Goal: Task Accomplishment & Management: Complete application form

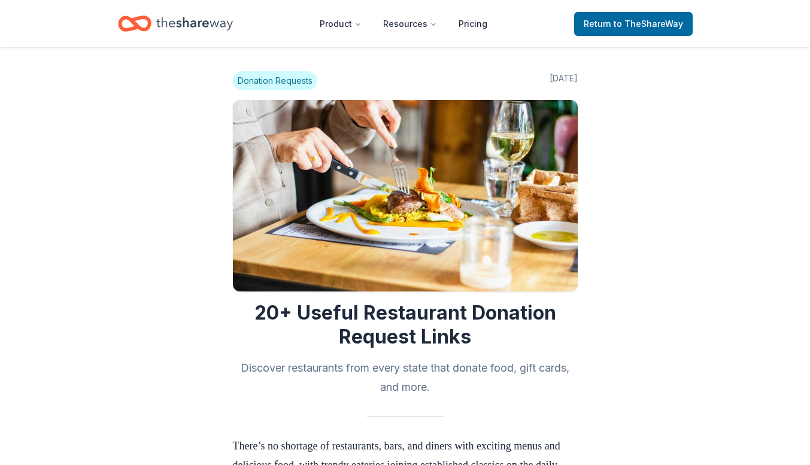
scroll to position [2192, 0]
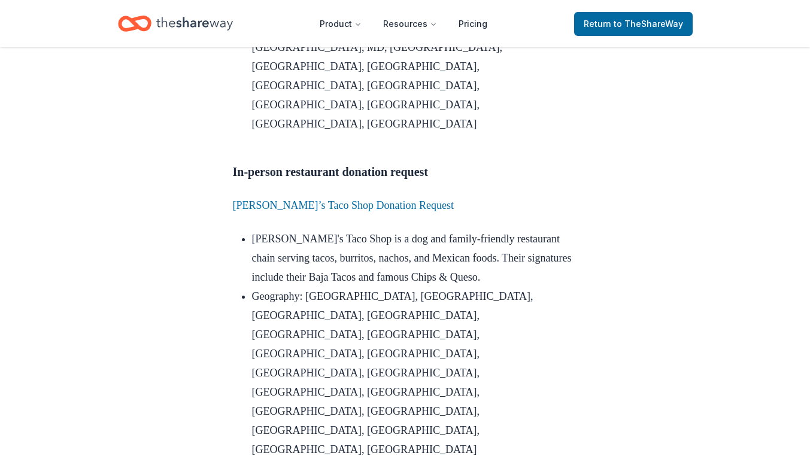
scroll to position [2524, 0]
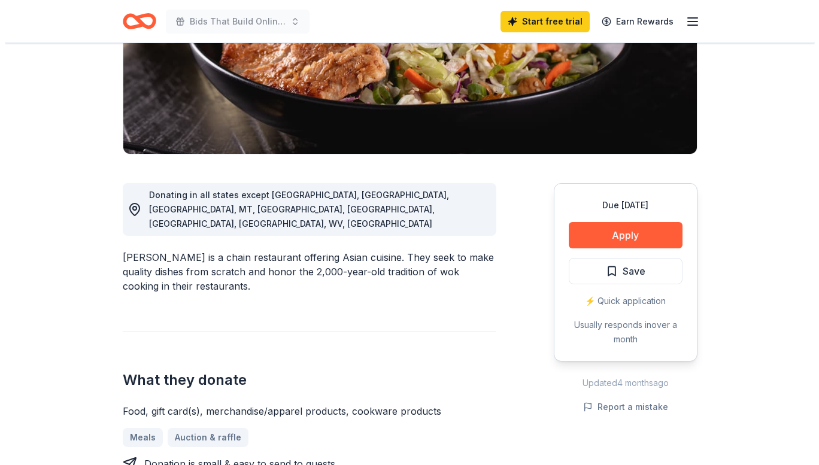
scroll to position [298, 0]
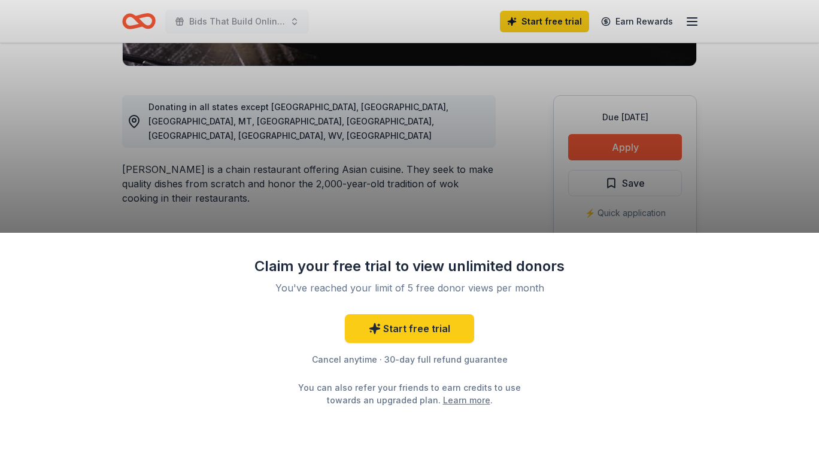
click at [807, 178] on div "Claim your free trial to view unlimited donors You've reached your limit of 5 f…" at bounding box center [409, 232] width 819 height 465
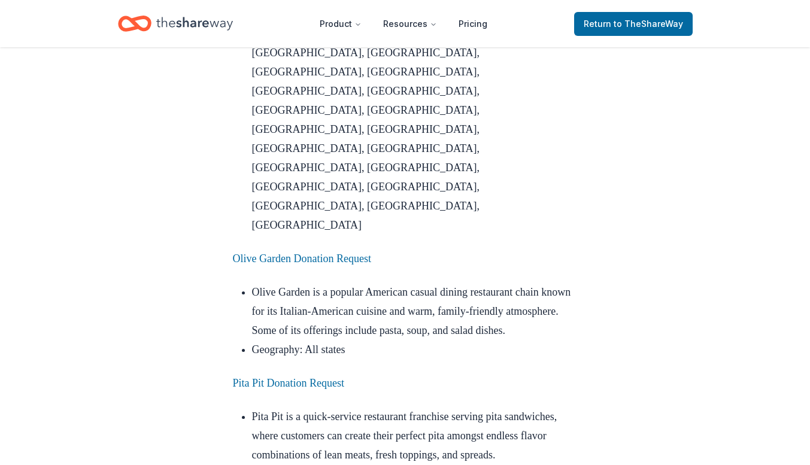
scroll to position [2976, 0]
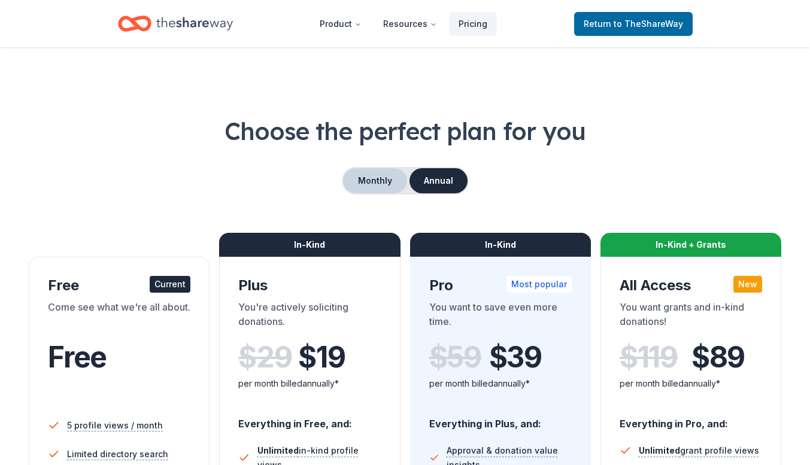
click at [389, 187] on button "Monthly" at bounding box center [375, 180] width 64 height 25
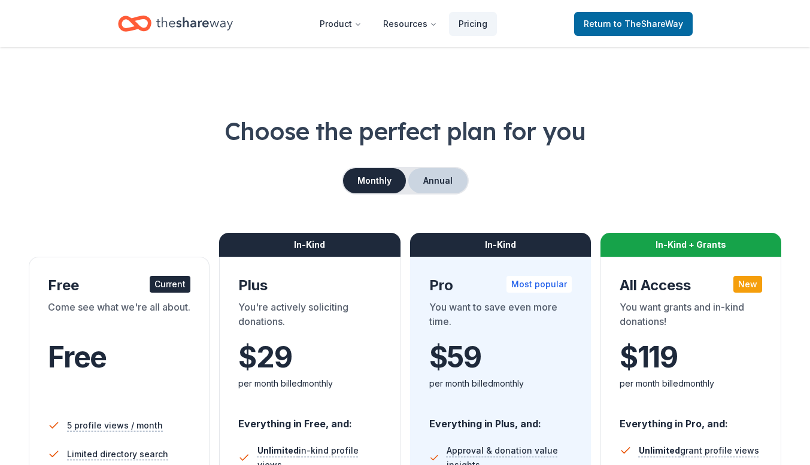
click at [435, 186] on button "Annual" at bounding box center [437, 180] width 59 height 25
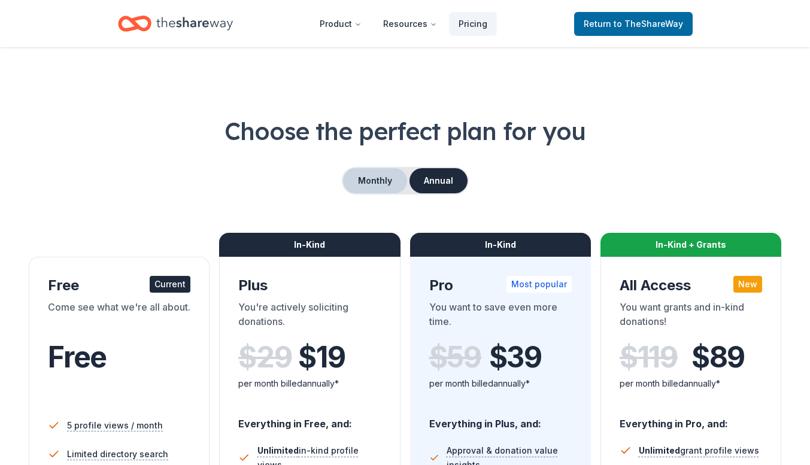
click at [389, 188] on button "Monthly" at bounding box center [375, 180] width 64 height 25
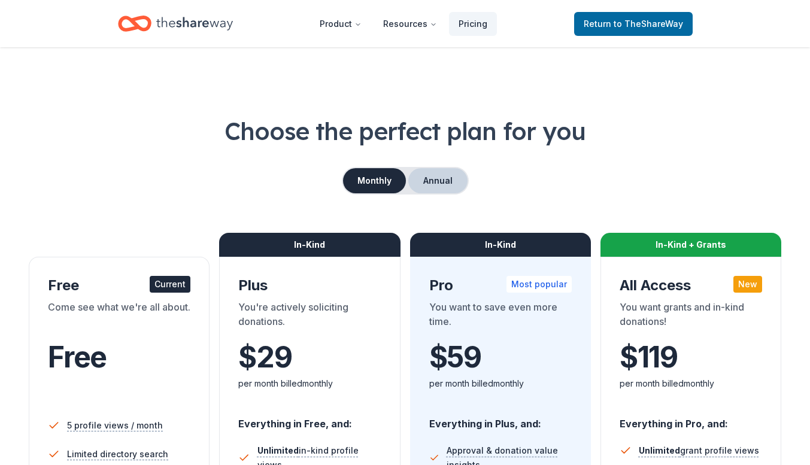
click at [438, 184] on button "Annual" at bounding box center [437, 180] width 59 height 25
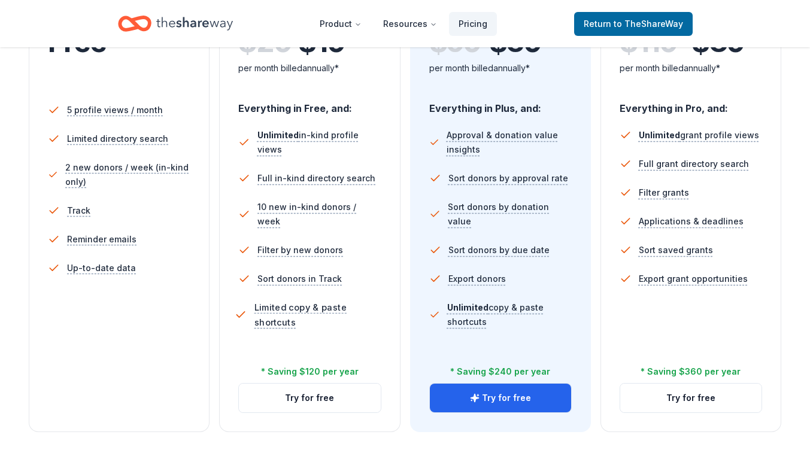
scroll to position [315, 0]
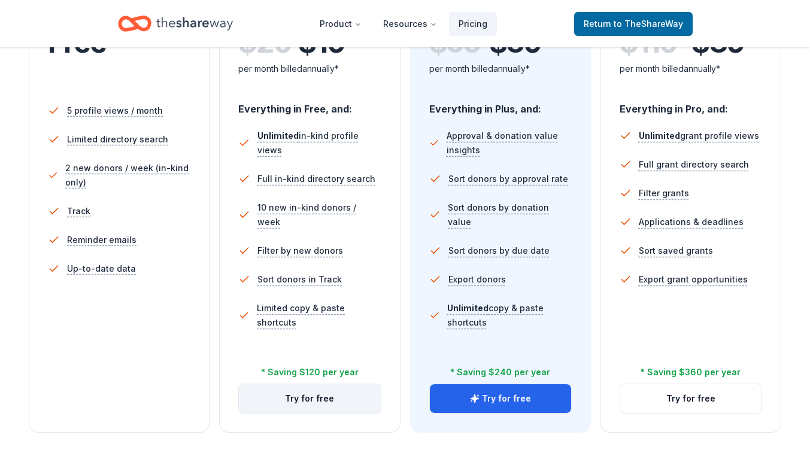
click at [316, 407] on button "Try for free" at bounding box center [309, 398] width 141 height 29
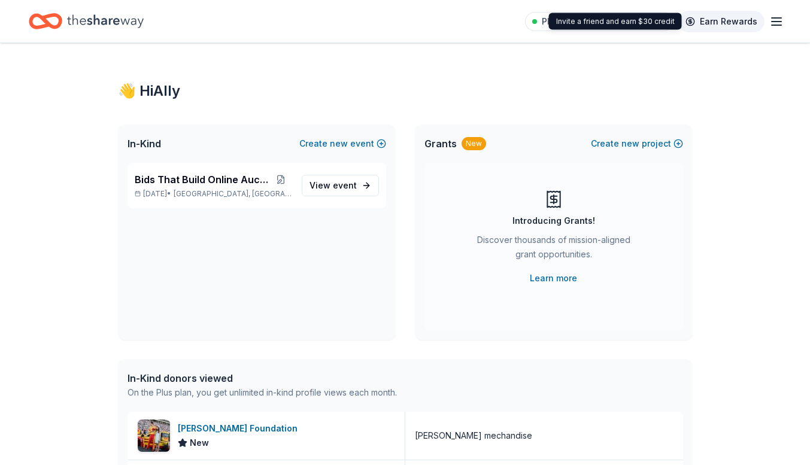
click at [731, 17] on link "Earn Rewards" at bounding box center [721, 22] width 86 height 22
click at [728, 24] on link "Earn Rewards" at bounding box center [721, 22] width 86 height 22
click at [775, 19] on icon "button" at bounding box center [776, 21] width 14 height 14
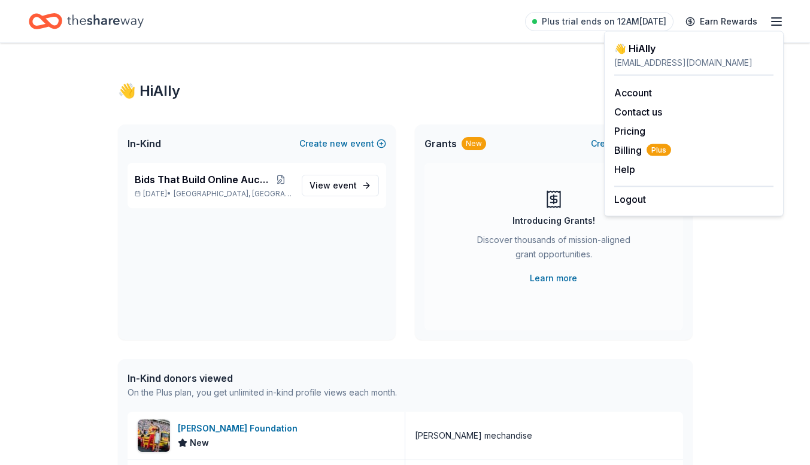
click at [546, 80] on div "👋 Hi Ally In-Kind Create new event Bids That Build Online Auction Dec 01, 2025 …" at bounding box center [405, 461] width 613 height 836
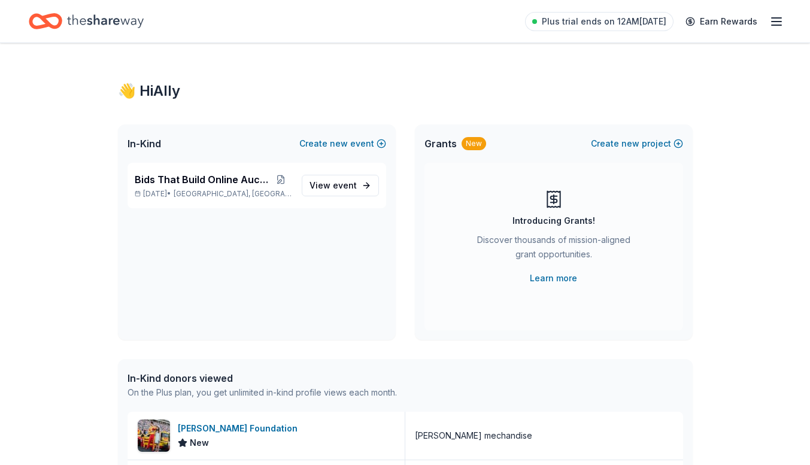
click at [115, 22] on icon "Home" at bounding box center [105, 20] width 77 height 13
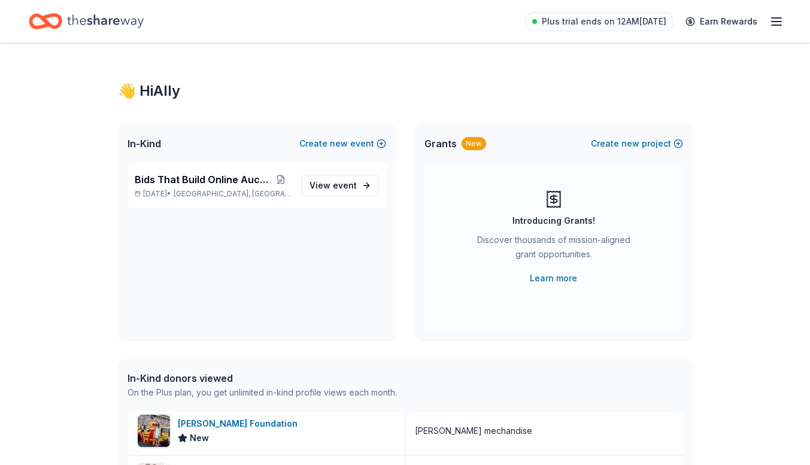
click at [40, 20] on icon "Home" at bounding box center [46, 21] width 34 height 28
click at [763, 28] on div "Plus trial ends on 12AM, 10/16 Earn Rewards" at bounding box center [654, 21] width 259 height 28
click at [772, 25] on line "button" at bounding box center [777, 25] width 10 height 0
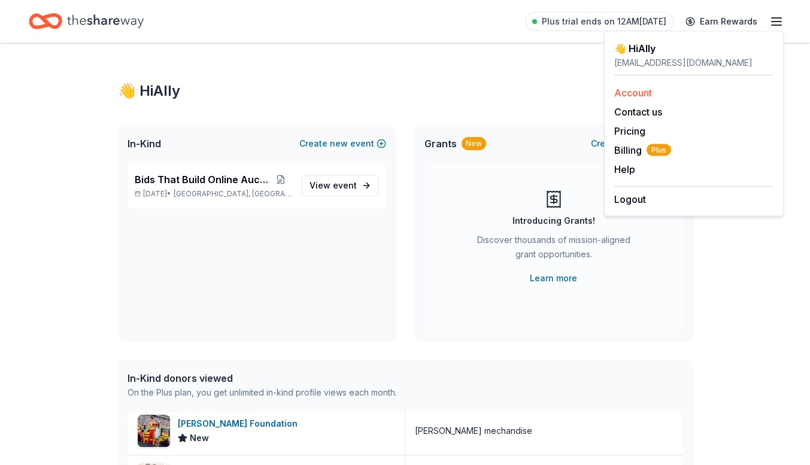
click at [643, 98] on link "Account" at bounding box center [633, 93] width 38 height 12
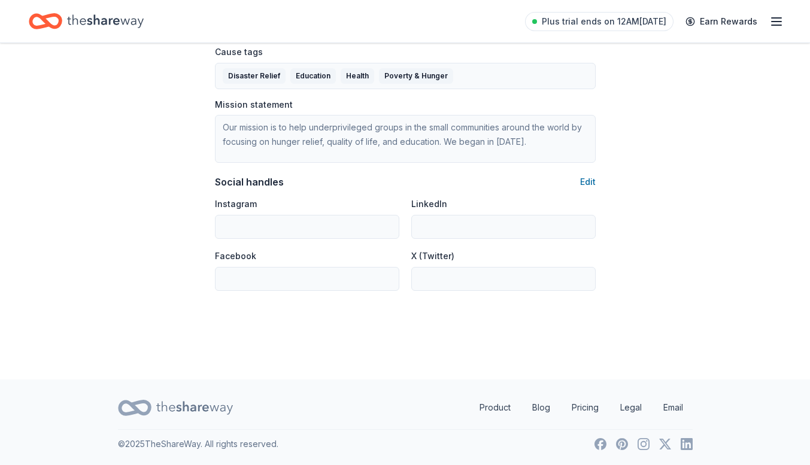
scroll to position [666, 0]
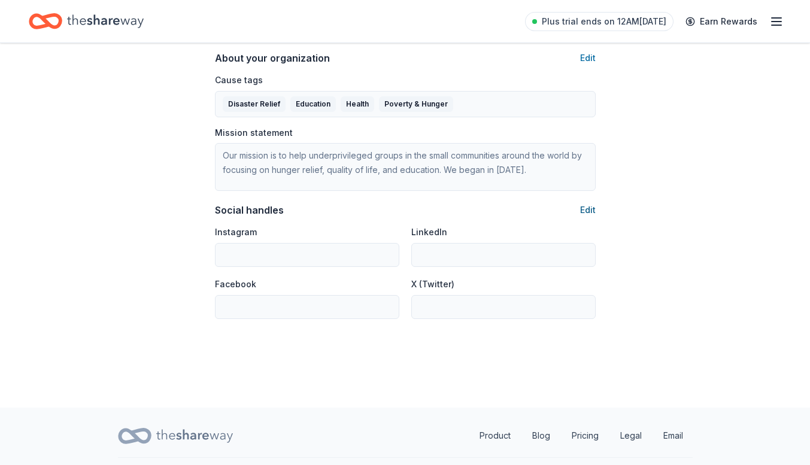
click at [588, 203] on button "Edit" at bounding box center [588, 210] width 16 height 14
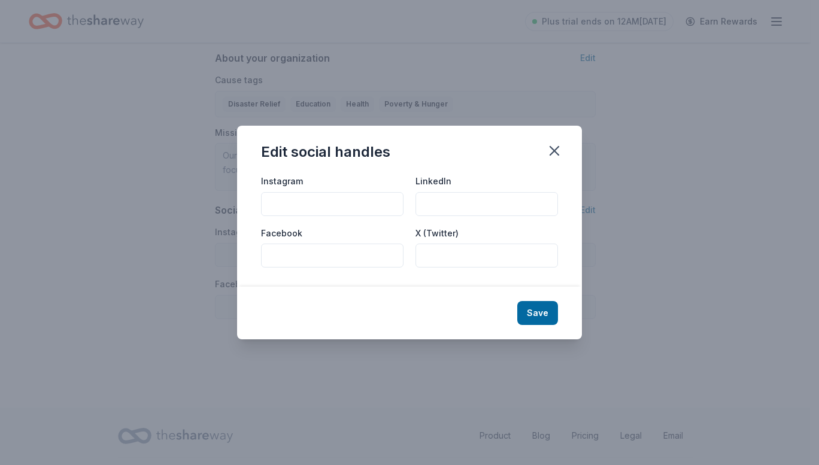
click at [349, 213] on input "Instagram" at bounding box center [332, 204] width 143 height 24
click at [347, 213] on input "@nonprofit.allyfoundation" at bounding box center [332, 204] width 143 height 24
type input "@nonprofit.allyfoundation"
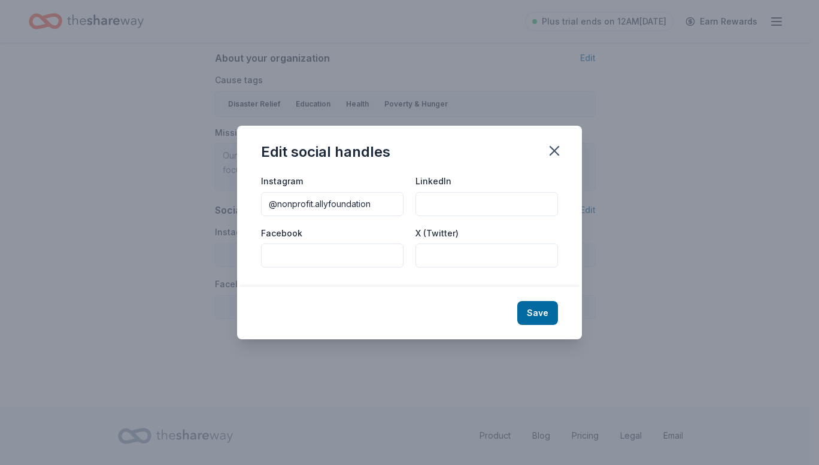
click at [343, 257] on input "Facebook" at bounding box center [332, 256] width 143 height 24
paste input "@nonprofit.allyfoundation"
type input "@nonprofit.allyfoundation"
click at [465, 201] on input "LinkedIn" at bounding box center [487, 204] width 143 height 24
paste input "@nonprofit.allyfoundation"
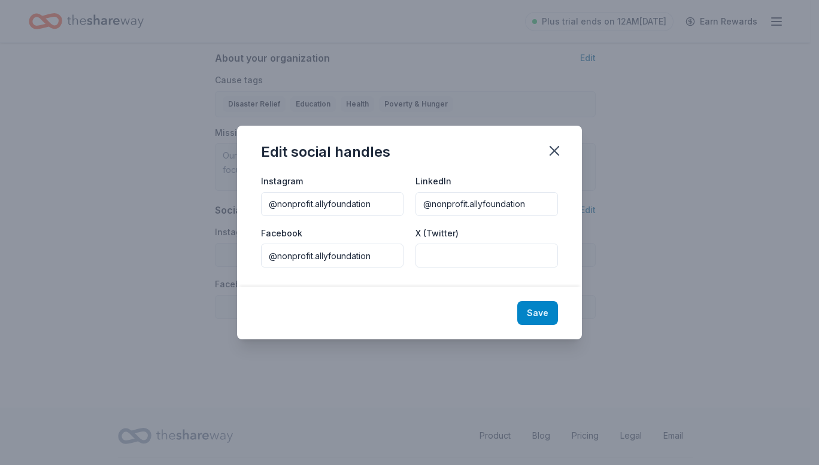
type input "@nonprofit.allyfoundation"
click at [541, 319] on button "Save" at bounding box center [537, 313] width 41 height 24
type input "@nonprofit.allyfoundation"
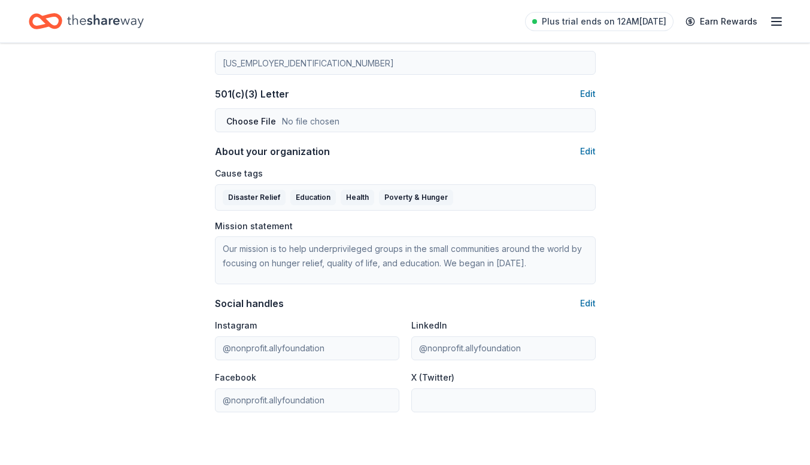
scroll to position [554, 0]
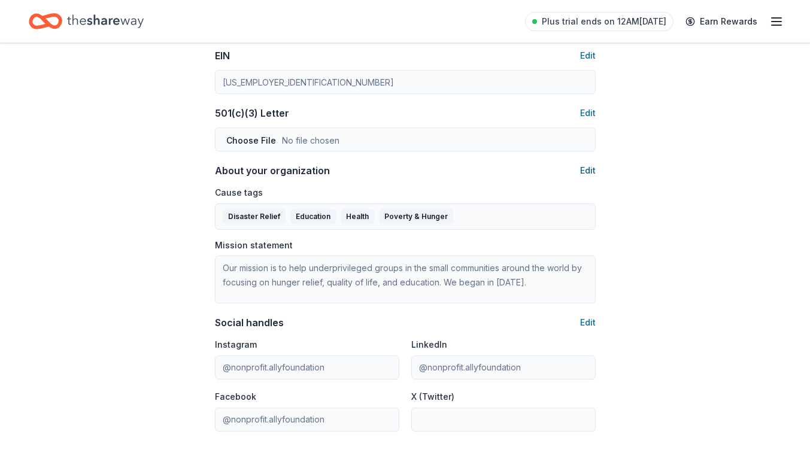
click at [587, 171] on button "Edit" at bounding box center [588, 170] width 16 height 14
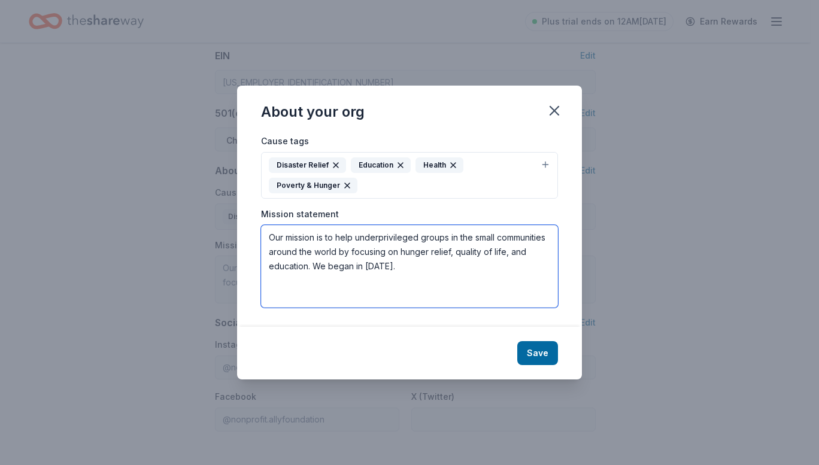
drag, startPoint x: 460, startPoint y: 240, endPoint x: 496, endPoint y: 241, distance: 36.0
click at [496, 241] on textarea "Our mission is to help underprivileged groups in the small communities around t…" at bounding box center [409, 266] width 297 height 83
click at [390, 267] on textarea "Our mission is to help underprivileged groups in underserved communities around…" at bounding box center [409, 266] width 297 height 83
click at [508, 272] on textarea "Our mission is to help underprivileged groups in underserved communities around…" at bounding box center [409, 266] width 297 height 83
type textarea "Our mission is to help underprivileged groups in underserved communities around…"
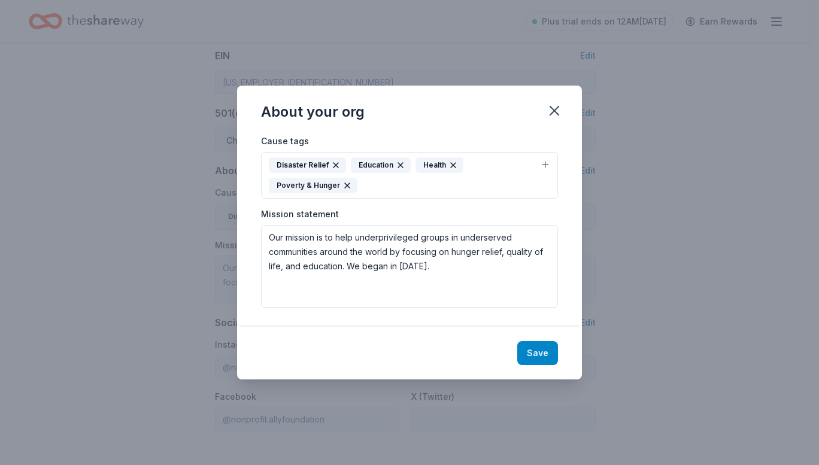
click at [535, 357] on button "Save" at bounding box center [537, 353] width 41 height 24
click at [554, 110] on icon "button" at bounding box center [554, 111] width 8 height 8
type textarea "Our mission is to help underprivileged groups in underserved communities around…"
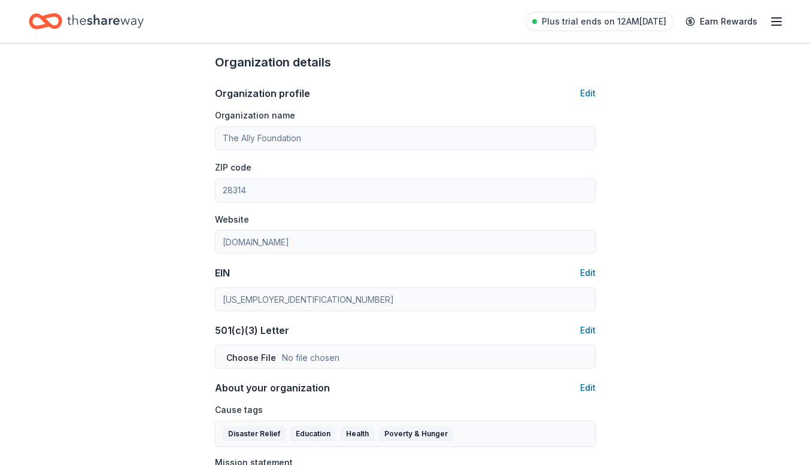
scroll to position [332, 0]
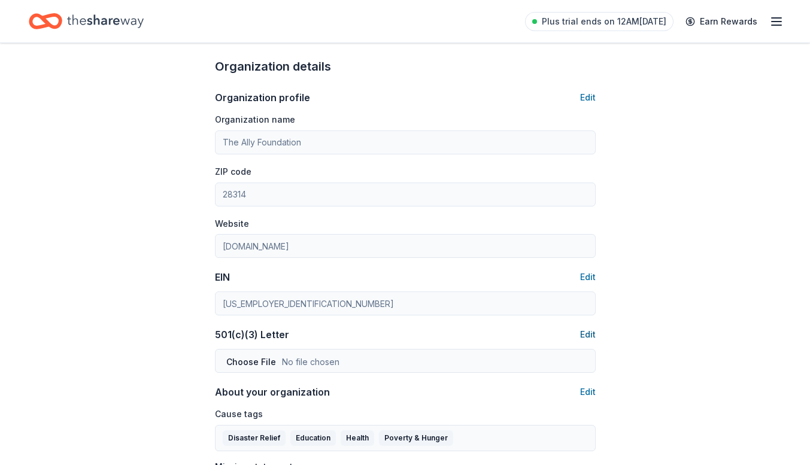
click at [583, 336] on button "Edit" at bounding box center [588, 335] width 16 height 14
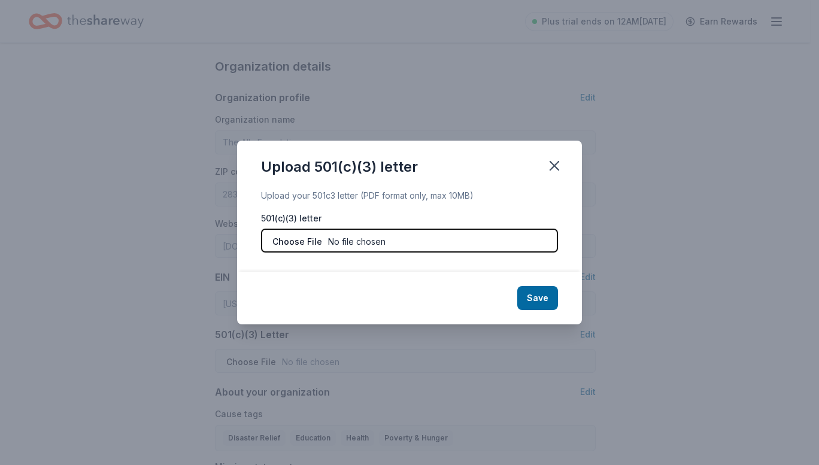
click at [289, 242] on input "file" at bounding box center [409, 241] width 297 height 24
type input "C:\fakepath\Determination Letter (2).pdf"
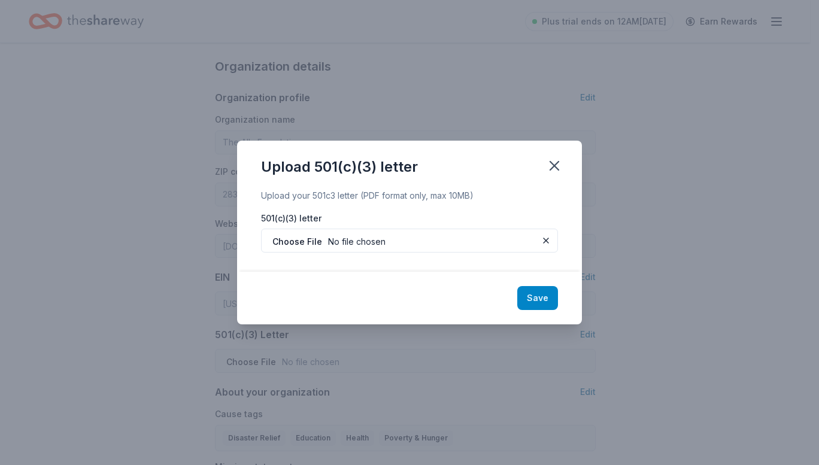
click at [543, 298] on button "Save" at bounding box center [537, 298] width 41 height 24
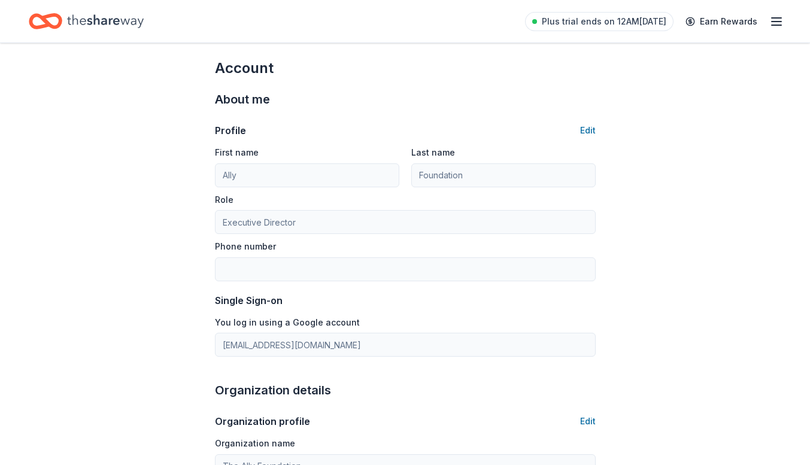
scroll to position [8, 0]
click at [590, 129] on button "Edit" at bounding box center [588, 131] width 16 height 14
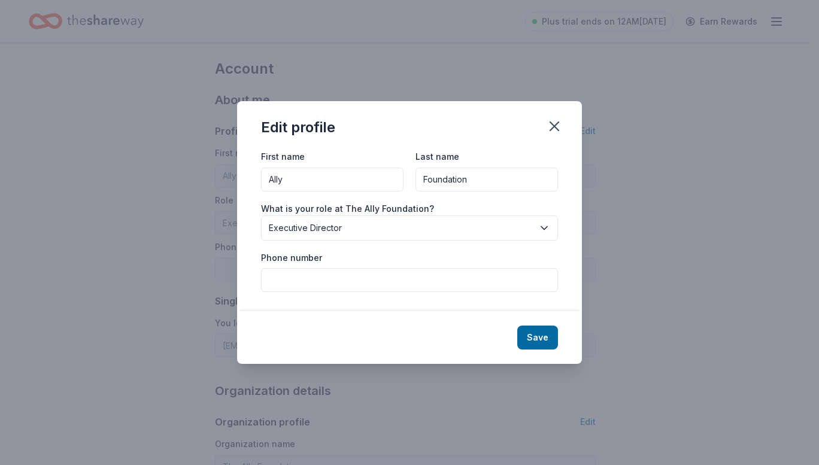
click at [313, 283] on input "Phone number" at bounding box center [409, 280] width 297 height 24
type input "9102573695"
click at [550, 328] on button "Save" at bounding box center [537, 338] width 41 height 24
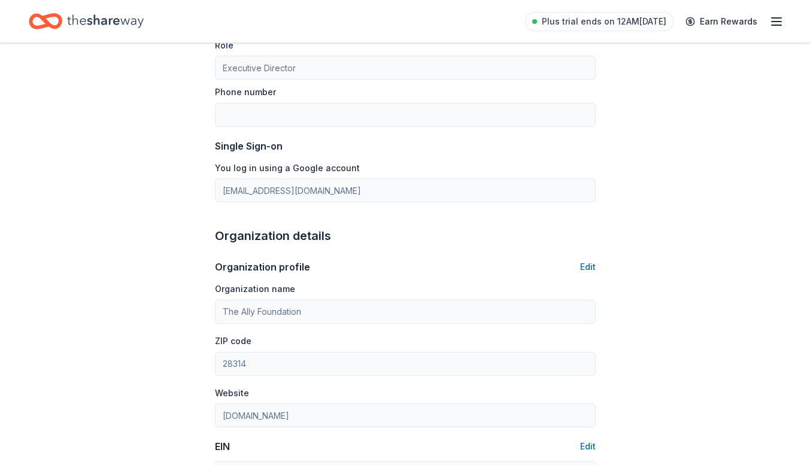
scroll to position [0, 0]
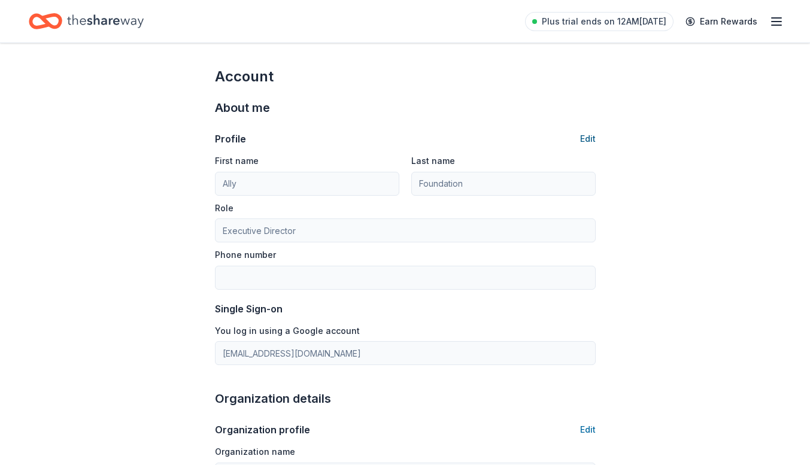
click at [586, 137] on button "Edit" at bounding box center [588, 139] width 16 height 14
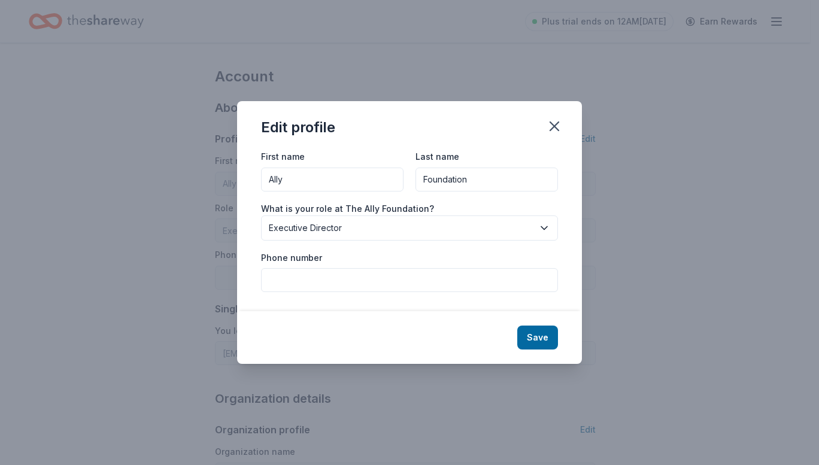
click at [413, 281] on input "Phone number" at bounding box center [409, 280] width 297 height 24
type input "9102573695"
click at [532, 339] on button "Save" at bounding box center [537, 338] width 41 height 24
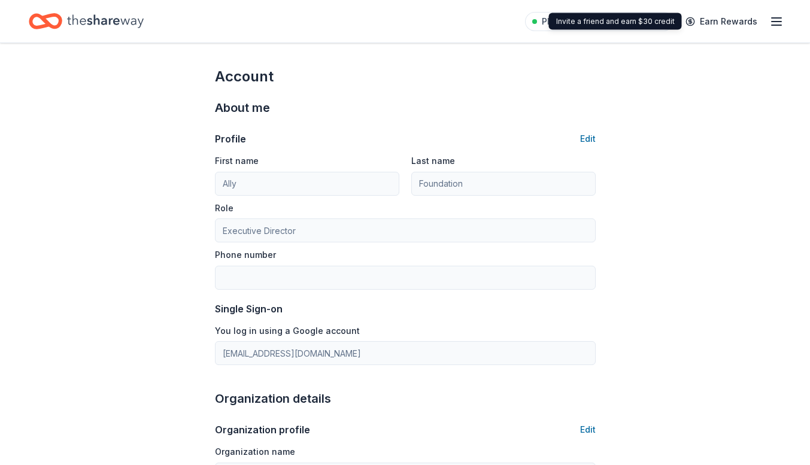
click at [768, 23] on div "Plus trial ends on 12AM, 10/16 Earn Rewards" at bounding box center [654, 21] width 259 height 28
click at [779, 26] on icon "button" at bounding box center [776, 21] width 14 height 14
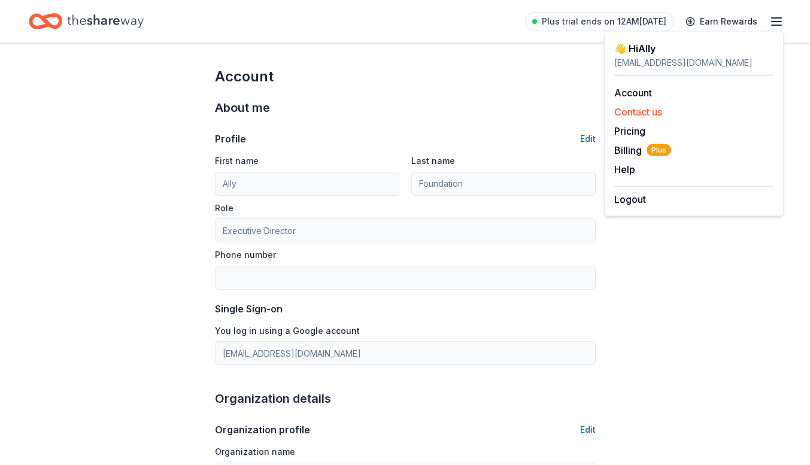
click at [637, 116] on button "Contact us" at bounding box center [638, 112] width 48 height 14
type input "9102573695"
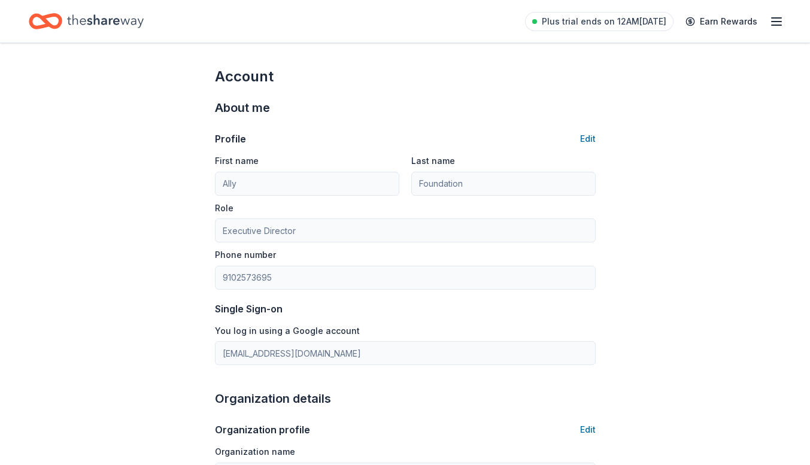
click at [773, 19] on icon "button" at bounding box center [776, 21] width 14 height 14
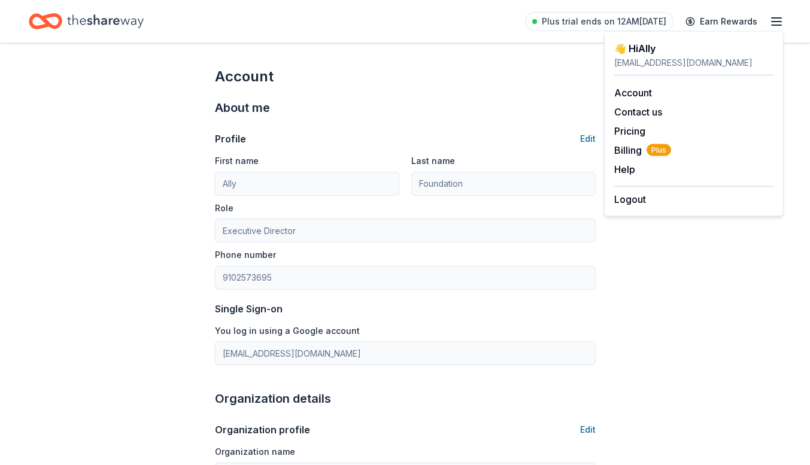
click at [86, 22] on icon "Home" at bounding box center [105, 20] width 77 height 13
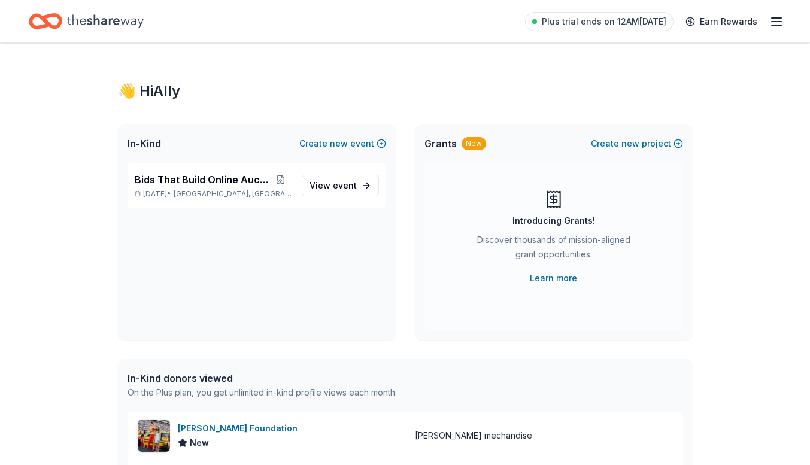
click at [49, 19] on icon "Home" at bounding box center [46, 21] width 34 height 28
click at [213, 175] on span "Bids That Build Online Auction" at bounding box center [202, 179] width 135 height 14
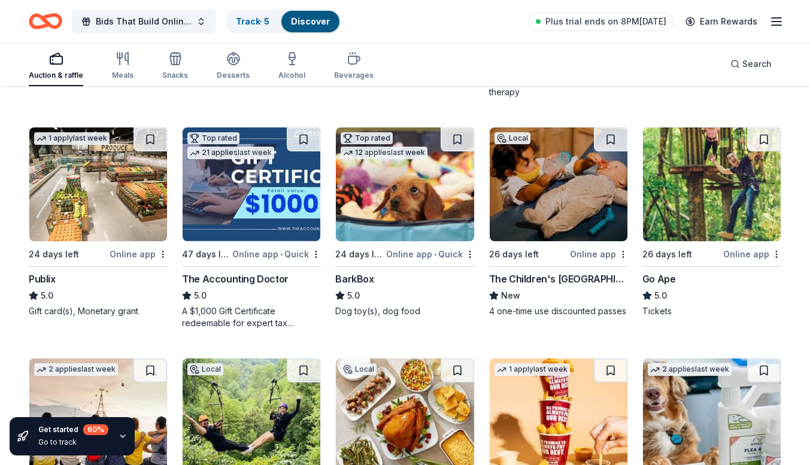
scroll to position [326, 0]
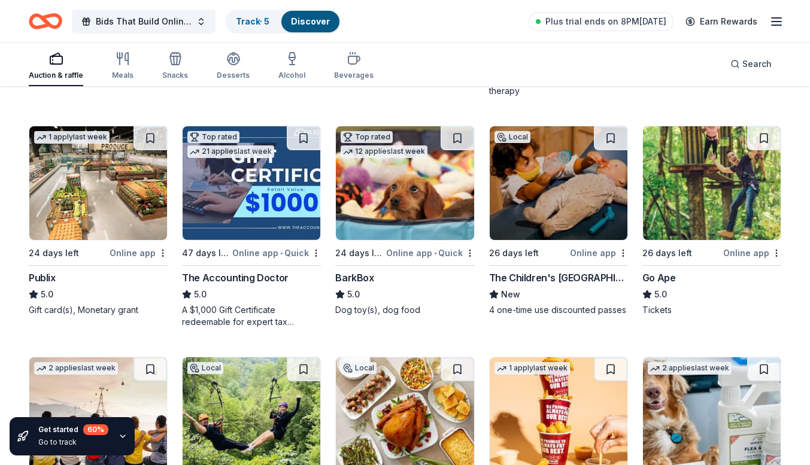
click at [282, 201] on img at bounding box center [252, 183] width 138 height 114
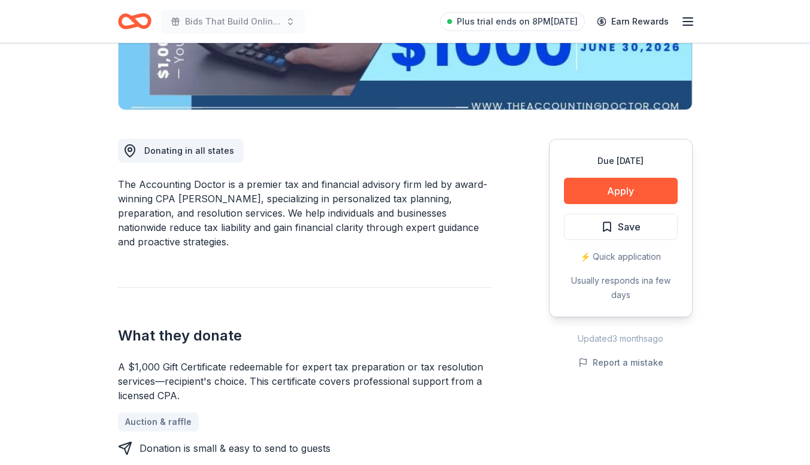
scroll to position [253, 0]
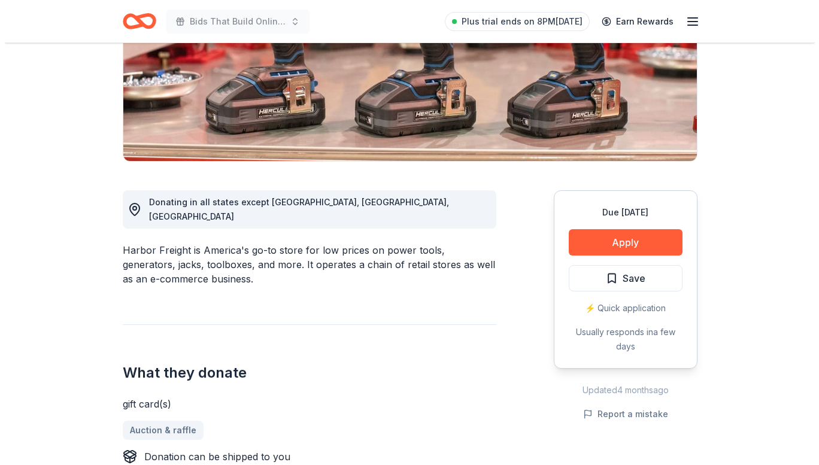
scroll to position [203, 0]
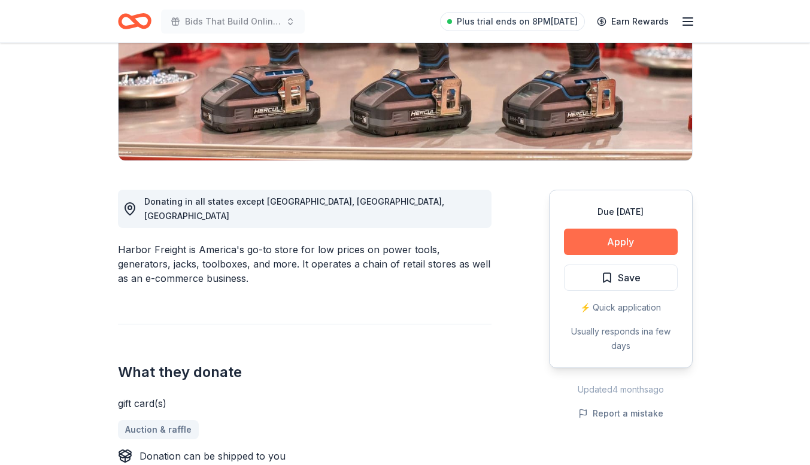
click at [602, 243] on button "Apply" at bounding box center [621, 242] width 114 height 26
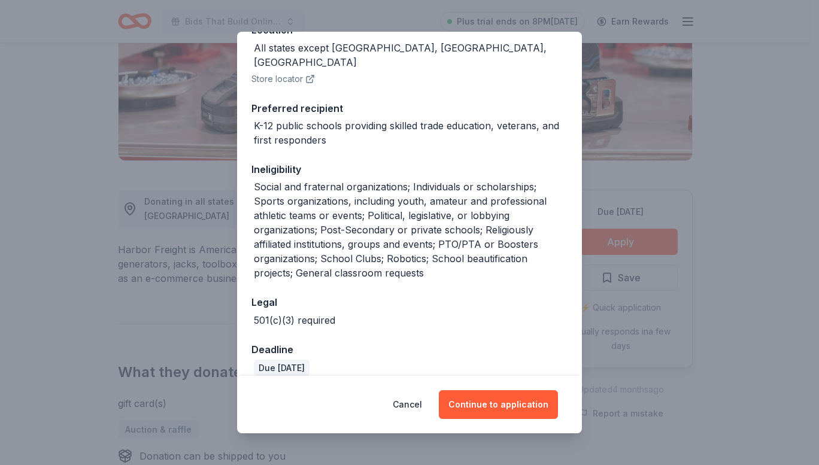
scroll to position [249, 0]
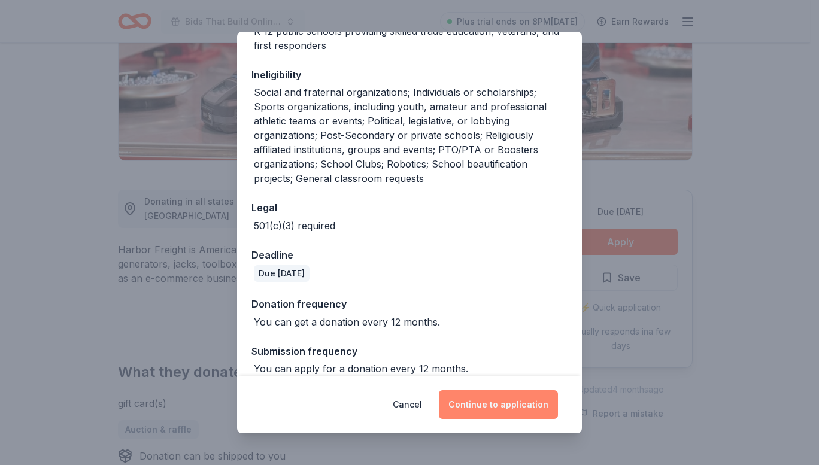
click at [490, 413] on button "Continue to application" at bounding box center [498, 404] width 119 height 29
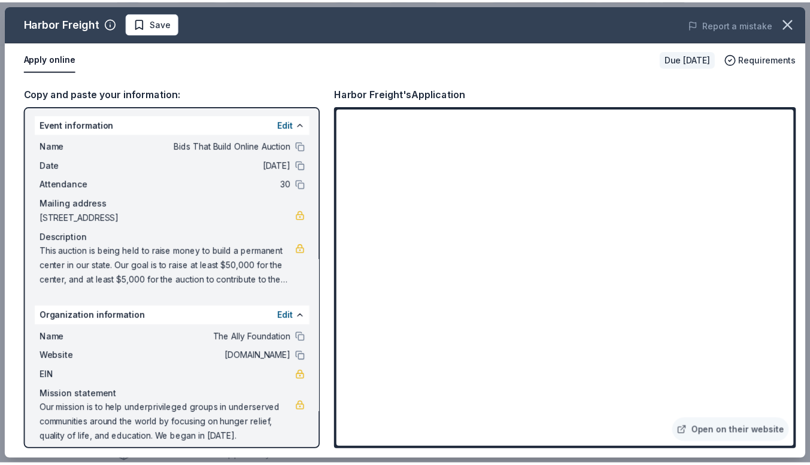
scroll to position [12, 0]
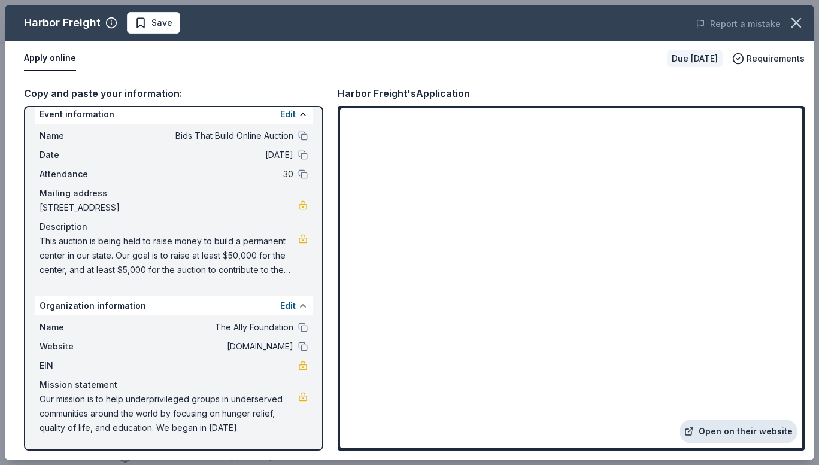
click at [738, 434] on link "Open on their website" at bounding box center [739, 432] width 118 height 24
click at [798, 24] on icon "button" at bounding box center [796, 23] width 8 height 8
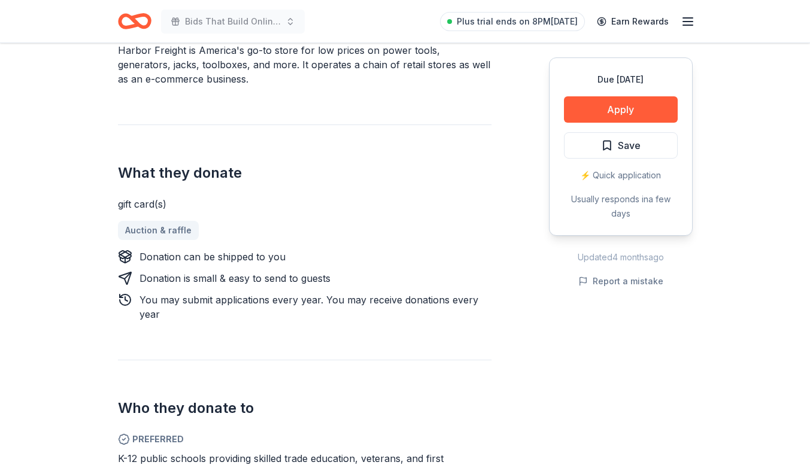
scroll to position [0, 0]
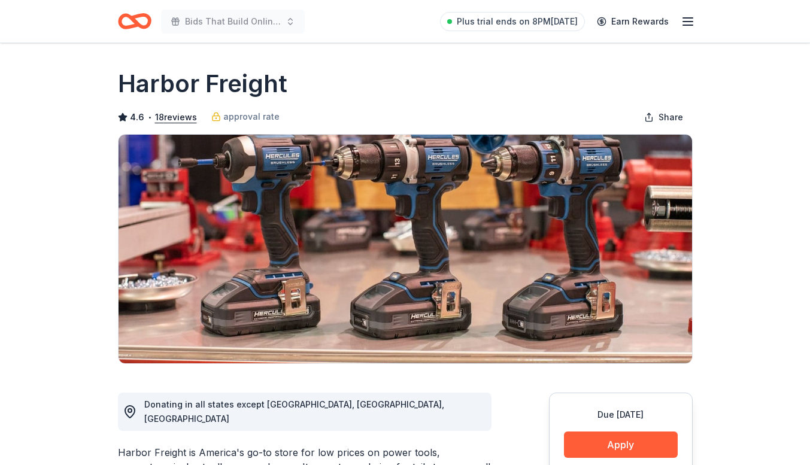
click at [693, 20] on icon "button" at bounding box center [688, 21] width 14 height 14
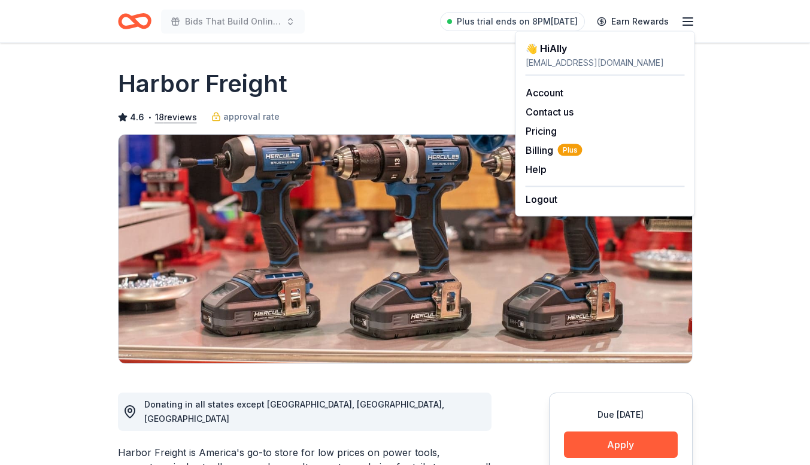
click at [132, 27] on icon "Home" at bounding box center [129, 21] width 19 height 12
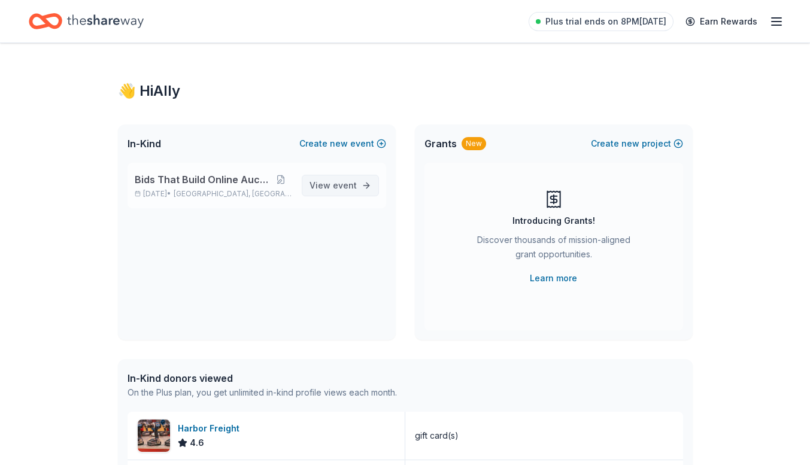
click at [351, 184] on span "event" at bounding box center [345, 185] width 24 height 10
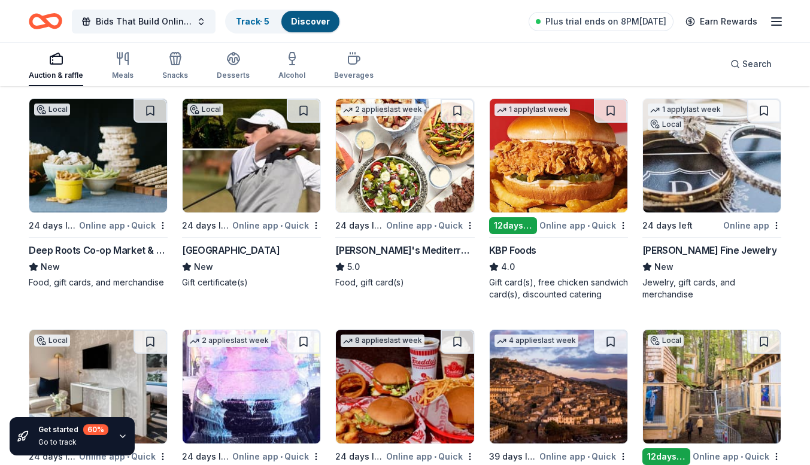
scroll to position [940, 0]
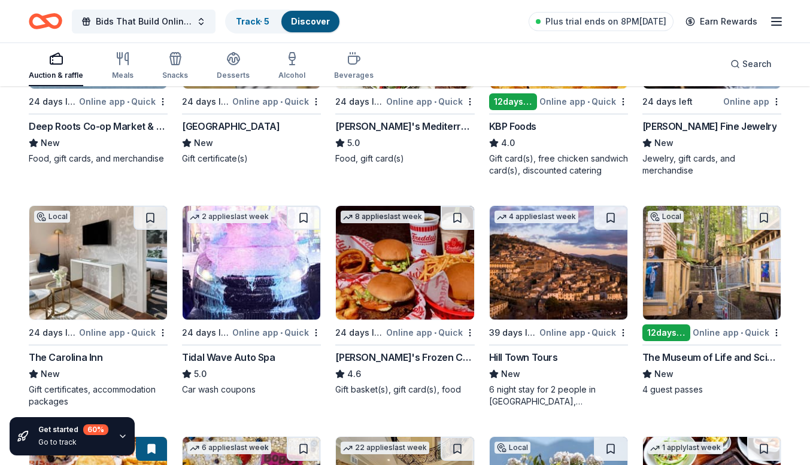
click at [706, 354] on div "The Museum of Life and Science" at bounding box center [712, 357] width 139 height 14
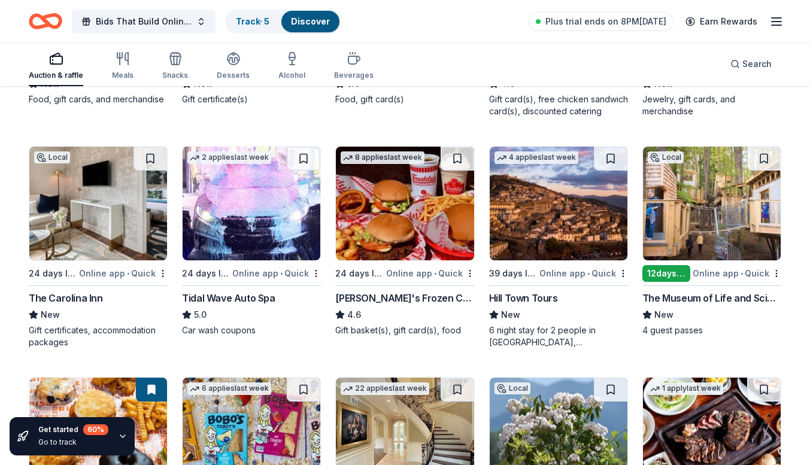
click at [419, 208] on img at bounding box center [405, 204] width 138 height 114
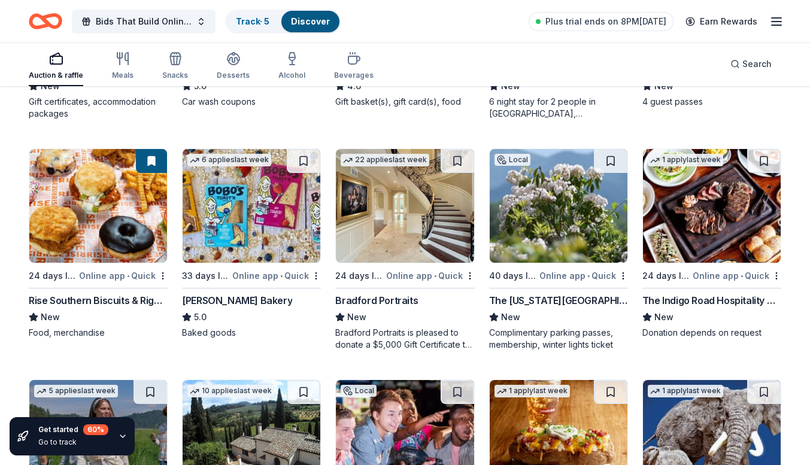
scroll to position [1241, 0]
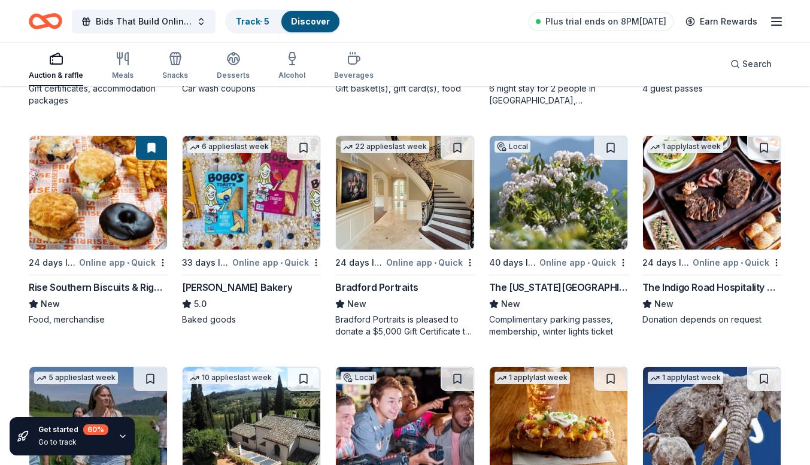
click at [541, 185] on img at bounding box center [559, 193] width 138 height 114
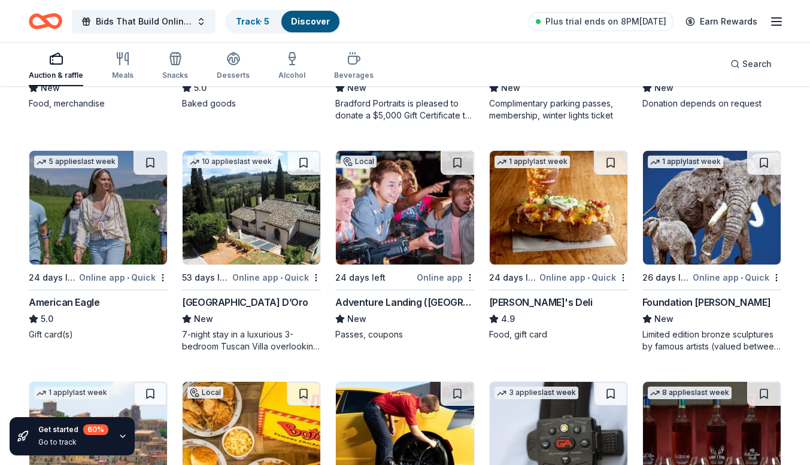
scroll to position [1459, 0]
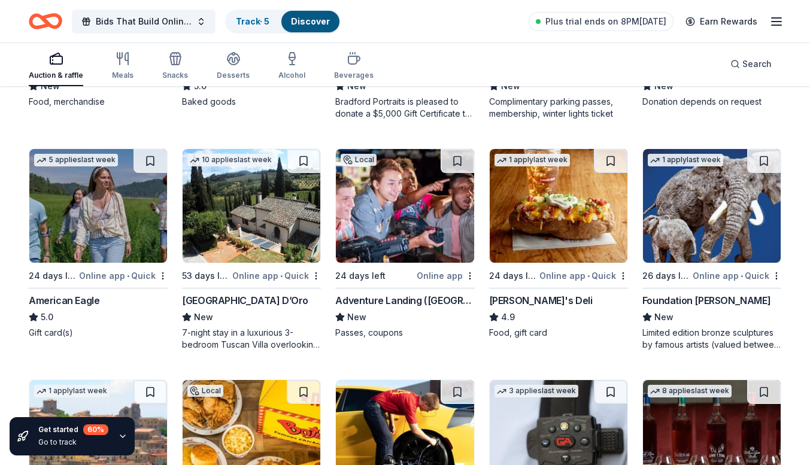
click at [683, 262] on img at bounding box center [712, 206] width 138 height 114
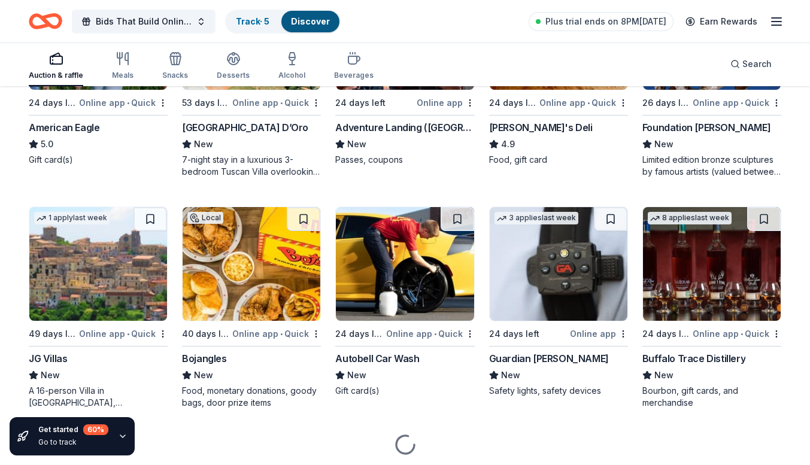
scroll to position [1671, 0]
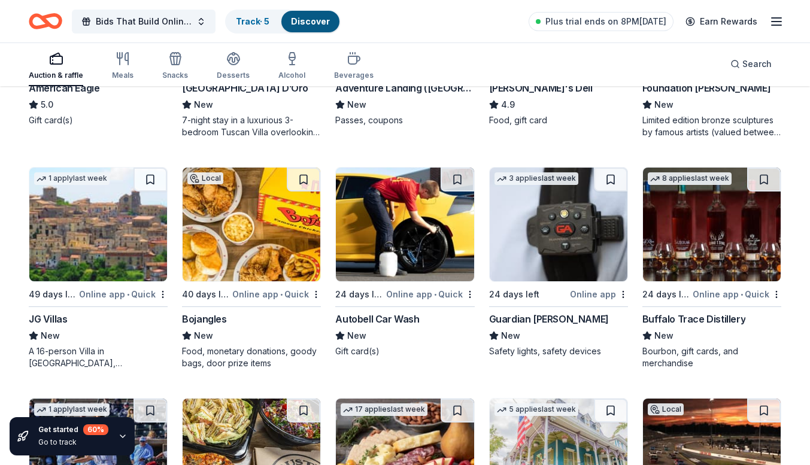
click at [202, 318] on div "Bojangles" at bounding box center [204, 319] width 44 height 14
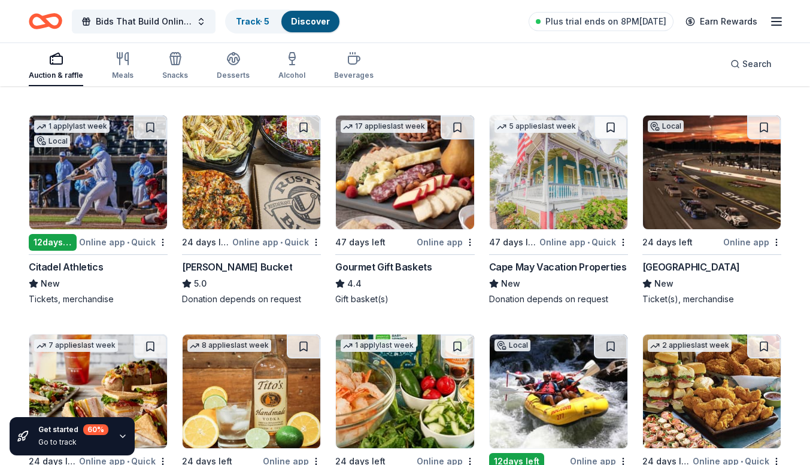
scroll to position [1955, 0]
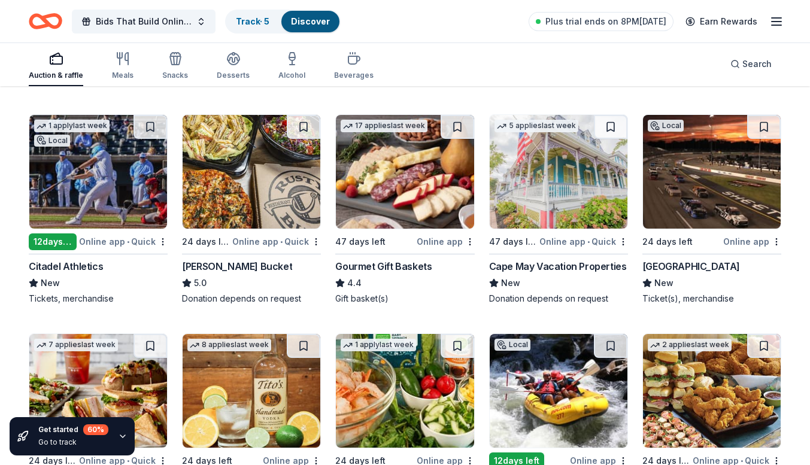
click at [402, 180] on img at bounding box center [405, 172] width 138 height 114
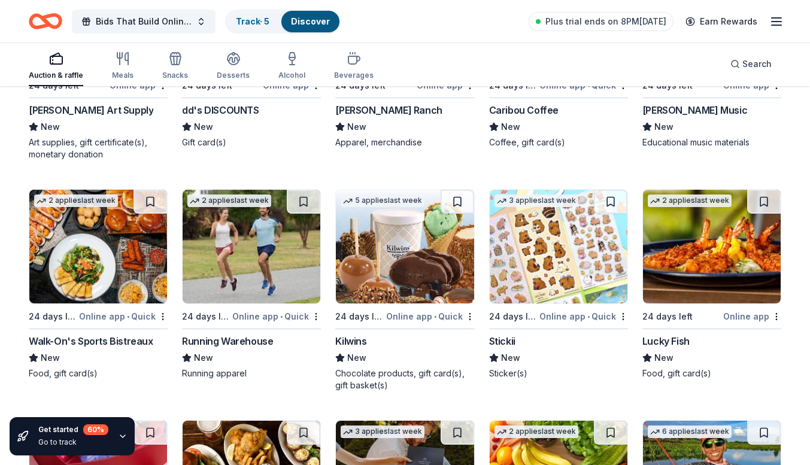
scroll to position [3314, 0]
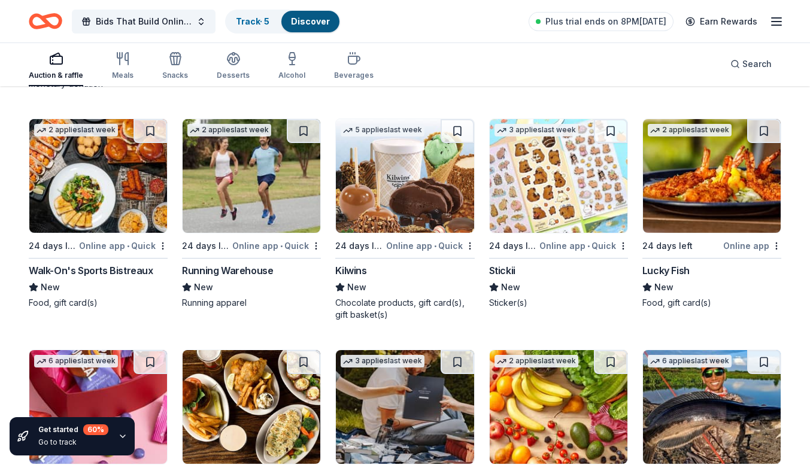
click at [411, 172] on img at bounding box center [405, 176] width 138 height 114
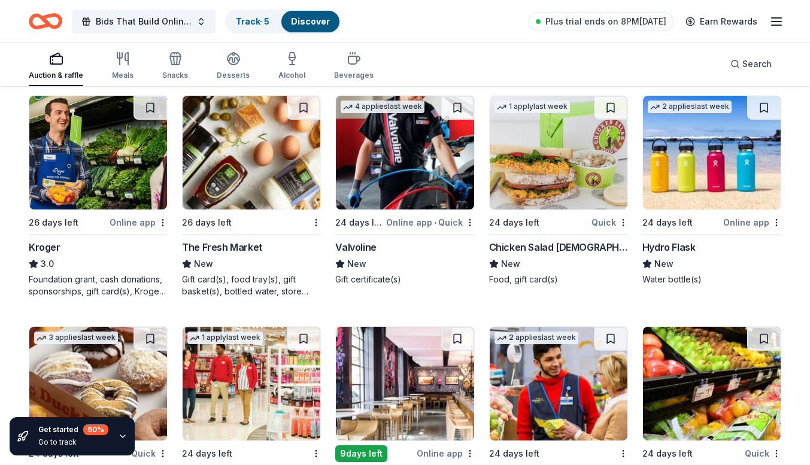
scroll to position [4932, 0]
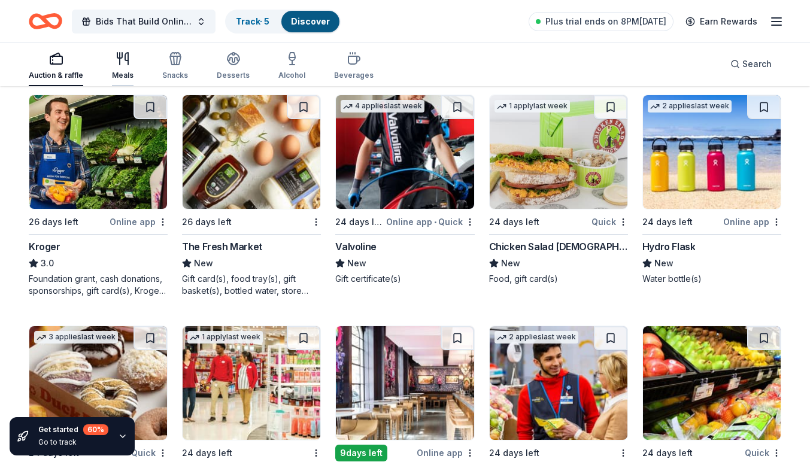
click at [119, 74] on div "Meals" at bounding box center [123, 76] width 22 height 10
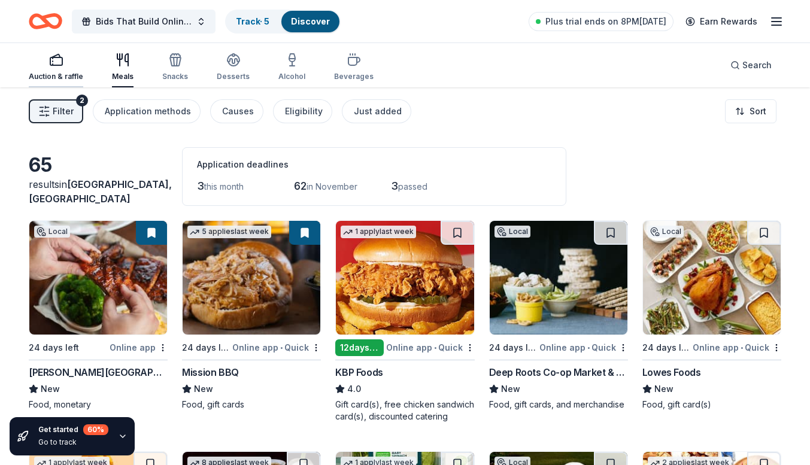
click at [69, 75] on div "Auction & raffle" at bounding box center [56, 77] width 54 height 10
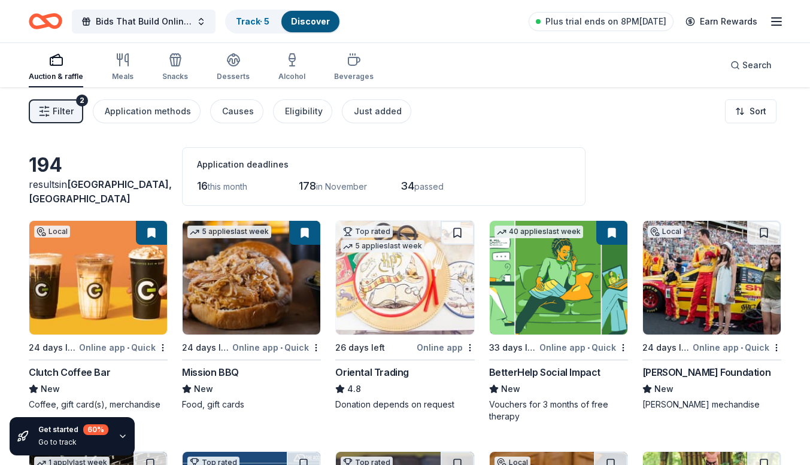
click at [60, 74] on div "Auction & raffle" at bounding box center [56, 77] width 54 height 10
click at [762, 108] on html "Bids That Build Online Auction Track · 5 Discover Plus trial ends on 8PM, 10/15…" at bounding box center [405, 232] width 810 height 465
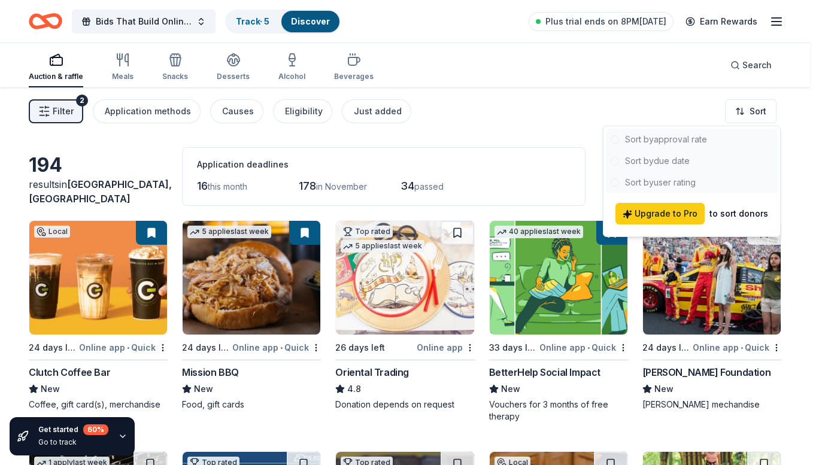
click at [675, 140] on div at bounding box center [692, 161] width 172 height 65
click at [478, 146] on html "Bids That Build Online Auction Track · 5 Discover Plus trial ends on 8PM, 10/15…" at bounding box center [409, 232] width 819 height 465
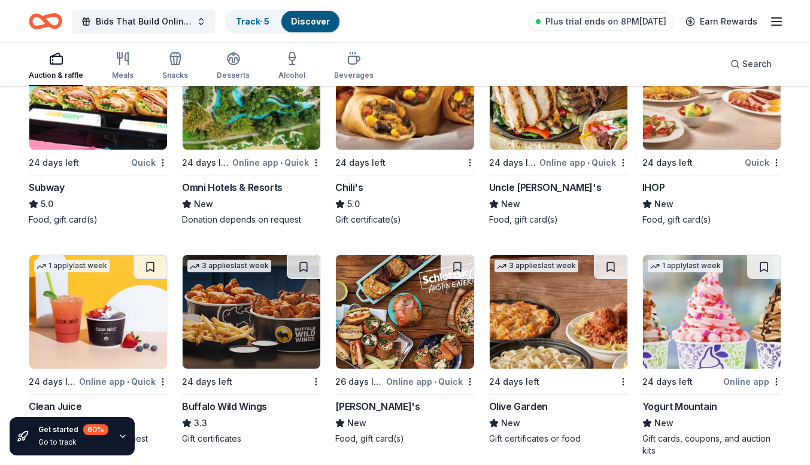
scroll to position [5438, 0]
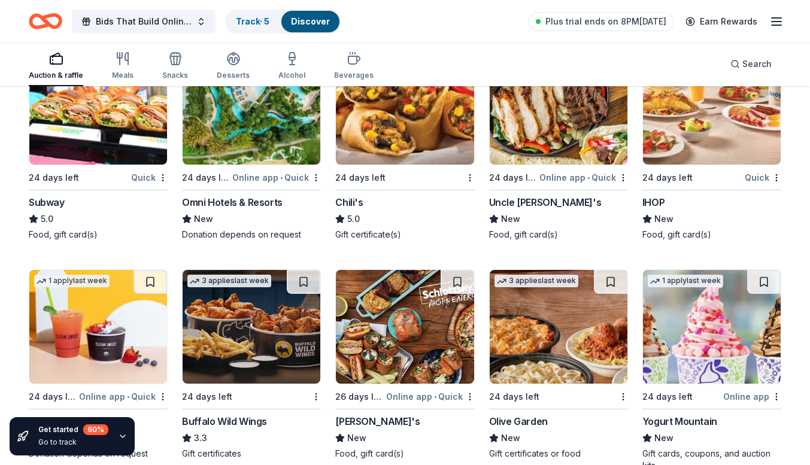
click at [384, 131] on img at bounding box center [405, 108] width 138 height 114
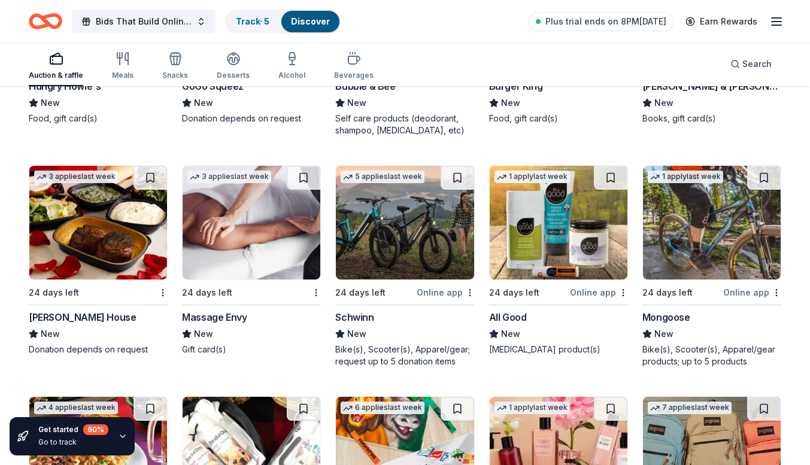
scroll to position [6238, 0]
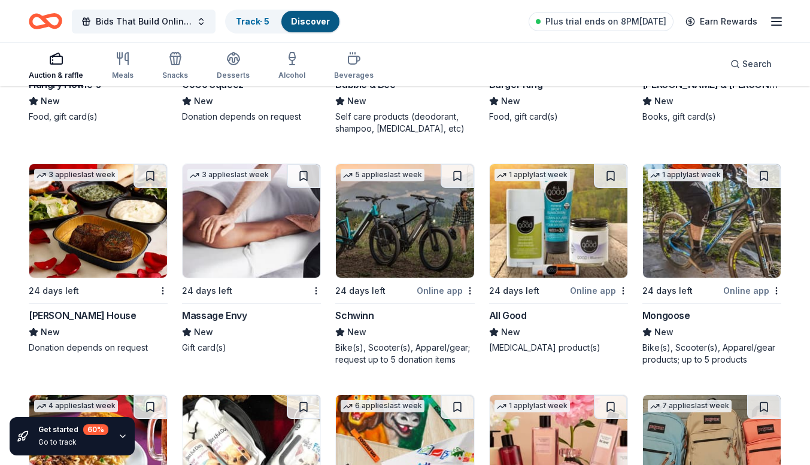
click at [268, 256] on img at bounding box center [252, 221] width 138 height 114
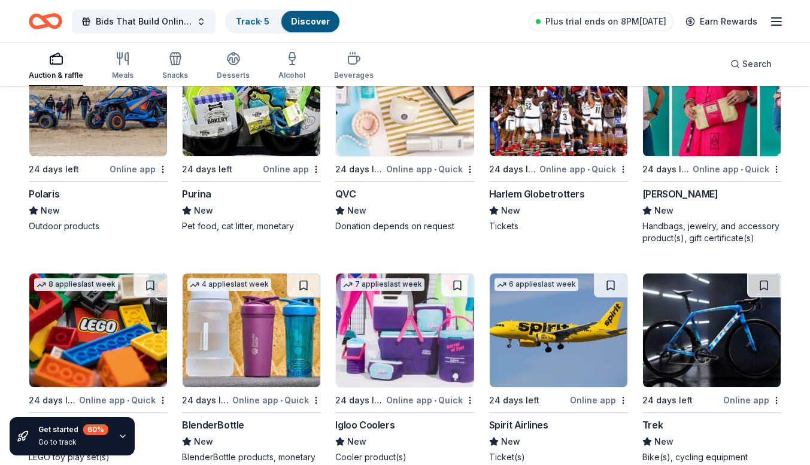
scroll to position [7157, 0]
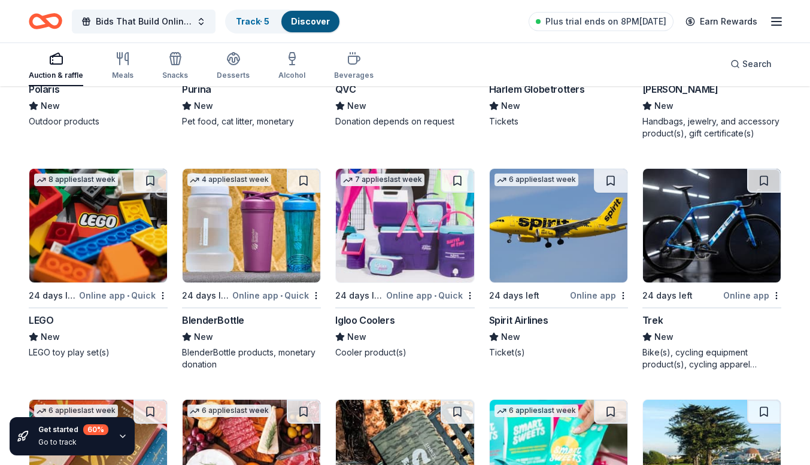
click at [74, 229] on img at bounding box center [98, 226] width 138 height 114
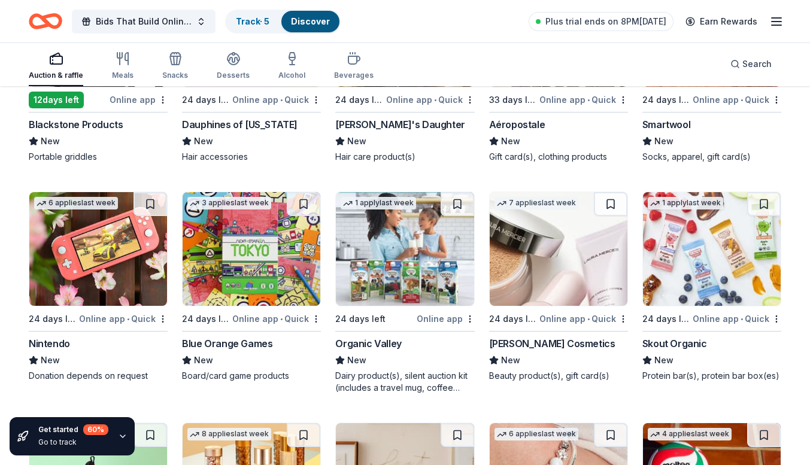
scroll to position [8298, 0]
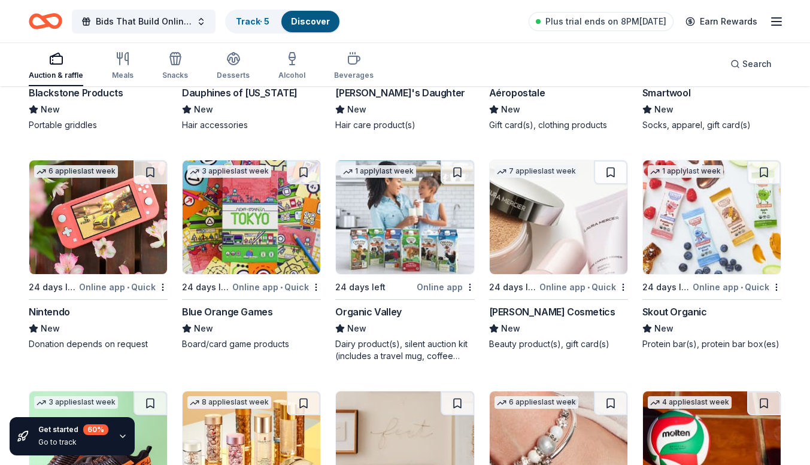
click at [107, 253] on img at bounding box center [98, 217] width 138 height 114
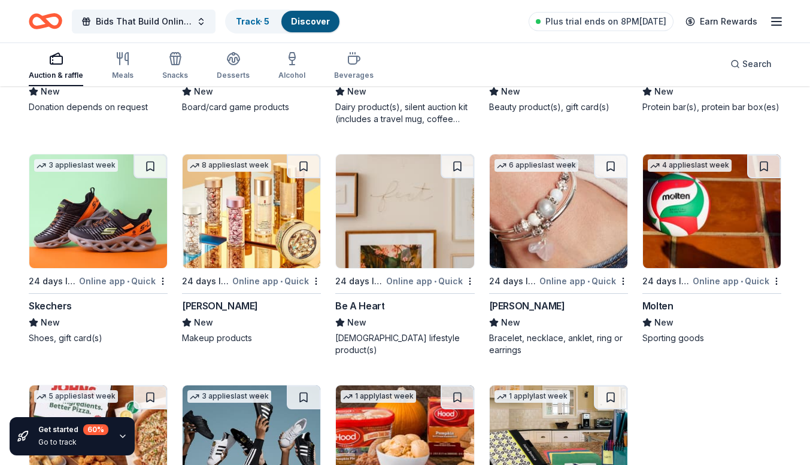
scroll to position [8584, 0]
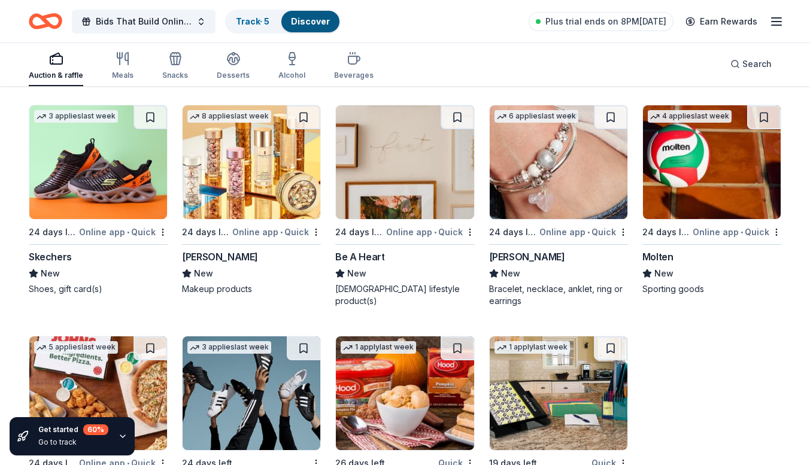
click at [123, 195] on img at bounding box center [98, 162] width 138 height 114
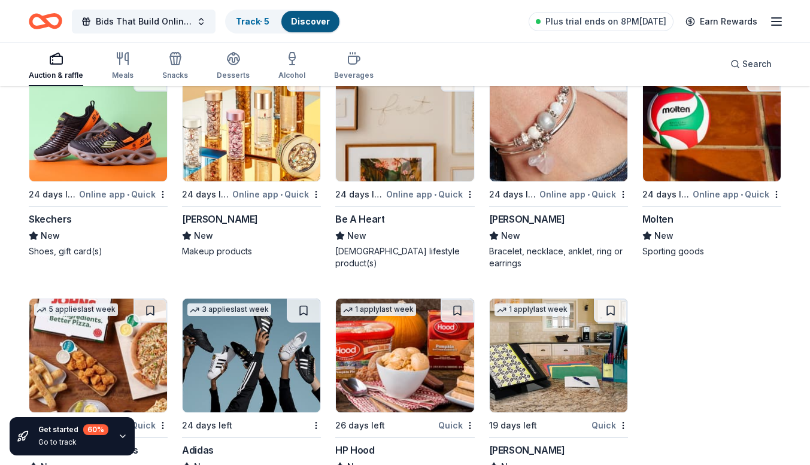
scroll to position [8669, 0]
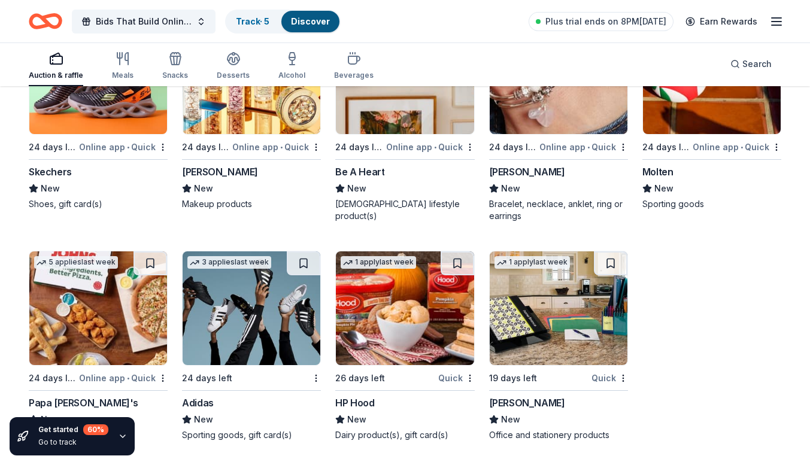
click at [249, 314] on img at bounding box center [252, 308] width 138 height 114
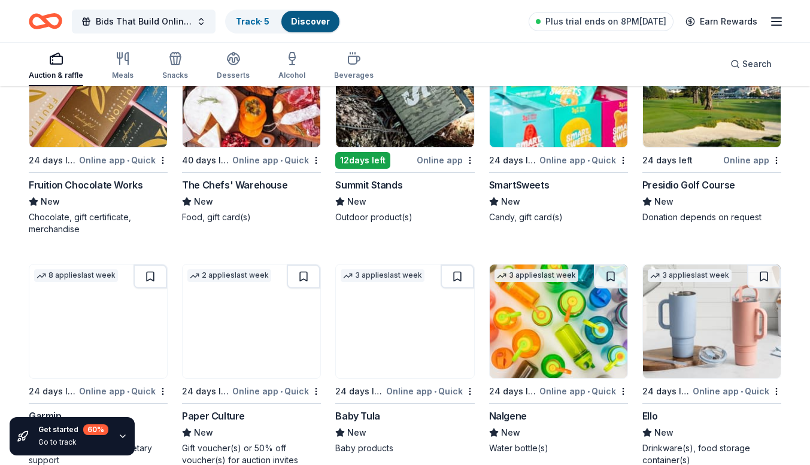
scroll to position [7714, 0]
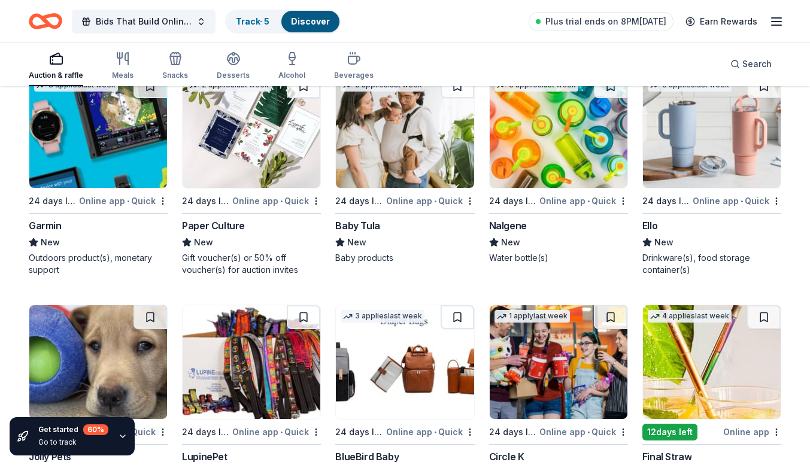
click at [544, 378] on img at bounding box center [559, 362] width 138 height 114
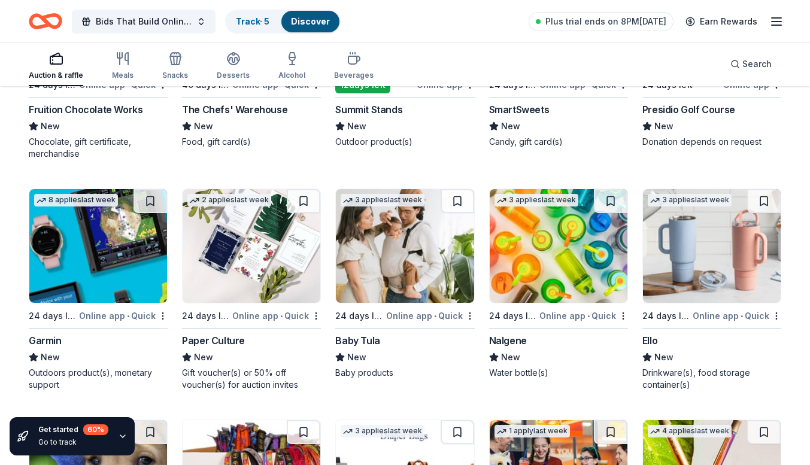
scroll to position [7599, 0]
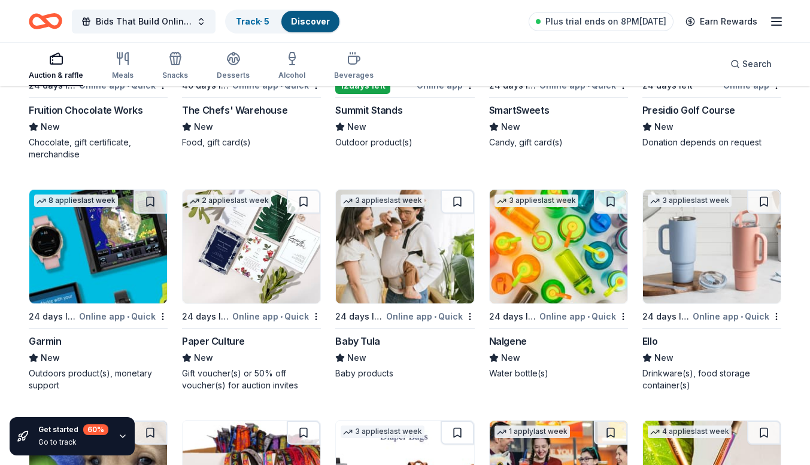
click at [732, 254] on img at bounding box center [712, 247] width 138 height 114
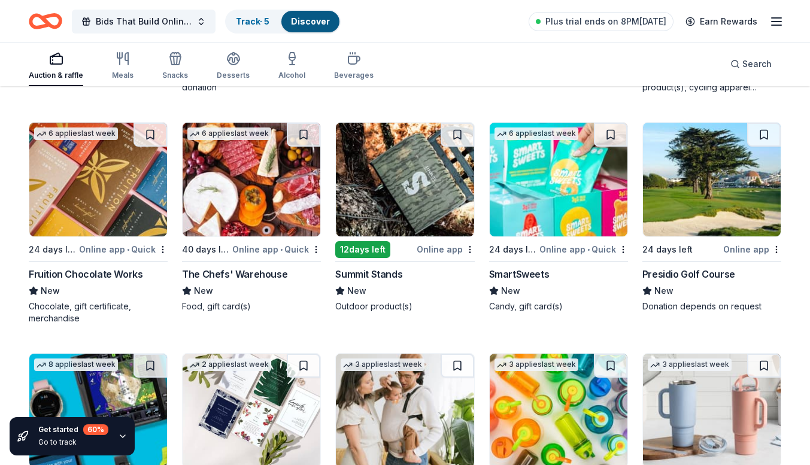
scroll to position [7429, 0]
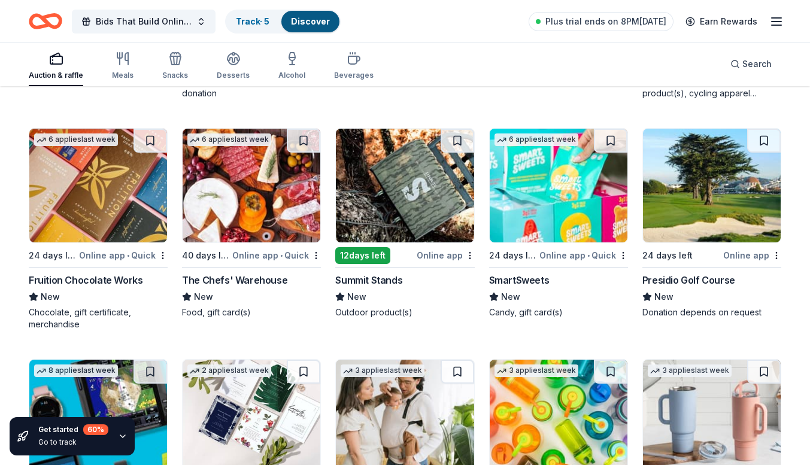
click at [101, 209] on img at bounding box center [98, 186] width 138 height 114
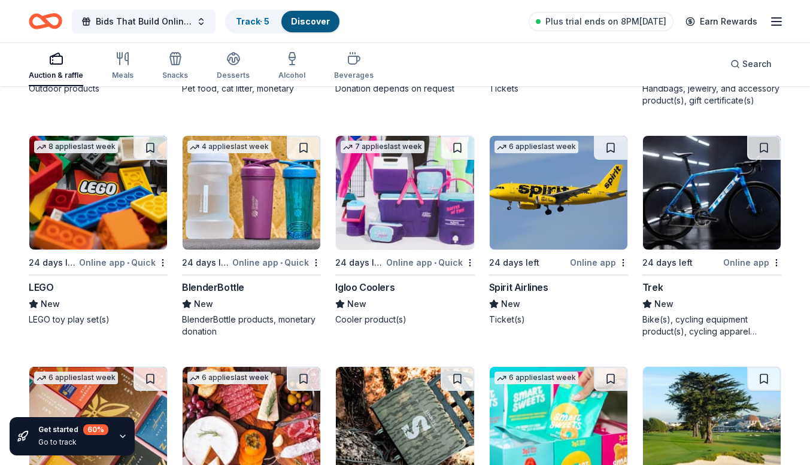
scroll to position [7186, 0]
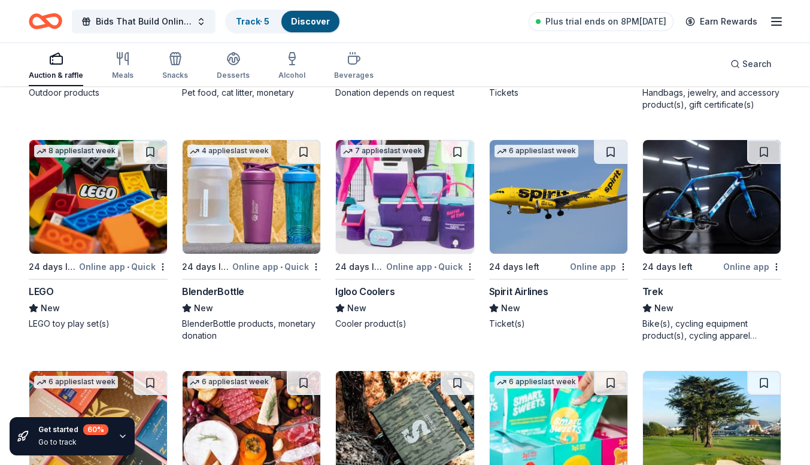
click at [421, 237] on img at bounding box center [405, 197] width 138 height 114
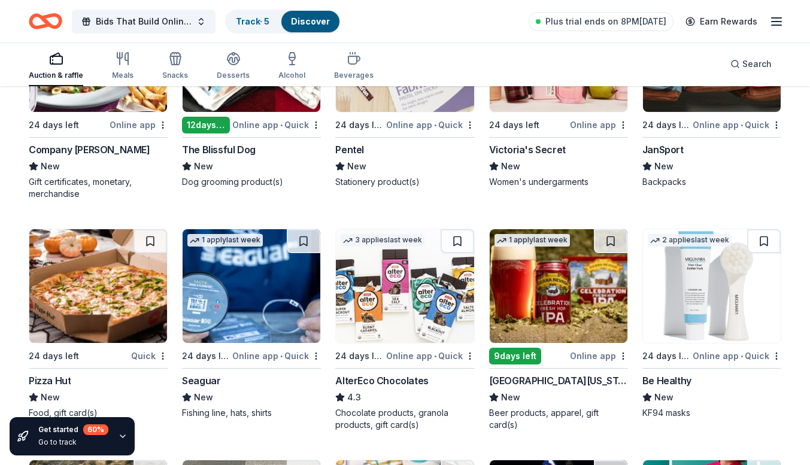
scroll to position [6453, 0]
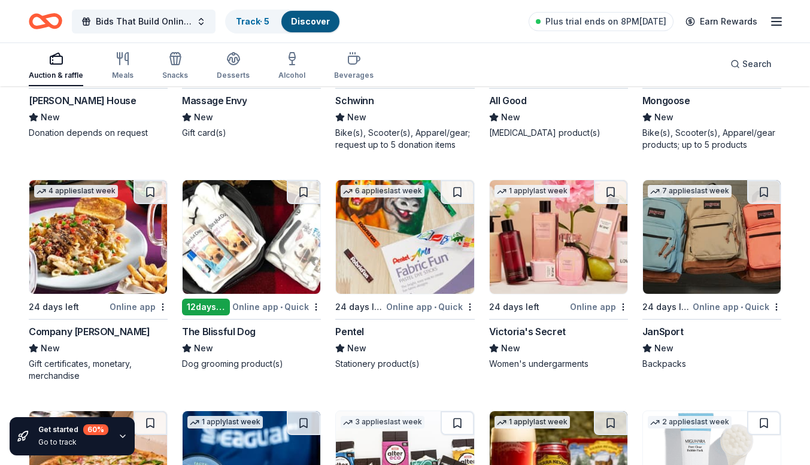
click at [711, 225] on img at bounding box center [712, 237] width 138 height 114
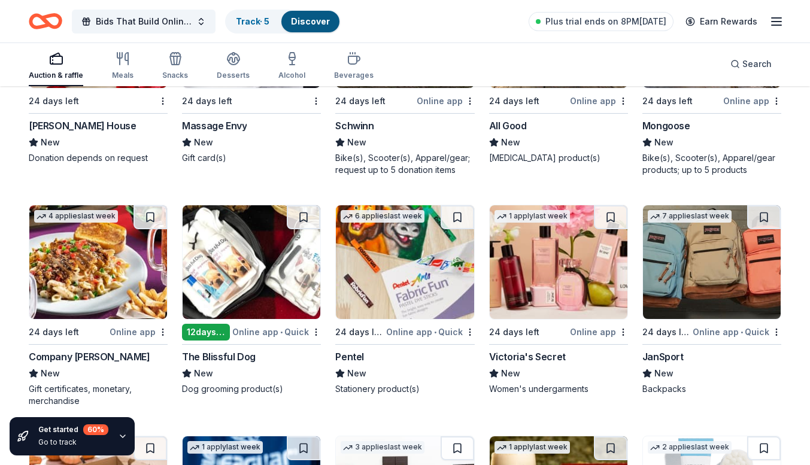
click at [575, 271] on img at bounding box center [559, 262] width 138 height 114
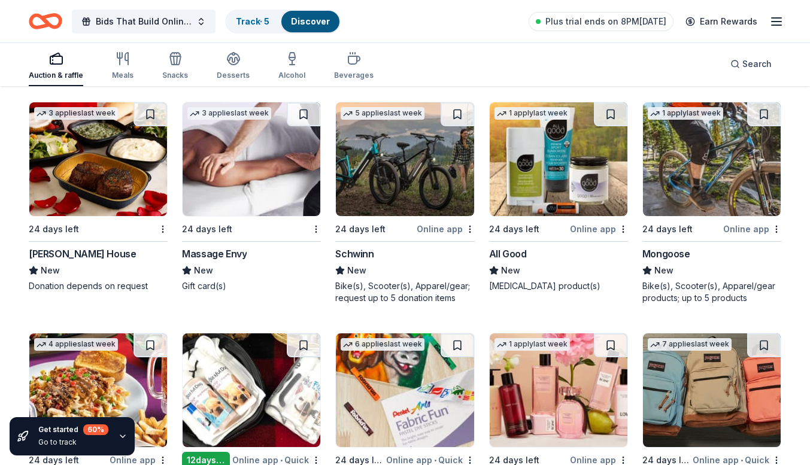
scroll to position [6281, 0]
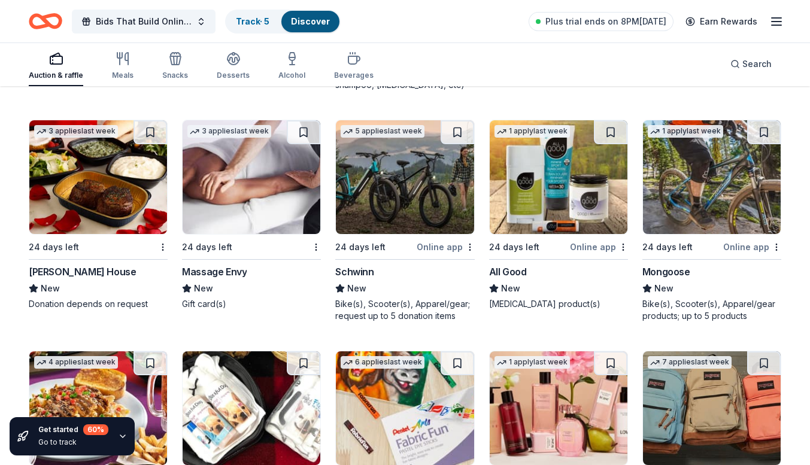
click at [731, 216] on img at bounding box center [712, 177] width 138 height 114
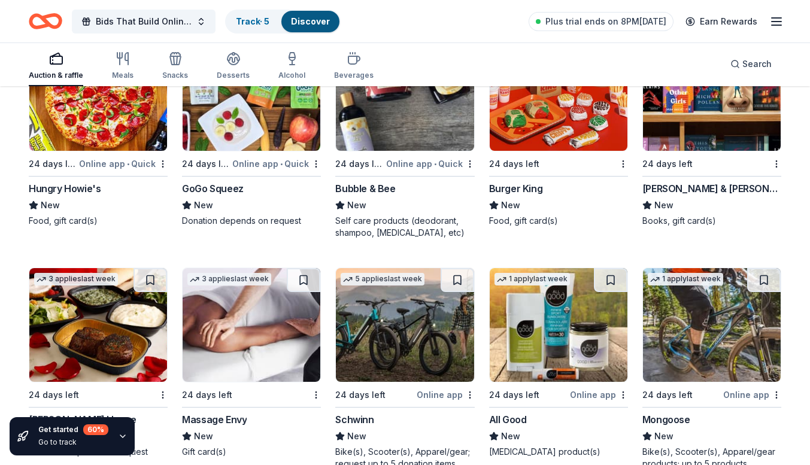
scroll to position [6133, 0]
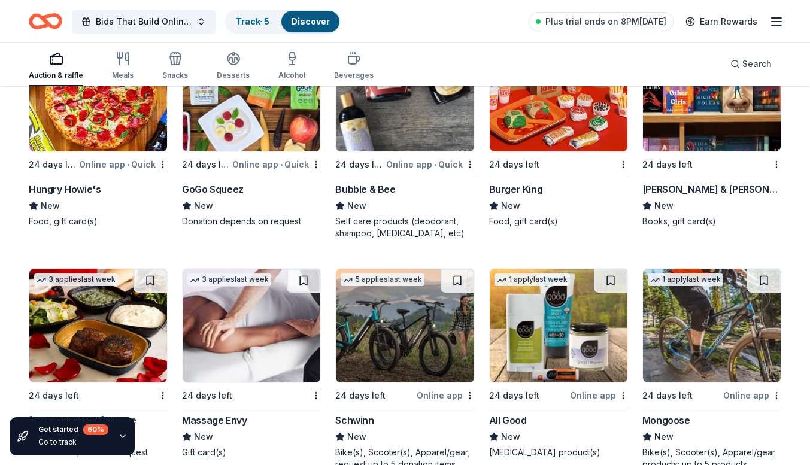
click at [684, 113] on img at bounding box center [712, 95] width 138 height 114
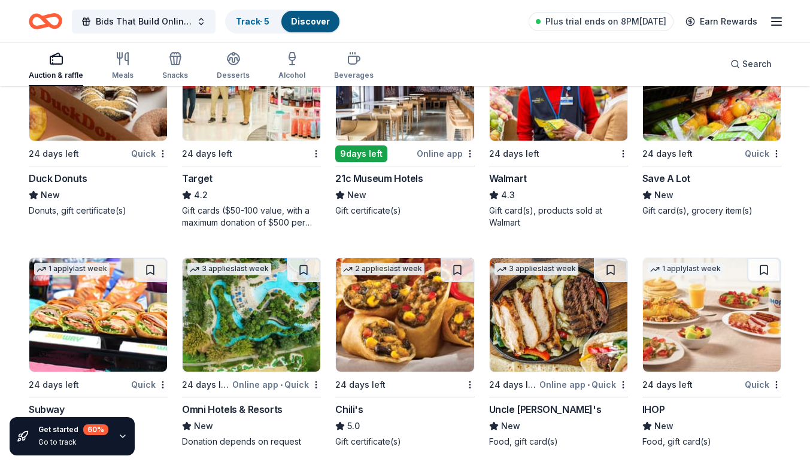
scroll to position [5232, 0]
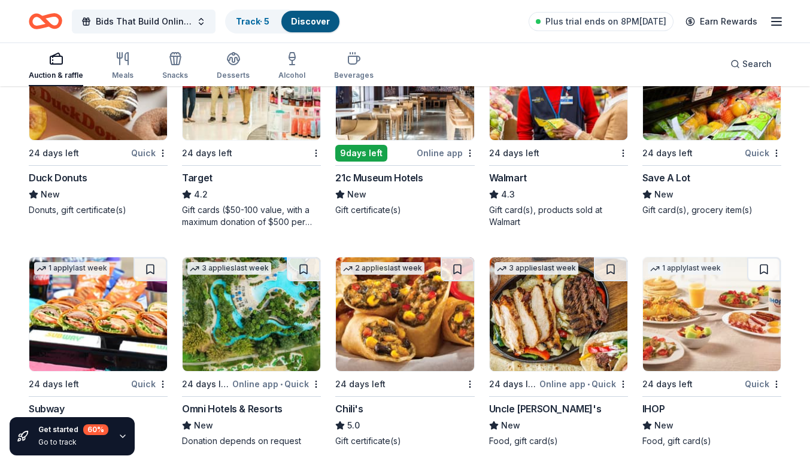
click at [237, 119] on img at bounding box center [252, 83] width 138 height 114
click at [705, 306] on img at bounding box center [712, 314] width 138 height 114
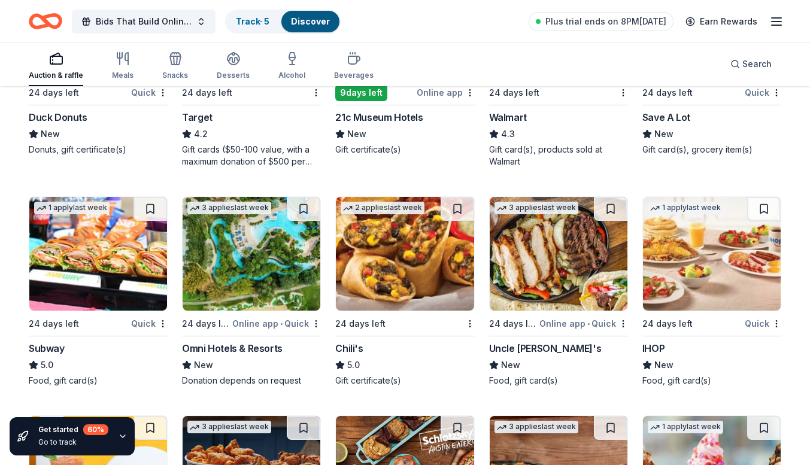
scroll to position [5292, 0]
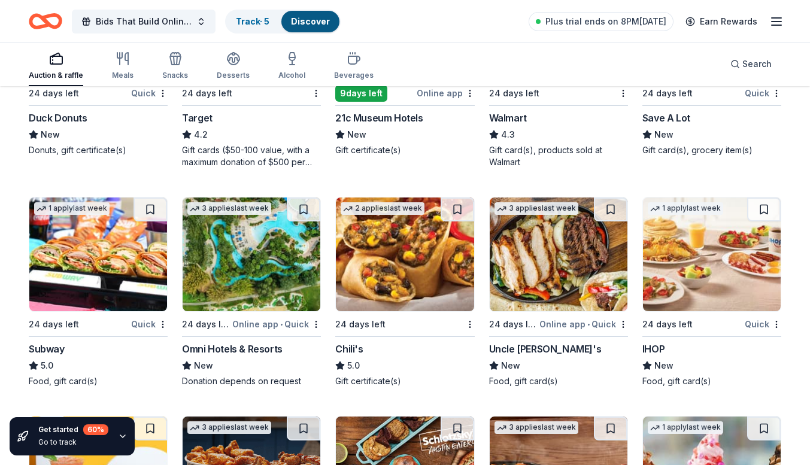
click at [260, 257] on img at bounding box center [252, 255] width 138 height 114
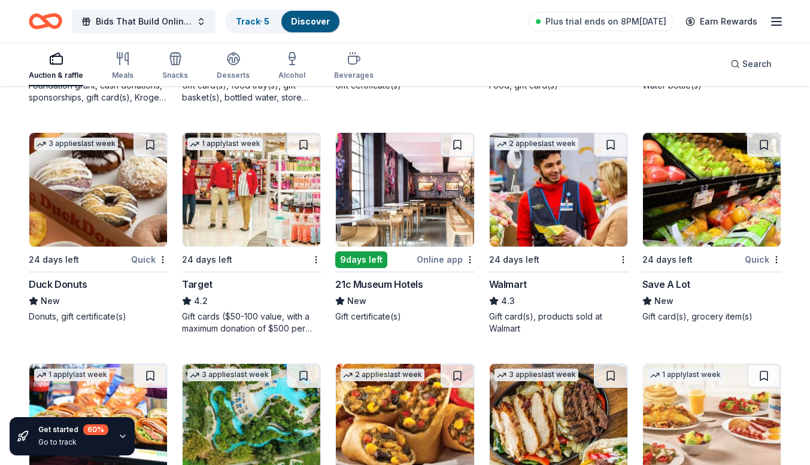
scroll to position [5124, 0]
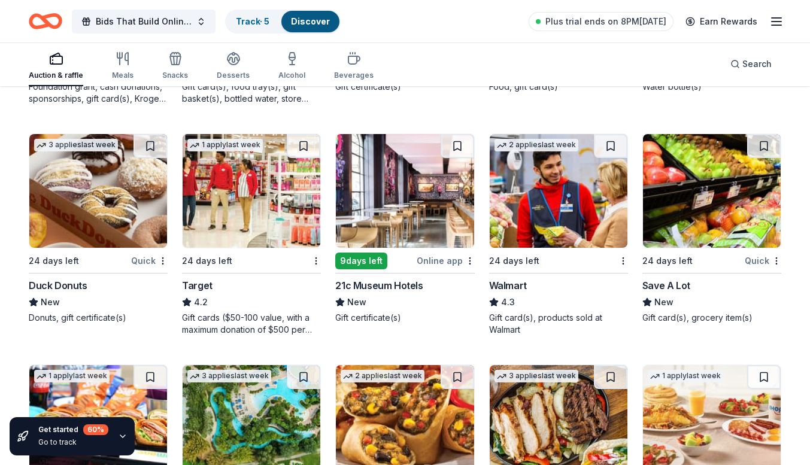
click at [87, 199] on img at bounding box center [98, 191] width 138 height 114
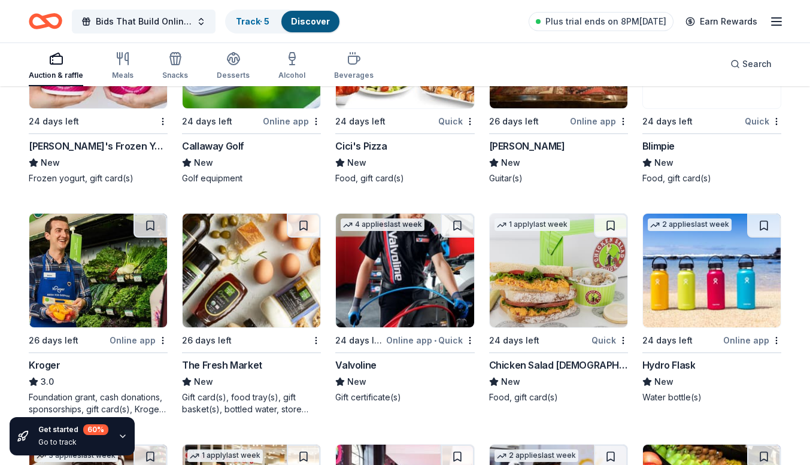
scroll to position [4813, 0]
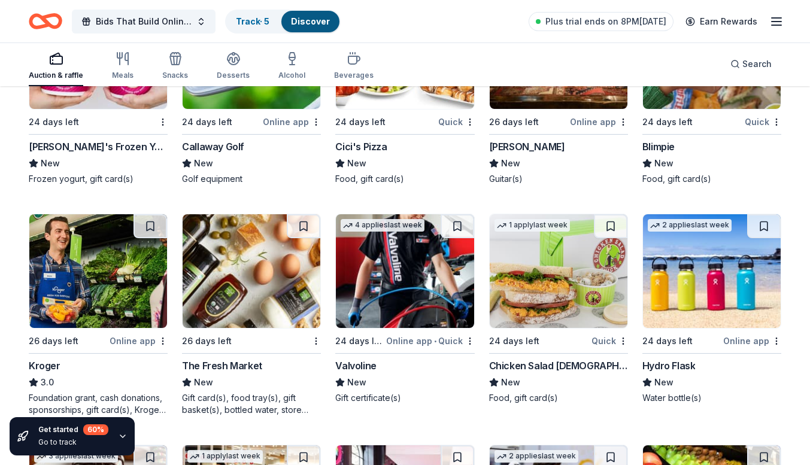
click at [654, 311] on img at bounding box center [712, 271] width 138 height 114
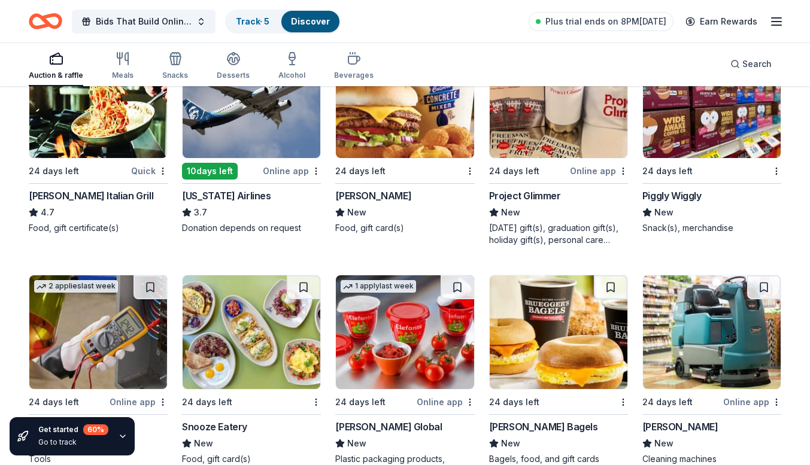
scroll to position [4417, 0]
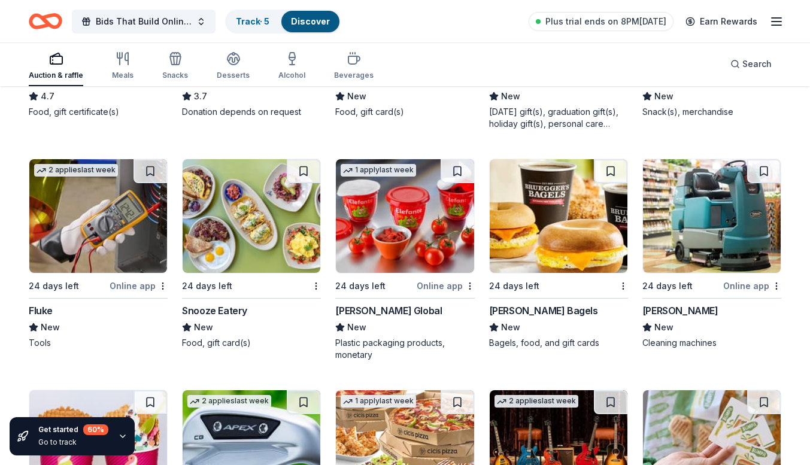
click at [689, 211] on img at bounding box center [712, 216] width 138 height 114
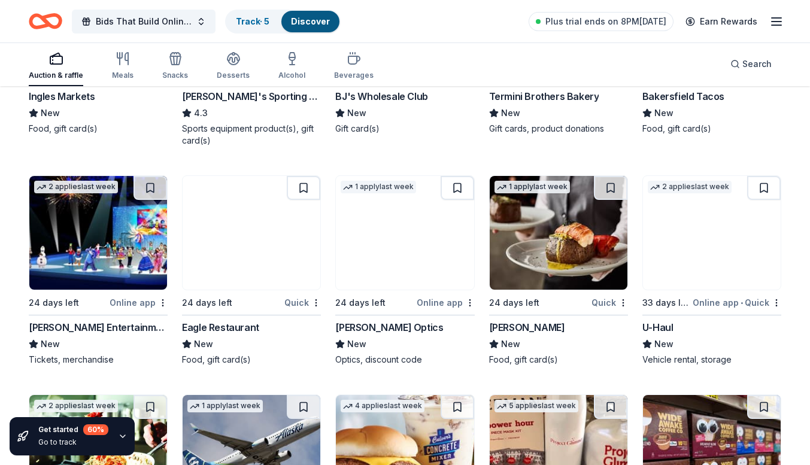
scroll to position [3950, 0]
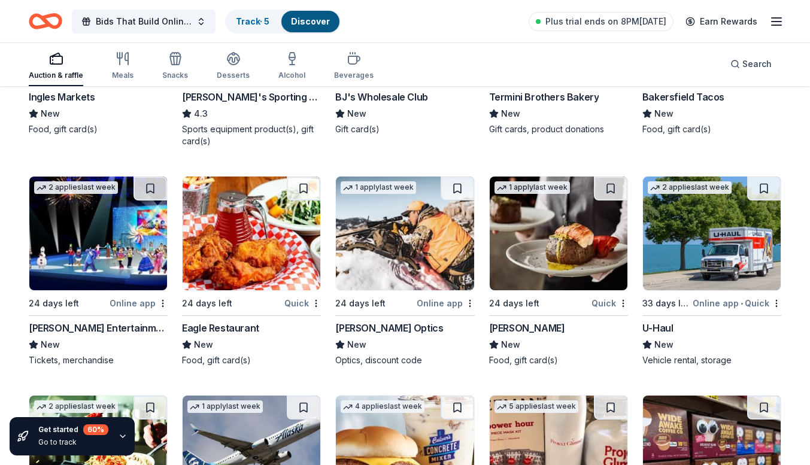
click at [76, 236] on img at bounding box center [98, 234] width 138 height 114
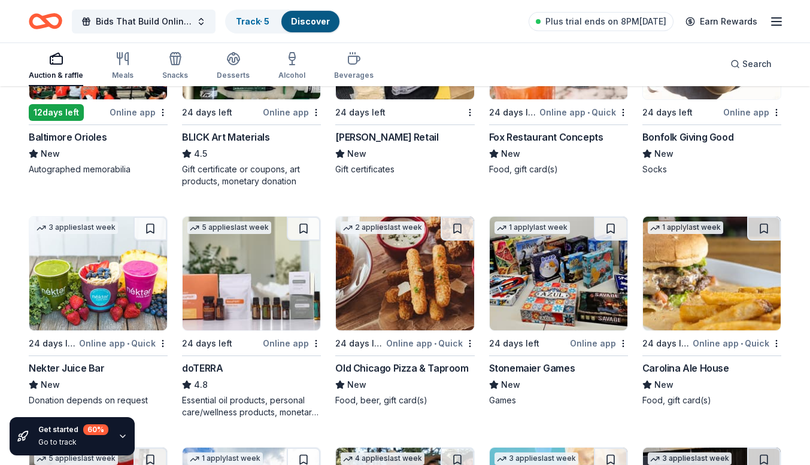
scroll to position [2754, 0]
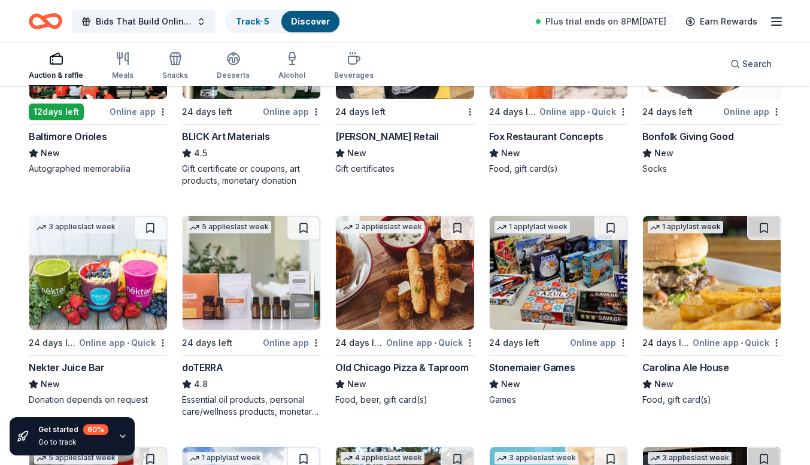
click at [413, 303] on img at bounding box center [405, 273] width 138 height 114
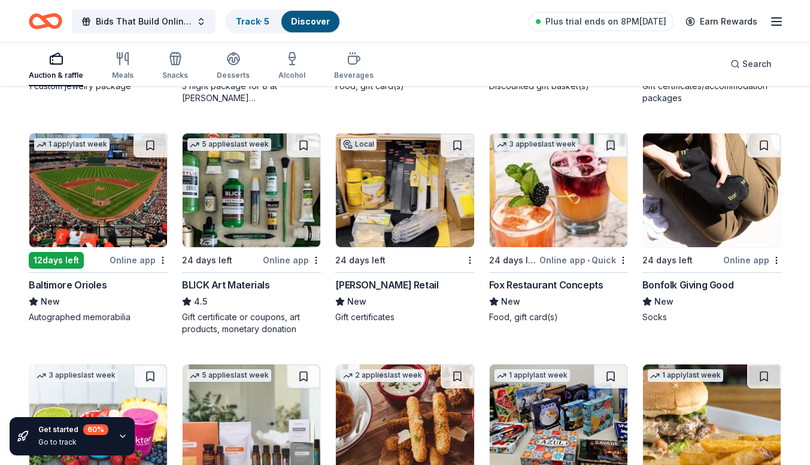
scroll to position [2592, 0]
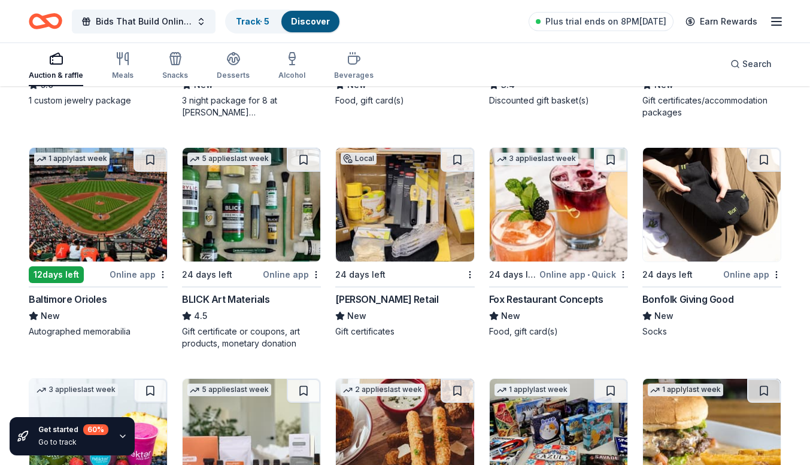
click at [241, 235] on img at bounding box center [252, 205] width 138 height 114
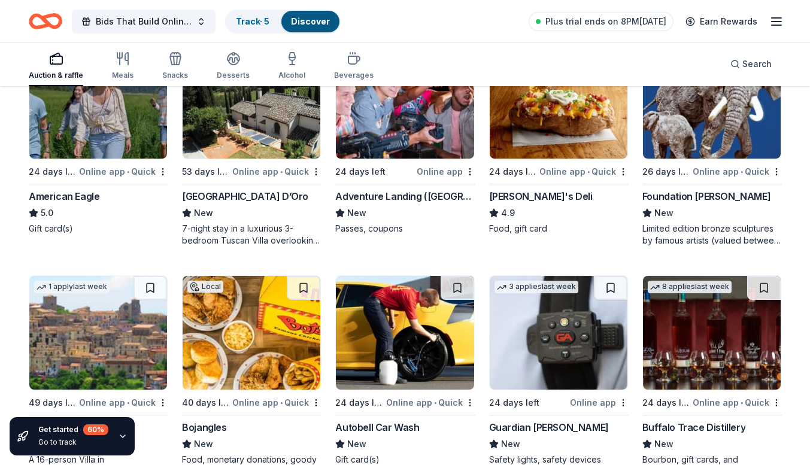
scroll to position [1562, 0]
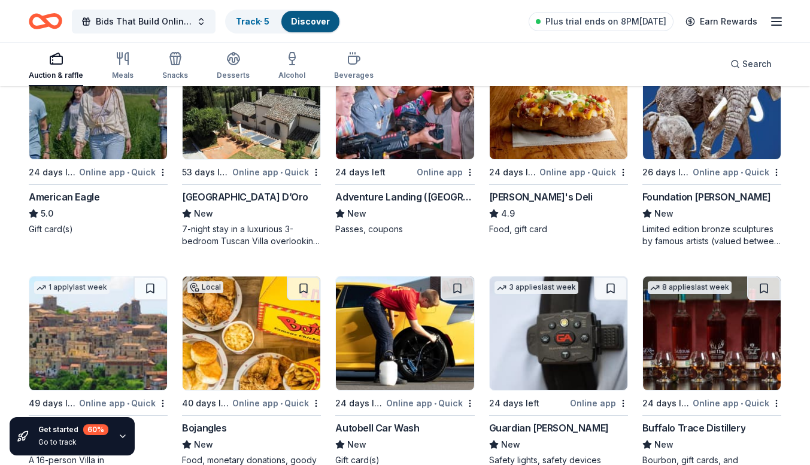
click at [257, 344] on img at bounding box center [252, 334] width 138 height 114
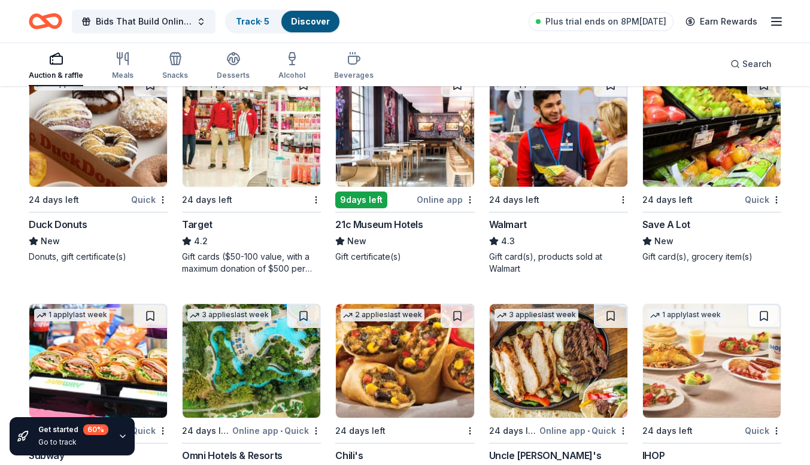
scroll to position [5351, 0]
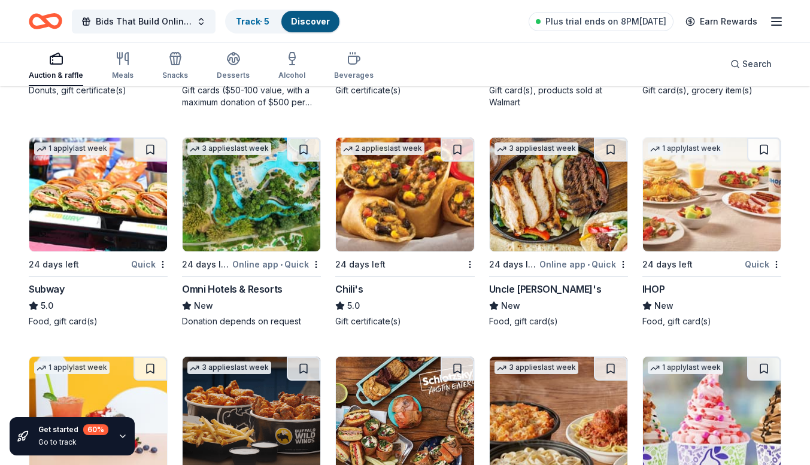
click at [357, 286] on div "Chili's" at bounding box center [349, 289] width 28 height 14
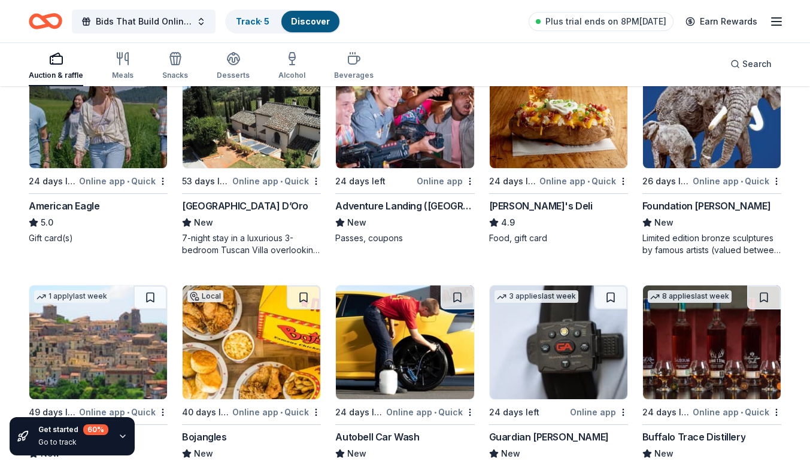
scroll to position [1414, 0]
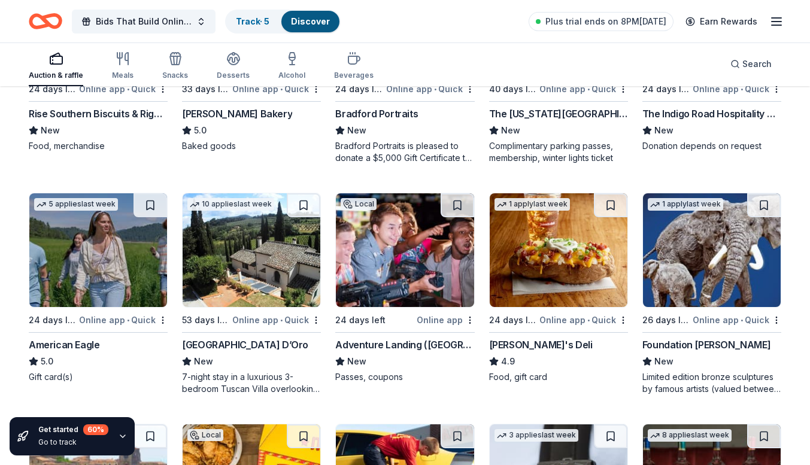
click at [389, 238] on img at bounding box center [405, 250] width 138 height 114
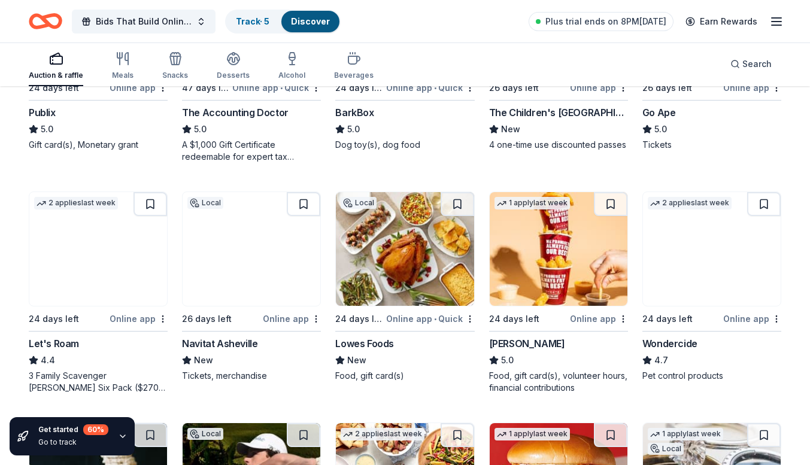
scroll to position [480, 0]
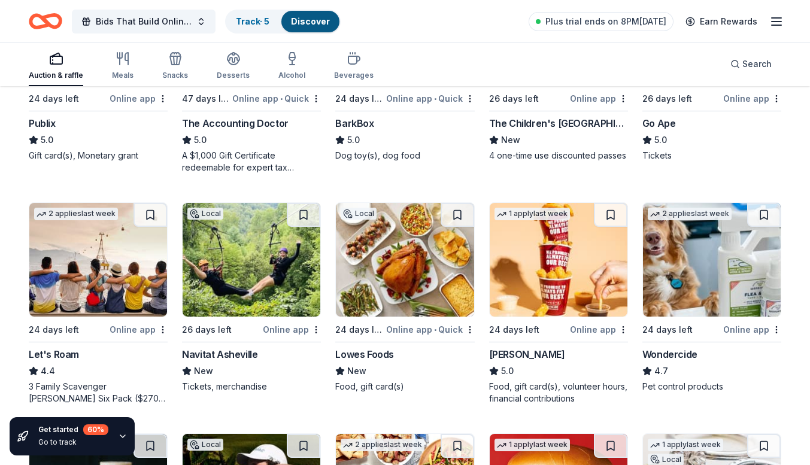
click at [244, 272] on img at bounding box center [252, 260] width 138 height 114
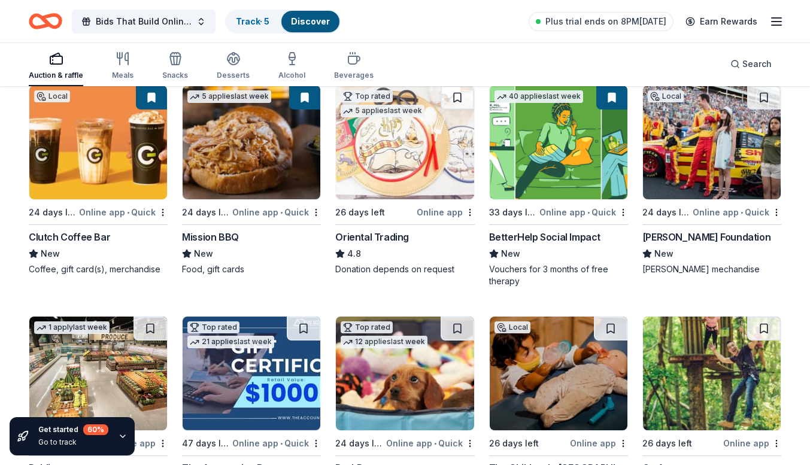
scroll to position [0, 0]
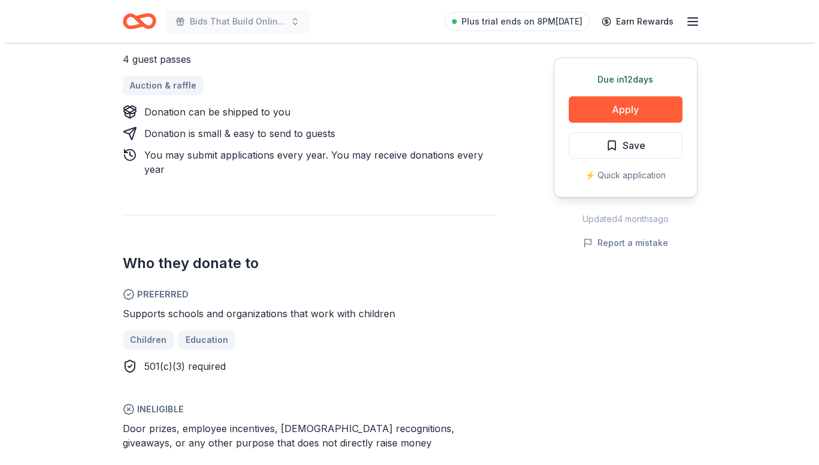
scroll to position [529, 0]
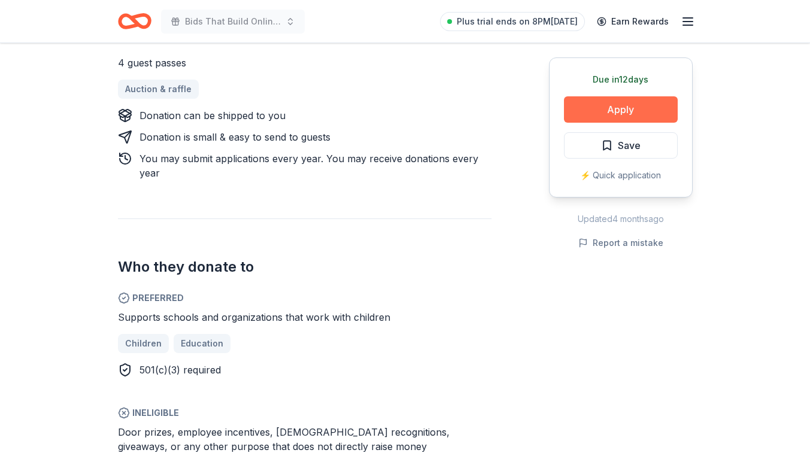
click at [587, 110] on button "Apply" at bounding box center [621, 109] width 114 height 26
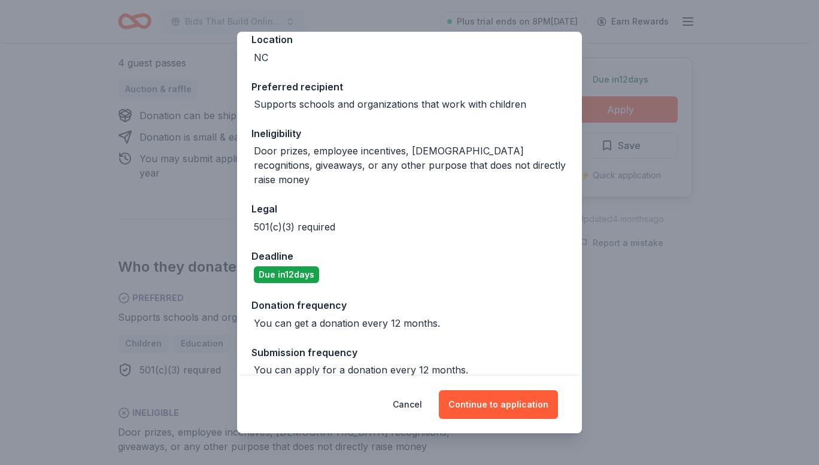
scroll to position [0, 0]
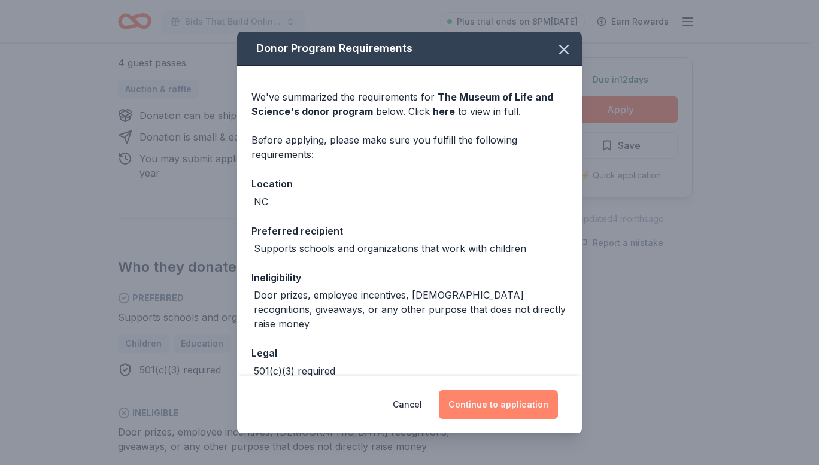
click at [498, 408] on button "Continue to application" at bounding box center [498, 404] width 119 height 29
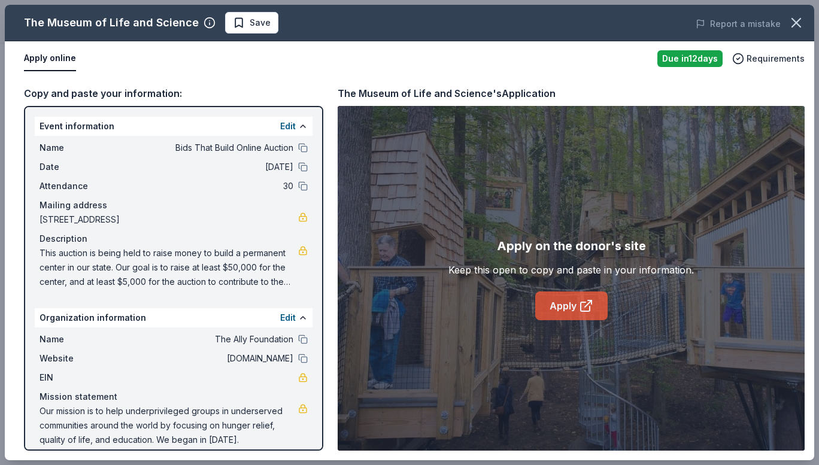
click at [544, 302] on link "Apply" at bounding box center [571, 306] width 72 height 29
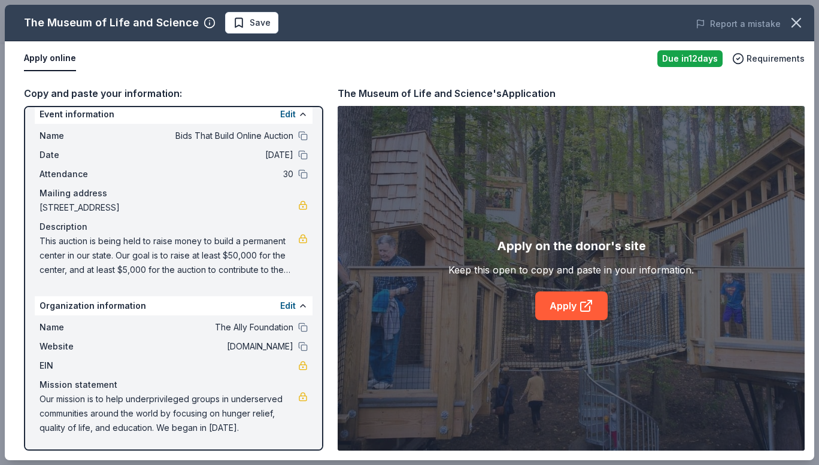
drag, startPoint x: 39, startPoint y: 399, endPoint x: 226, endPoint y: 431, distance: 189.6
click at [226, 431] on div "Name The Ally Foundation Website [DOMAIN_NAME] EIN Mission statement Our missio…" at bounding box center [174, 378] width 278 height 125
drag, startPoint x: 41, startPoint y: 398, endPoint x: 269, endPoint y: 428, distance: 230.1
click at [269, 428] on span "Our mission is to help underprivileged groups in underserved communities around…" at bounding box center [169, 413] width 259 height 43
drag, startPoint x: 269, startPoint y: 428, endPoint x: 265, endPoint y: 404, distance: 24.4
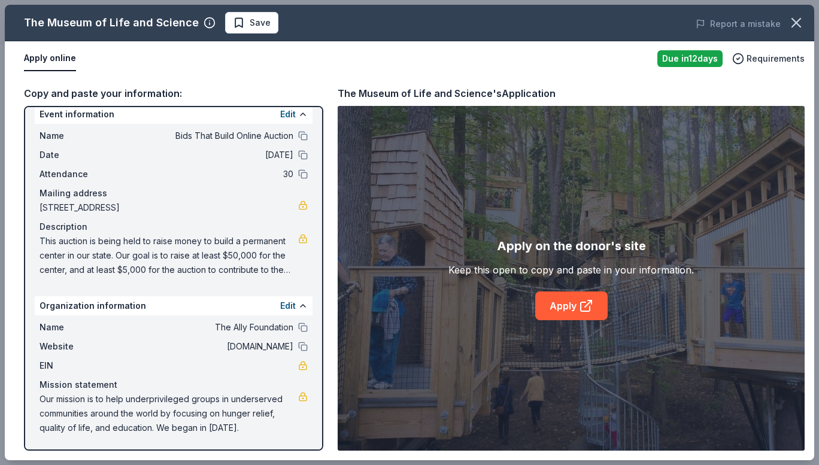
drag, startPoint x: 265, startPoint y: 404, endPoint x: 108, endPoint y: 340, distance: 169.1
click at [108, 340] on span "Website" at bounding box center [80, 347] width 80 height 14
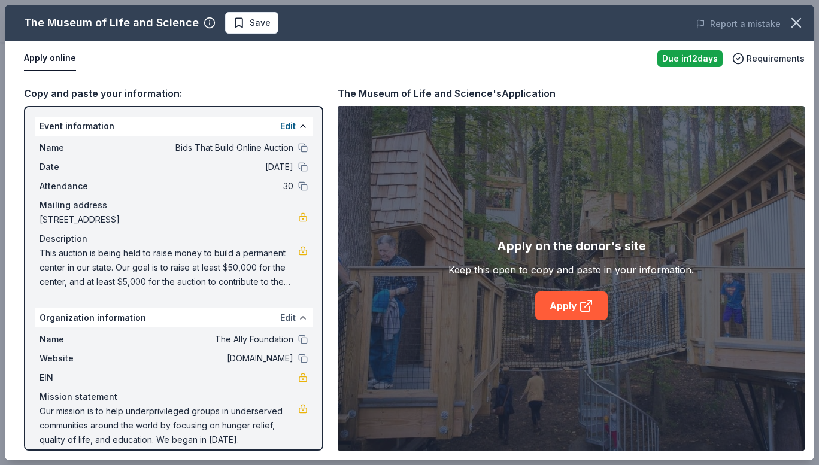
click at [283, 322] on button "Edit" at bounding box center [288, 318] width 16 height 14
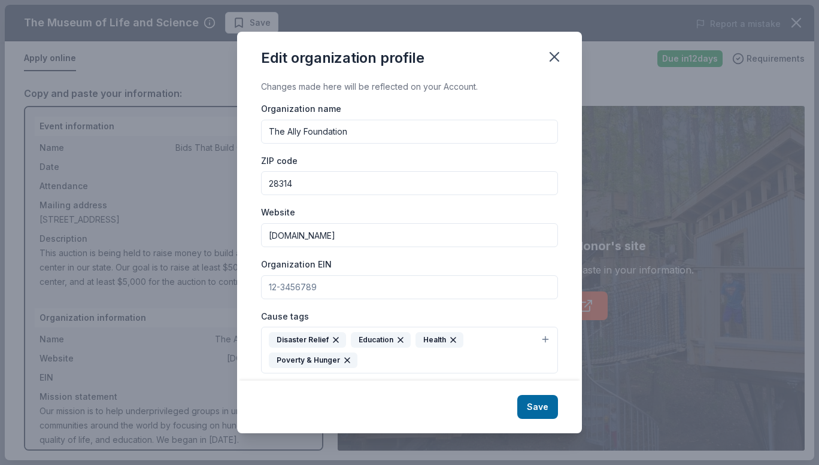
scroll to position [121, 0]
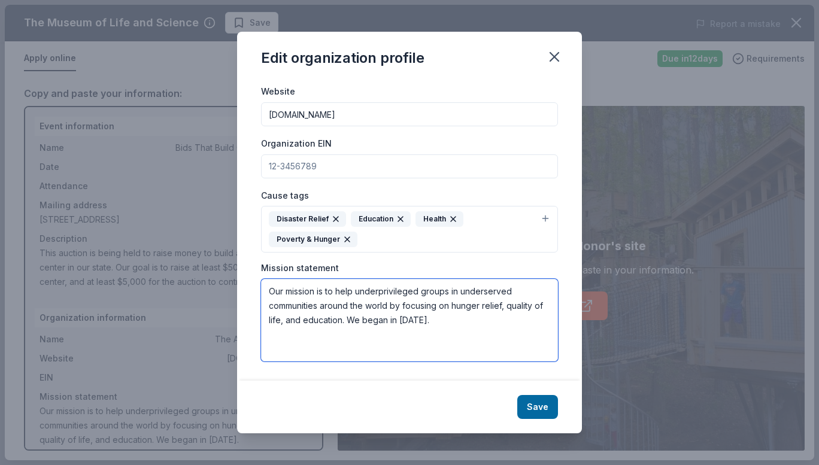
click at [328, 282] on textarea "Our mission is to help underprivileged groups in underserved communities around…" at bounding box center [409, 320] width 297 height 83
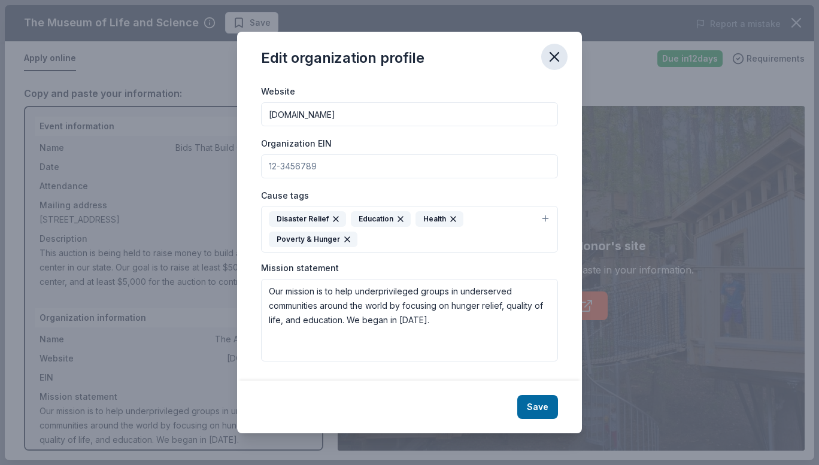
click at [556, 53] on icon "button" at bounding box center [554, 57] width 17 height 17
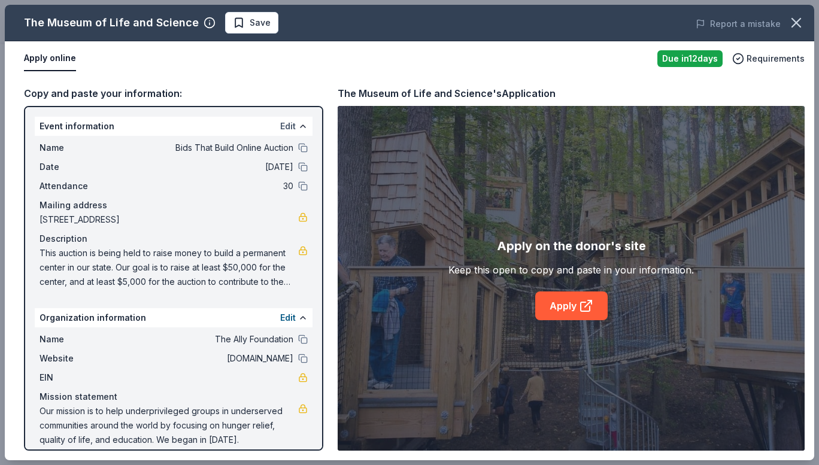
click at [281, 126] on button "Edit" at bounding box center [288, 126] width 16 height 14
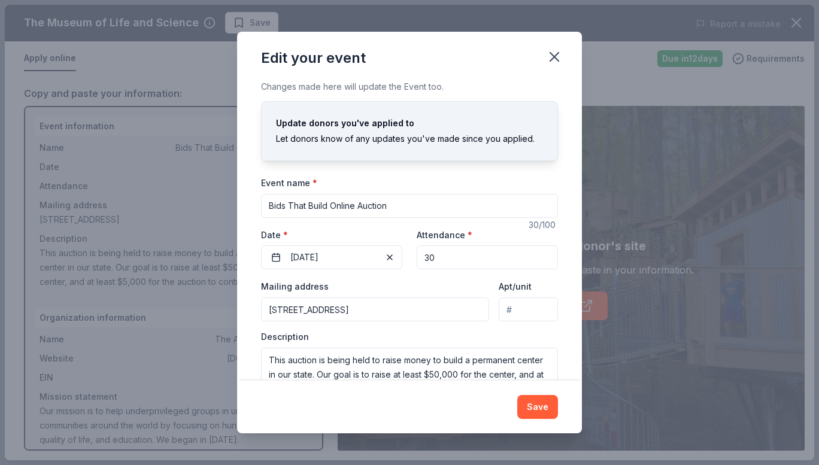
scroll to position [40, 0]
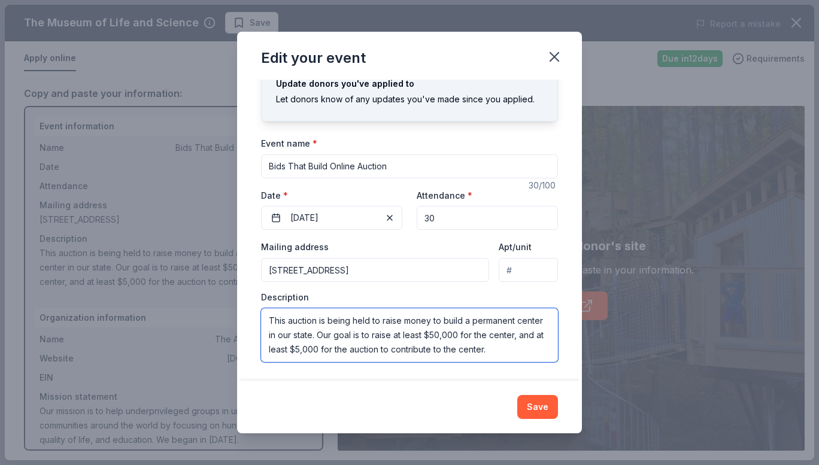
click at [278, 317] on textarea "This auction is being held to raise money to build a permanent center in our st…" at bounding box center [409, 335] width 297 height 54
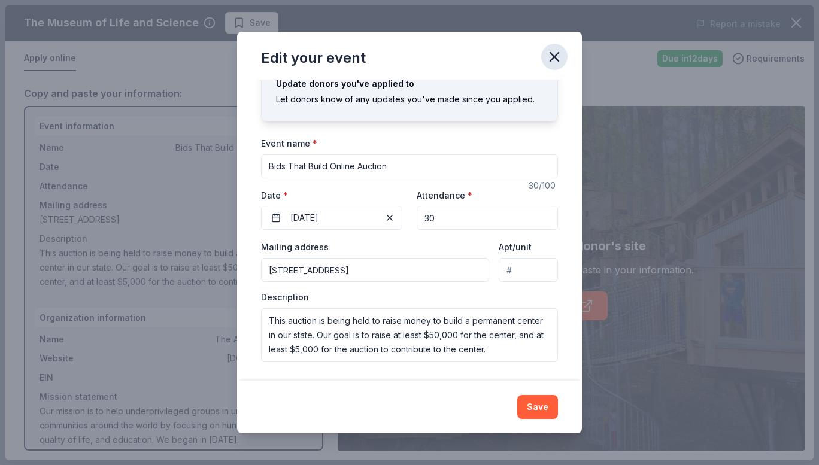
click at [562, 53] on icon "button" at bounding box center [554, 57] width 17 height 17
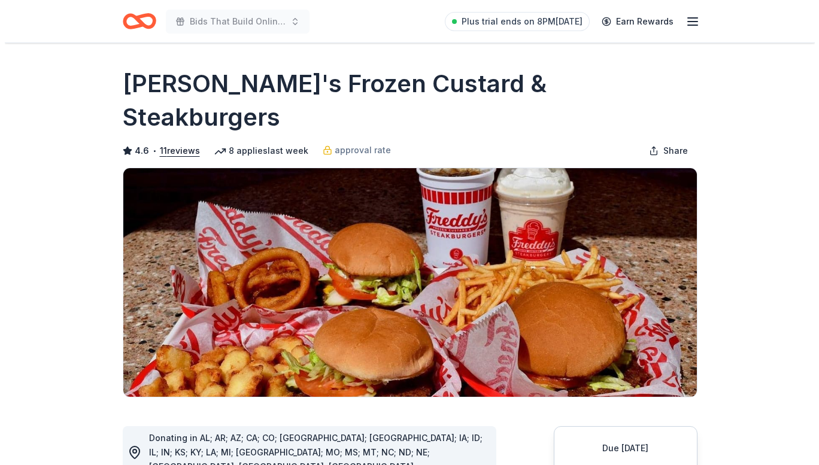
scroll to position [105, 0]
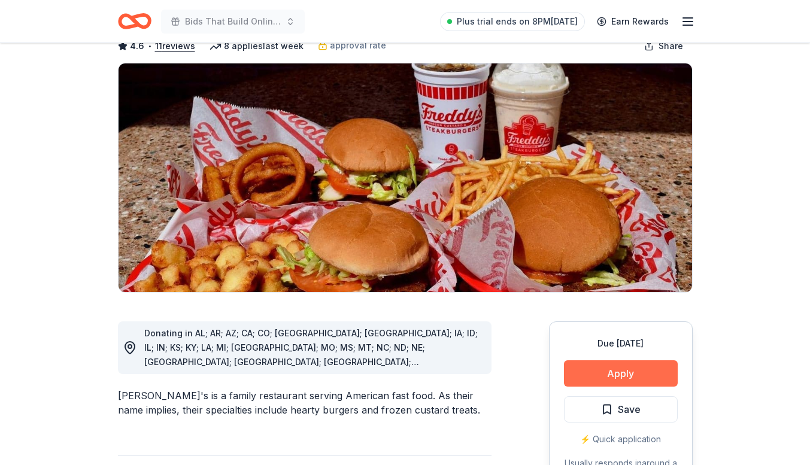
click at [617, 360] on button "Apply" at bounding box center [621, 373] width 114 height 26
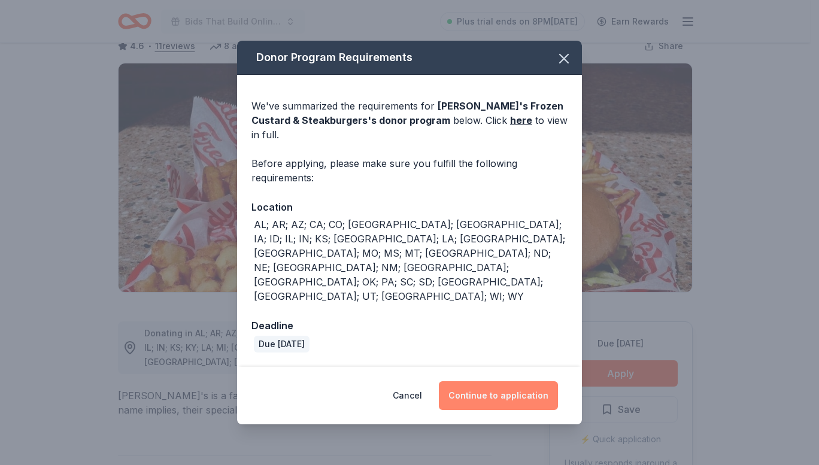
click at [502, 381] on button "Continue to application" at bounding box center [498, 395] width 119 height 29
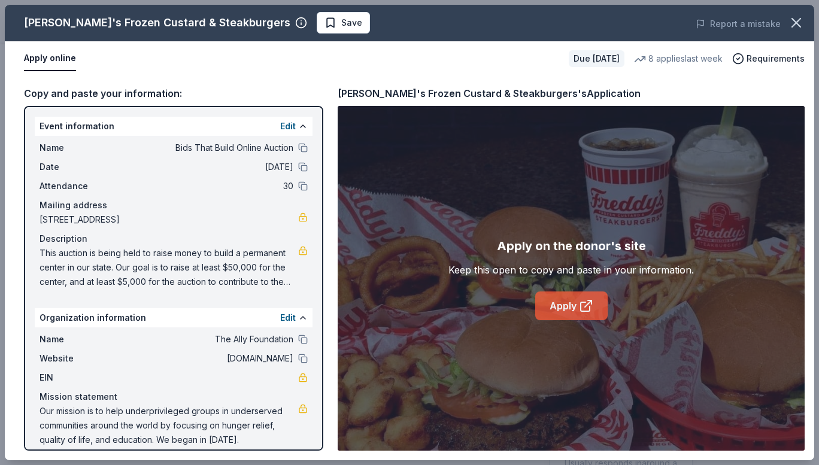
click at [560, 305] on link "Apply" at bounding box center [571, 306] width 72 height 29
click at [563, 304] on link "Apply" at bounding box center [571, 306] width 72 height 29
click at [281, 130] on button "Edit" at bounding box center [288, 126] width 16 height 14
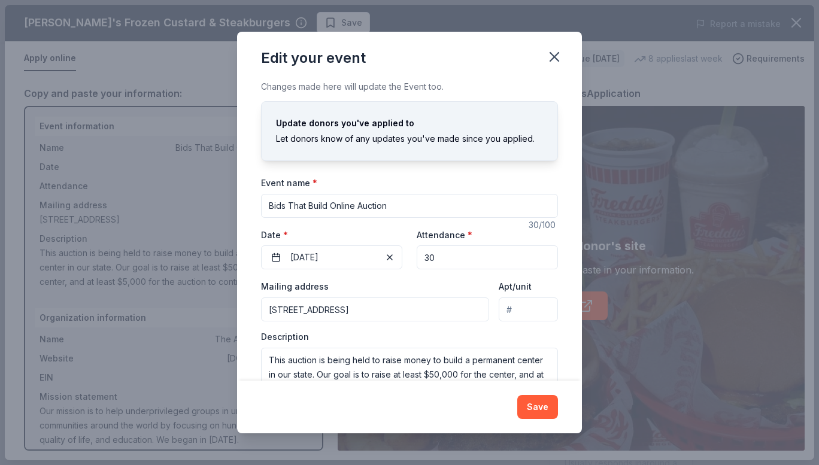
scroll to position [40, 0]
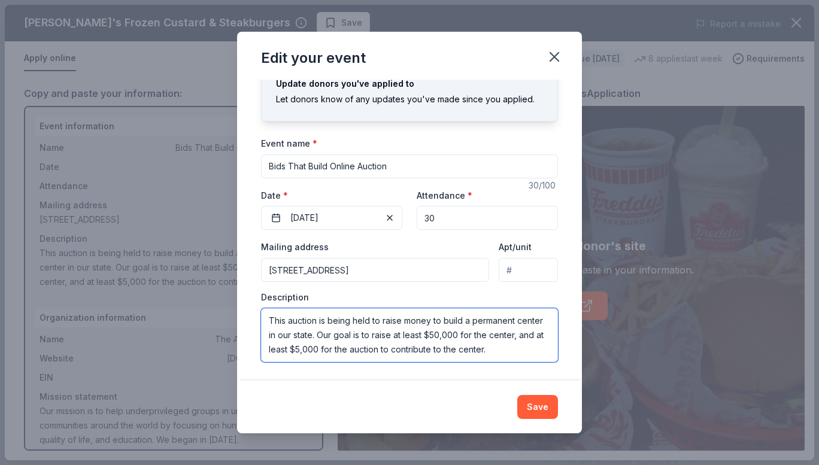
click at [374, 326] on textarea "This auction is being held to raise money to build a permanent center in our st…" at bounding box center [409, 335] width 297 height 54
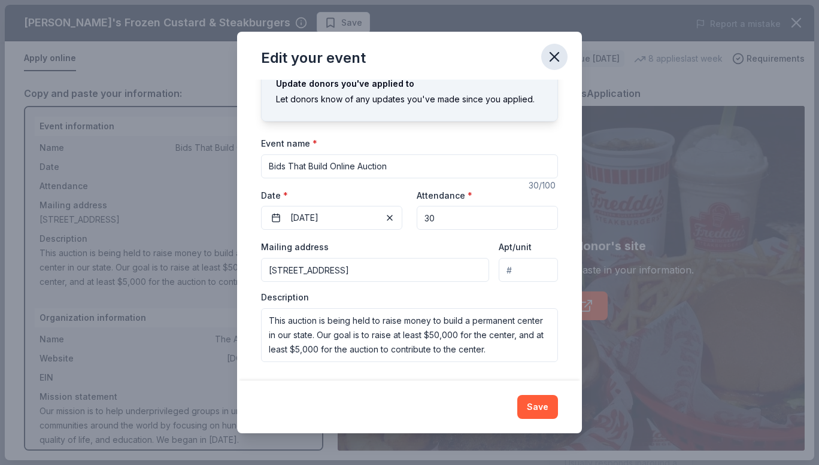
click at [563, 56] on button "button" at bounding box center [554, 57] width 26 height 26
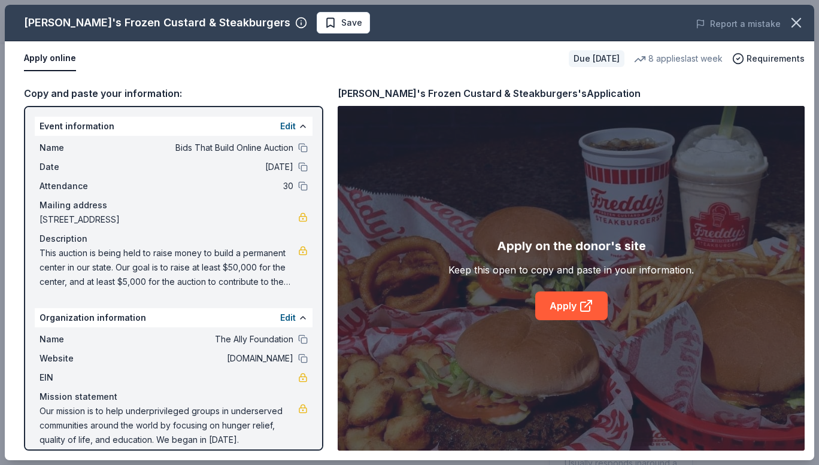
scroll to position [12, 0]
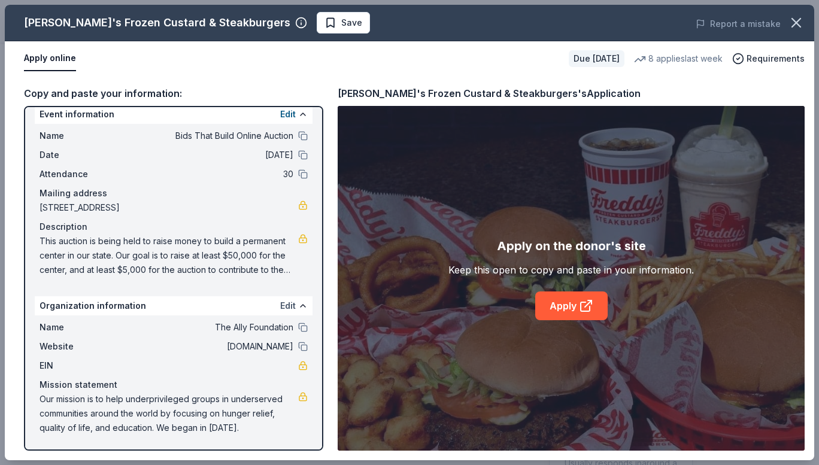
click at [282, 308] on button "Edit" at bounding box center [288, 306] width 16 height 14
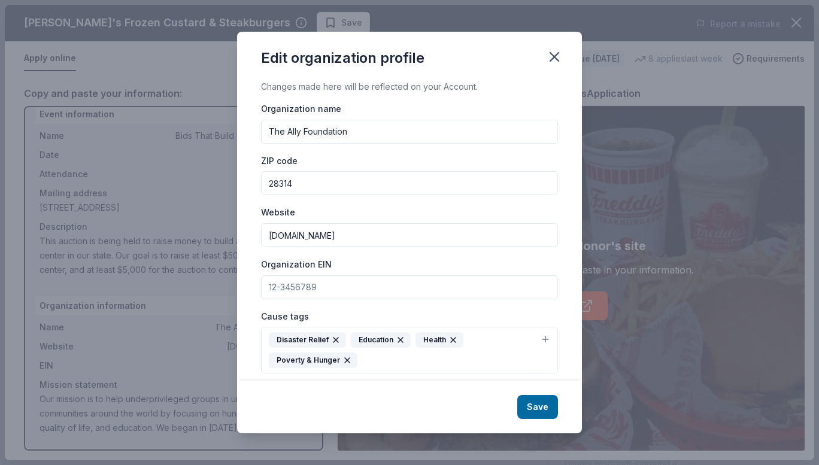
scroll to position [121, 0]
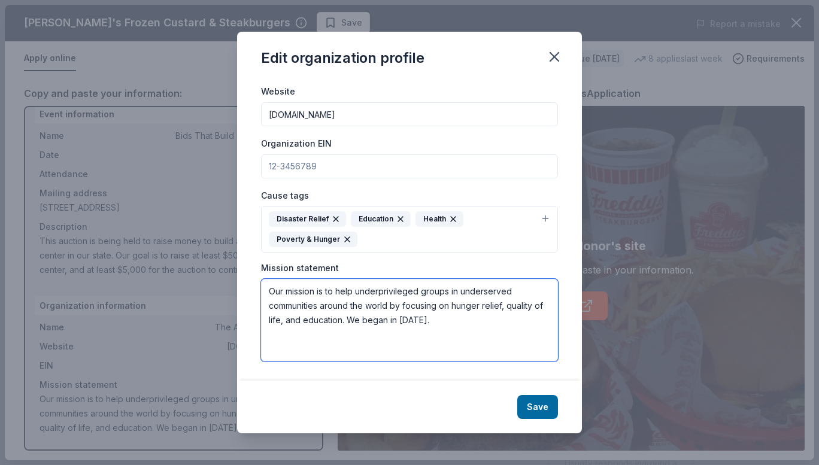
click at [335, 303] on textarea "Our mission is to help underprivileged groups in underserved communities around…" at bounding box center [409, 320] width 297 height 83
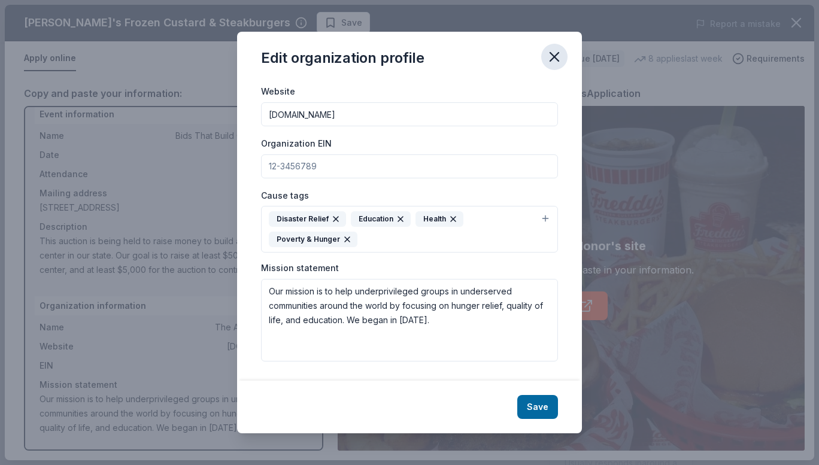
click at [553, 65] on icon "button" at bounding box center [554, 57] width 17 height 17
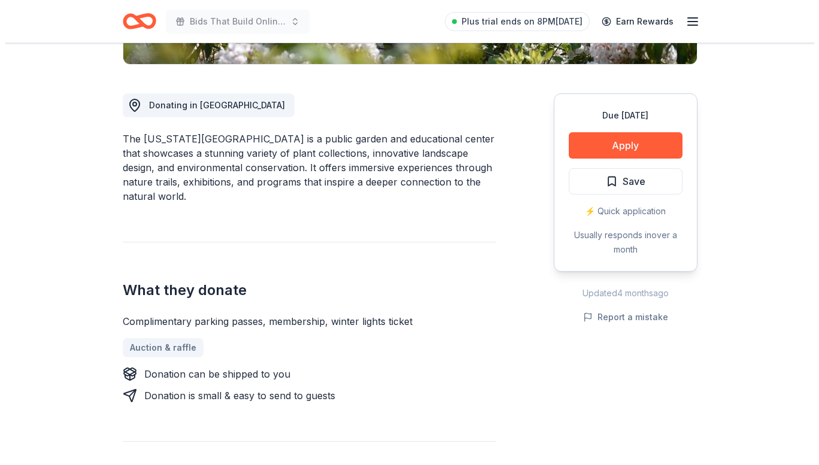
scroll to position [301, 0]
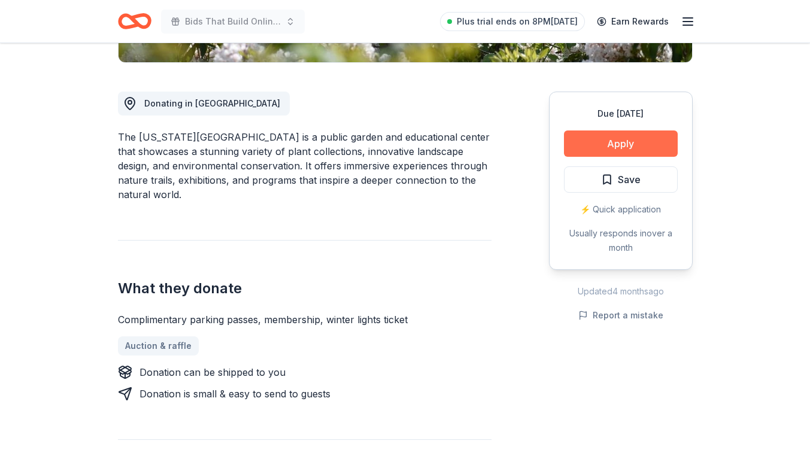
click at [611, 142] on button "Apply" at bounding box center [621, 144] width 114 height 26
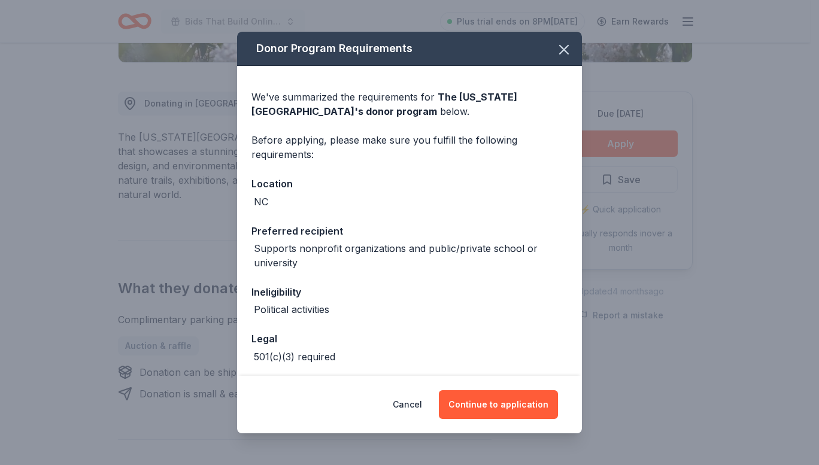
scroll to position [51, 0]
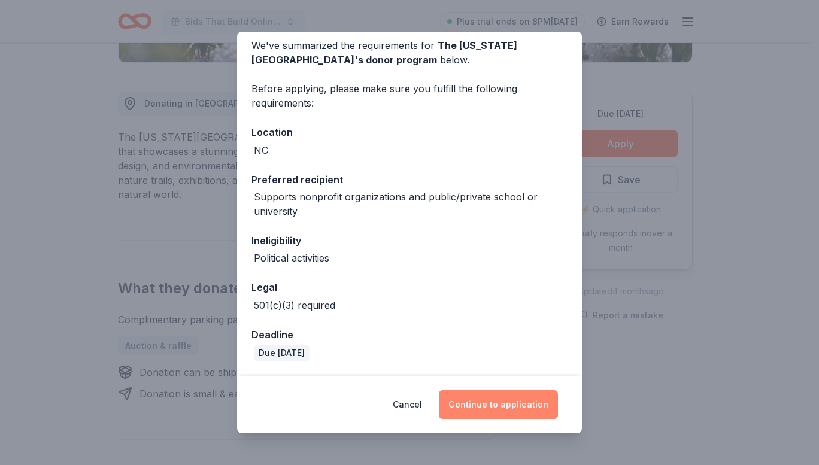
click at [495, 405] on button "Continue to application" at bounding box center [498, 404] width 119 height 29
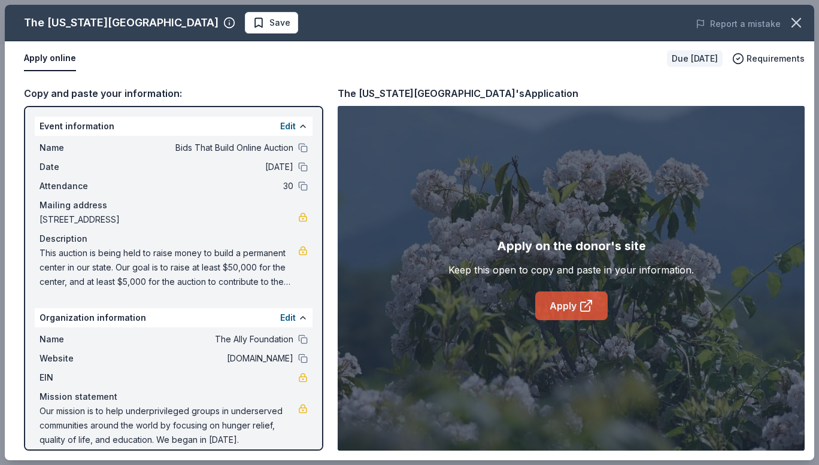
click at [566, 302] on link "Apply" at bounding box center [571, 306] width 72 height 29
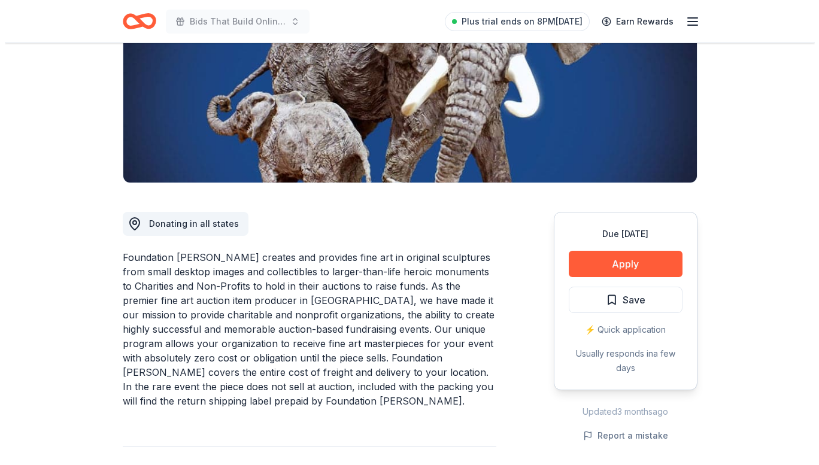
scroll to position [184, 0]
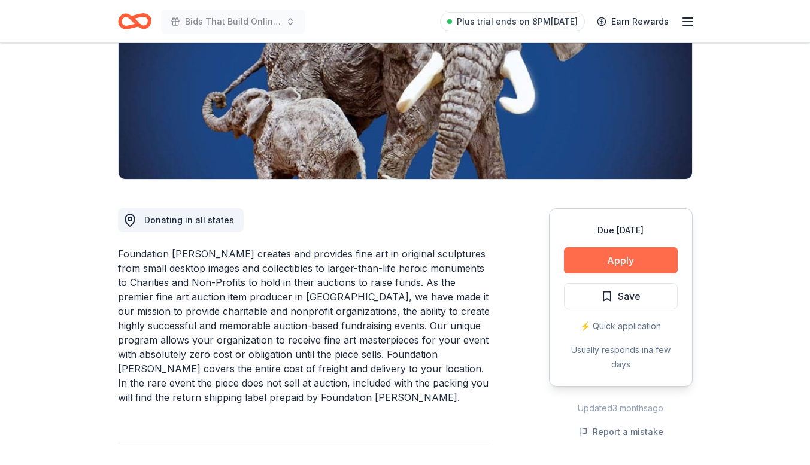
click at [616, 259] on button "Apply" at bounding box center [621, 260] width 114 height 26
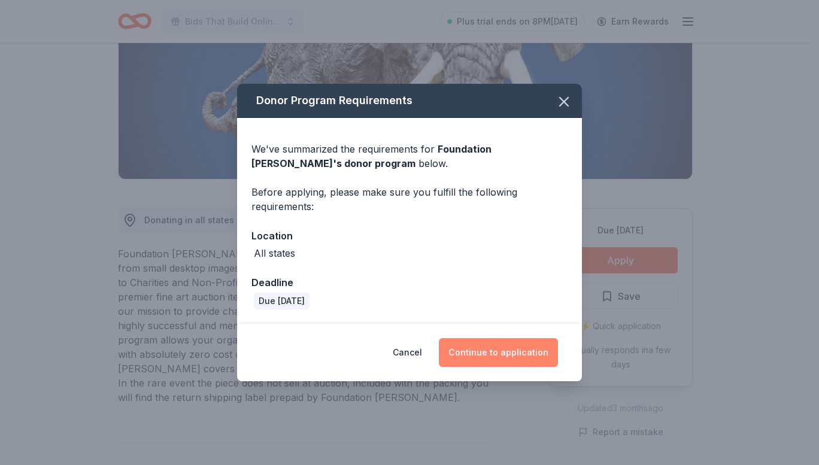
click at [506, 349] on button "Continue to application" at bounding box center [498, 352] width 119 height 29
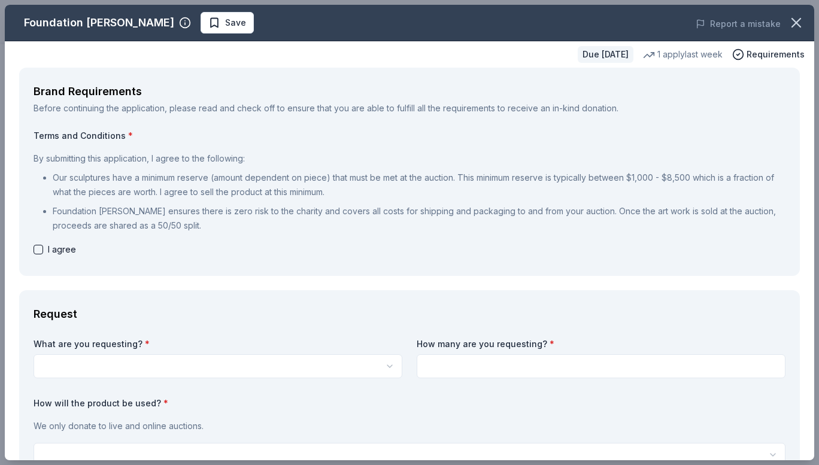
click at [44, 254] on div "I agree" at bounding box center [410, 250] width 752 height 14
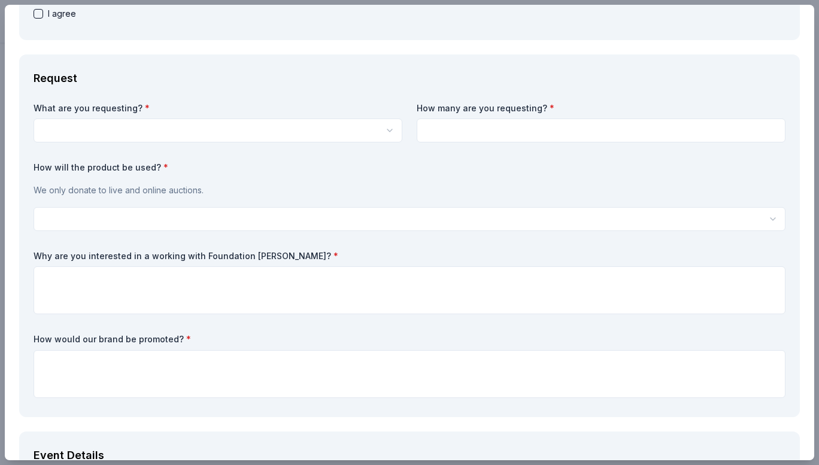
scroll to position [0, 0]
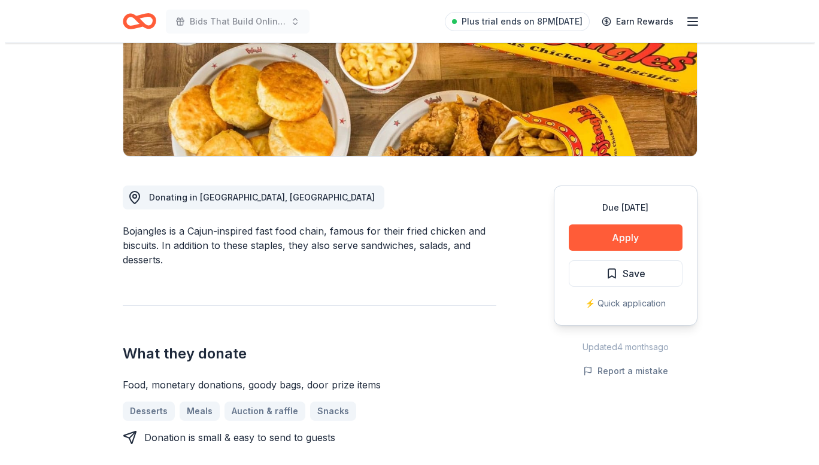
scroll to position [295, 0]
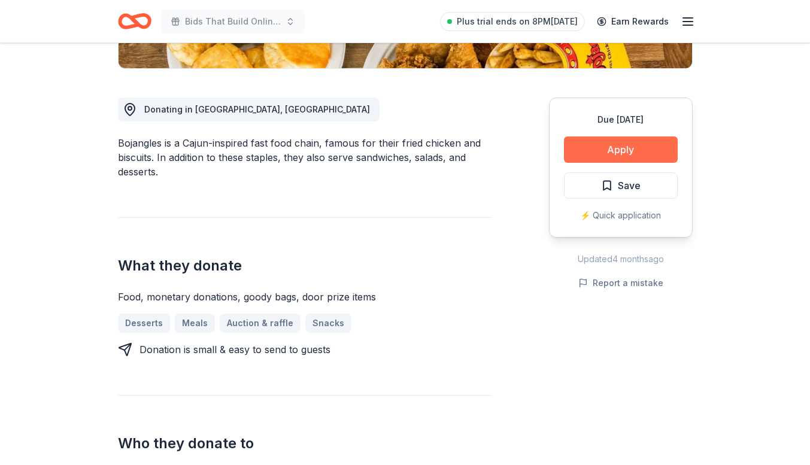
click at [581, 145] on button "Apply" at bounding box center [621, 150] width 114 height 26
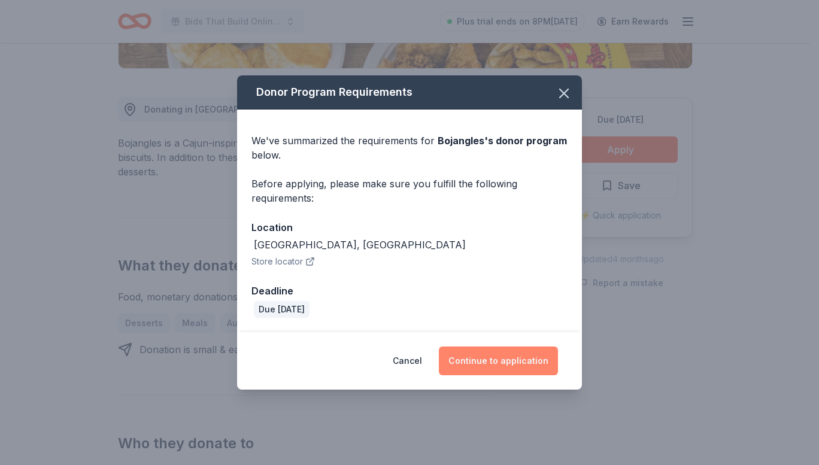
click at [490, 353] on button "Continue to application" at bounding box center [498, 361] width 119 height 29
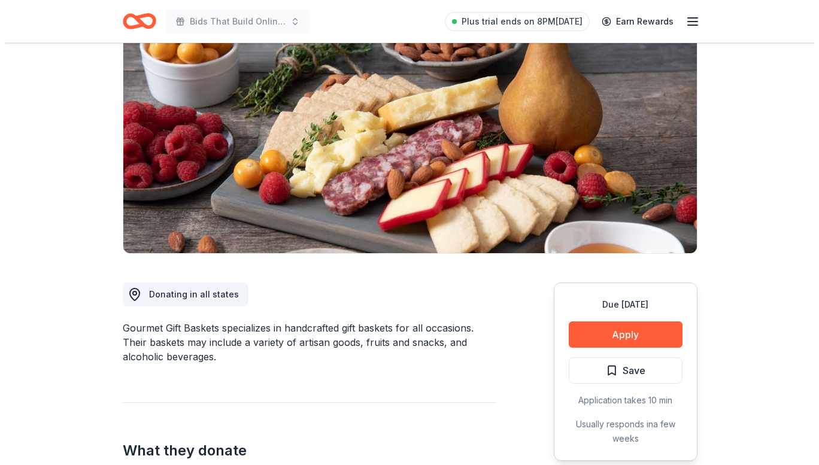
scroll to position [115, 0]
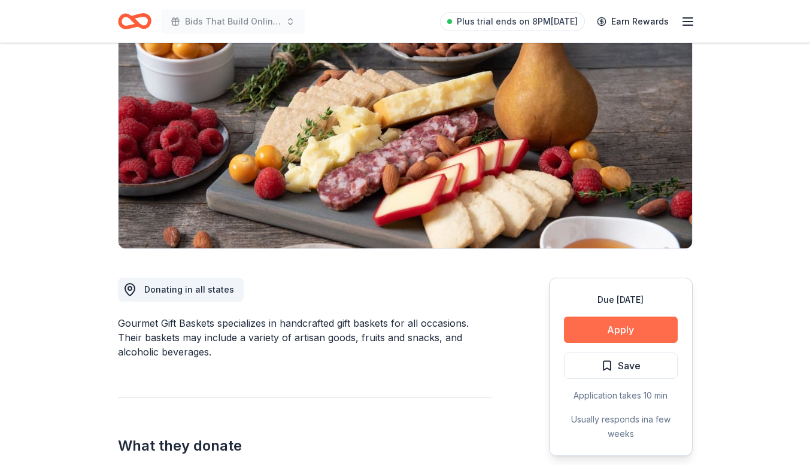
click at [602, 327] on button "Apply" at bounding box center [621, 330] width 114 height 26
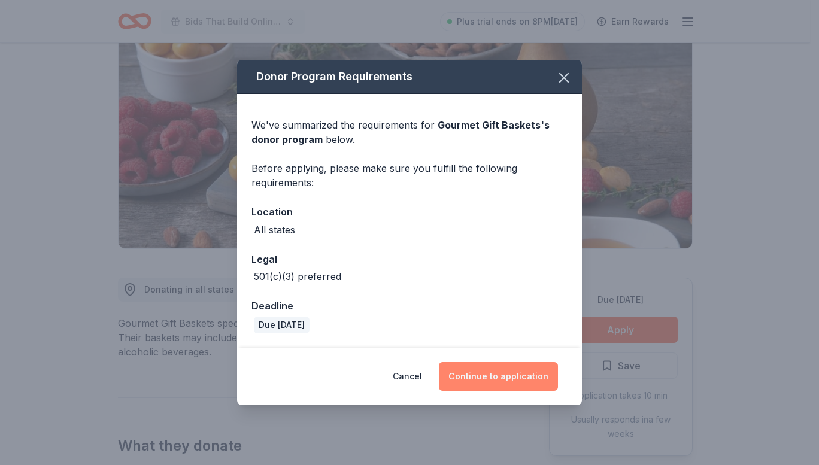
click at [485, 375] on button "Continue to application" at bounding box center [498, 376] width 119 height 29
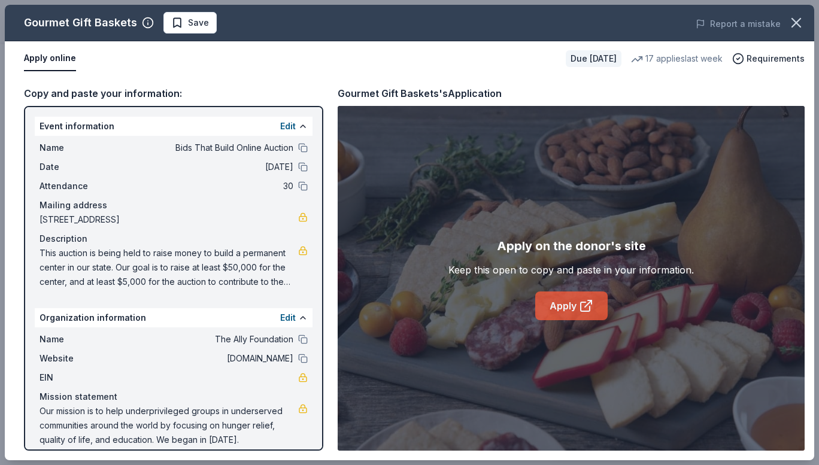
click at [559, 305] on link "Apply" at bounding box center [571, 306] width 72 height 29
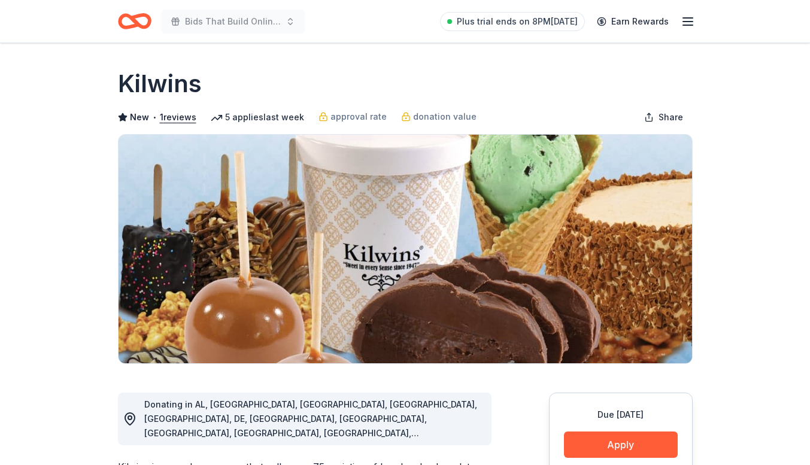
click at [579, 435] on button "Apply" at bounding box center [621, 445] width 114 height 26
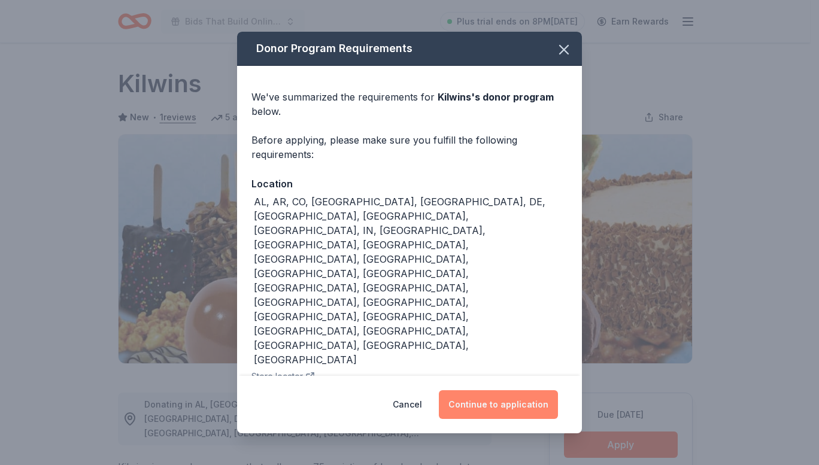
click at [507, 390] on button "Continue to application" at bounding box center [498, 404] width 119 height 29
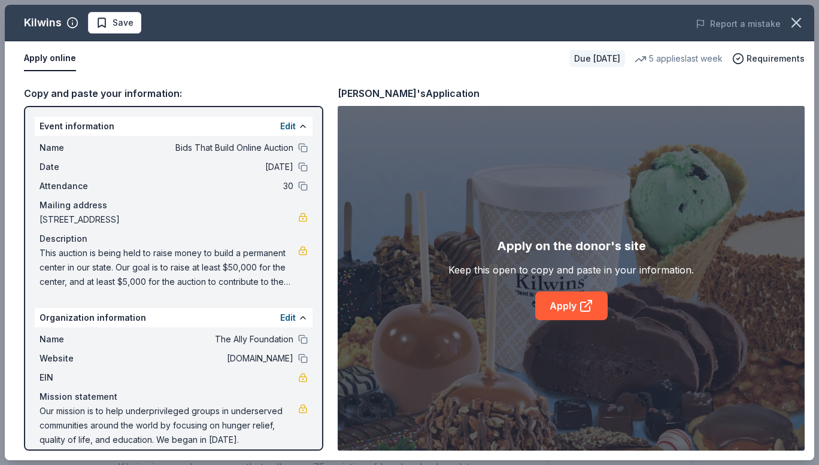
click at [562, 320] on link "Apply" at bounding box center [571, 306] width 72 height 29
click at [554, 310] on link "Apply" at bounding box center [571, 306] width 72 height 29
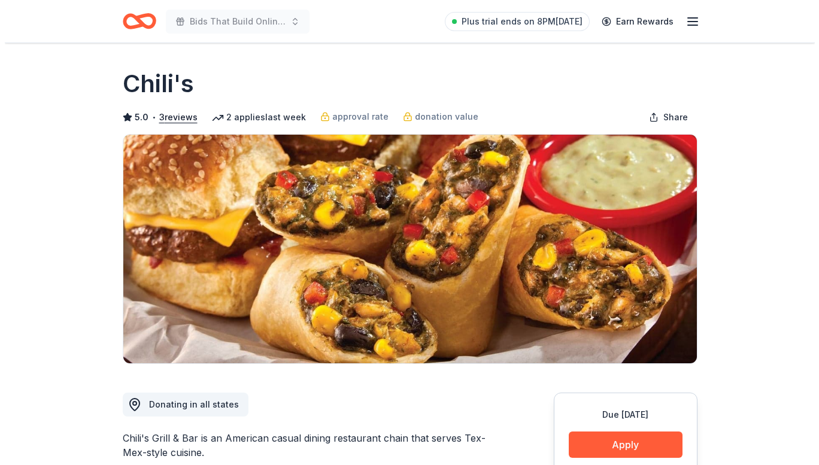
scroll to position [142, 0]
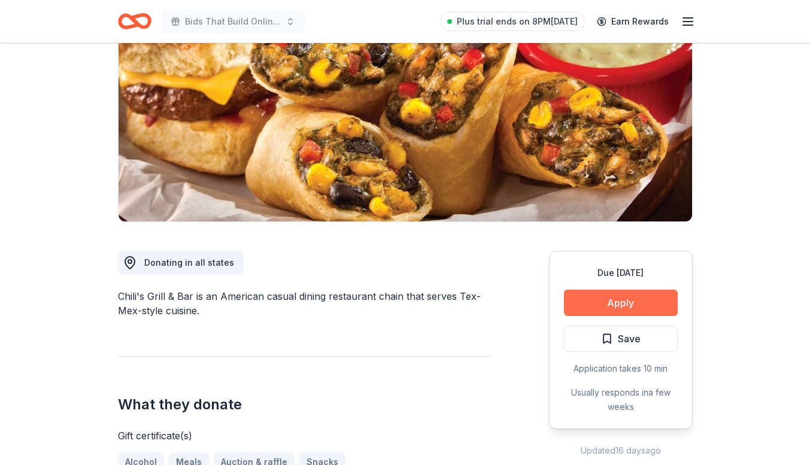
click at [645, 302] on button "Apply" at bounding box center [621, 303] width 114 height 26
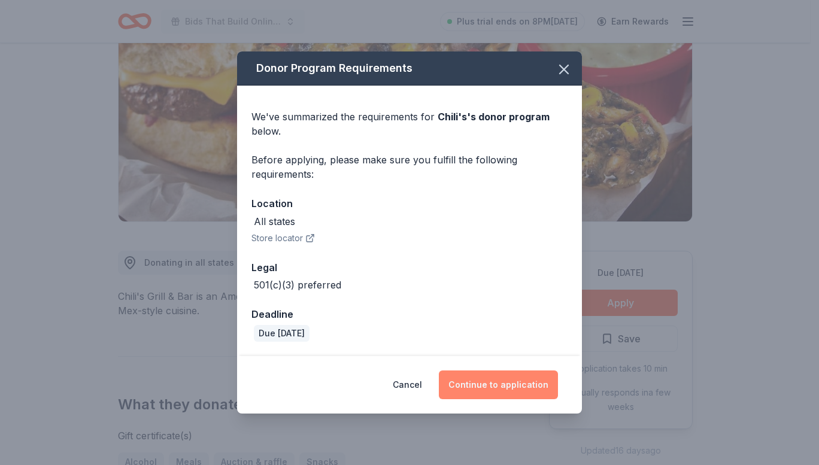
click at [486, 384] on button "Continue to application" at bounding box center [498, 385] width 119 height 29
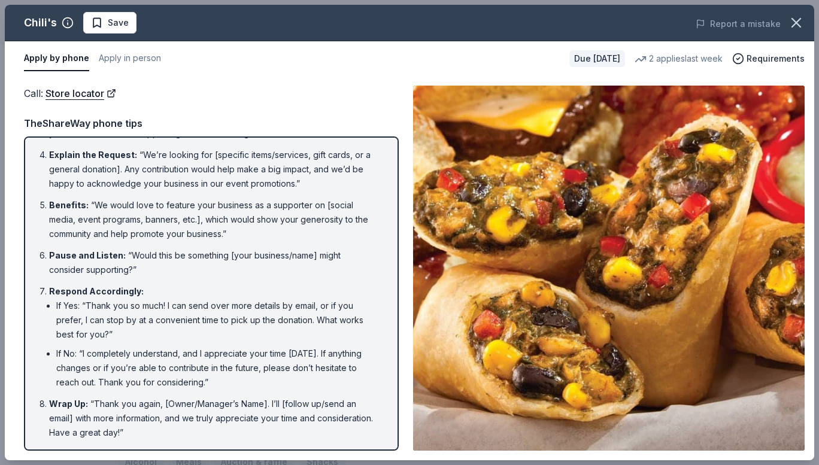
scroll to position [0, 0]
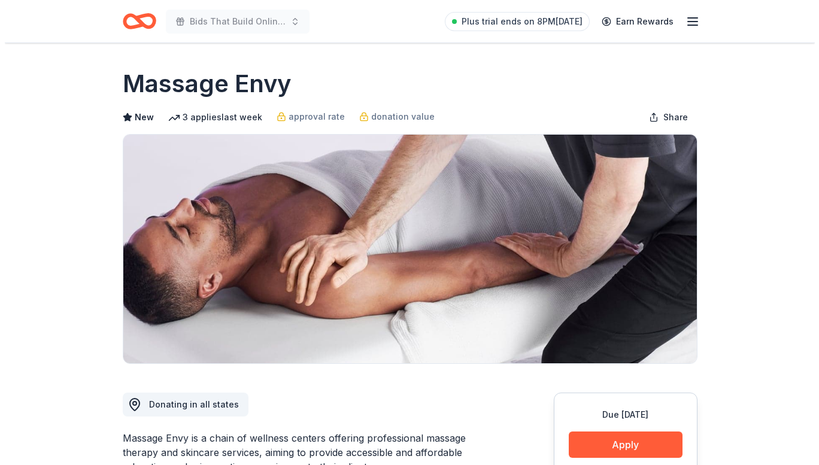
scroll to position [170, 0]
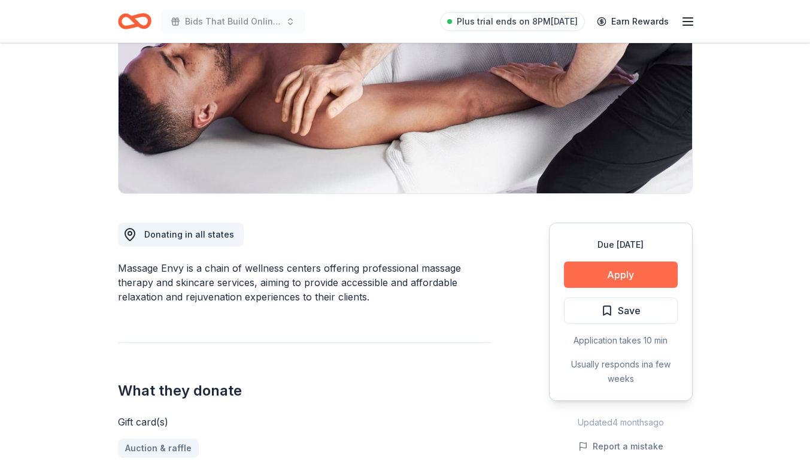
click at [589, 282] on button "Apply" at bounding box center [621, 275] width 114 height 26
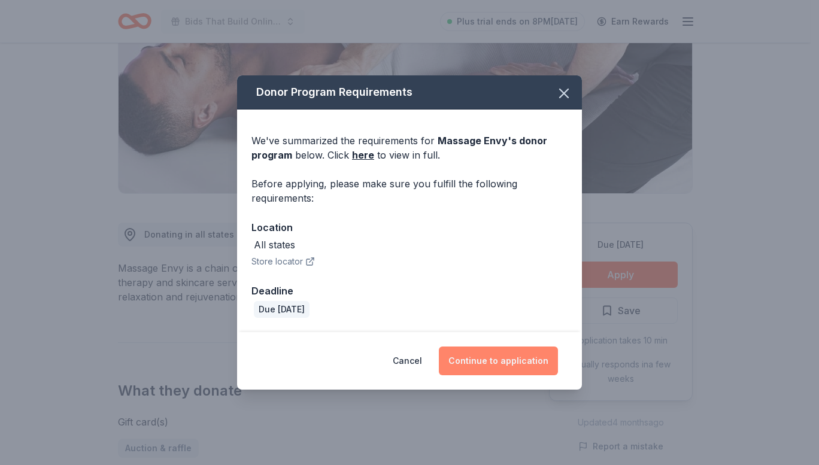
click at [480, 362] on button "Continue to application" at bounding box center [498, 361] width 119 height 29
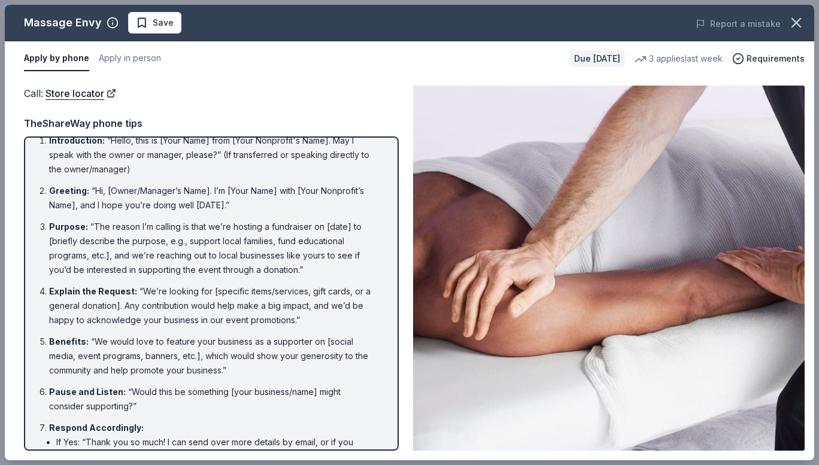
scroll to position [0, 0]
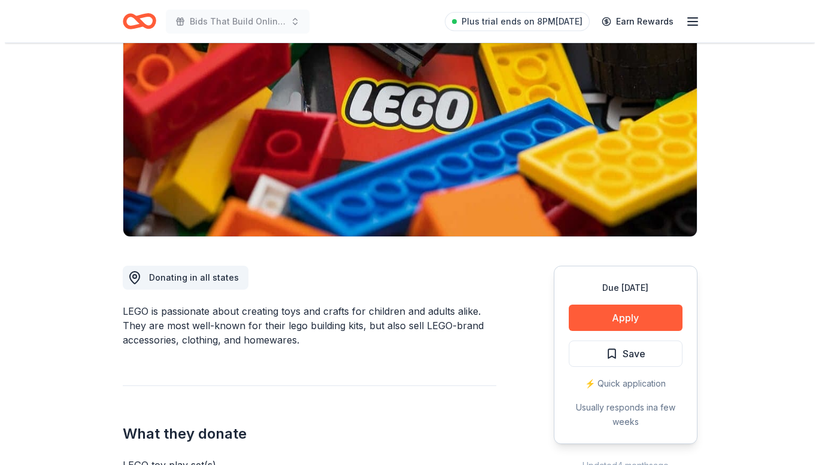
scroll to position [129, 0]
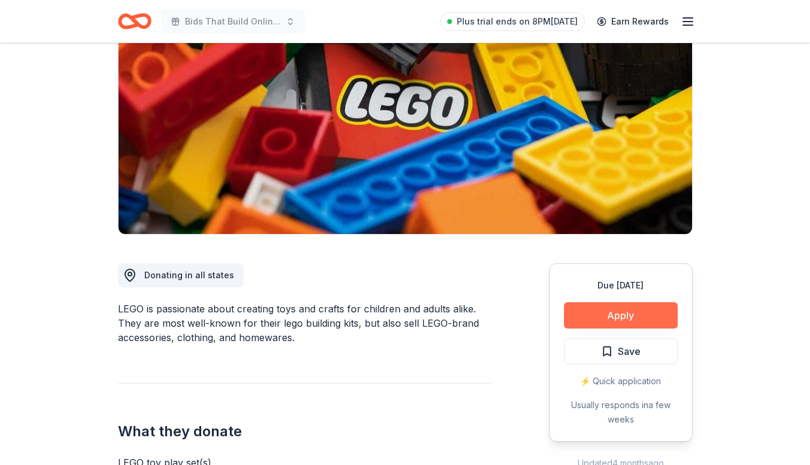
click at [625, 315] on button "Apply" at bounding box center [621, 315] width 114 height 26
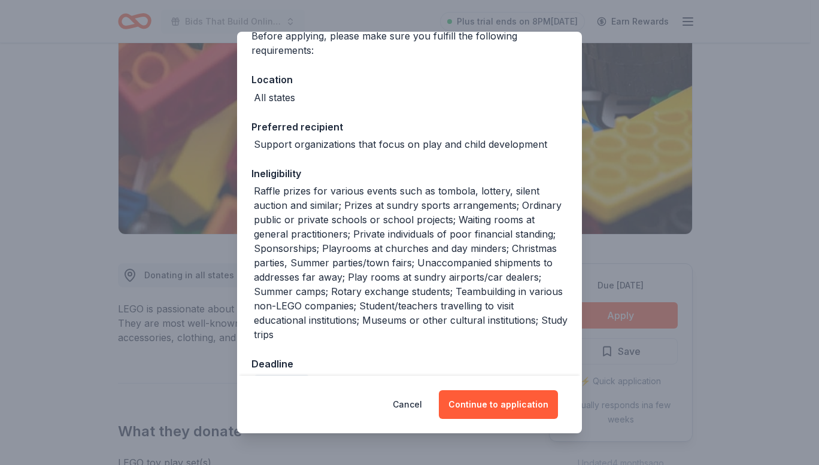
scroll to position [134, 0]
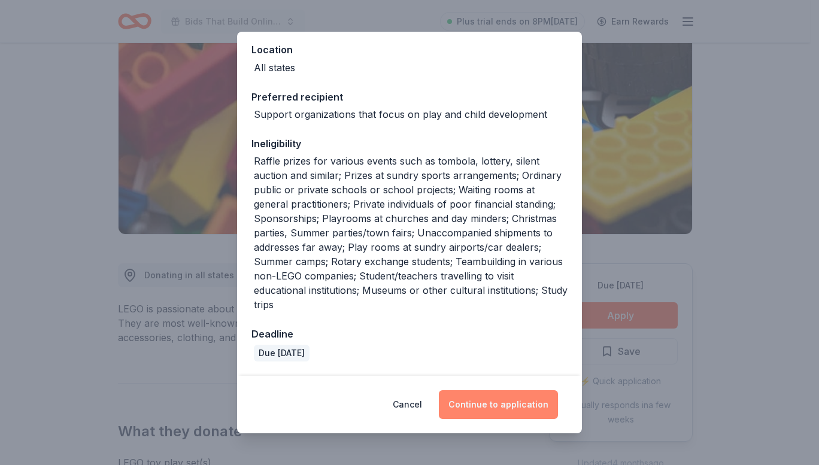
click at [484, 405] on button "Continue to application" at bounding box center [498, 404] width 119 height 29
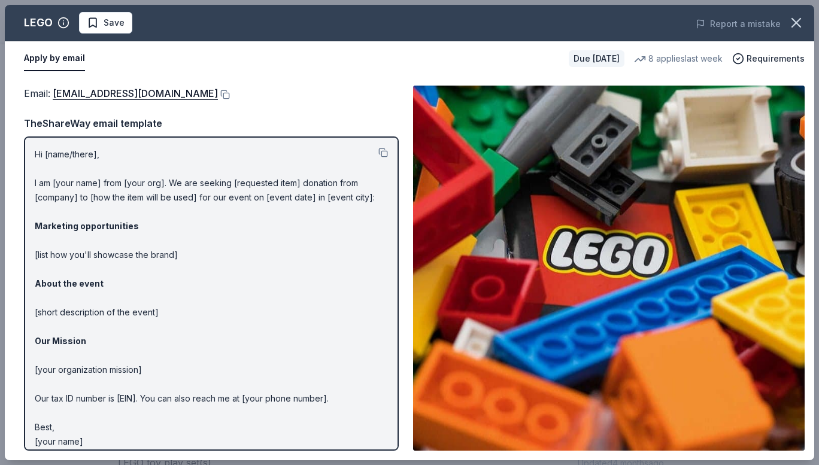
scroll to position [9, 0]
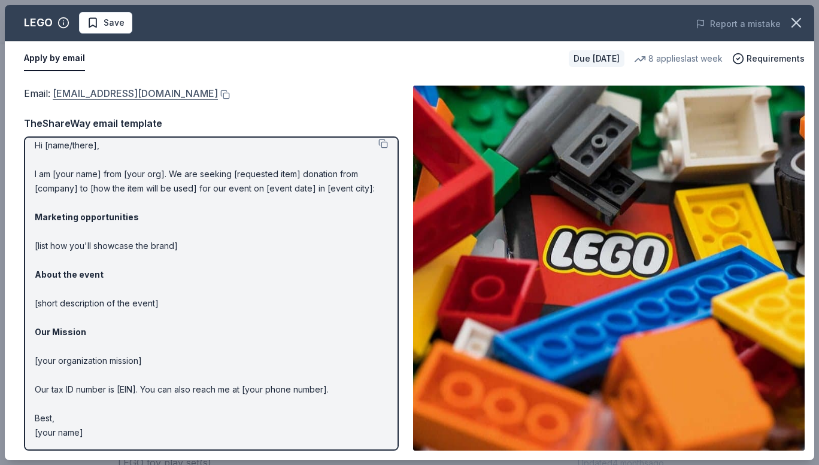
click at [101, 90] on link "[EMAIL_ADDRESS][DOMAIN_NAME]" at bounding box center [135, 94] width 165 height 16
click at [169, 106] on div "Email : [EMAIL_ADDRESS][DOMAIN_NAME] TheShareWay email template Hi [name/there]…" at bounding box center [211, 268] width 375 height 365
click at [218, 96] on button at bounding box center [224, 95] width 12 height 10
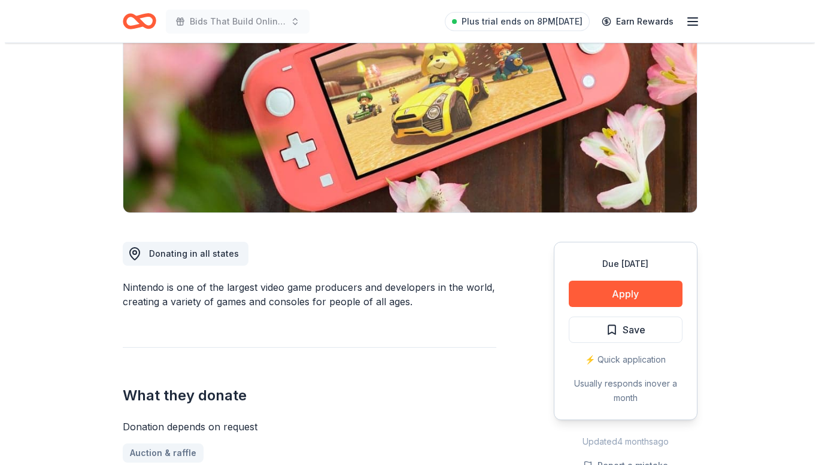
scroll to position [152, 0]
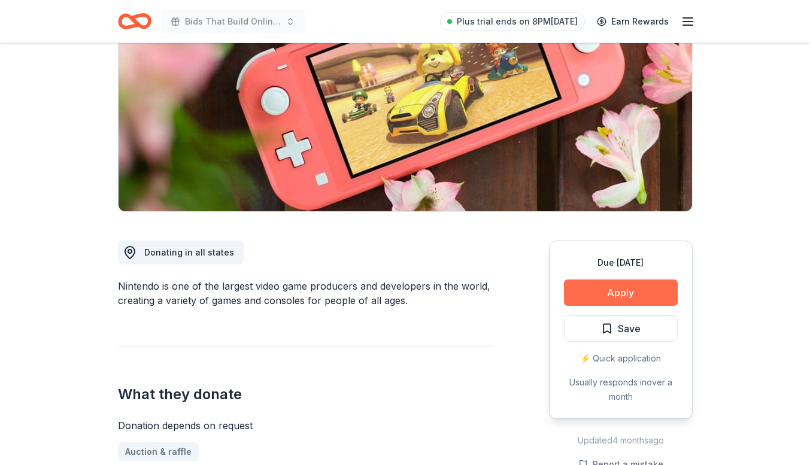
click at [596, 288] on button "Apply" at bounding box center [621, 293] width 114 height 26
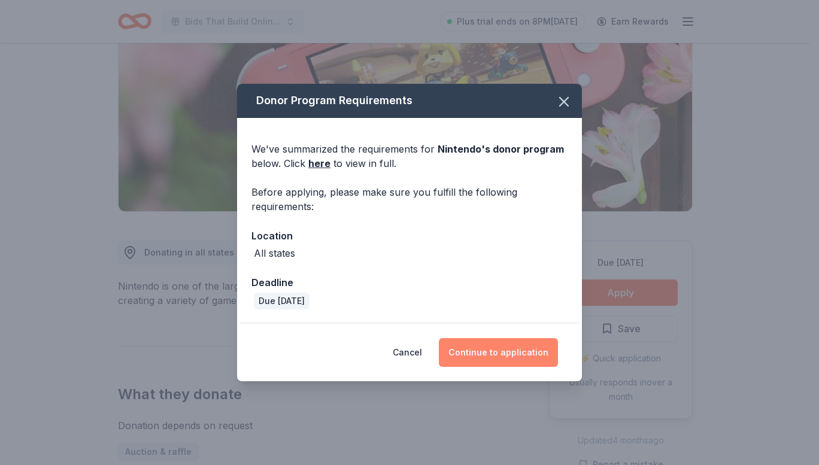
click at [486, 350] on button "Continue to application" at bounding box center [498, 352] width 119 height 29
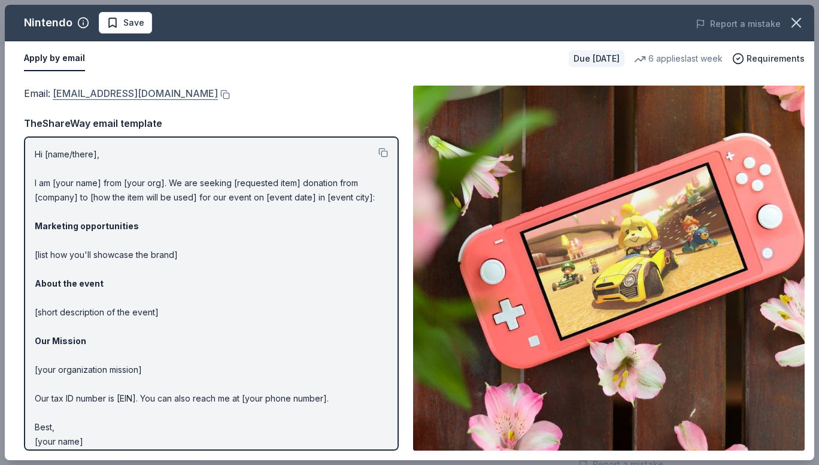
click at [121, 96] on link "[EMAIL_ADDRESS][DOMAIN_NAME]" at bounding box center [135, 94] width 165 height 16
click at [296, 52] on div "Apply by email" at bounding box center [291, 58] width 535 height 25
click at [230, 96] on button at bounding box center [224, 95] width 12 height 10
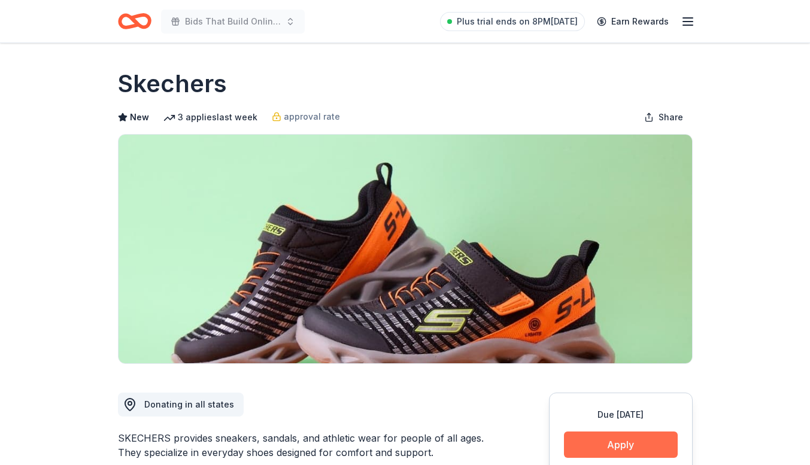
click at [651, 437] on button "Apply" at bounding box center [621, 445] width 114 height 26
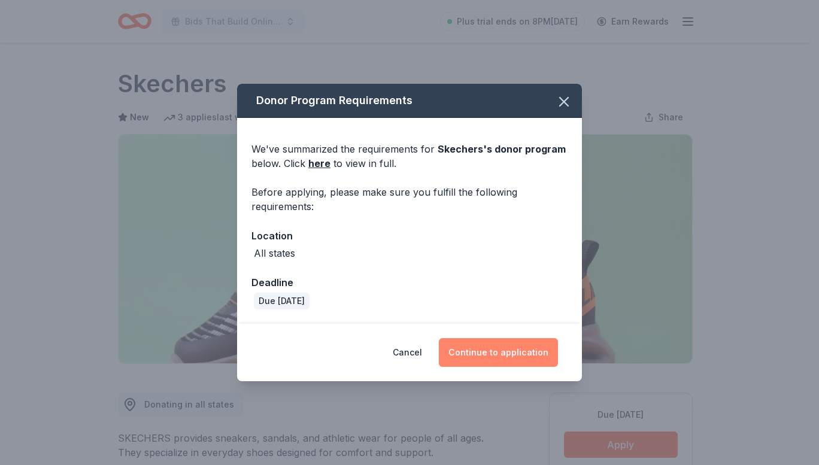
click at [520, 345] on button "Continue to application" at bounding box center [498, 352] width 119 height 29
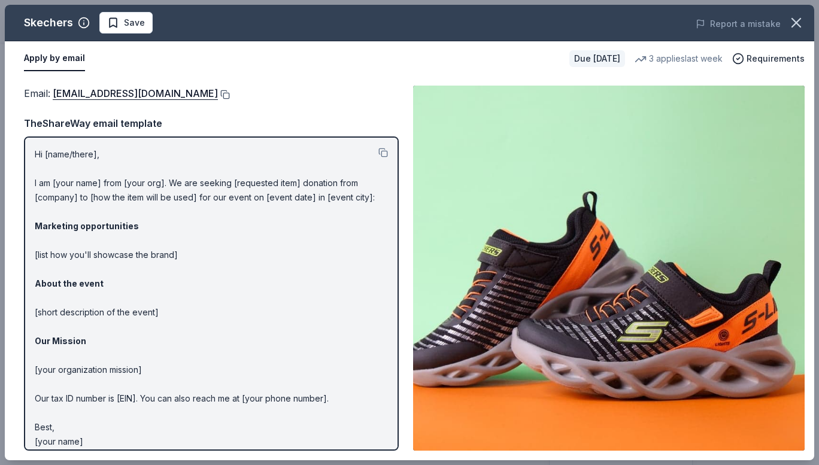
click at [218, 95] on button at bounding box center [224, 95] width 12 height 10
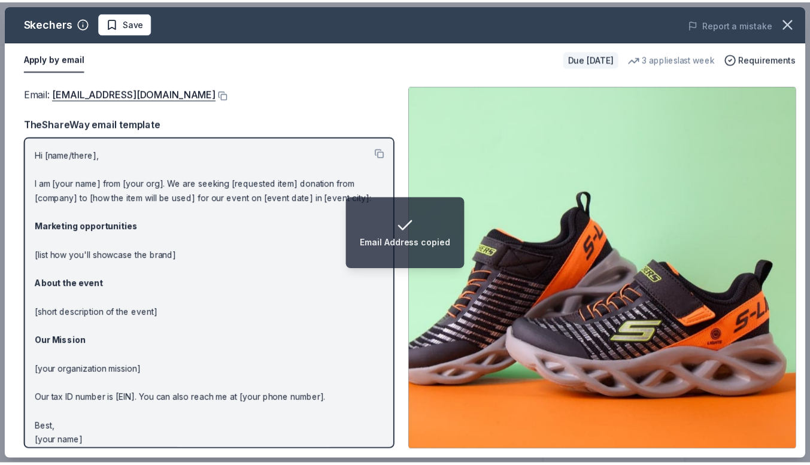
scroll to position [9, 0]
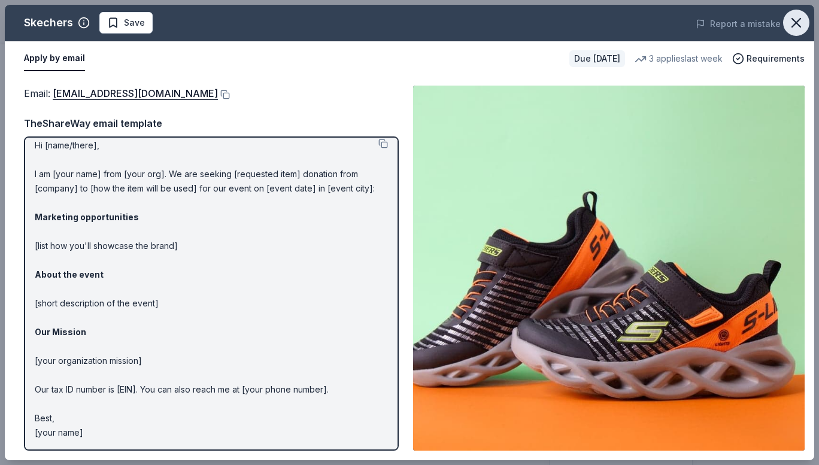
click at [789, 31] on button "button" at bounding box center [796, 23] width 26 height 26
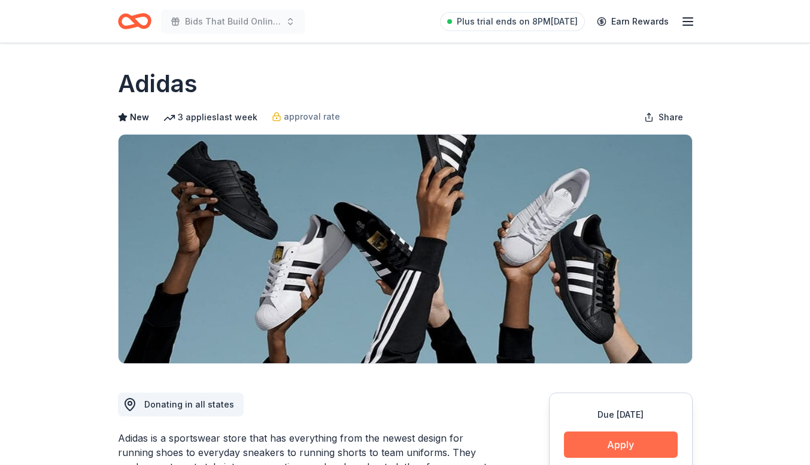
click at [636, 443] on button "Apply" at bounding box center [621, 445] width 114 height 26
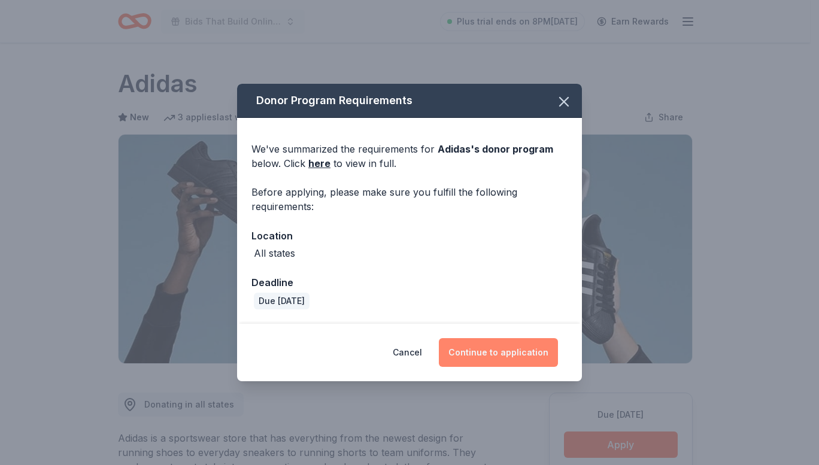
click at [486, 356] on button "Continue to application" at bounding box center [498, 352] width 119 height 29
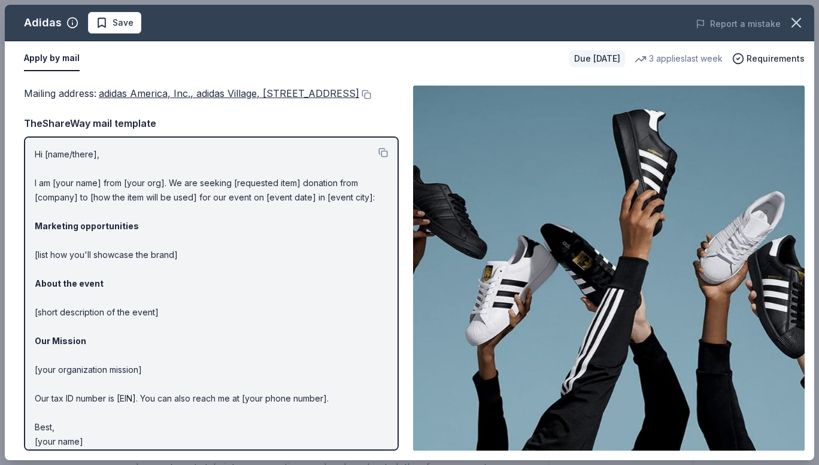
click at [66, 58] on button "Apply by mail" at bounding box center [52, 58] width 56 height 25
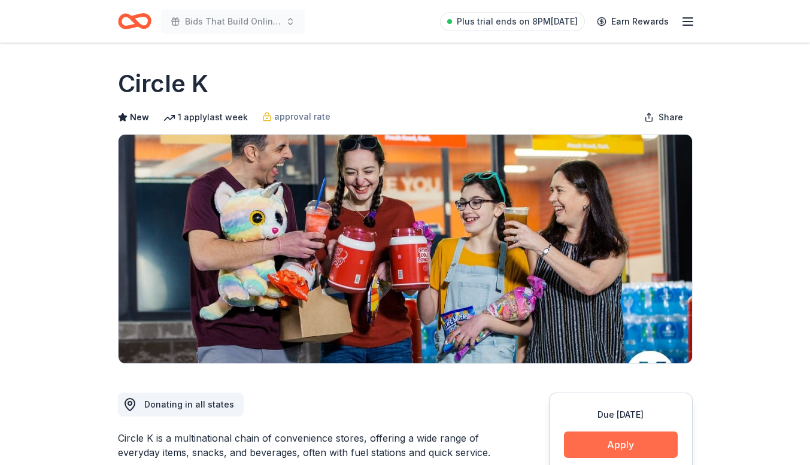
click at [596, 443] on button "Apply" at bounding box center [621, 445] width 114 height 26
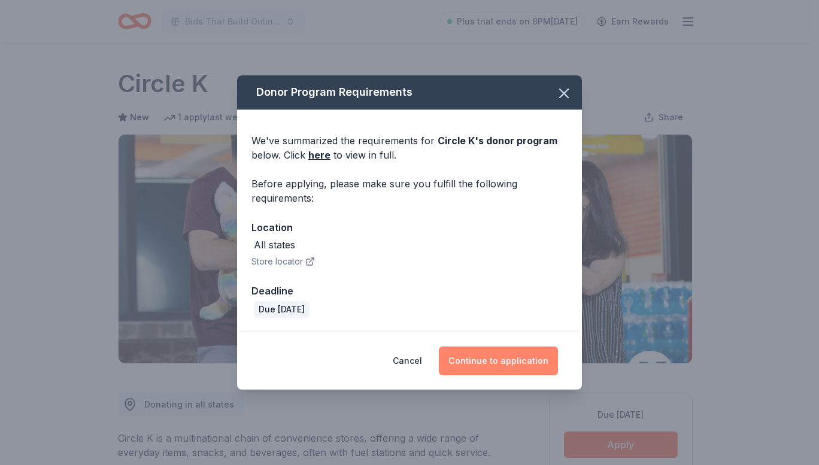
click at [465, 357] on button "Continue to application" at bounding box center [498, 361] width 119 height 29
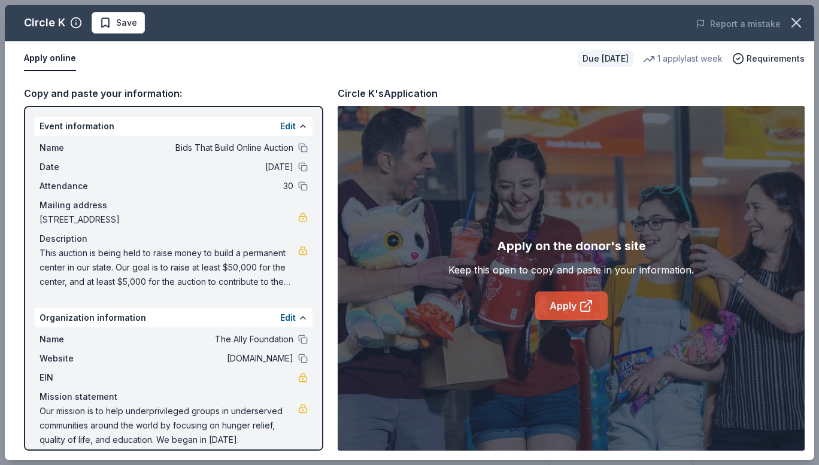
click at [554, 304] on link "Apply" at bounding box center [571, 306] width 72 height 29
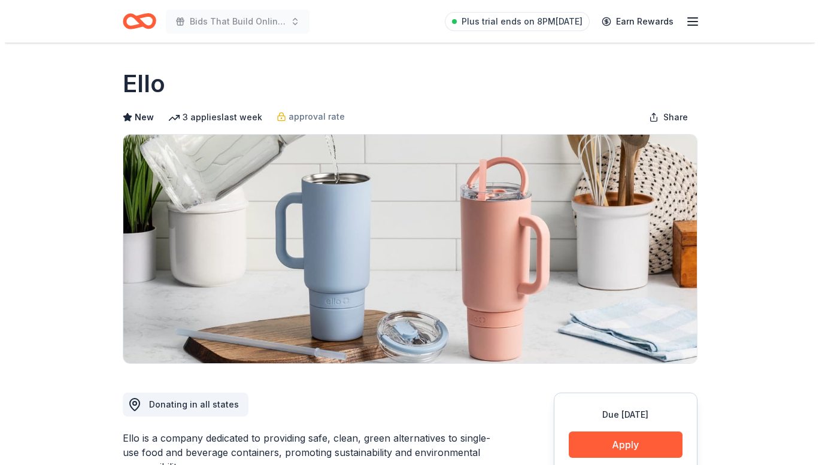
scroll to position [153, 0]
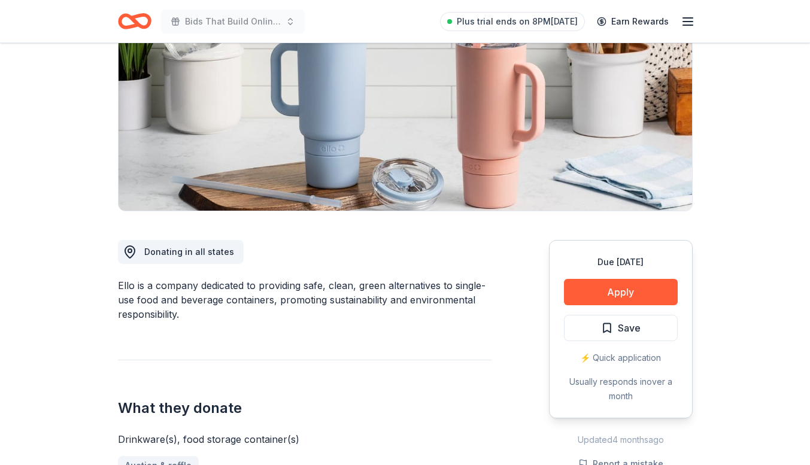
drag, startPoint x: 606, startPoint y: 315, endPoint x: 581, endPoint y: 255, distance: 64.9
click at [581, 255] on div "Due [DATE] Apply Save ⚡️ Quick application Usually responds in over a month" at bounding box center [621, 329] width 144 height 178
click at [584, 285] on button "Apply" at bounding box center [621, 292] width 114 height 26
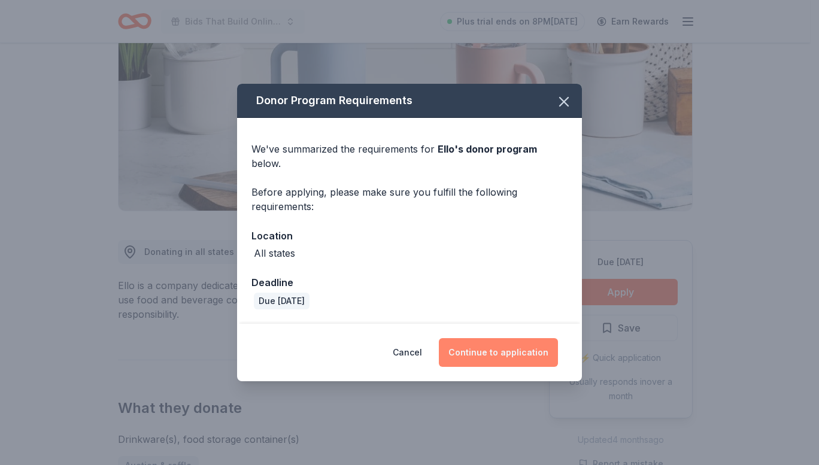
click at [471, 344] on button "Continue to application" at bounding box center [498, 352] width 119 height 29
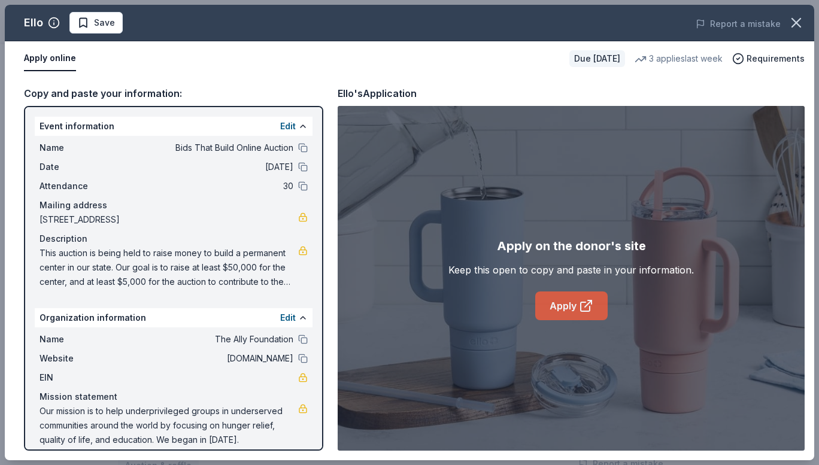
click at [571, 297] on link "Apply" at bounding box center [571, 306] width 72 height 29
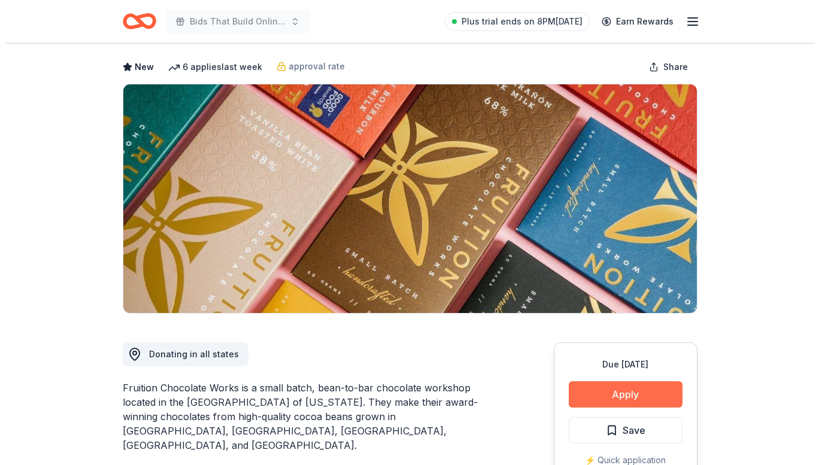
scroll to position [51, 0]
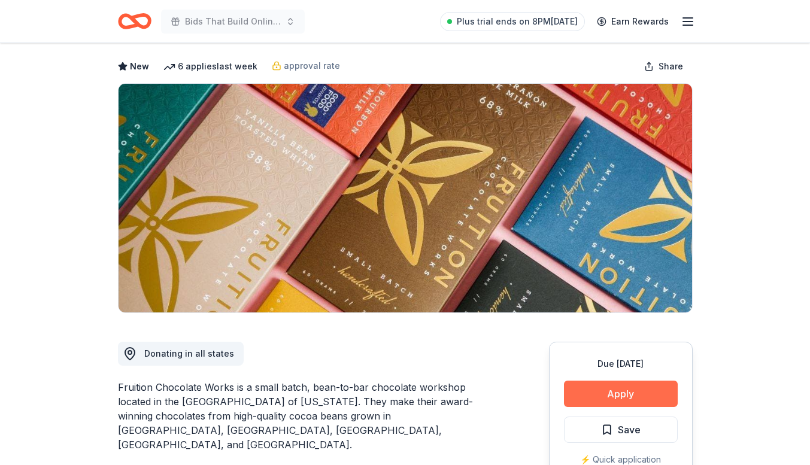
click at [601, 394] on button "Apply" at bounding box center [621, 394] width 114 height 26
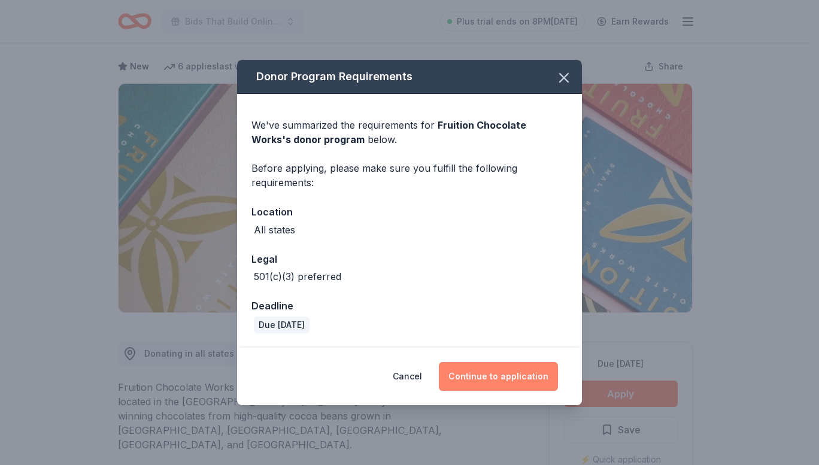
click at [501, 372] on button "Continue to application" at bounding box center [498, 376] width 119 height 29
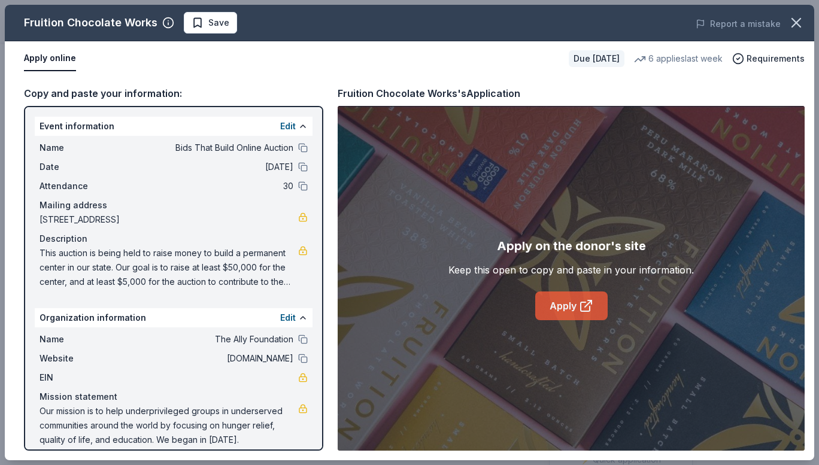
click at [574, 309] on link "Apply" at bounding box center [571, 306] width 72 height 29
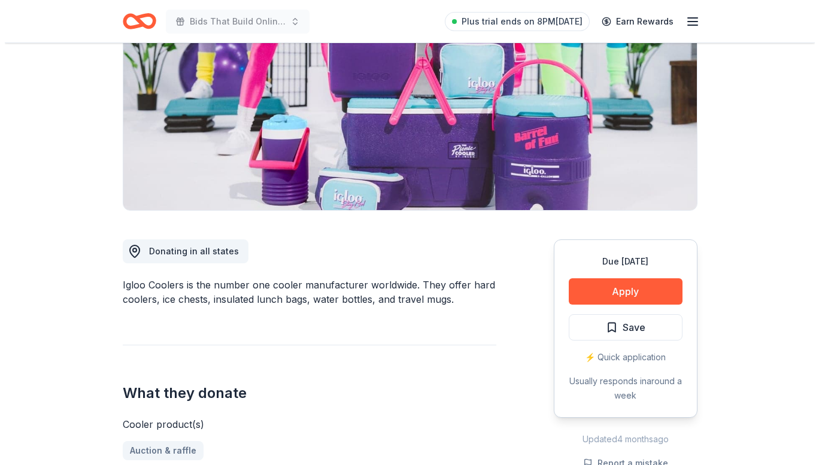
scroll to position [154, 0]
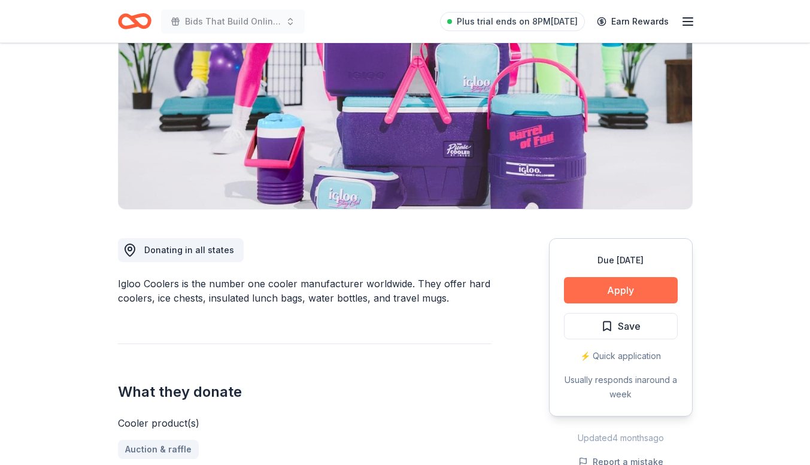
click at [619, 290] on button "Apply" at bounding box center [621, 290] width 114 height 26
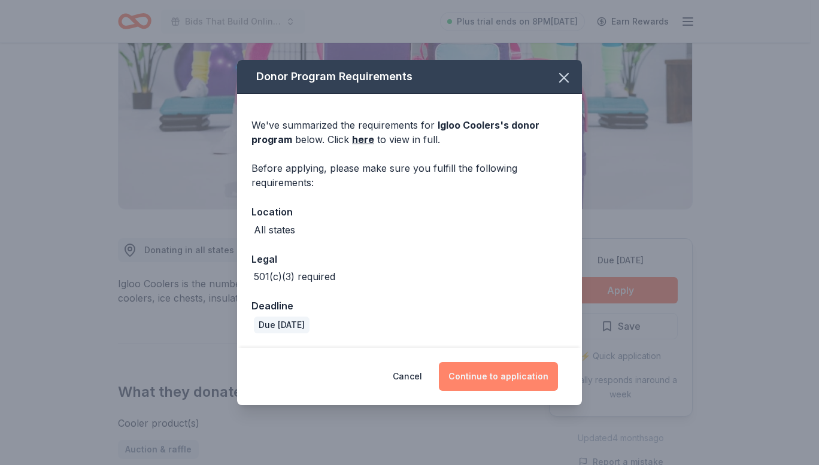
click at [478, 371] on button "Continue to application" at bounding box center [498, 376] width 119 height 29
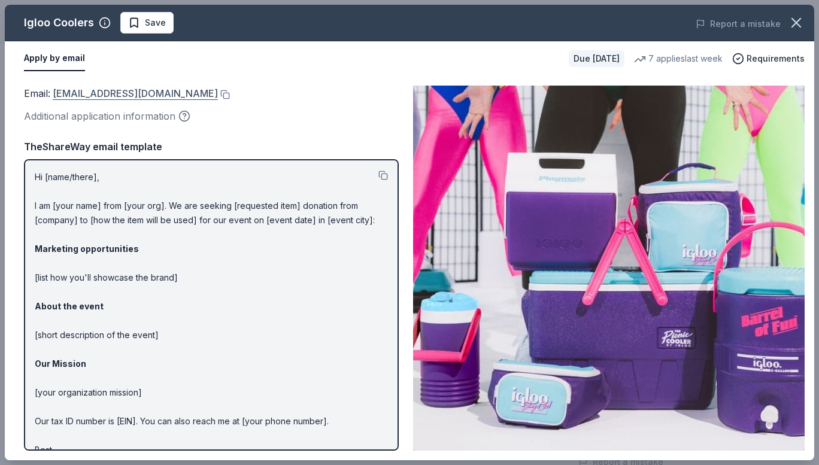
click at [162, 96] on link "[EMAIL_ADDRESS][DOMAIN_NAME]" at bounding box center [135, 94] width 165 height 16
click at [218, 93] on button at bounding box center [224, 95] width 12 height 10
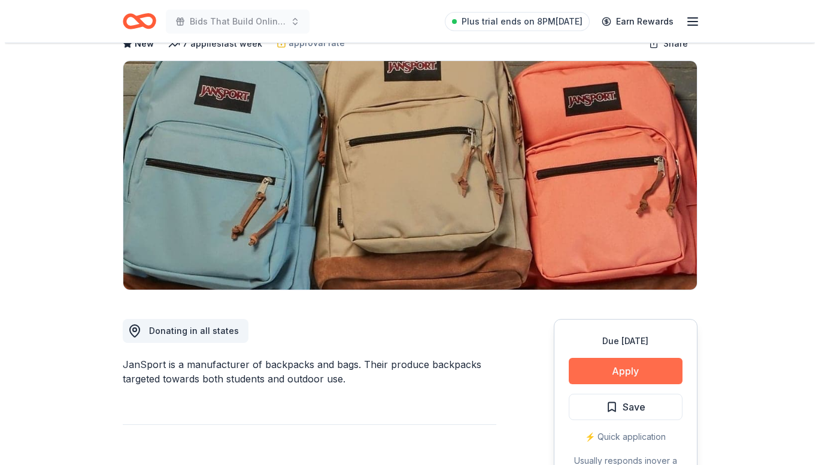
scroll to position [84, 0]
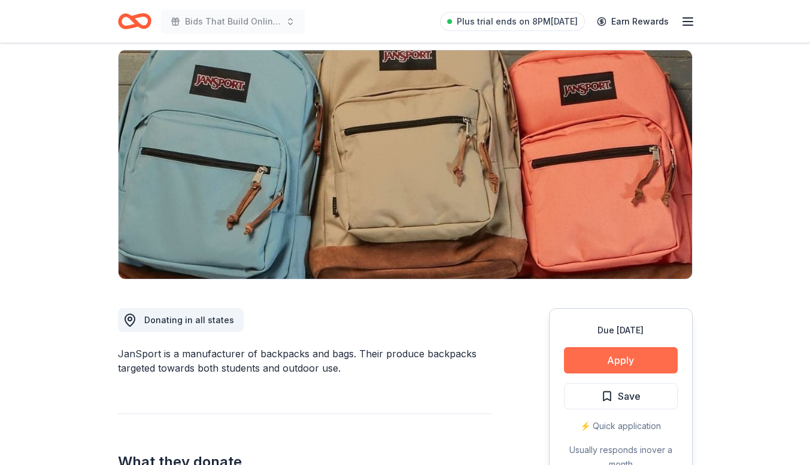
click at [616, 367] on button "Apply" at bounding box center [621, 360] width 114 height 26
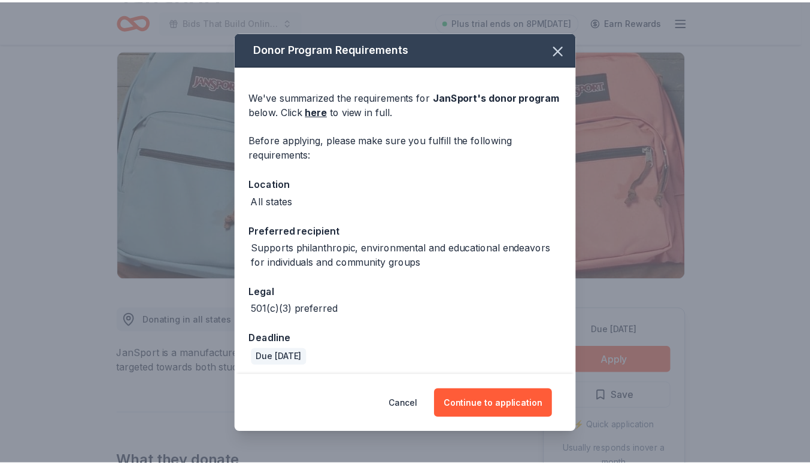
scroll to position [5, 0]
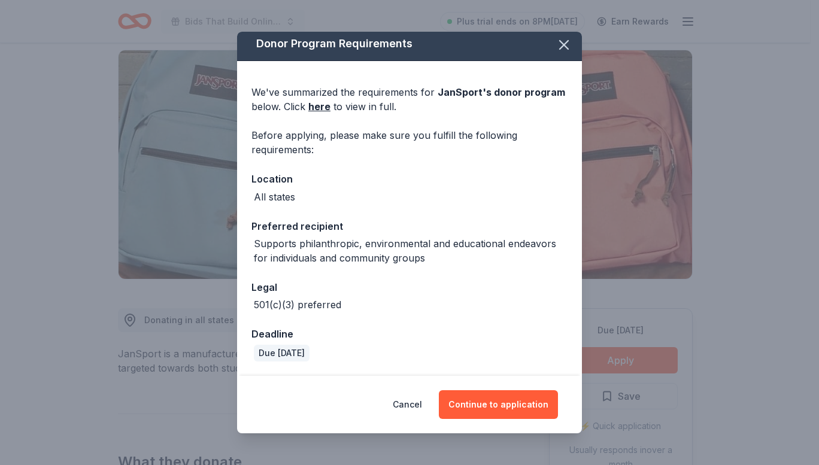
click at [190, 353] on div "Donor Program Requirements We've summarized the requirements for JanSport 's do…" at bounding box center [409, 232] width 819 height 465
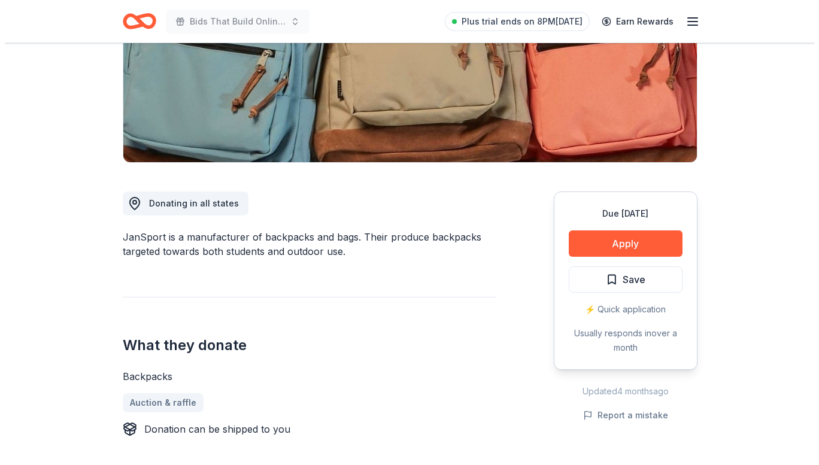
scroll to position [204, 0]
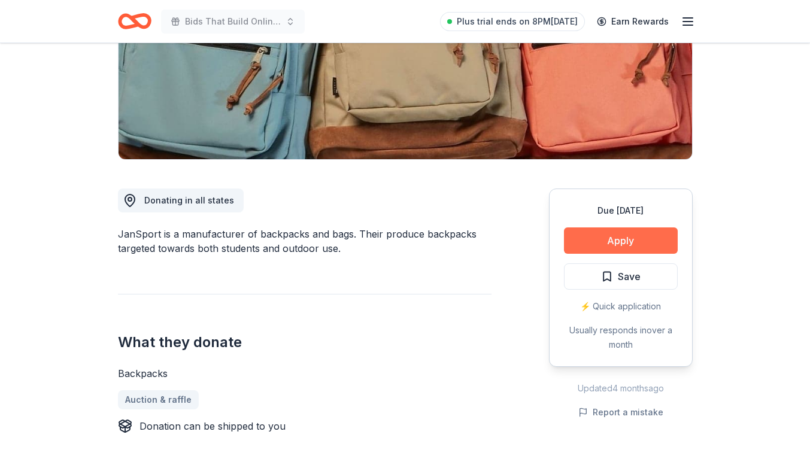
click at [654, 250] on button "Apply" at bounding box center [621, 241] width 114 height 26
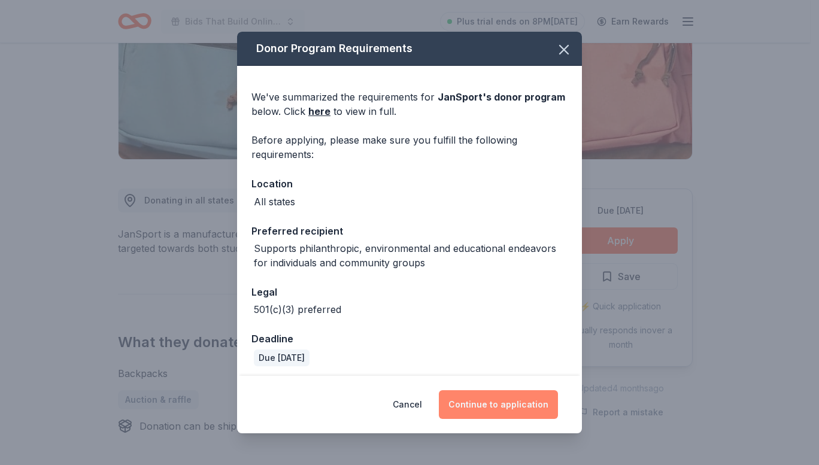
click at [498, 392] on button "Continue to application" at bounding box center [498, 404] width 119 height 29
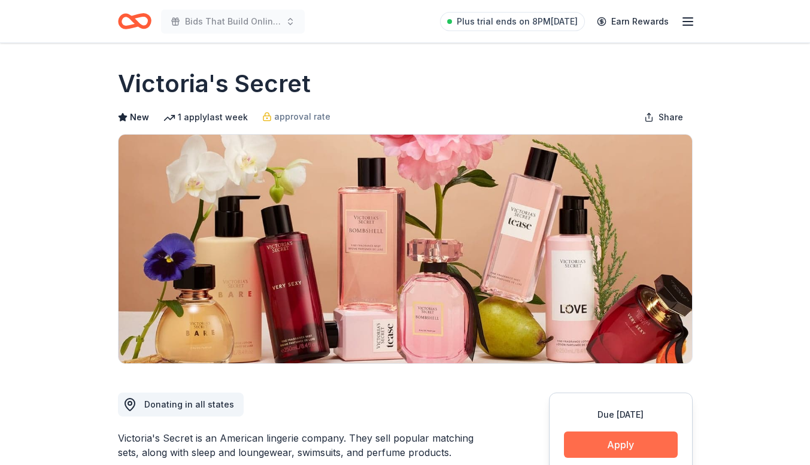
click at [610, 444] on button "Apply" at bounding box center [621, 445] width 114 height 26
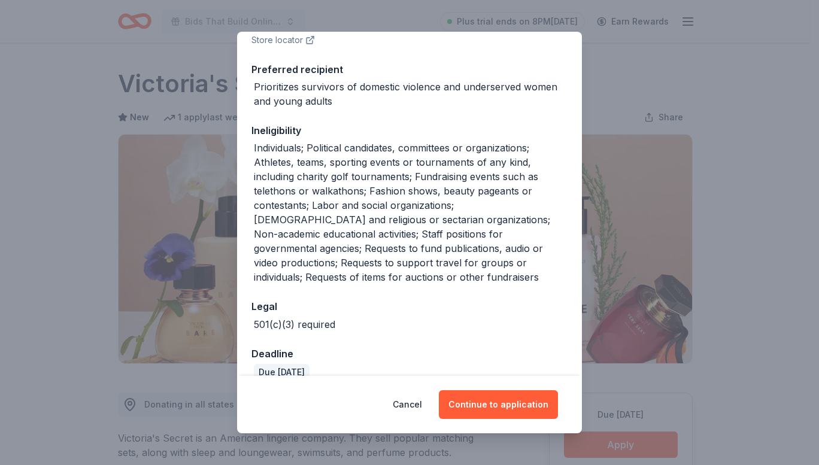
scroll to position [179, 0]
click at [492, 402] on button "Continue to application" at bounding box center [498, 404] width 119 height 29
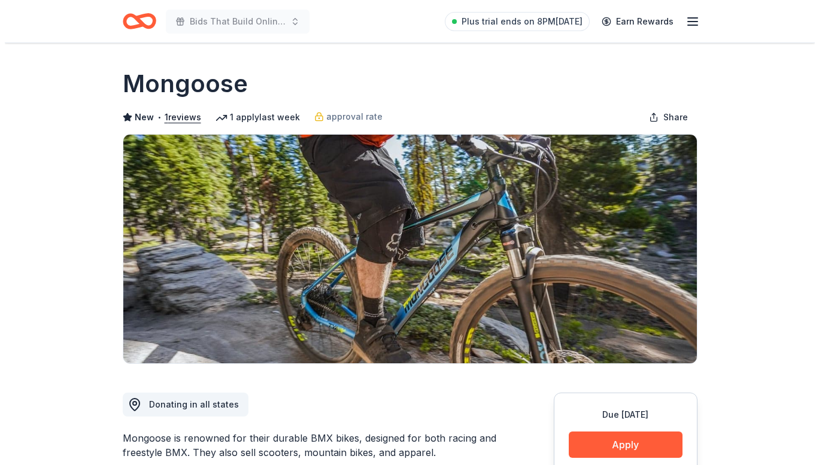
scroll to position [129, 0]
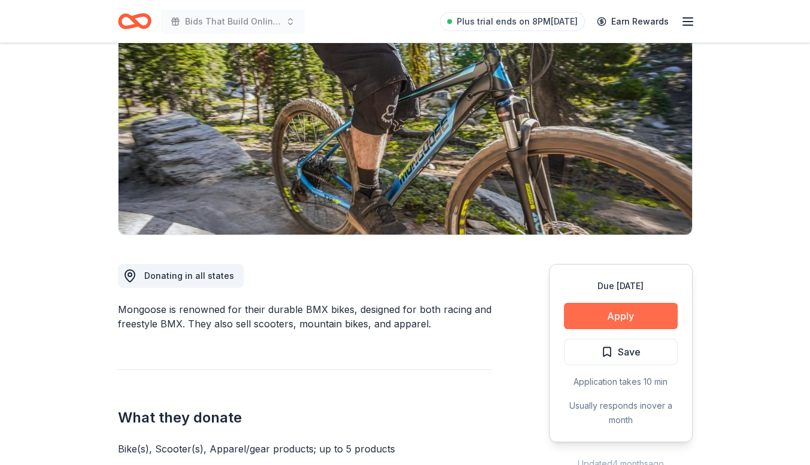
click at [585, 316] on button "Apply" at bounding box center [621, 316] width 114 height 26
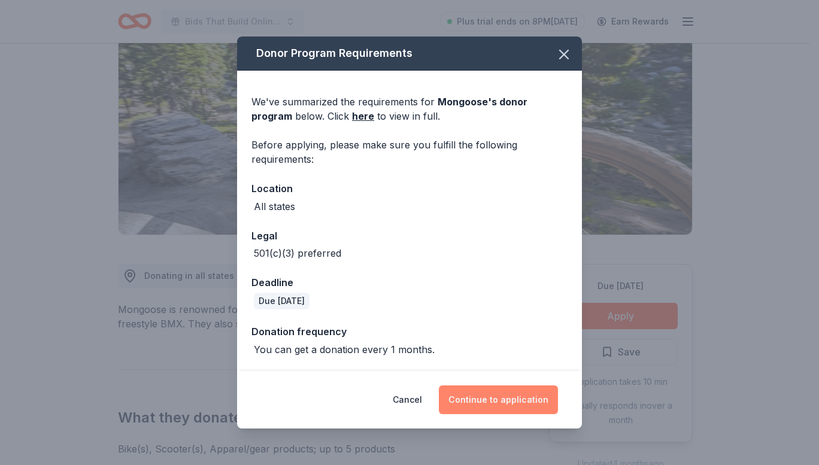
click at [487, 397] on button "Continue to application" at bounding box center [498, 400] width 119 height 29
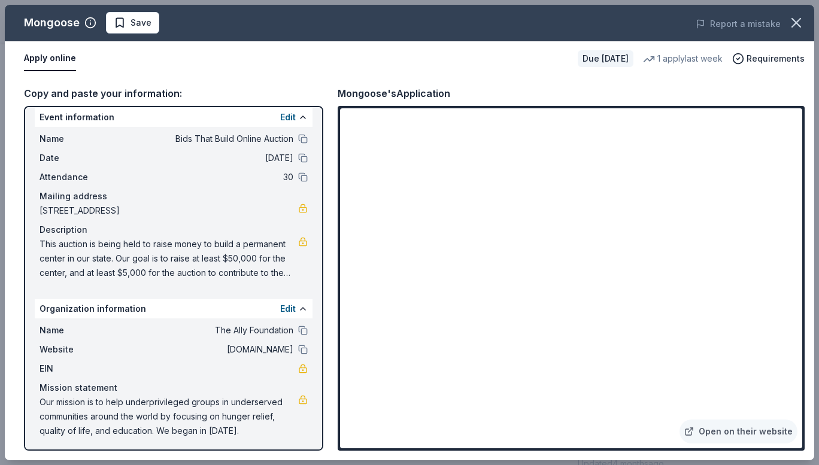
scroll to position [12, 0]
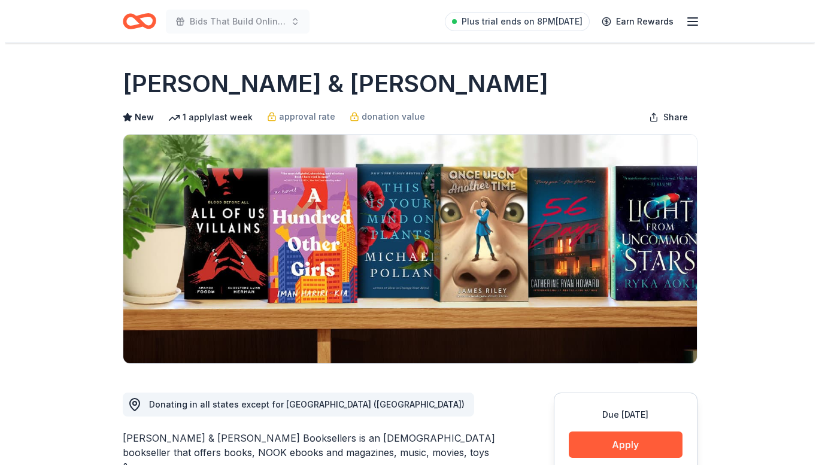
scroll to position [107, 0]
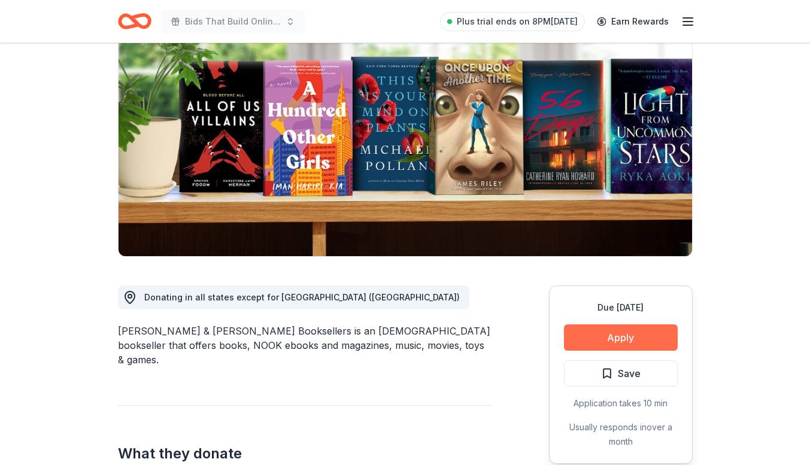
click at [596, 341] on button "Apply" at bounding box center [621, 338] width 114 height 26
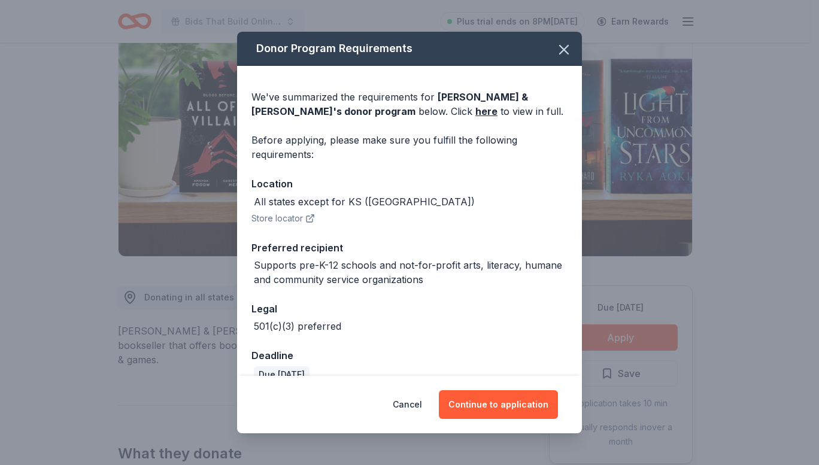
scroll to position [22, 0]
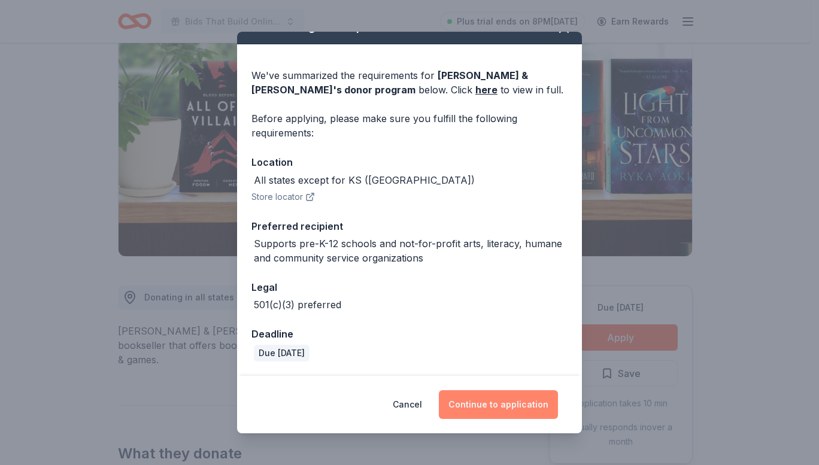
click at [493, 410] on button "Continue to application" at bounding box center [498, 404] width 119 height 29
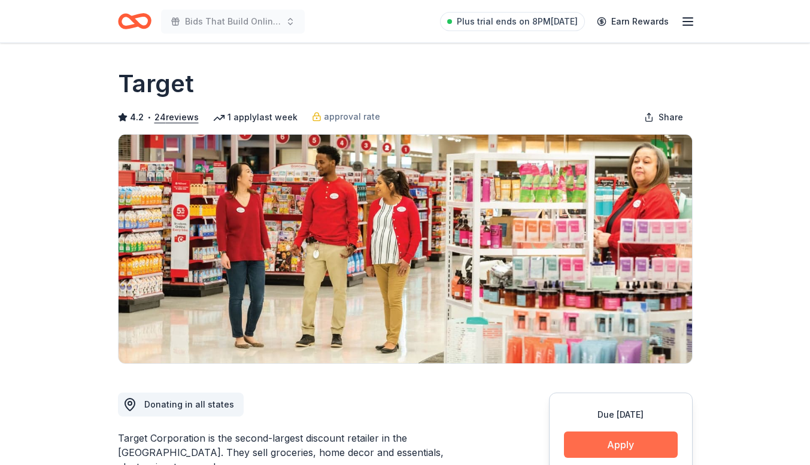
click at [584, 443] on button "Apply" at bounding box center [621, 445] width 114 height 26
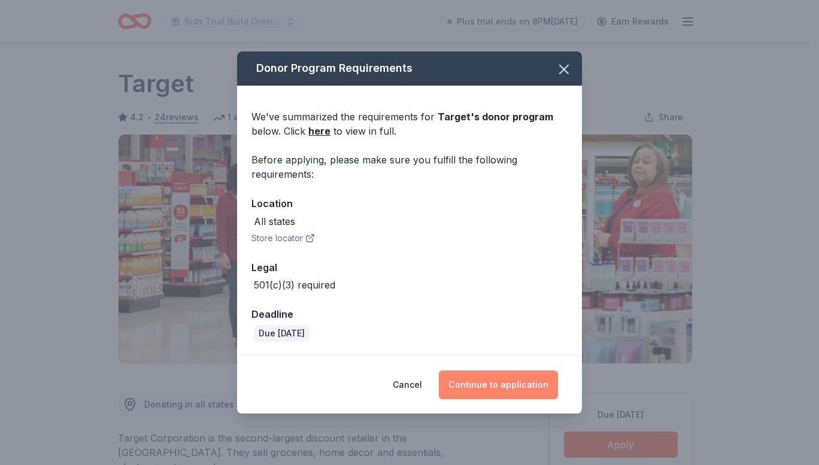
click at [475, 377] on button "Continue to application" at bounding box center [498, 385] width 119 height 29
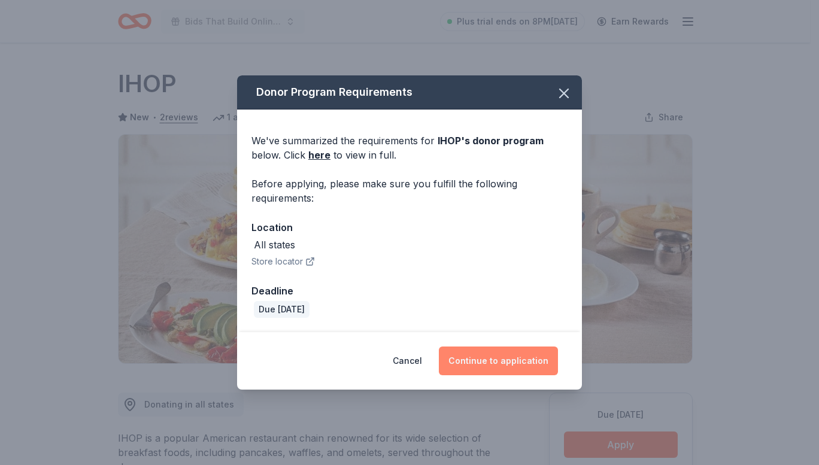
click at [510, 375] on div "Cancel Continue to application" at bounding box center [409, 360] width 345 height 57
click at [494, 355] on button "Continue to application" at bounding box center [498, 361] width 119 height 29
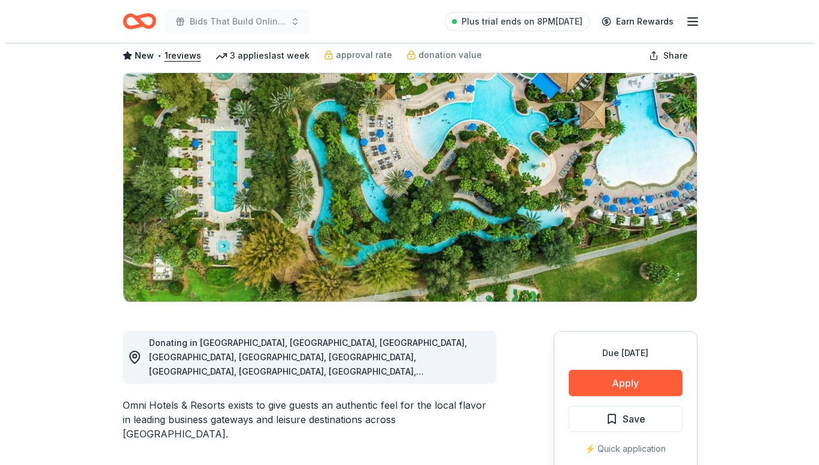
scroll to position [64, 0]
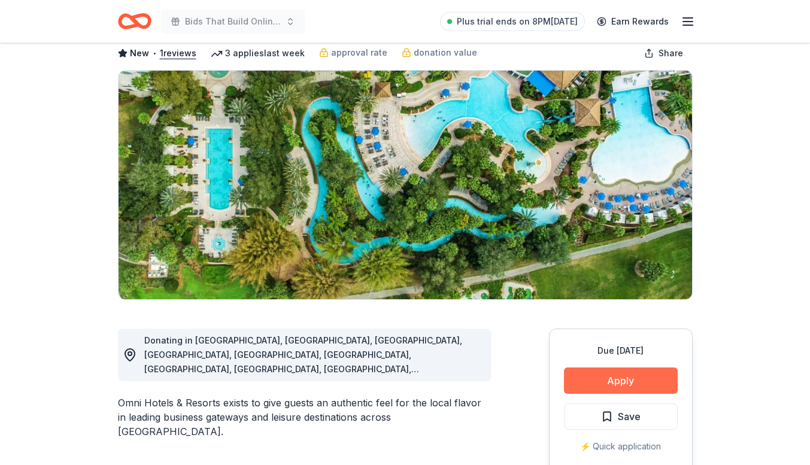
click at [622, 381] on button "Apply" at bounding box center [621, 381] width 114 height 26
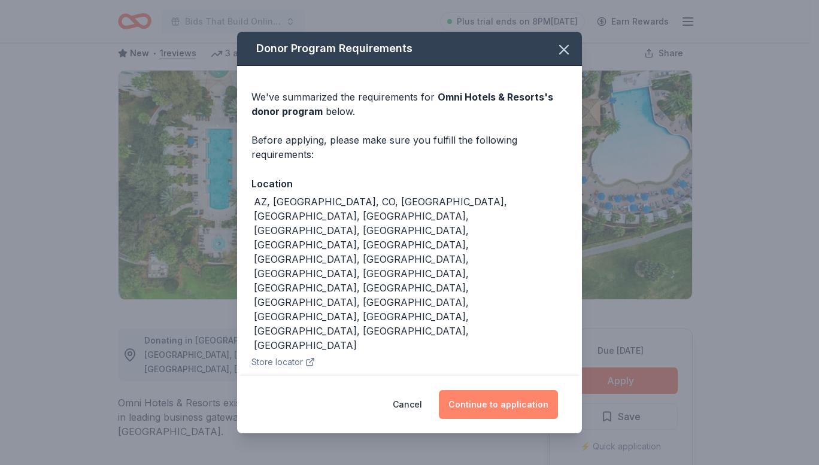
click at [487, 399] on button "Continue to application" at bounding box center [498, 404] width 119 height 29
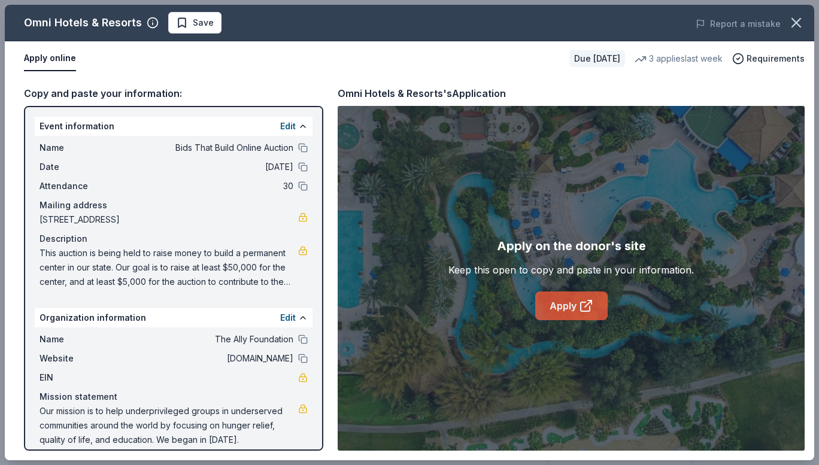
click at [577, 314] on link "Apply" at bounding box center [571, 306] width 72 height 29
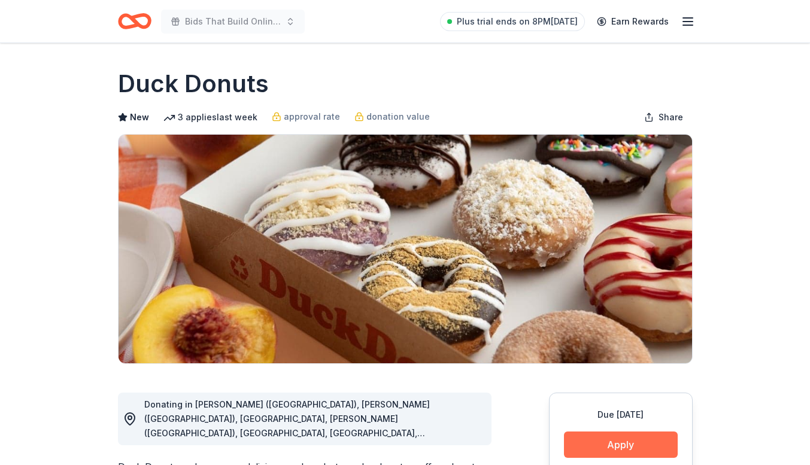
click at [611, 441] on button "Apply" at bounding box center [621, 445] width 114 height 26
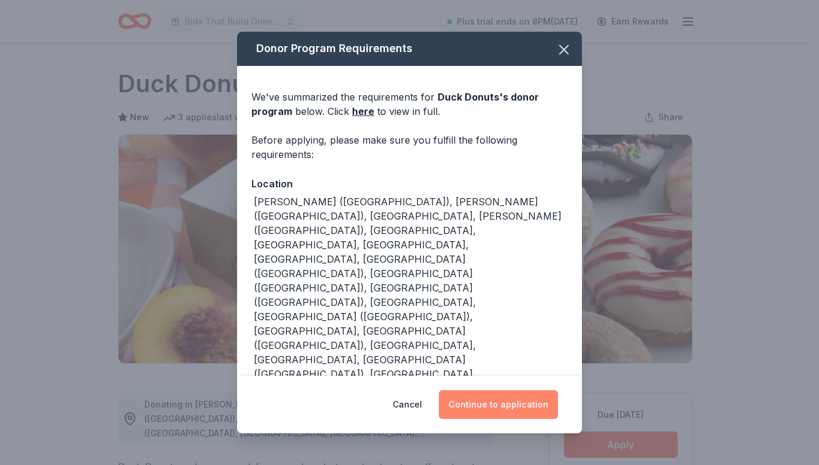
click at [495, 390] on button "Continue to application" at bounding box center [498, 404] width 119 height 29
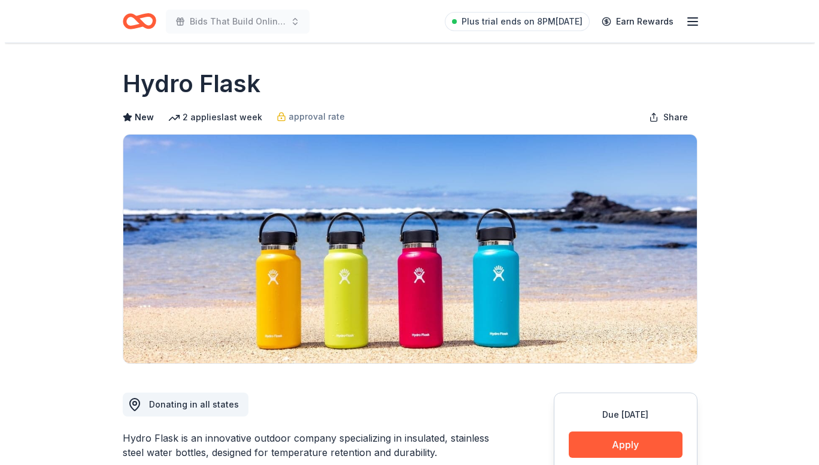
scroll to position [41, 0]
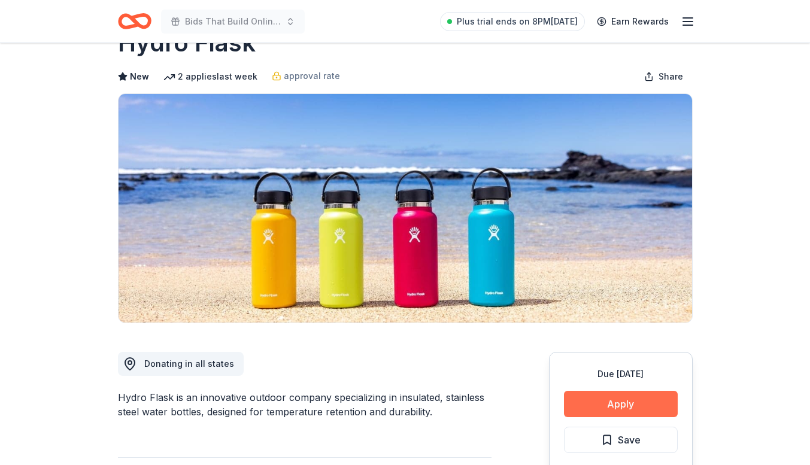
click at [605, 399] on button "Apply" at bounding box center [621, 404] width 114 height 26
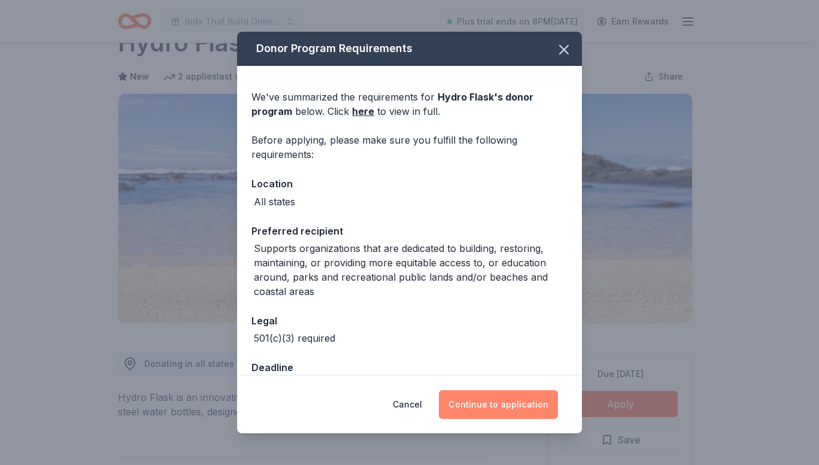
click at [496, 413] on button "Continue to application" at bounding box center [498, 404] width 119 height 29
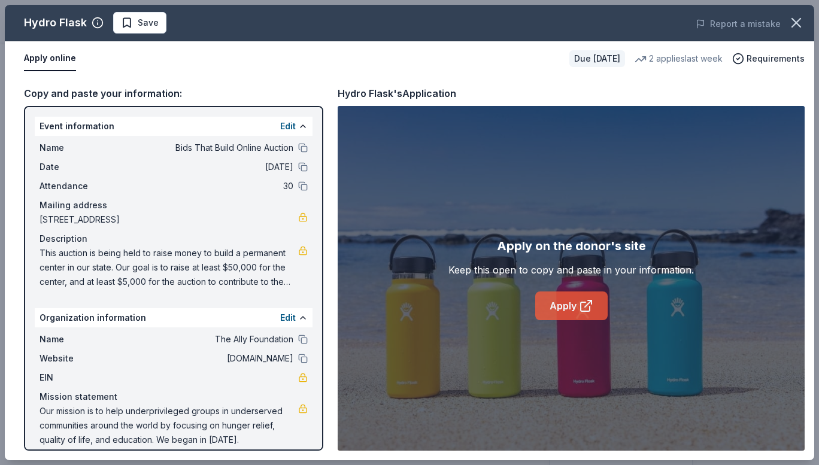
click at [565, 309] on link "Apply" at bounding box center [571, 306] width 72 height 29
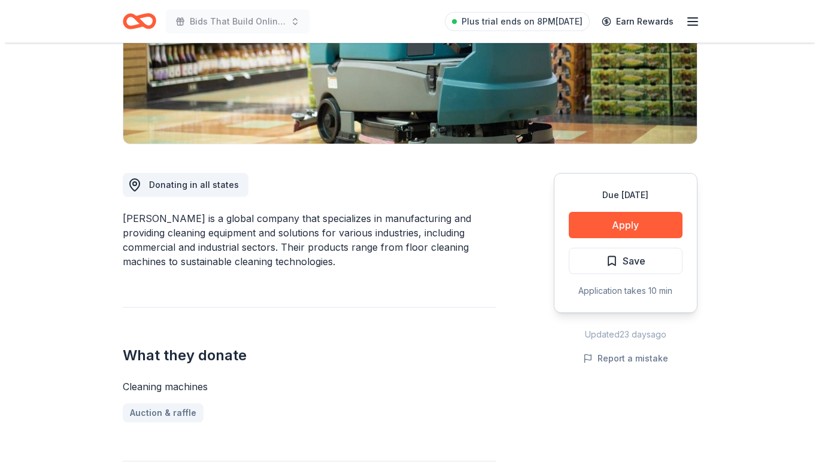
scroll to position [220, 0]
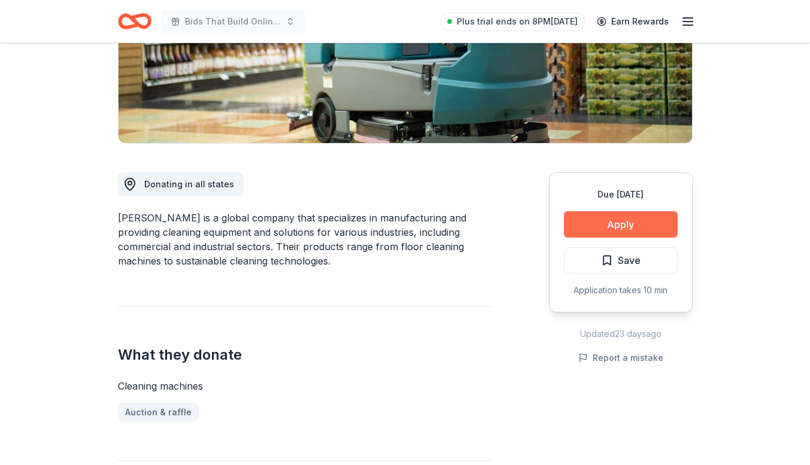
click at [595, 233] on button "Apply" at bounding box center [621, 224] width 114 height 26
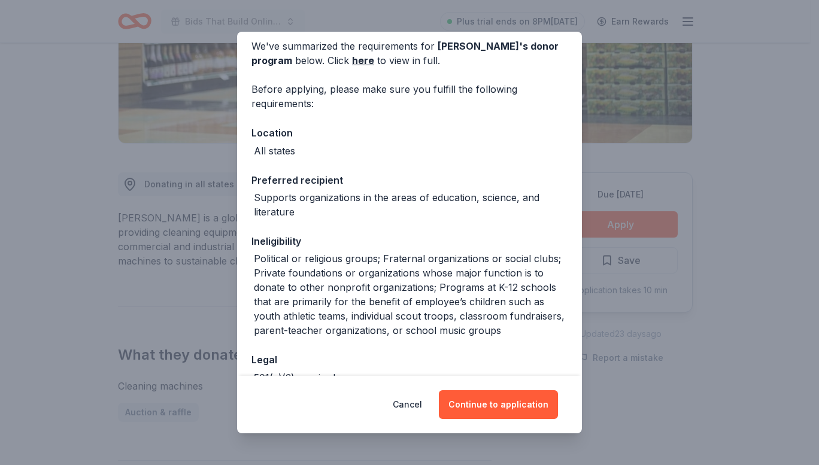
scroll to position [0, 0]
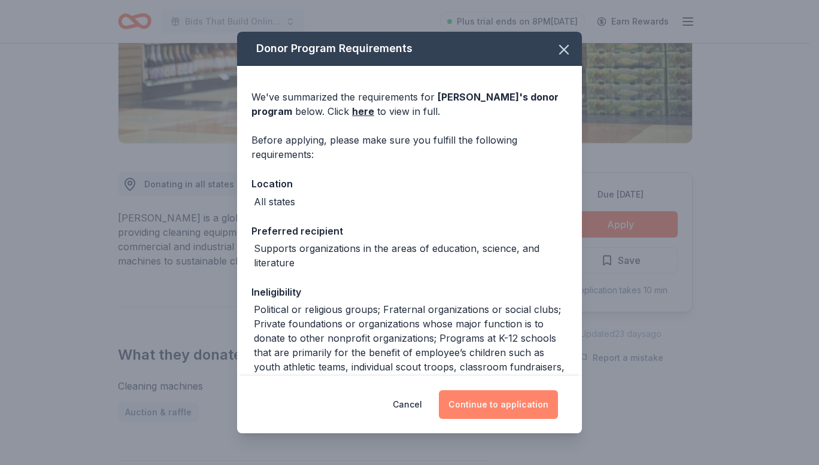
click at [502, 402] on button "Continue to application" at bounding box center [498, 404] width 119 height 29
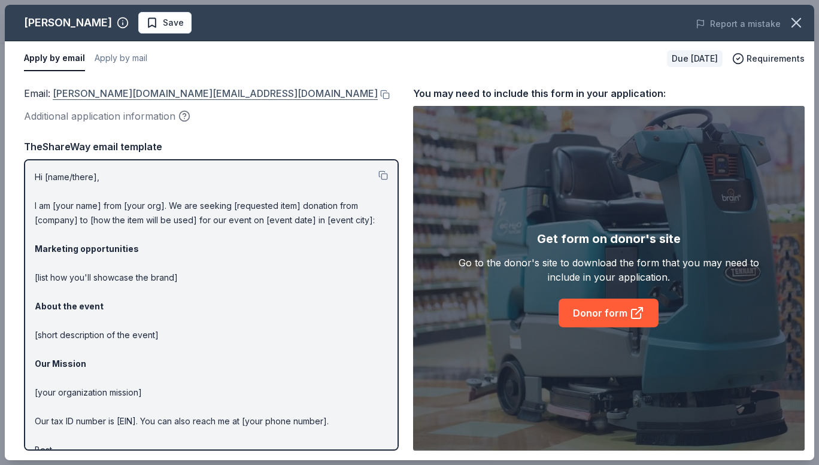
click at [219, 92] on link "tennant.foundation@tennantco.com" at bounding box center [215, 94] width 325 height 16
click at [378, 93] on button at bounding box center [384, 95] width 12 height 10
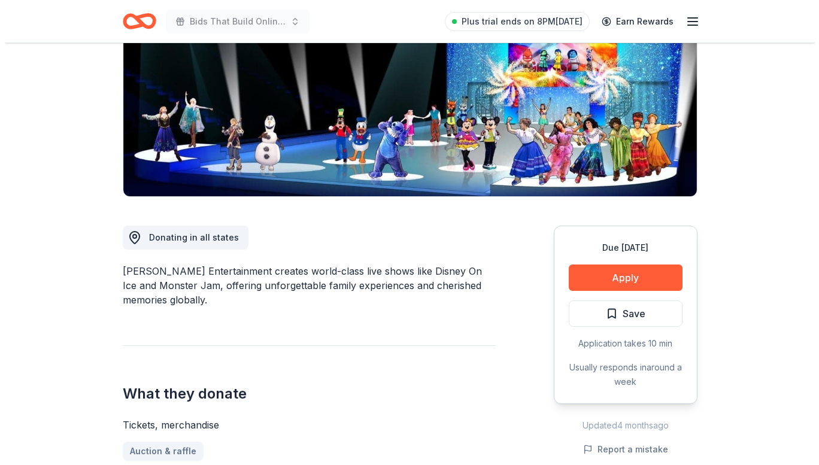
scroll to position [166, 0]
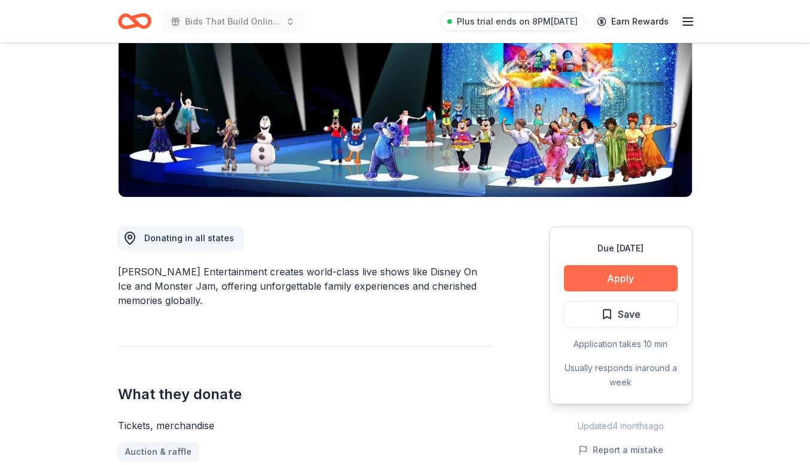
click at [610, 283] on button "Apply" at bounding box center [621, 278] width 114 height 26
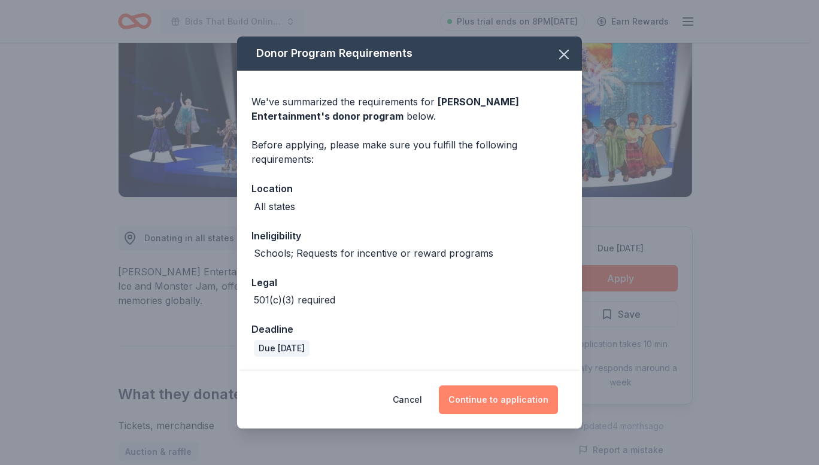
click at [483, 391] on button "Continue to application" at bounding box center [498, 400] width 119 height 29
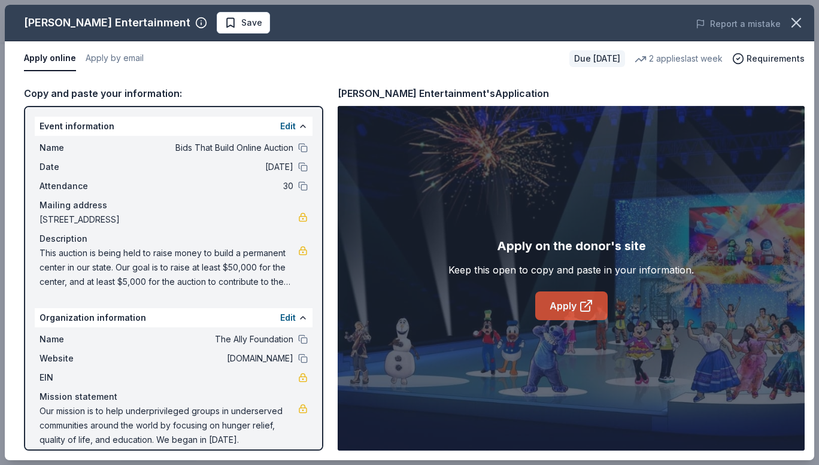
click at [562, 313] on link "Apply" at bounding box center [571, 306] width 72 height 29
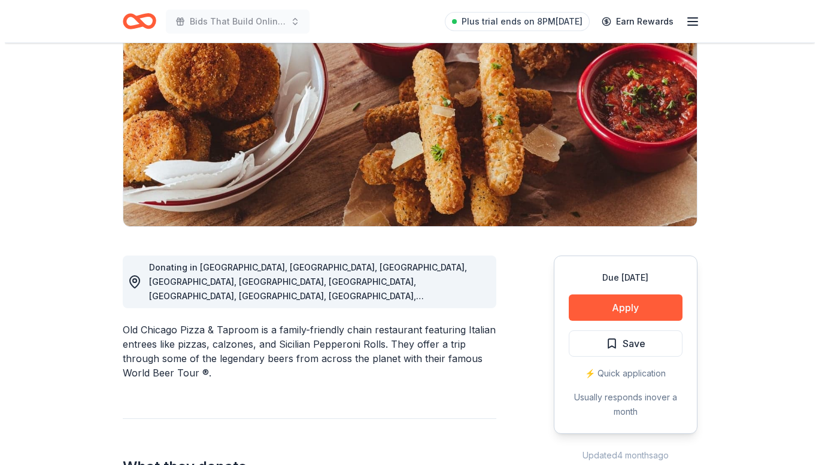
scroll to position [138, 0]
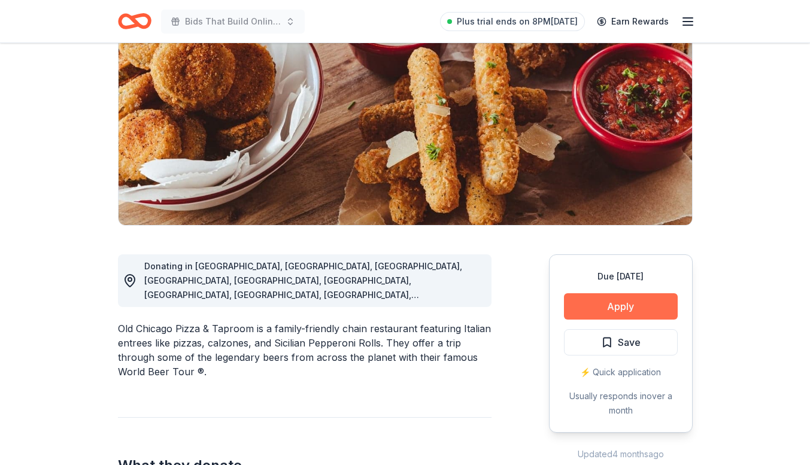
click at [601, 308] on button "Apply" at bounding box center [621, 306] width 114 height 26
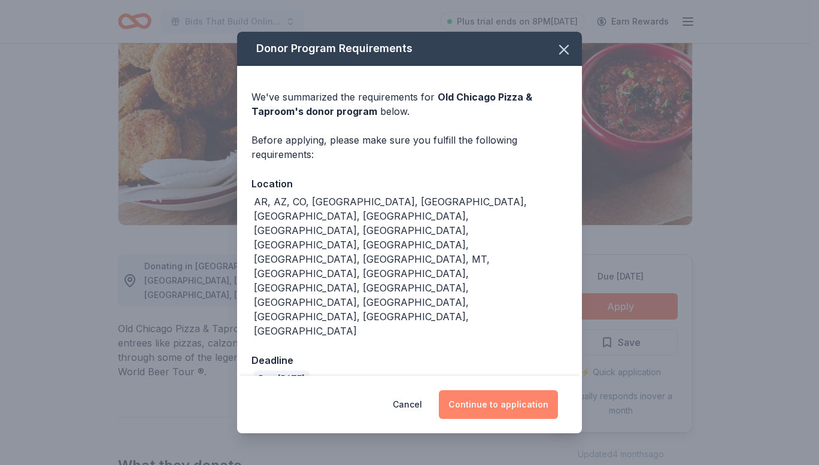
click at [485, 390] on button "Continue to application" at bounding box center [498, 404] width 119 height 29
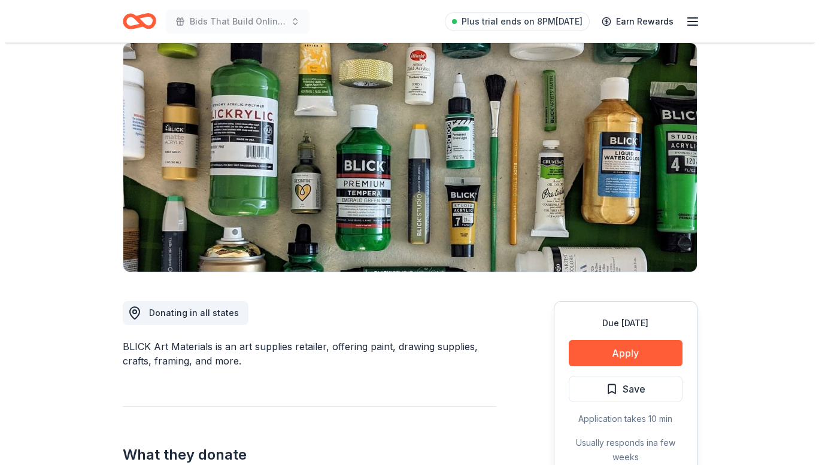
scroll to position [148, 0]
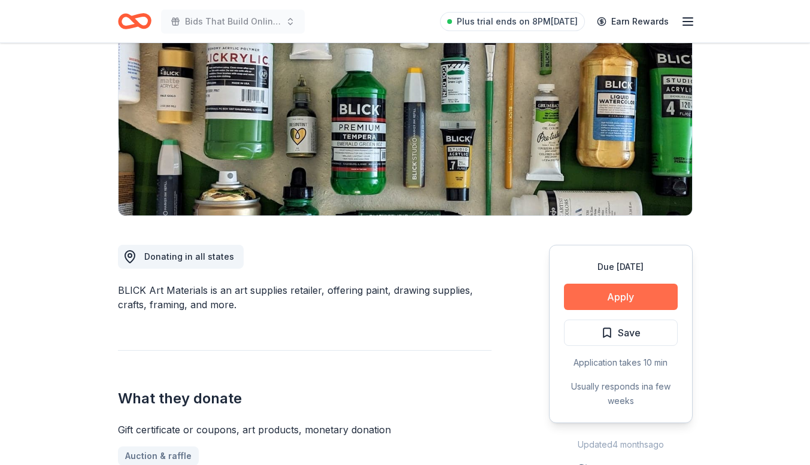
click at [593, 296] on button "Apply" at bounding box center [621, 297] width 114 height 26
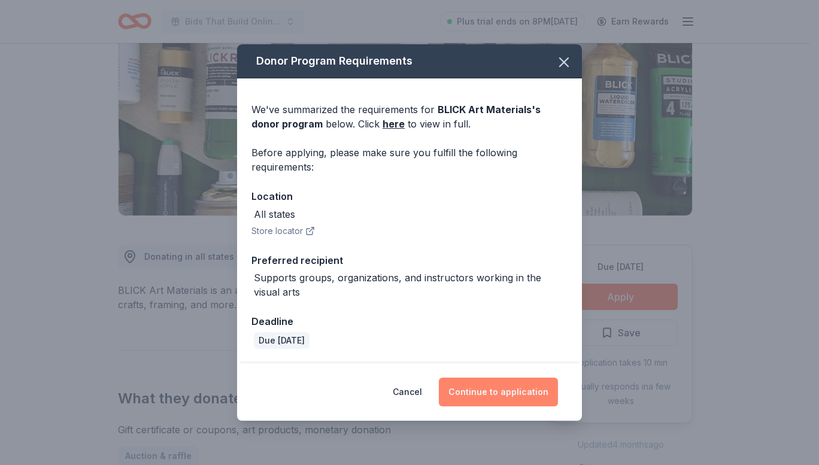
click at [494, 392] on button "Continue to application" at bounding box center [498, 392] width 119 height 29
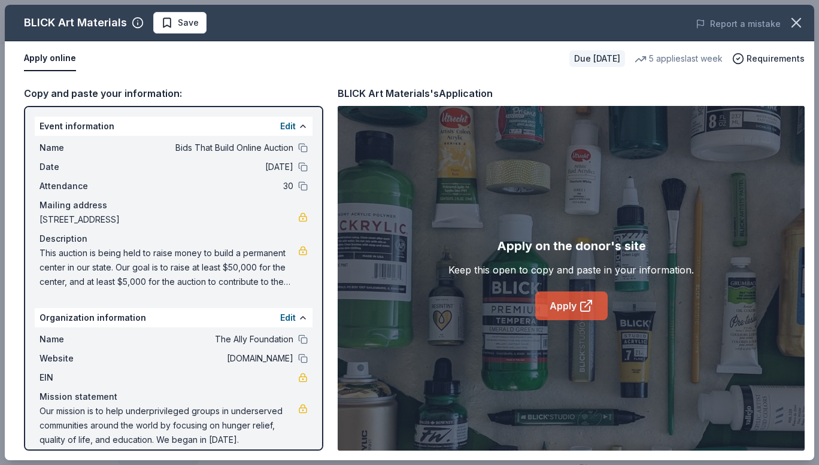
click at [579, 308] on icon at bounding box center [586, 306] width 14 height 14
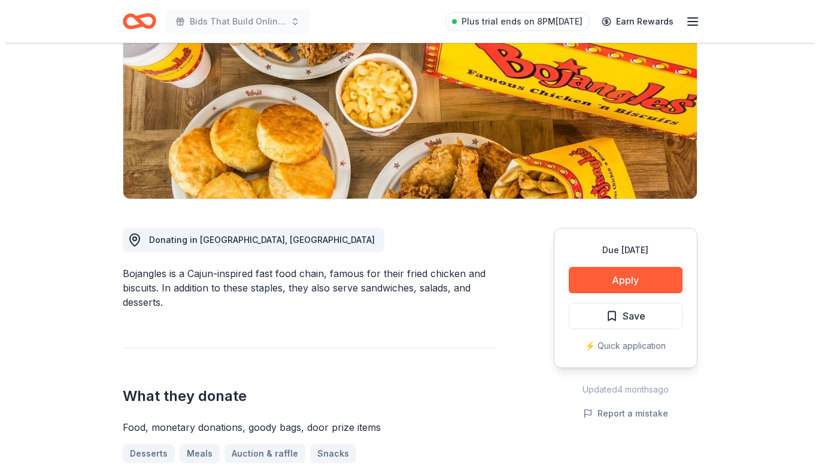
scroll to position [166, 0]
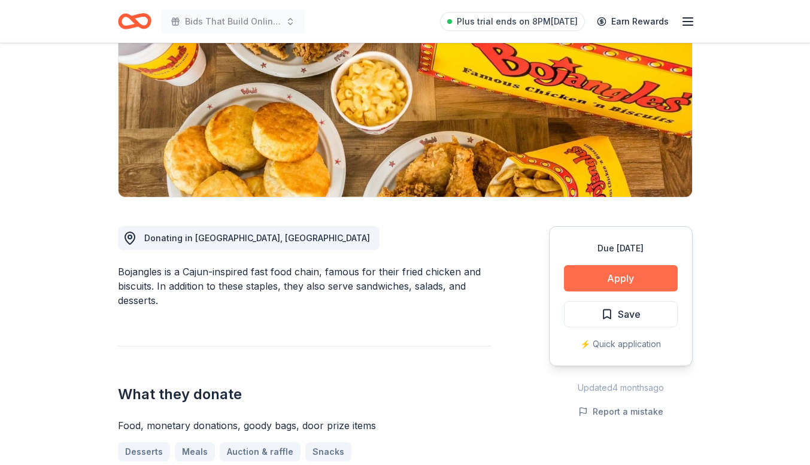
click at [611, 277] on button "Apply" at bounding box center [621, 278] width 114 height 26
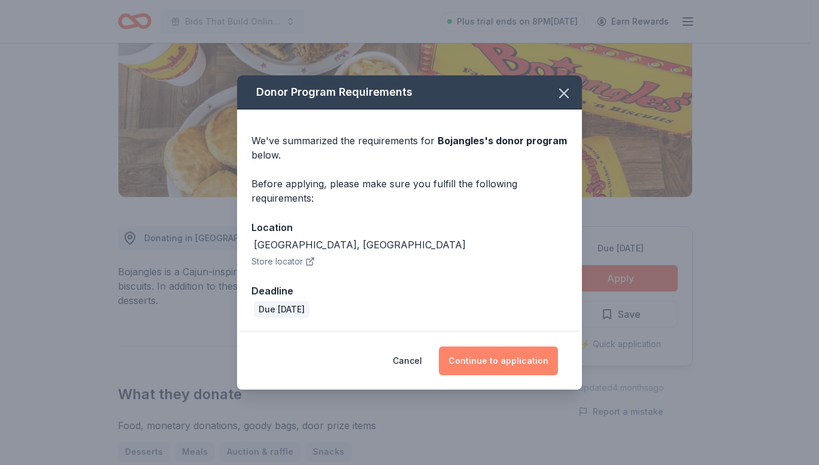
click at [485, 357] on button "Continue to application" at bounding box center [498, 361] width 119 height 29
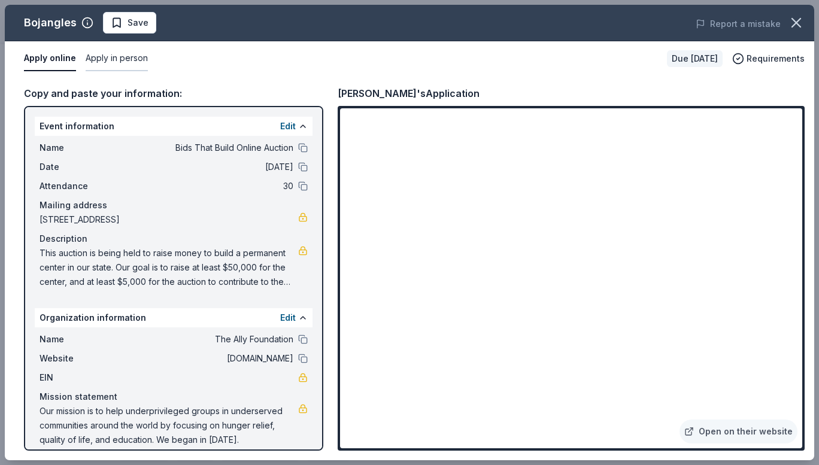
click at [111, 62] on button "Apply in person" at bounding box center [117, 58] width 62 height 25
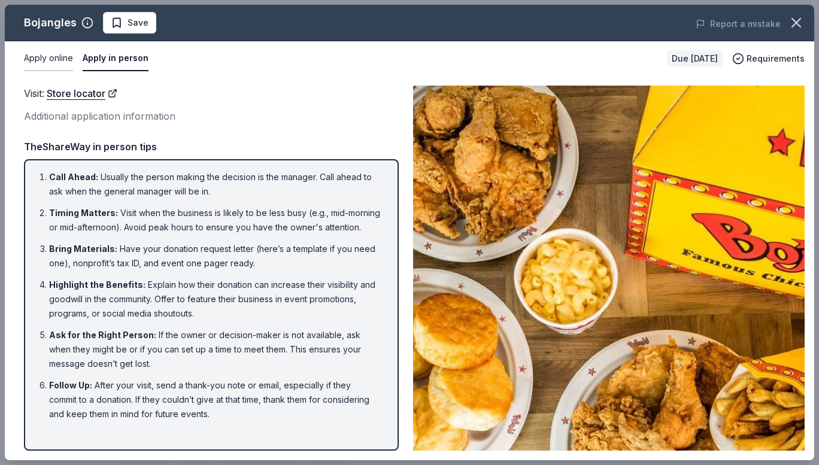
click at [54, 64] on button "Apply online" at bounding box center [48, 58] width 49 height 25
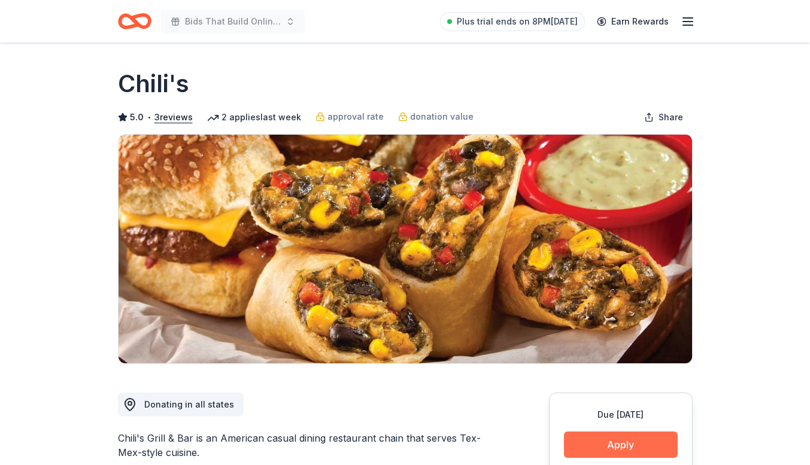
click at [620, 447] on button "Apply" at bounding box center [621, 445] width 114 height 26
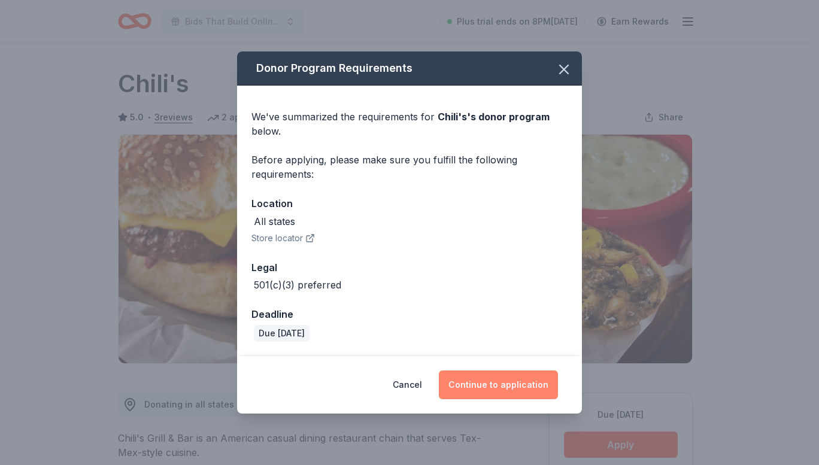
click at [493, 380] on button "Continue to application" at bounding box center [498, 385] width 119 height 29
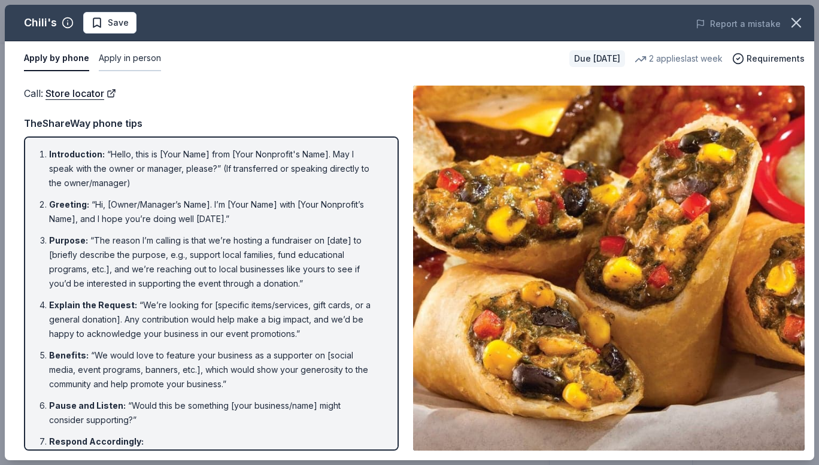
click at [104, 62] on button "Apply in person" at bounding box center [130, 58] width 62 height 25
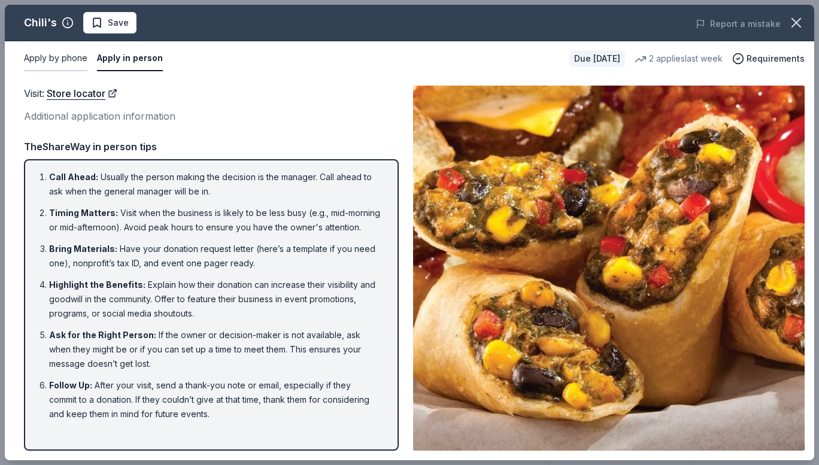
click at [68, 60] on button "Apply by phone" at bounding box center [55, 58] width 63 height 25
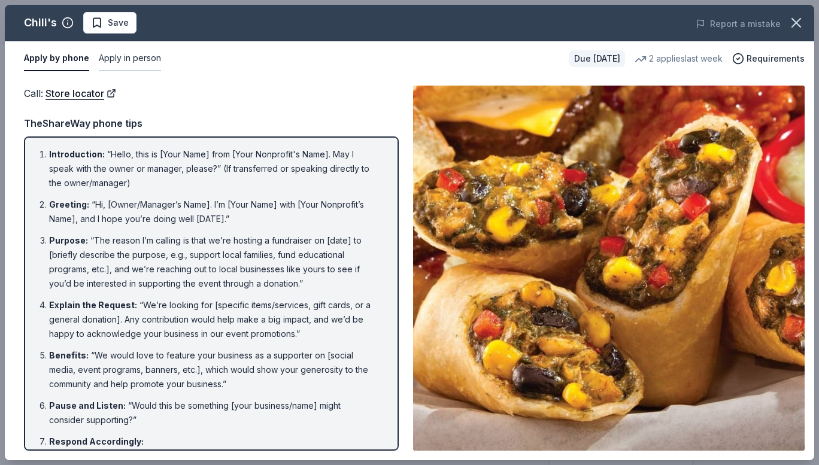
click at [112, 66] on button "Apply in person" at bounding box center [130, 58] width 62 height 25
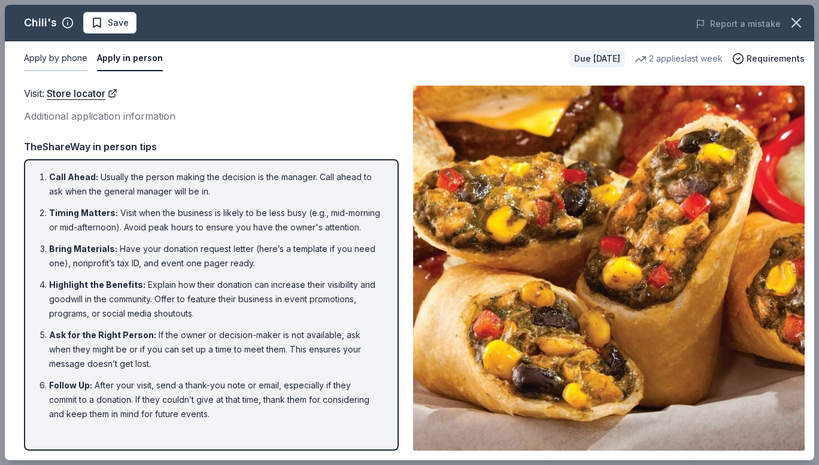
click at [78, 62] on button "Apply by phone" at bounding box center [55, 58] width 63 height 25
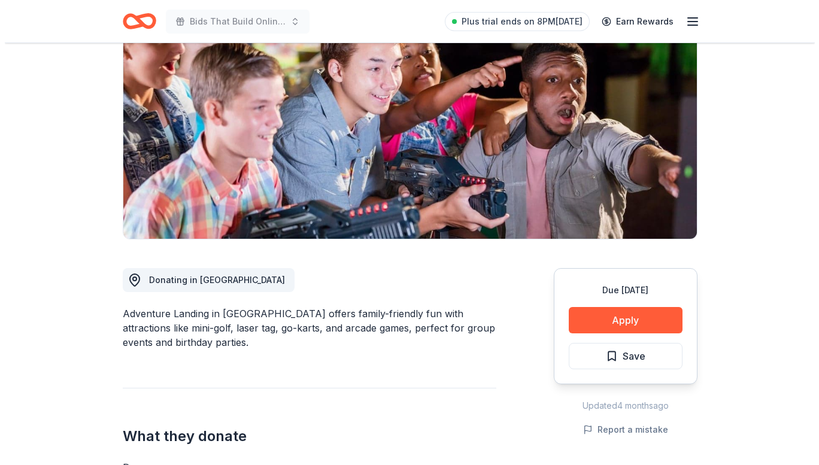
scroll to position [125, 0]
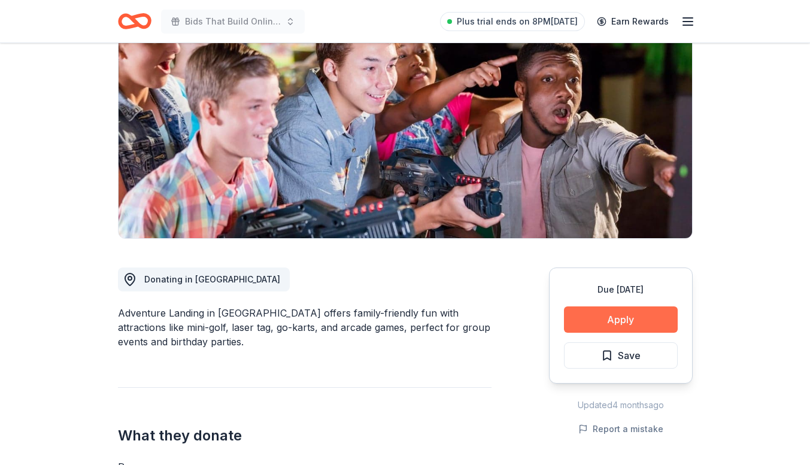
click at [613, 319] on button "Apply" at bounding box center [621, 320] width 114 height 26
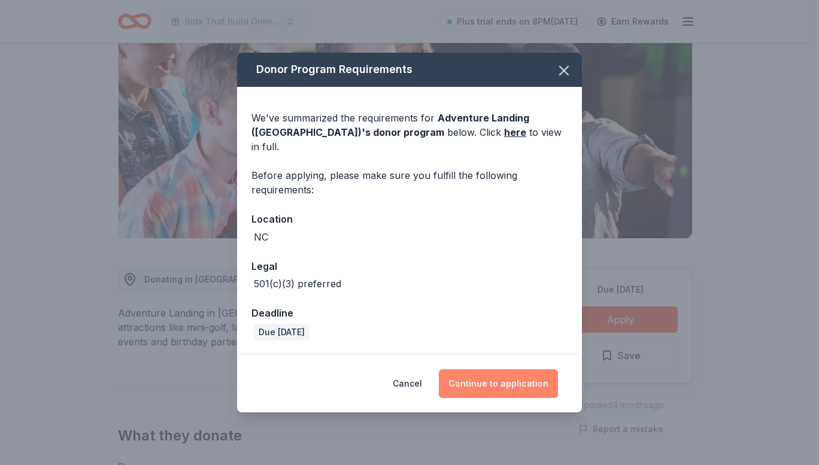
click at [478, 382] on button "Continue to application" at bounding box center [498, 383] width 119 height 29
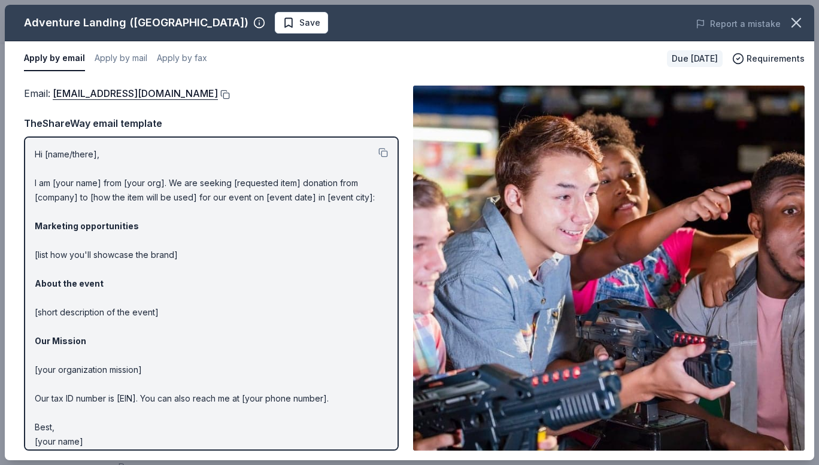
click at [218, 91] on button at bounding box center [224, 95] width 12 height 10
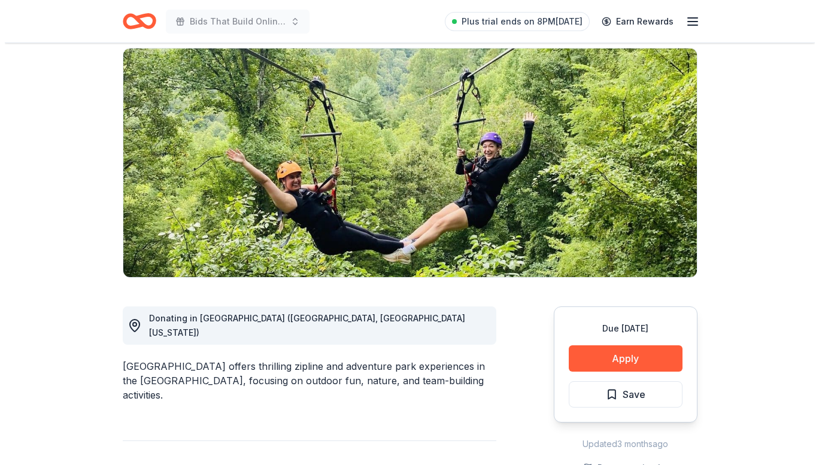
scroll to position [87, 0]
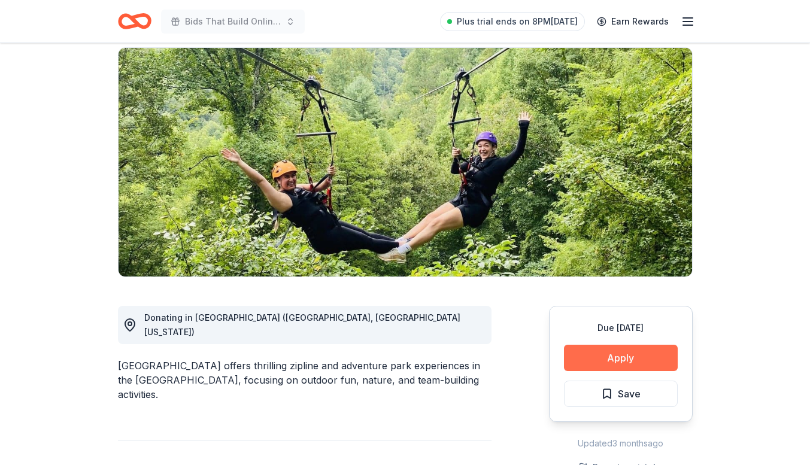
click at [611, 356] on button "Apply" at bounding box center [621, 358] width 114 height 26
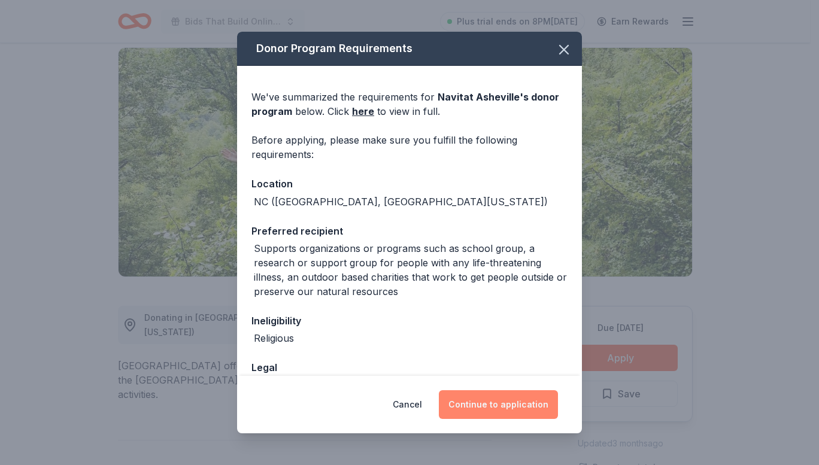
click at [523, 409] on button "Continue to application" at bounding box center [498, 404] width 119 height 29
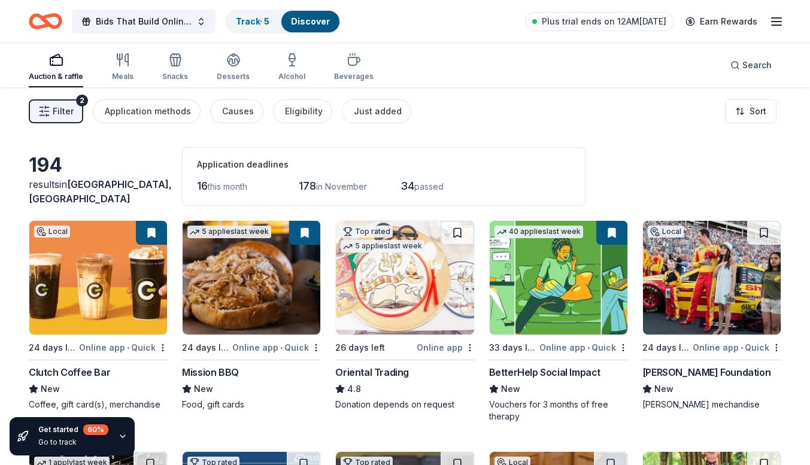
click at [776, 24] on icon "button" at bounding box center [776, 21] width 14 height 14
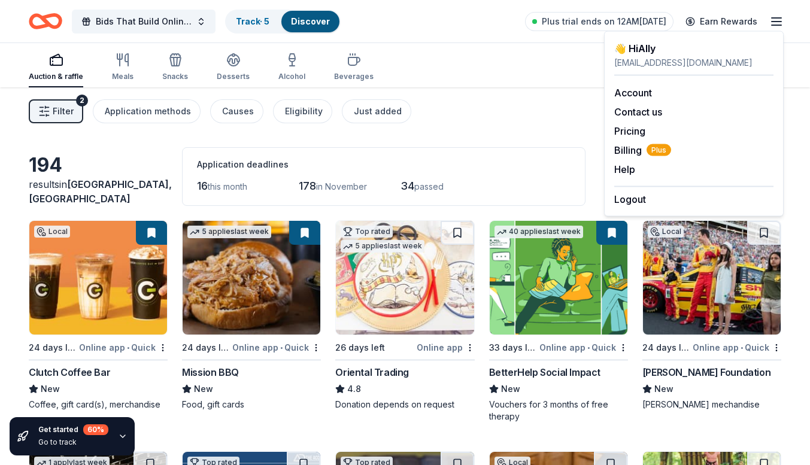
click at [488, 89] on div "Filter 2 Application methods Causes Eligibility Just added Sort" at bounding box center [405, 111] width 810 height 48
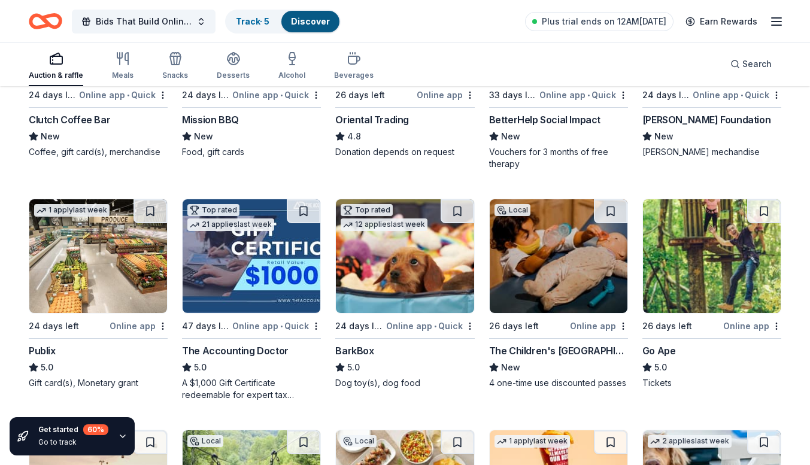
scroll to position [747, 0]
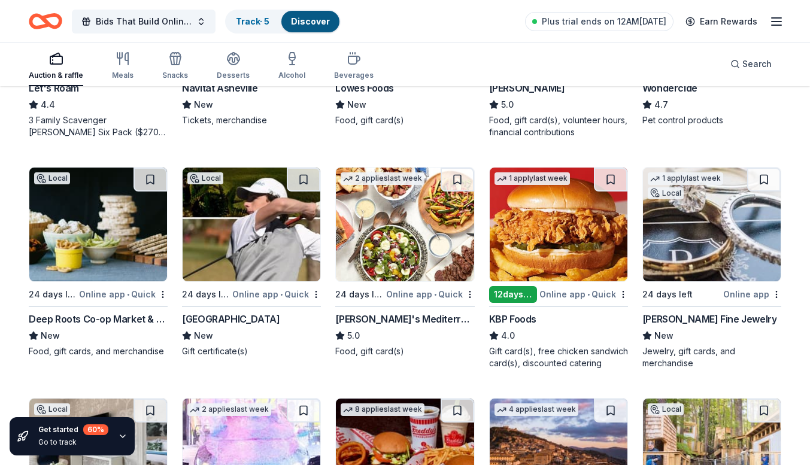
click at [120, 438] on icon "button" at bounding box center [123, 437] width 10 height 10
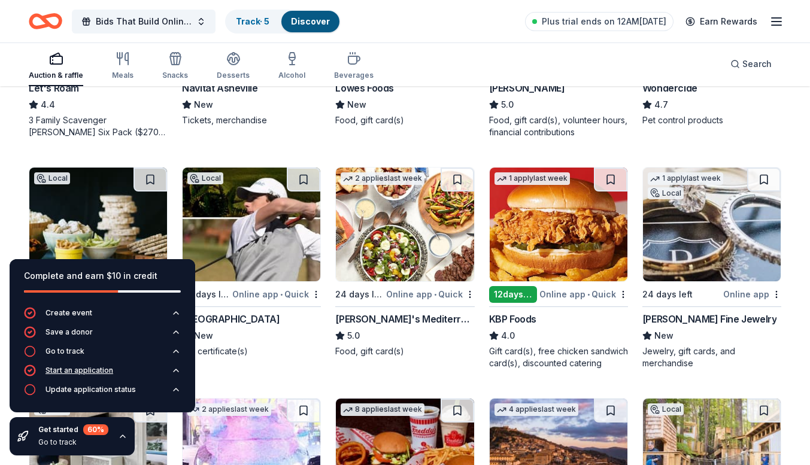
click at [109, 374] on div "Start an application" at bounding box center [80, 371] width 68 height 10
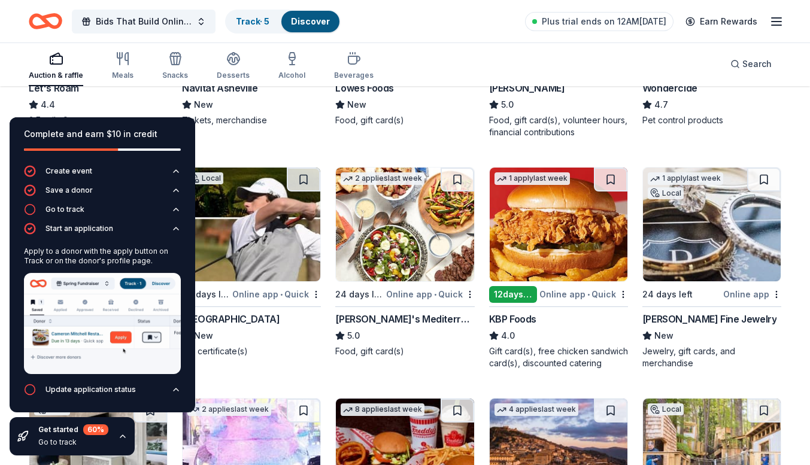
click at [447, 148] on div "Local 24 days left Online app • Quick Clutch Coffee Bar New Coffee, gift card(s…" at bounding box center [405, 153] width 753 height 1358
click at [177, 395] on button "Update application status" at bounding box center [102, 393] width 157 height 19
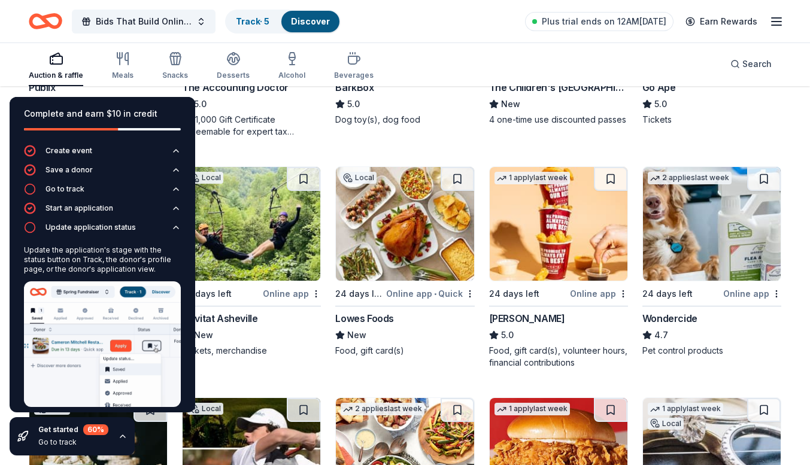
scroll to position [7, 0]
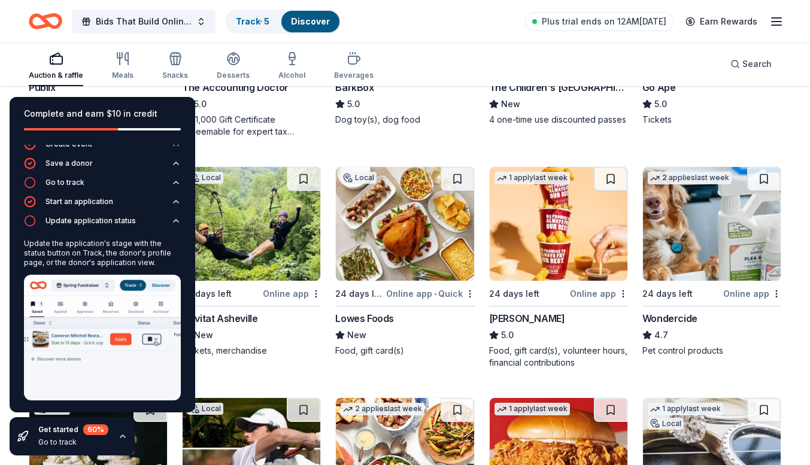
click at [118, 438] on icon "button" at bounding box center [123, 437] width 10 height 10
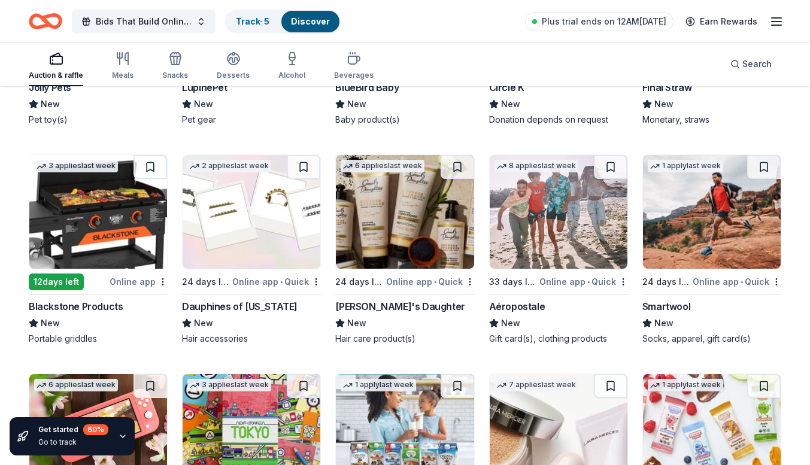
scroll to position [8081, 0]
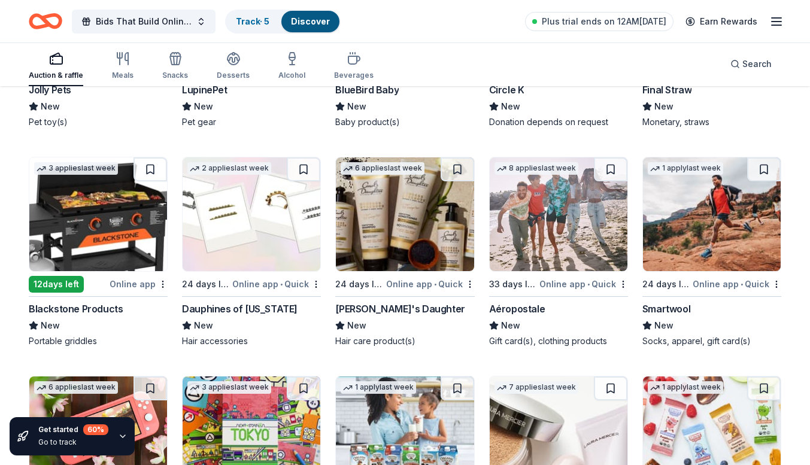
click at [103, 216] on img at bounding box center [98, 214] width 138 height 114
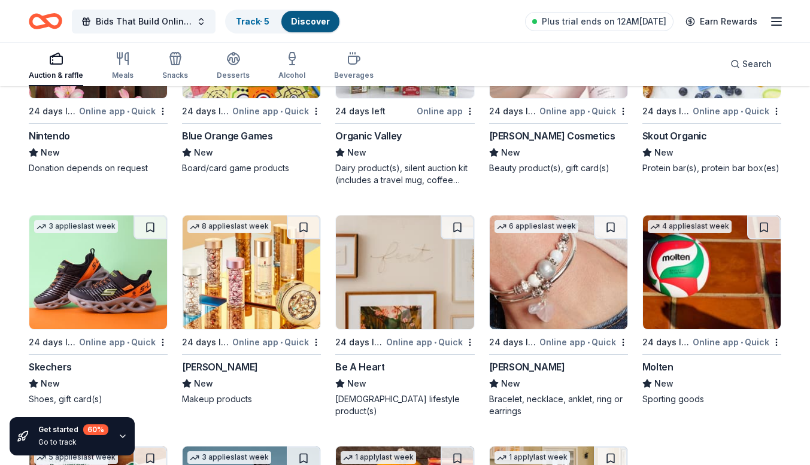
scroll to position [8476, 0]
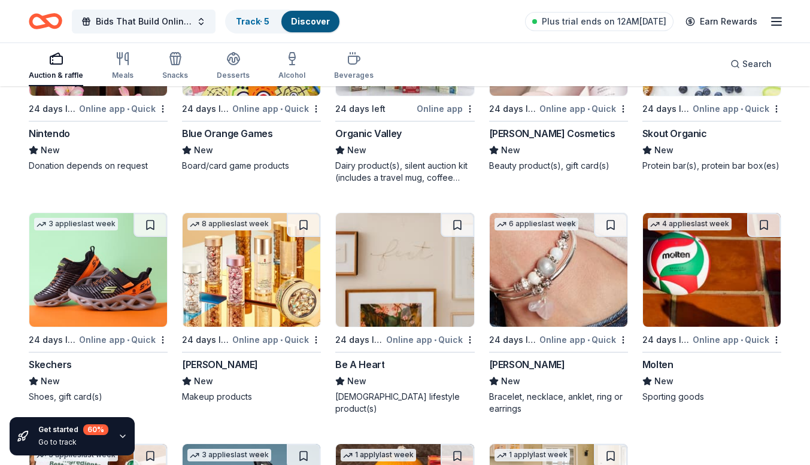
click at [571, 269] on img at bounding box center [559, 270] width 138 height 114
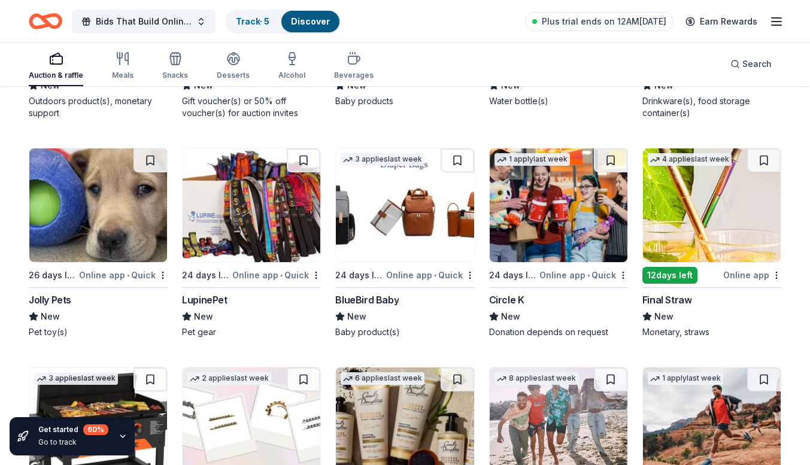
scroll to position [7866, 0]
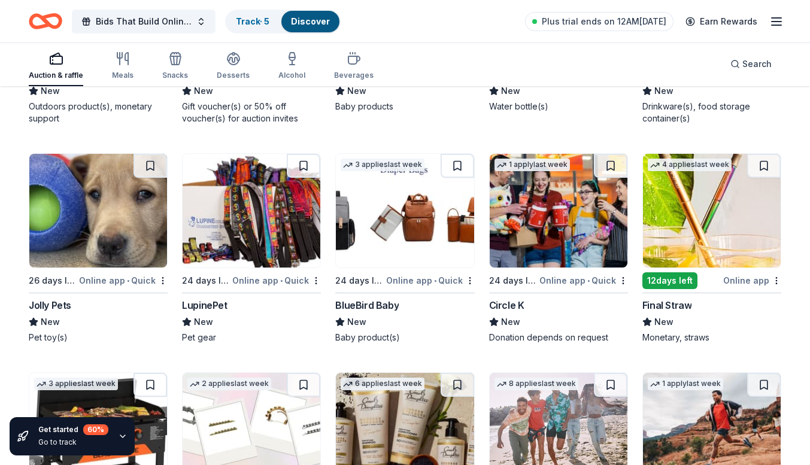
click at [713, 206] on img at bounding box center [712, 211] width 138 height 114
click at [384, 243] on img at bounding box center [405, 211] width 138 height 114
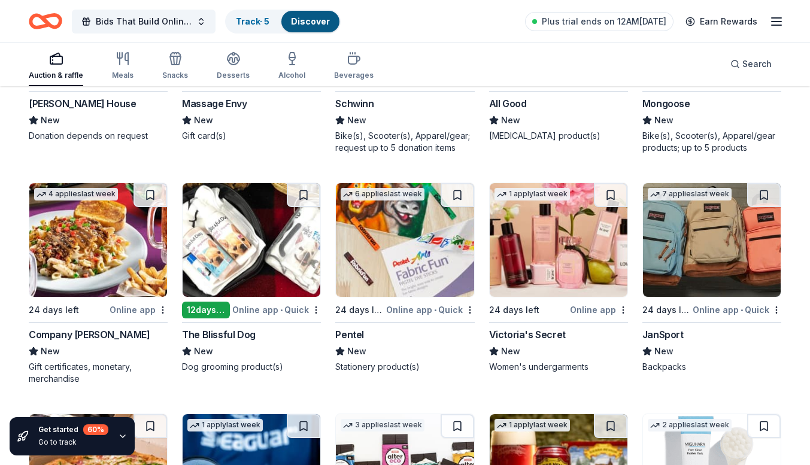
scroll to position [6431, 0]
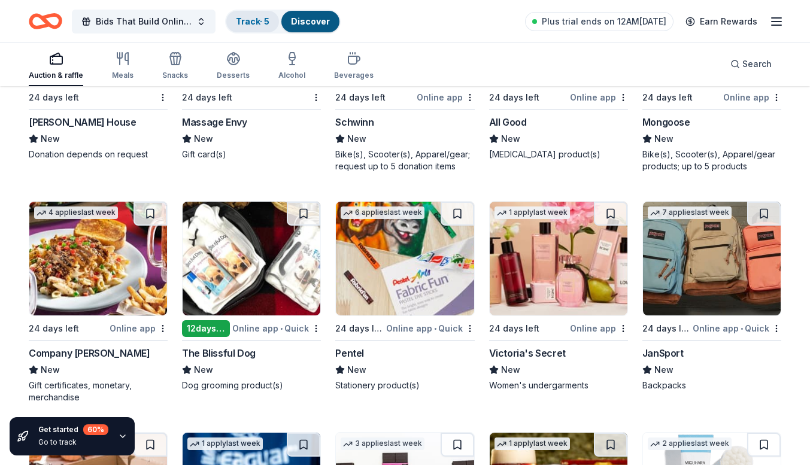
click at [261, 18] on link "Track · 5" at bounding box center [253, 21] width 34 height 10
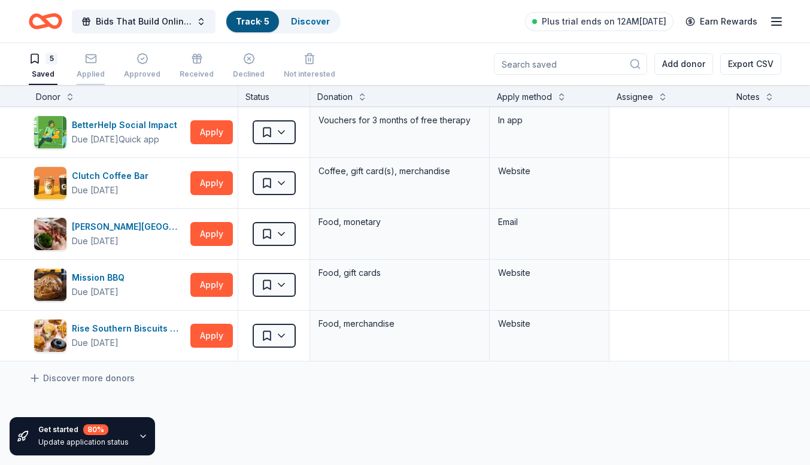
click at [96, 75] on div "Applied" at bounding box center [91, 74] width 28 height 10
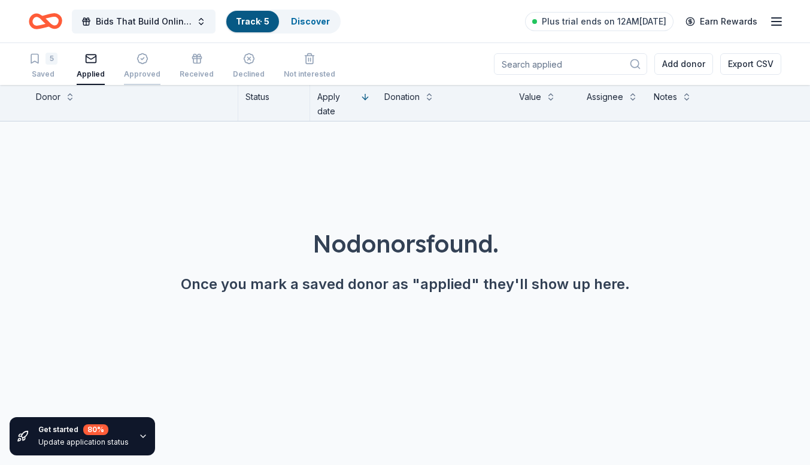
click at [135, 69] on div "Approved" at bounding box center [142, 74] width 37 height 10
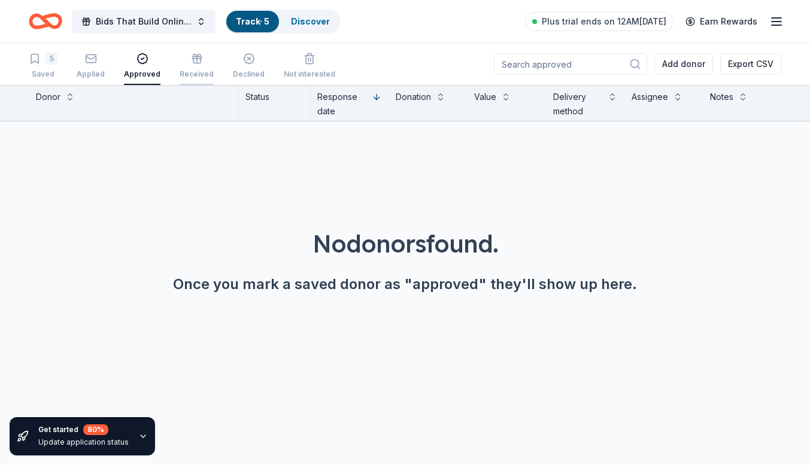
click at [192, 77] on div "Received" at bounding box center [197, 74] width 34 height 10
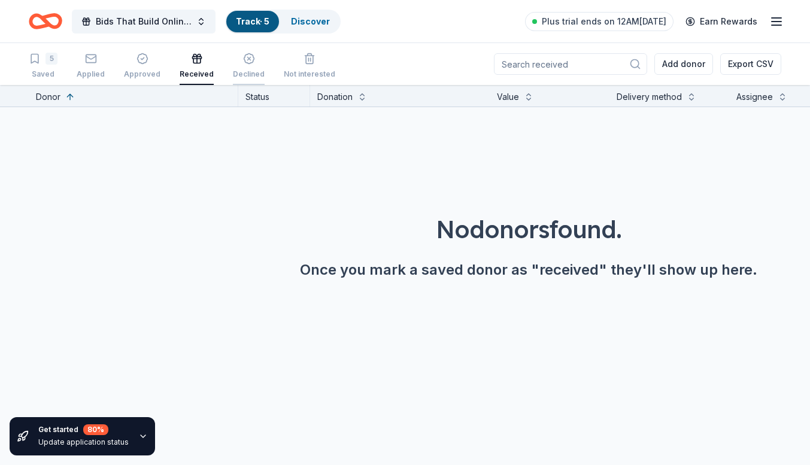
click at [237, 72] on div "Declined" at bounding box center [249, 74] width 32 height 10
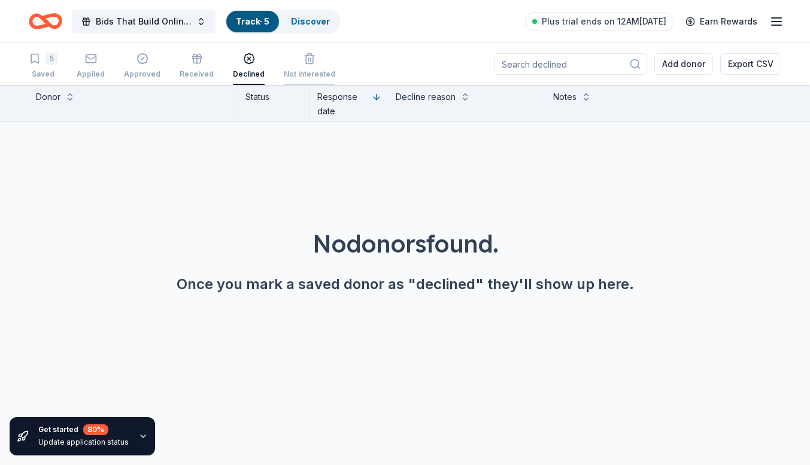
click at [289, 65] on div "Not interested" at bounding box center [309, 66] width 51 height 26
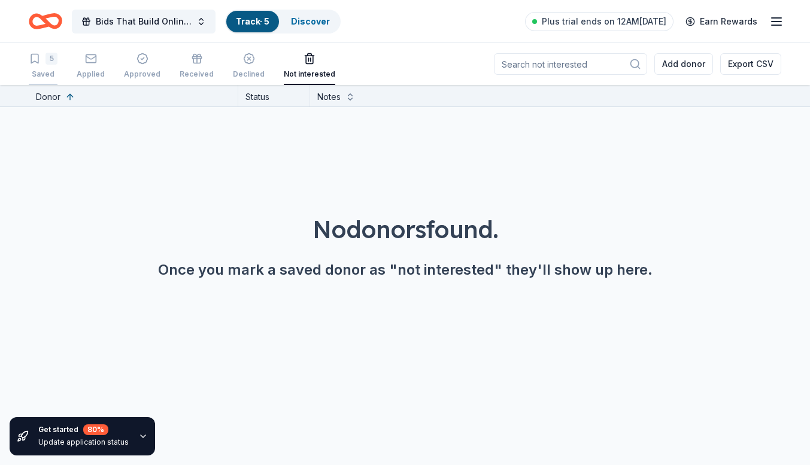
click at [51, 68] on div "5 Saved" at bounding box center [43, 66] width 29 height 26
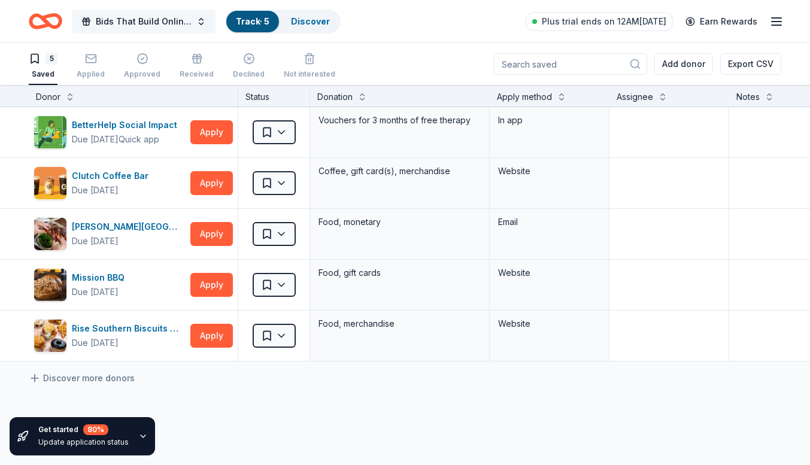
click at [166, 28] on span "Bids That Build Online Auction" at bounding box center [144, 21] width 96 height 14
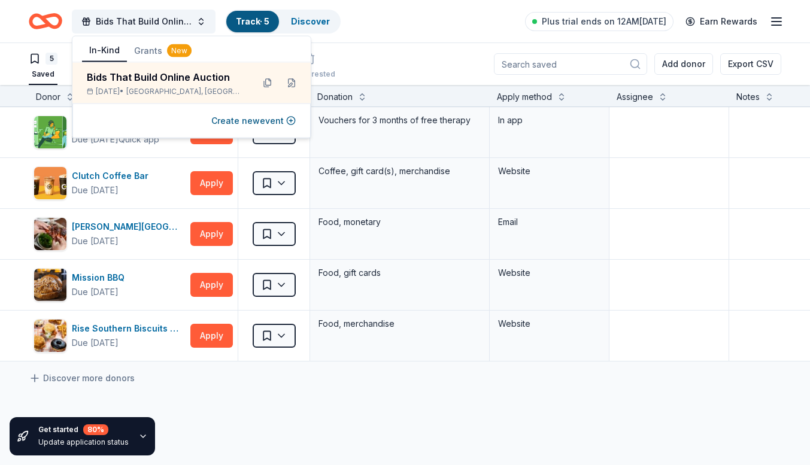
click at [168, 53] on div "New" at bounding box center [179, 50] width 25 height 13
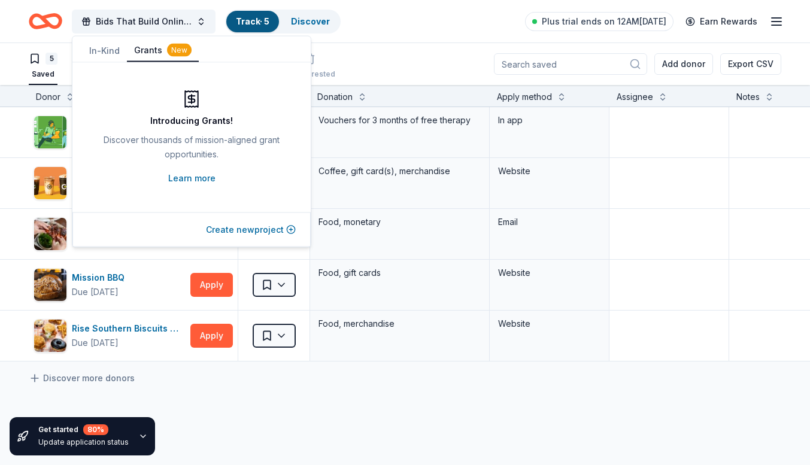
click at [250, 229] on button "Create new project" at bounding box center [251, 230] width 90 height 14
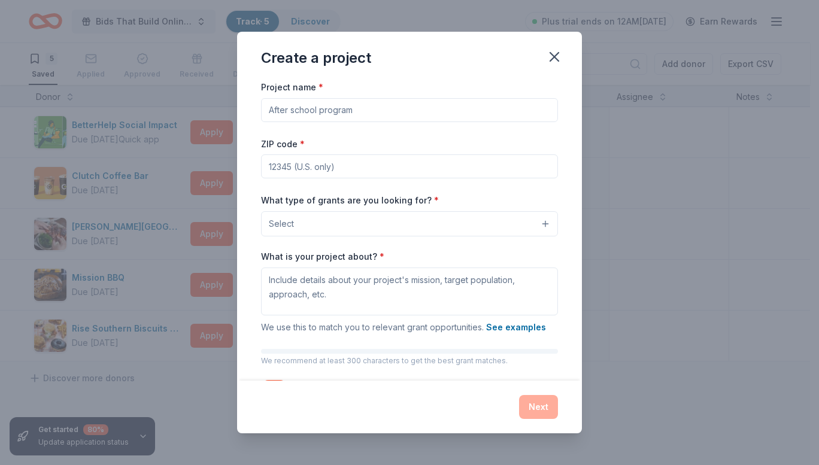
click at [347, 105] on input "Project name *" at bounding box center [409, 110] width 297 height 24
type input "B"
type input "Together For a Community Center"
click at [332, 173] on input "ZIP code *" at bounding box center [409, 166] width 297 height 24
type input "28314"
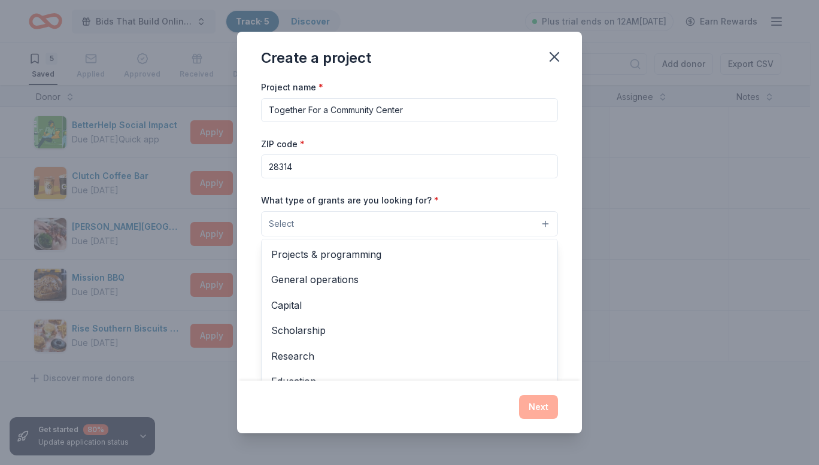
click at [332, 226] on button "Select" at bounding box center [409, 223] width 297 height 25
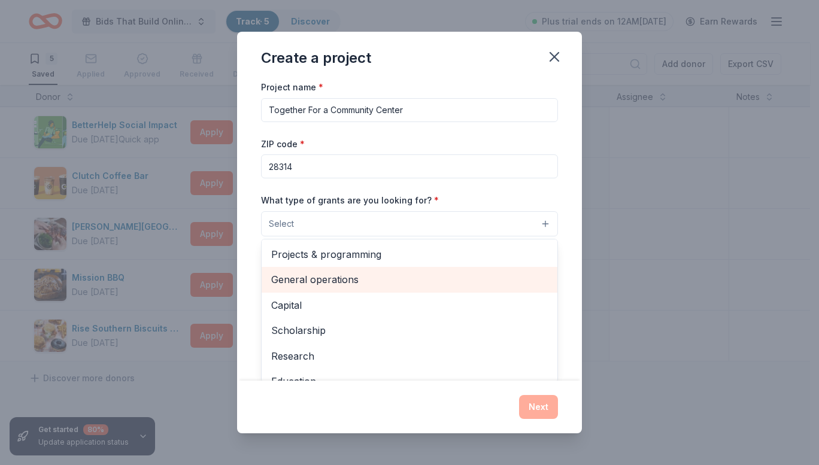
click at [356, 281] on span "General operations" at bounding box center [409, 280] width 277 height 16
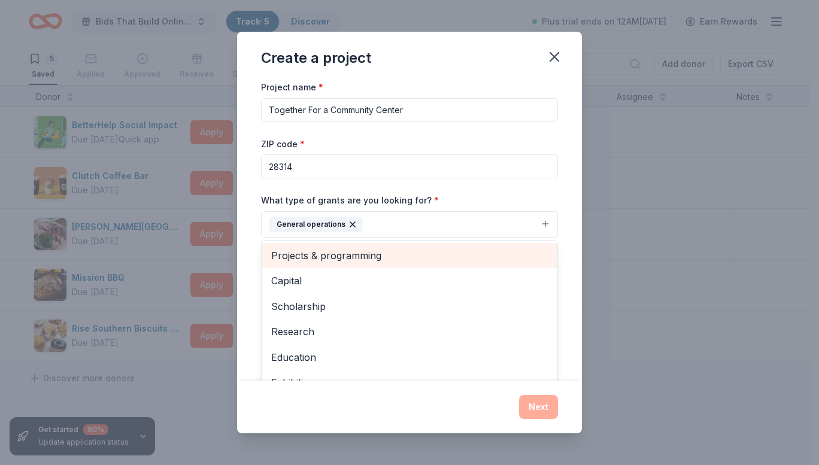
click at [357, 256] on span "Projects & programming" at bounding box center [409, 256] width 277 height 16
click at [357, 273] on span "Capital" at bounding box center [409, 281] width 277 height 16
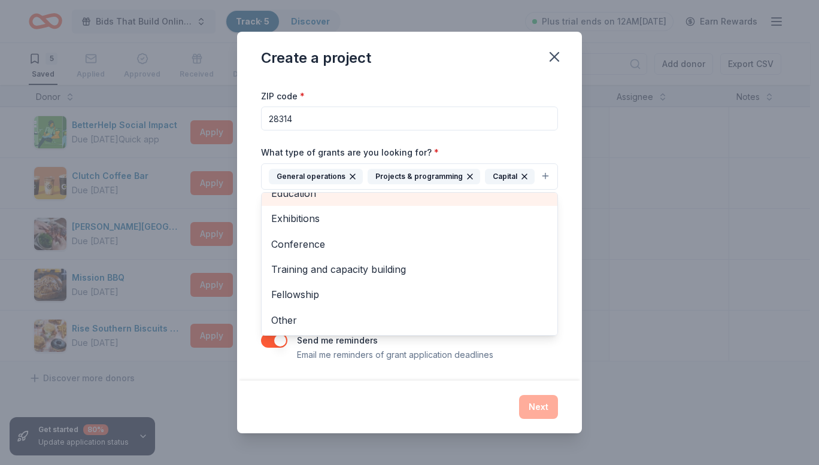
scroll to position [60, 0]
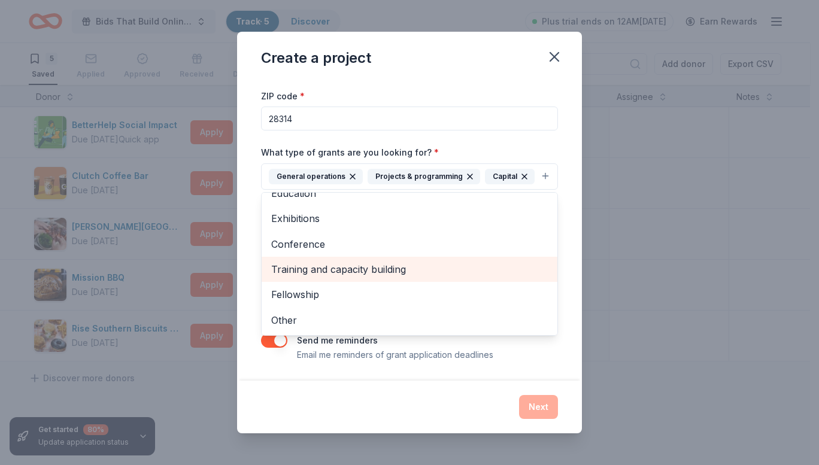
click at [399, 277] on span "Training and capacity building" at bounding box center [409, 270] width 277 height 16
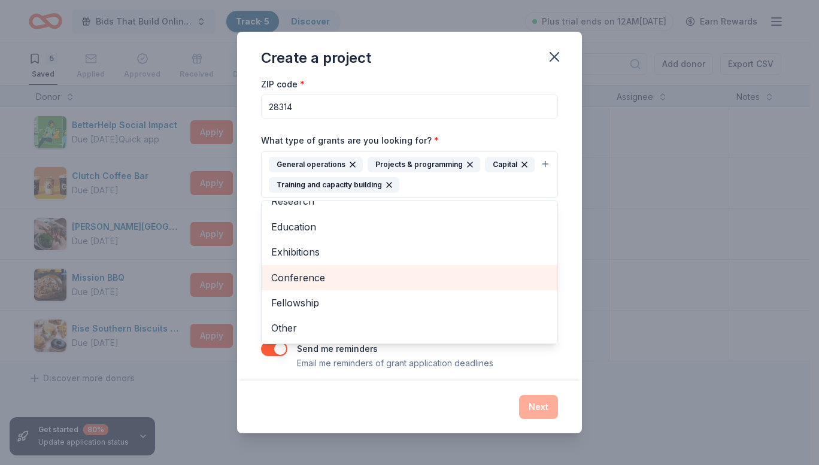
scroll to position [68, 0]
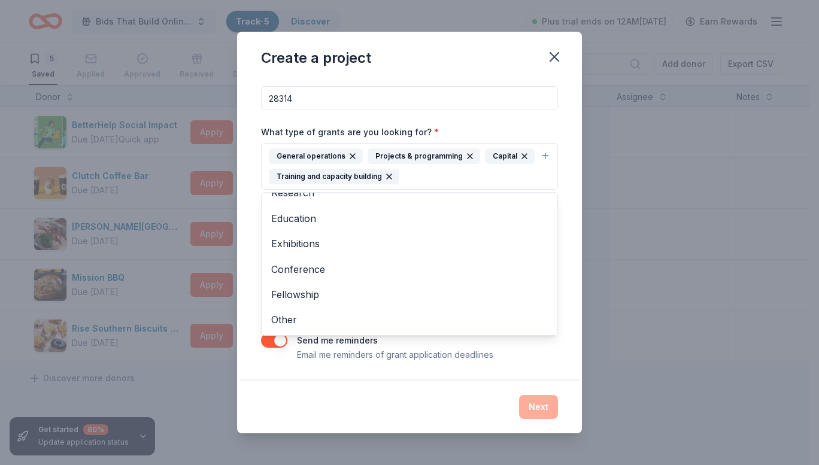
click at [286, 351] on div "Project name * Together For a Community Center ZIP code * 28314 What type of gr…" at bounding box center [409, 186] width 297 height 350
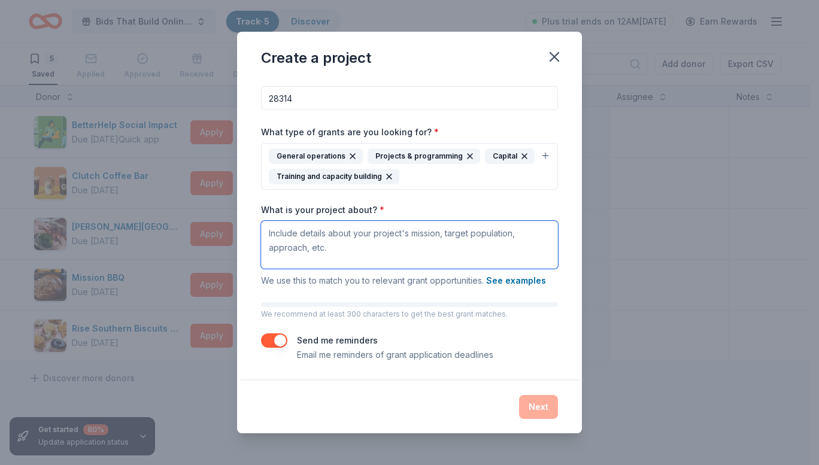
click at [372, 248] on textarea "What is your project about? *" at bounding box center [409, 245] width 297 height 48
paste textarea "In just a few weeks, The Ally Foundation will celebrate its fourth anniversary …"
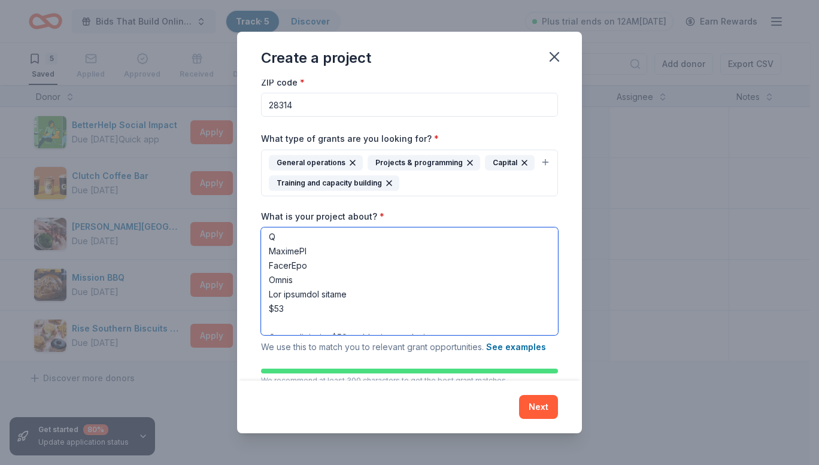
scroll to position [1112, 0]
click at [271, 292] on textarea "What is your project about? *" at bounding box center [409, 282] width 297 height 108
click at [369, 274] on textarea "What is your project about? *" at bounding box center [409, 282] width 297 height 108
click at [316, 265] on textarea "What is your project about? *" at bounding box center [409, 282] width 297 height 108
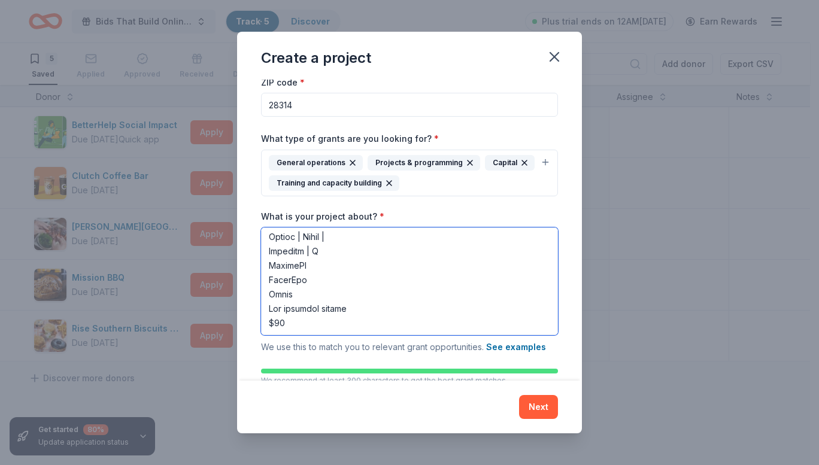
click at [346, 269] on textarea "What is your project about? *" at bounding box center [409, 282] width 297 height 108
click at [383, 266] on textarea "What is your project about? *" at bounding box center [409, 282] width 297 height 108
click at [436, 263] on textarea "What is your project about? *" at bounding box center [409, 282] width 297 height 108
click at [459, 263] on textarea "What is your project about? *" at bounding box center [409, 282] width 297 height 108
drag, startPoint x: 267, startPoint y: 281, endPoint x: 439, endPoint y: 322, distance: 176.5
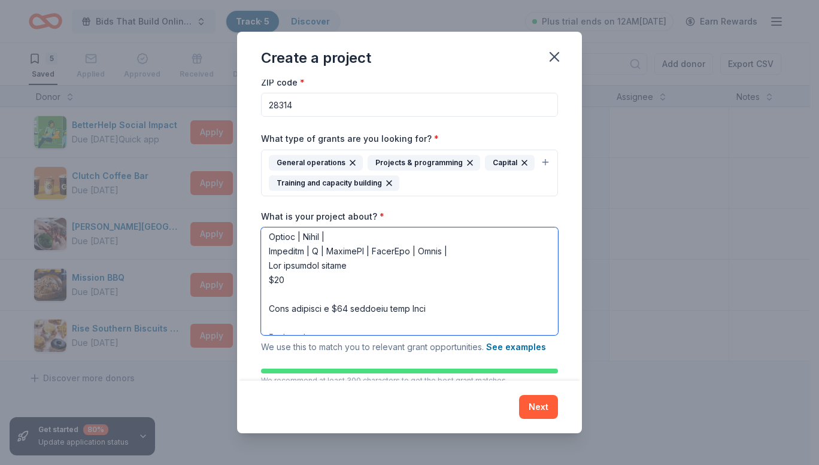
click at [439, 322] on textarea "What is your project about? *" at bounding box center [409, 282] width 297 height 108
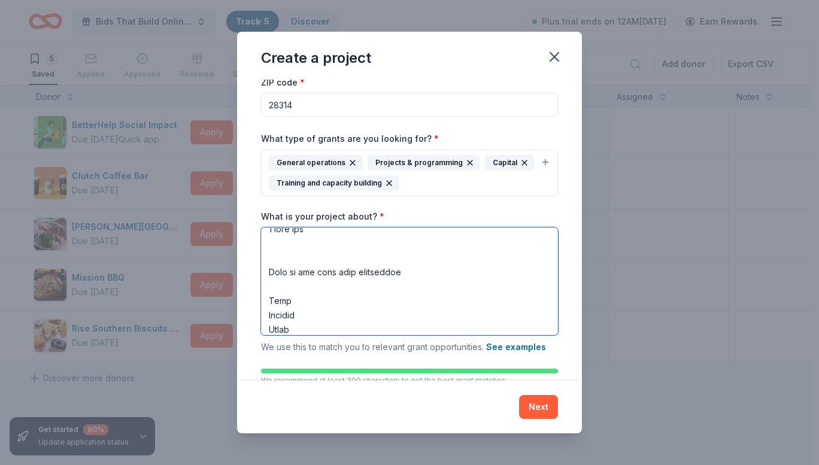
drag, startPoint x: 277, startPoint y: 280, endPoint x: 372, endPoint y: 338, distance: 111.2
click at [372, 338] on div "What is your project about? * We use this to match you to relevant grant opport…" at bounding box center [409, 283] width 297 height 144
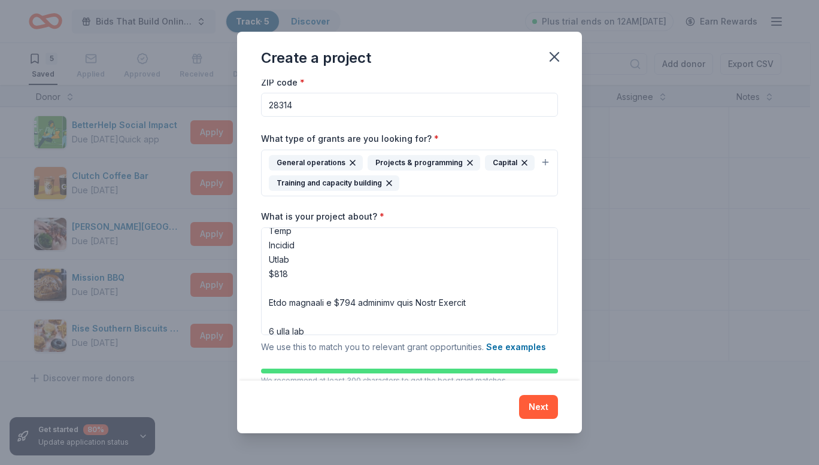
scroll to position [1252, 0]
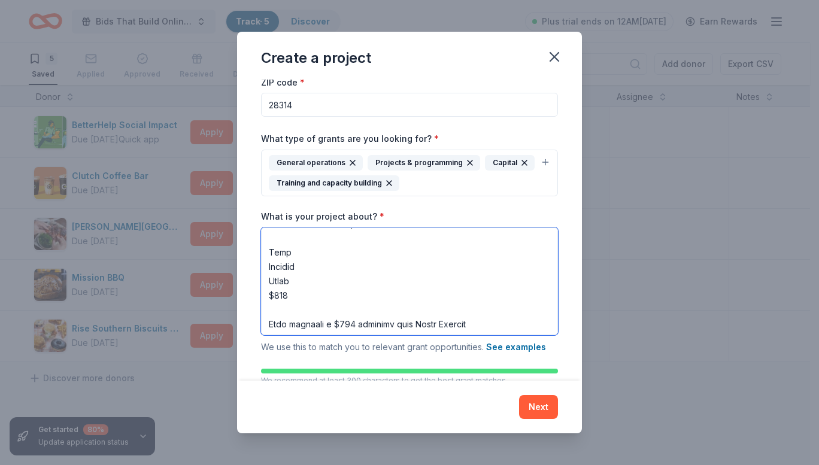
drag, startPoint x: 302, startPoint y: 311, endPoint x: 264, endPoint y: 268, distance: 57.3
click at [264, 268] on textarea "What is your project about? *" at bounding box center [409, 282] width 297 height 108
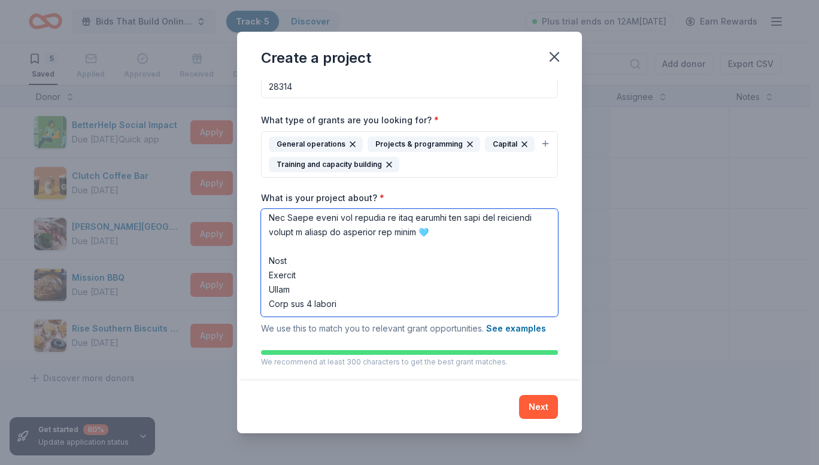
scroll to position [129, 0]
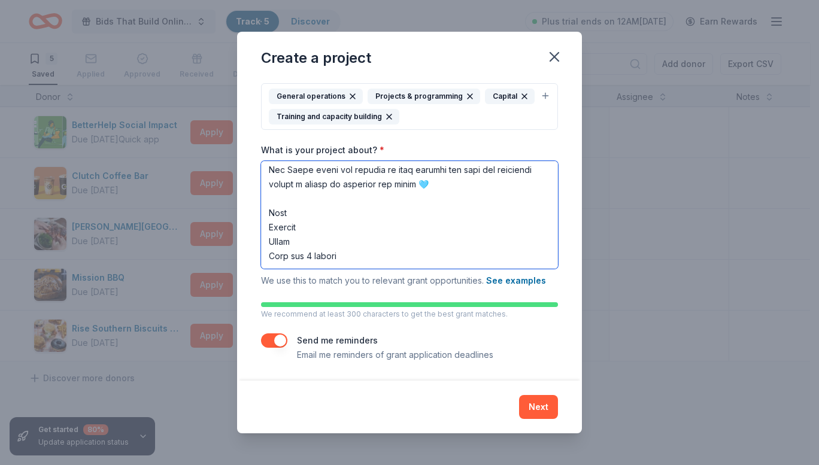
drag, startPoint x: 266, startPoint y: 278, endPoint x: 399, endPoint y: 386, distance: 171.1
click at [399, 386] on div "Create a project Project name * Together For a Community Center ZIP code * 2831…" at bounding box center [409, 233] width 345 height 402
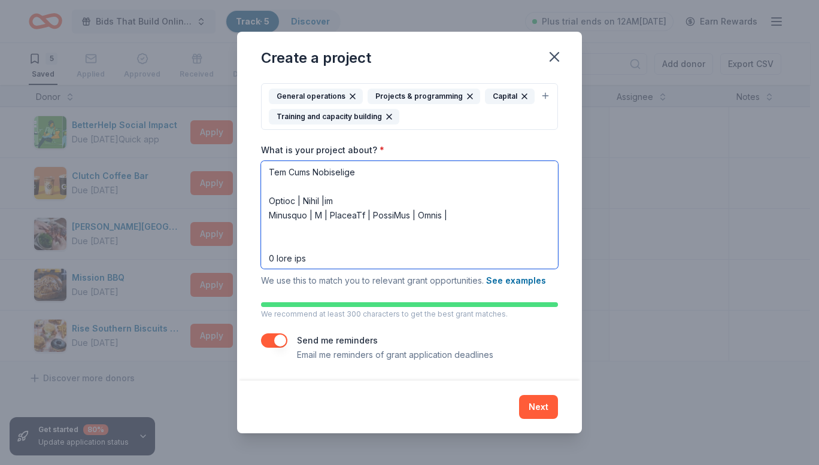
scroll to position [1168, 0]
drag, startPoint x: 268, startPoint y: 207, endPoint x: 353, endPoint y: 286, distance: 116.1
click at [353, 286] on div "What is your project about? * We use this to match you to relevant grant opport…" at bounding box center [409, 216] width 297 height 144
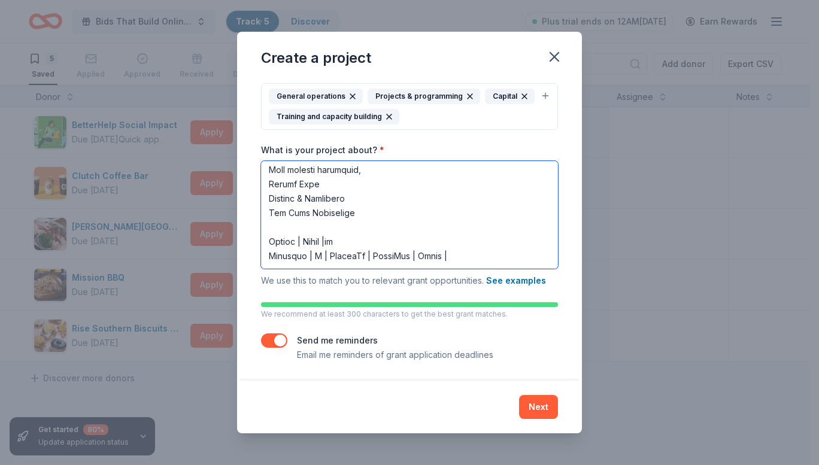
scroll to position [1125, 0]
drag, startPoint x: 270, startPoint y: 192, endPoint x: 537, endPoint y: 249, distance: 273.1
click at [537, 249] on textarea "What is your project about? *" at bounding box center [409, 215] width 297 height 108
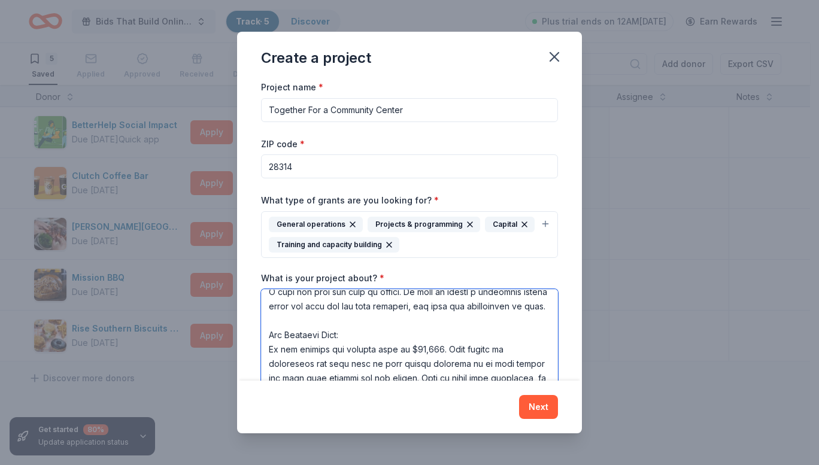
scroll to position [1053, 0]
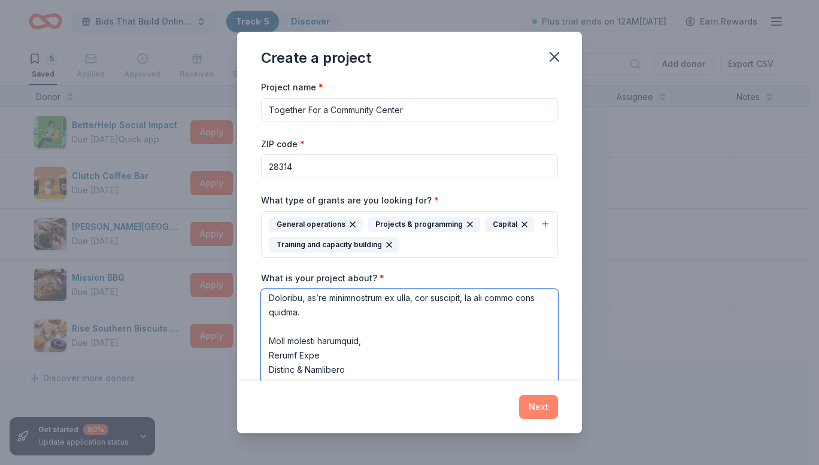
type textarea "In just a few weeks, The Ally Foundation will celebrate its fourth anniversary …"
click at [547, 404] on button "Next" at bounding box center [538, 407] width 39 height 24
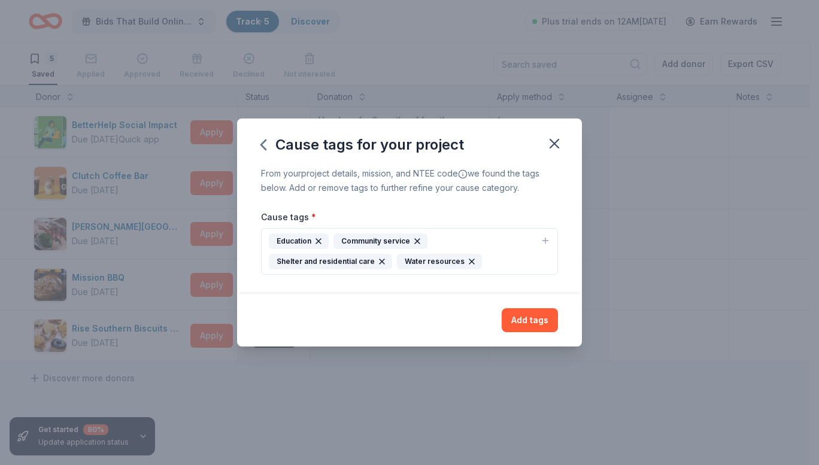
click at [379, 259] on icon "button" at bounding box center [382, 262] width 10 height 10
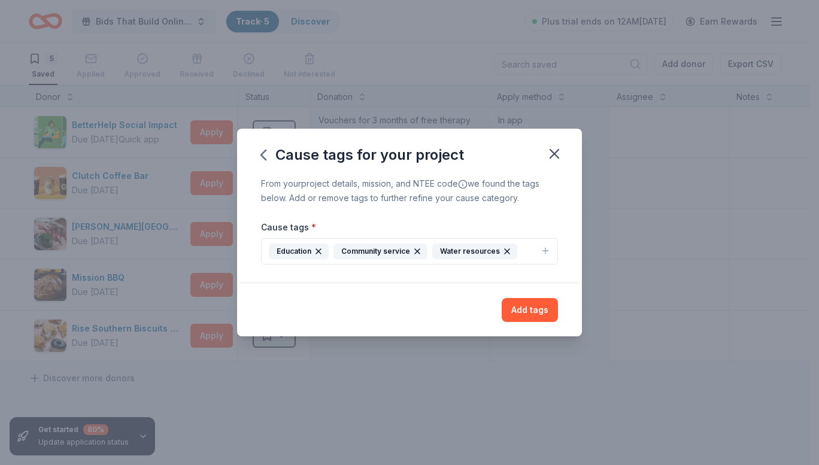
click at [502, 254] on icon "button" at bounding box center [507, 252] width 10 height 10
click at [470, 248] on button "Education Community service" at bounding box center [409, 251] width 297 height 26
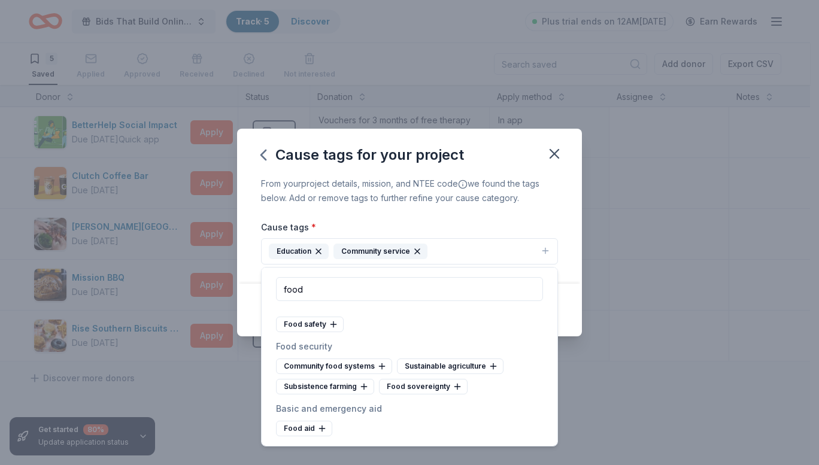
scroll to position [11, 0]
click at [313, 431] on div "Food aid" at bounding box center [304, 429] width 56 height 16
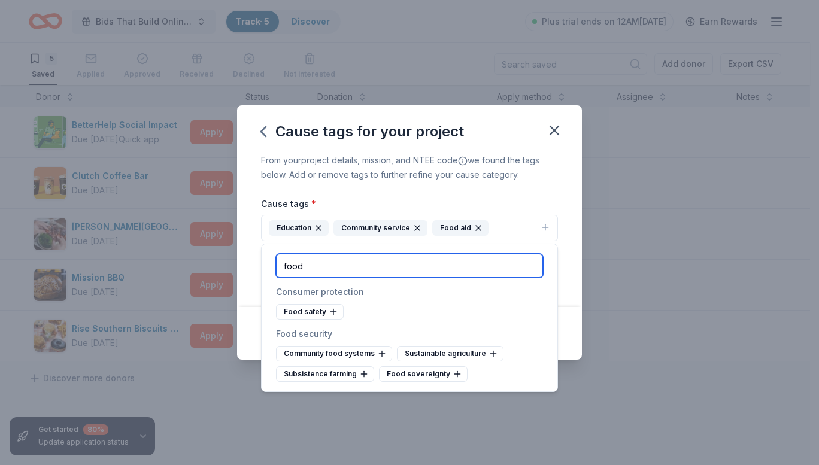
click at [389, 265] on input "food" at bounding box center [409, 266] width 267 height 24
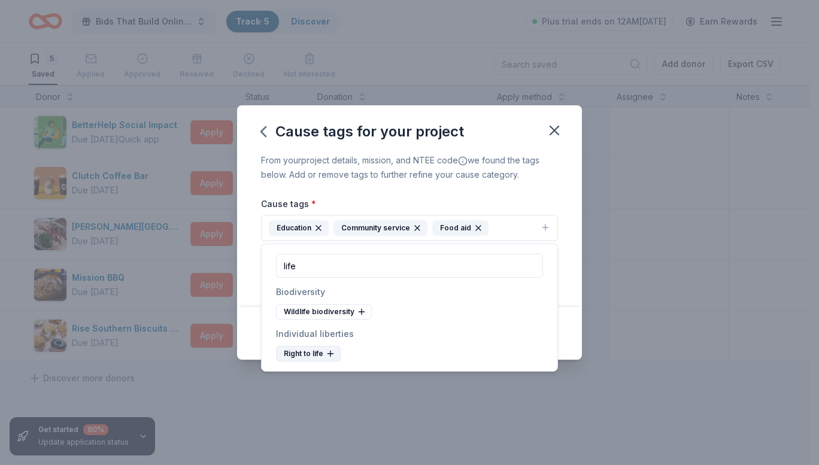
click at [331, 356] on icon at bounding box center [331, 353] width 0 height 5
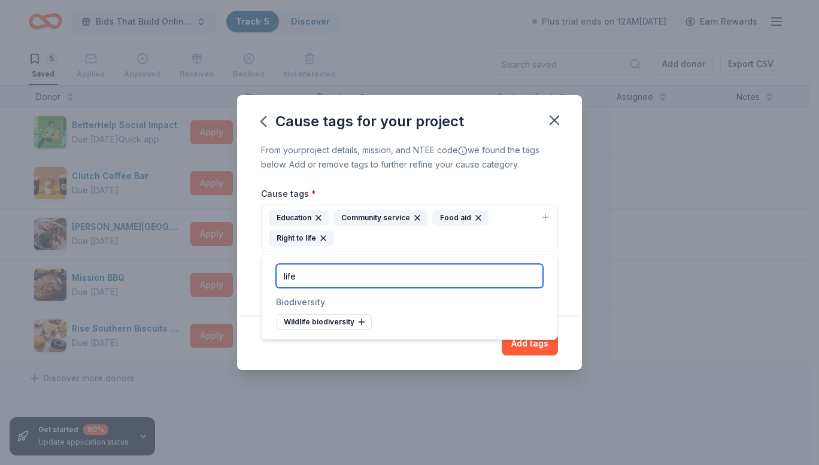
click at [371, 274] on input "life" at bounding box center [409, 276] width 267 height 24
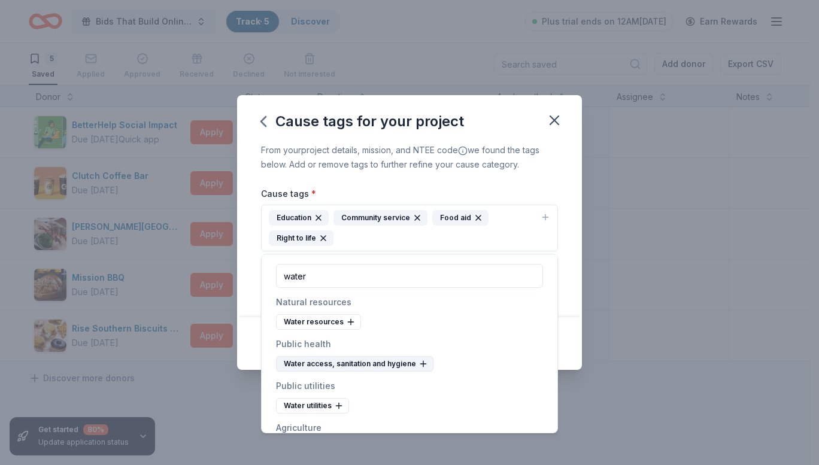
click at [419, 360] on icon at bounding box center [424, 364] width 10 height 10
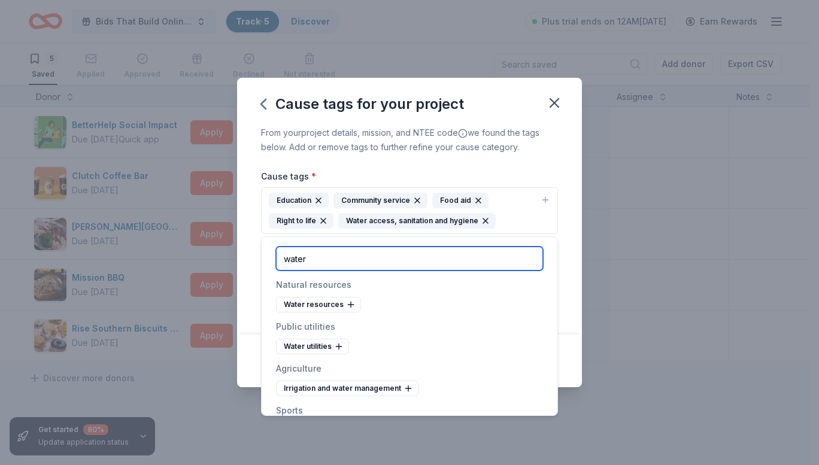
click at [379, 254] on input "water" at bounding box center [409, 259] width 267 height 24
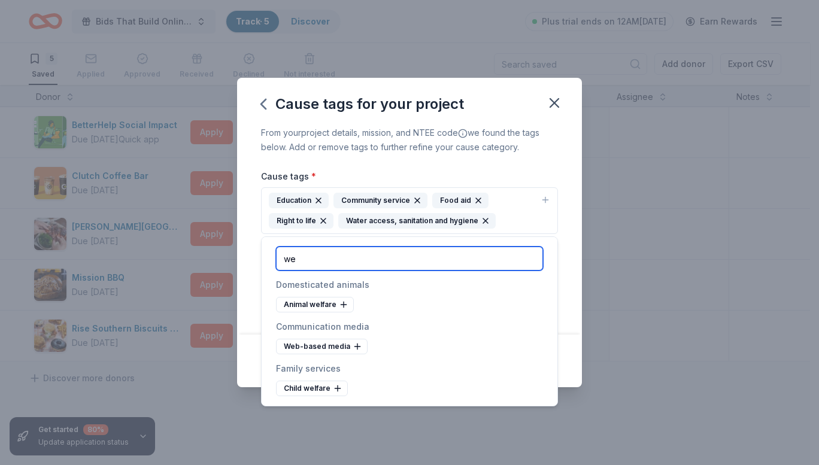
type input "w"
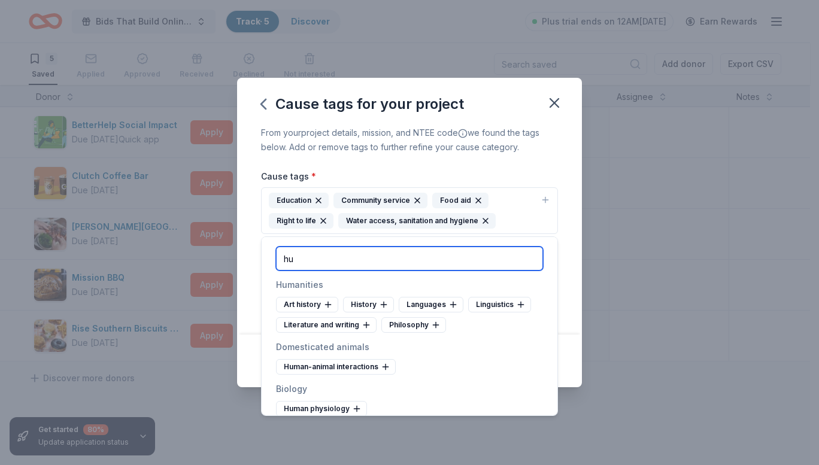
type input "h"
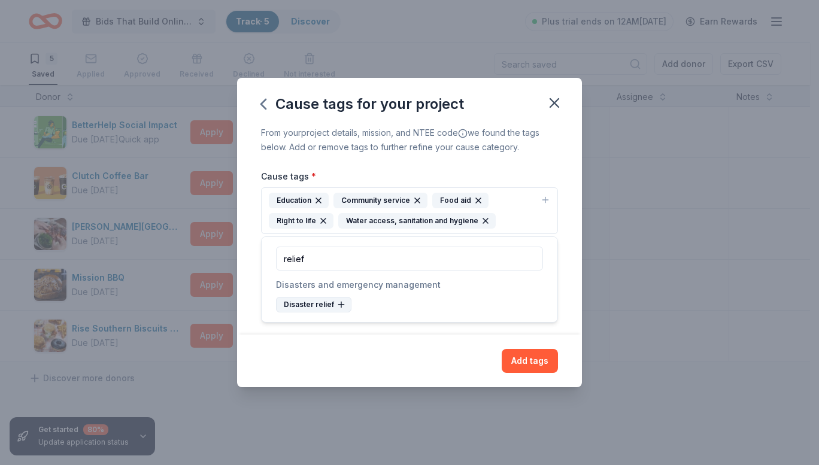
click at [343, 304] on icon at bounding box center [342, 305] width 10 height 10
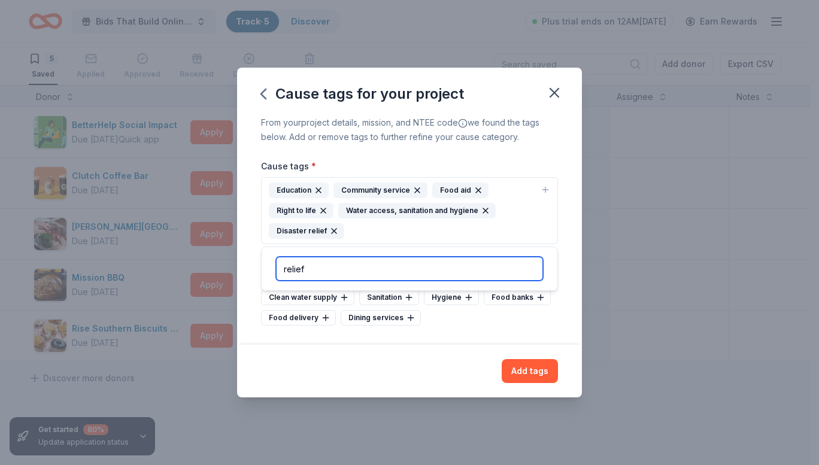
click at [353, 272] on input "relief" at bounding box center [409, 269] width 267 height 24
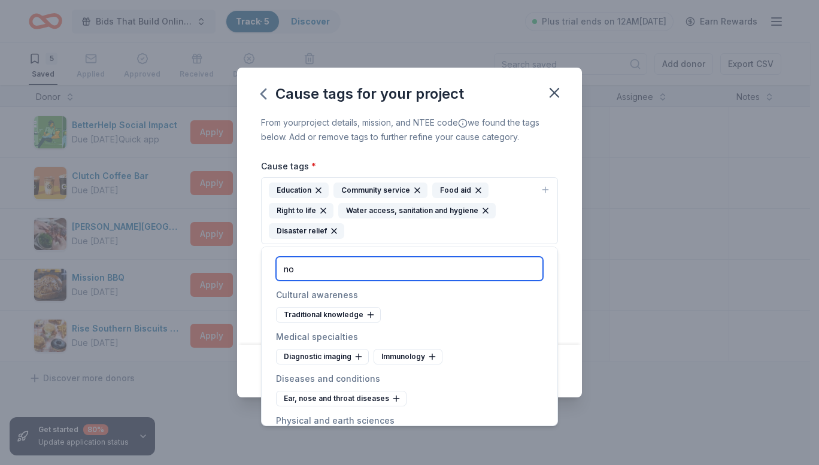
type input "n"
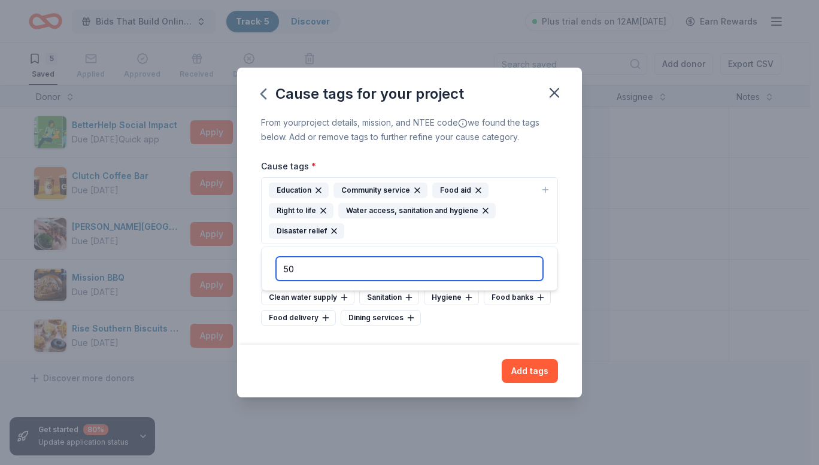
type input "5"
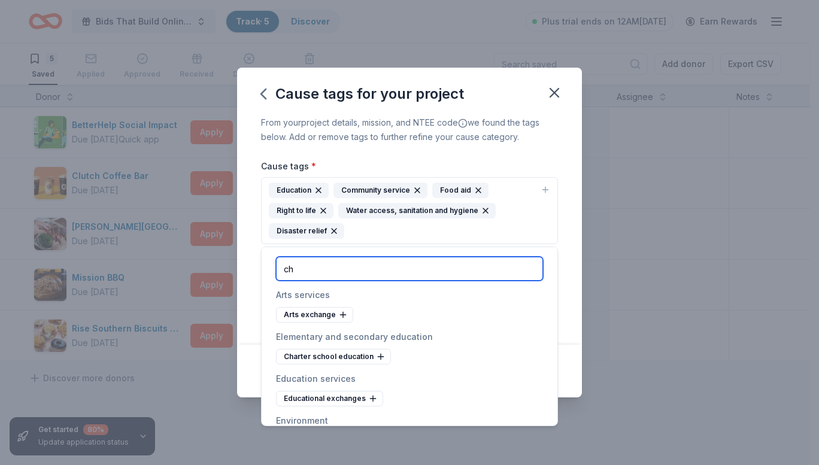
type input "c"
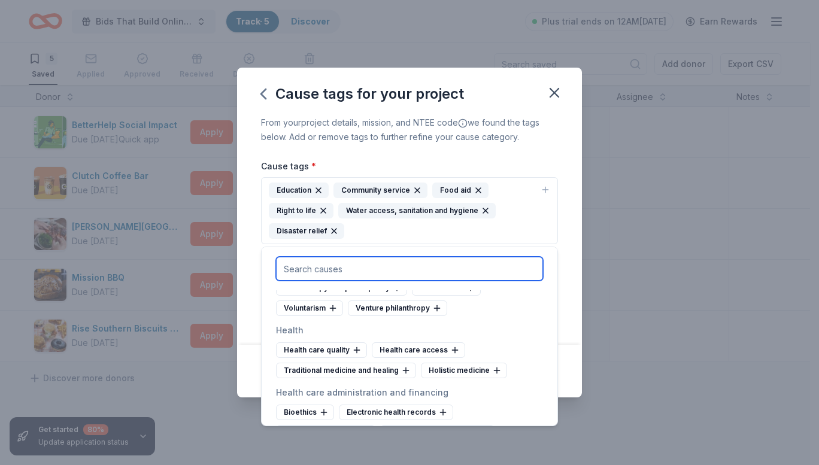
scroll to position [1497, 0]
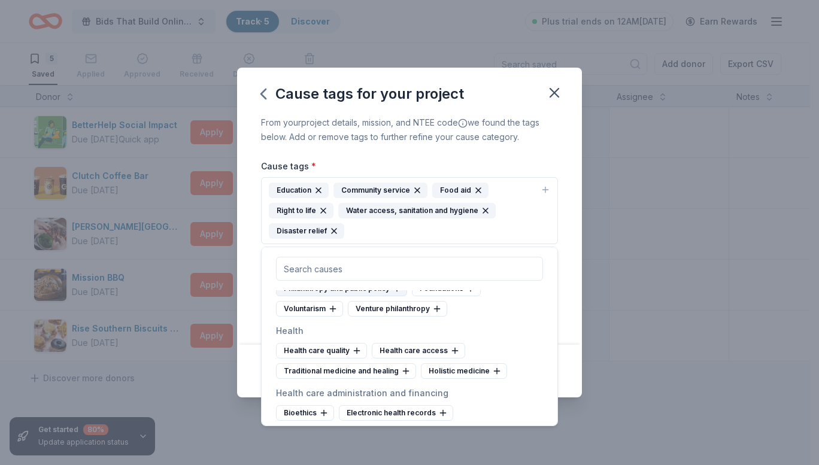
click at [349, 296] on div "Philanthropy and public policy" at bounding box center [341, 289] width 131 height 16
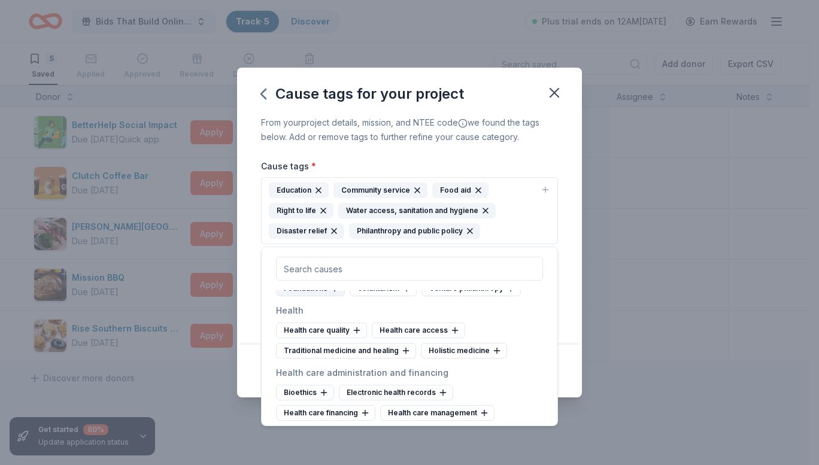
click at [328, 296] on div "Foundations" at bounding box center [310, 289] width 69 height 16
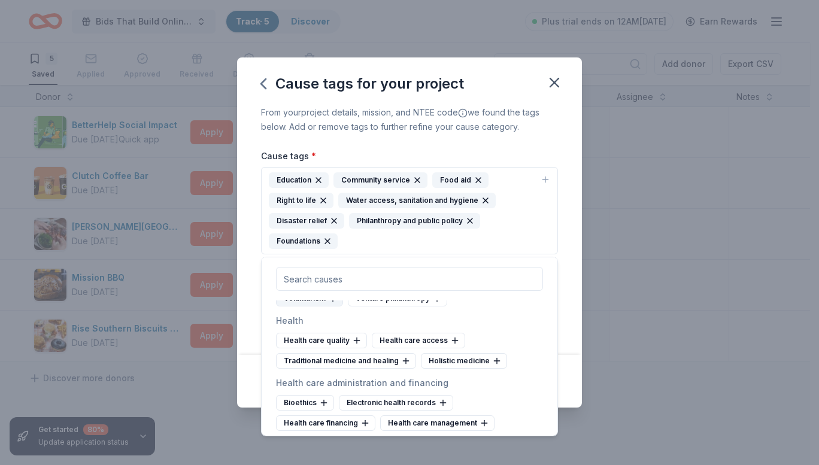
click at [326, 307] on div "Voluntarism" at bounding box center [309, 299] width 67 height 16
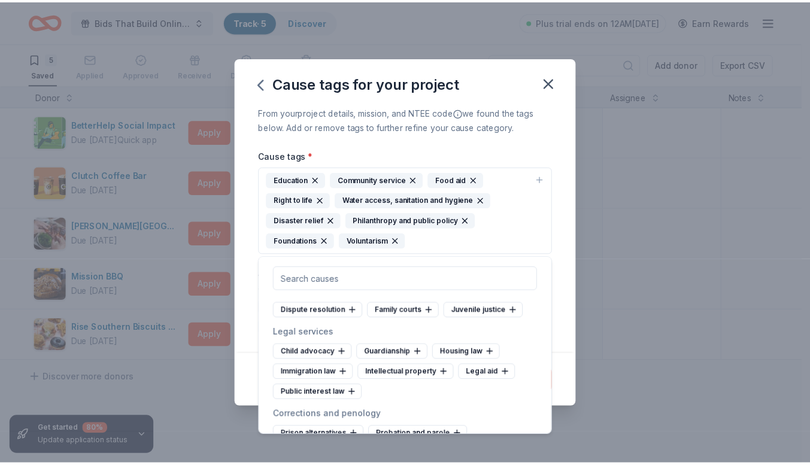
scroll to position [3862, 0]
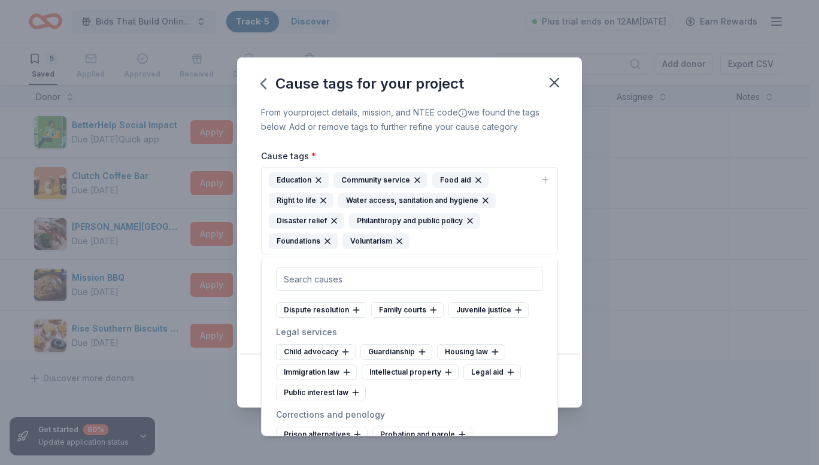
click at [563, 248] on div "From your project details, mission, and NTEE code we found the tags below. Add …" at bounding box center [409, 230] width 345 height 250
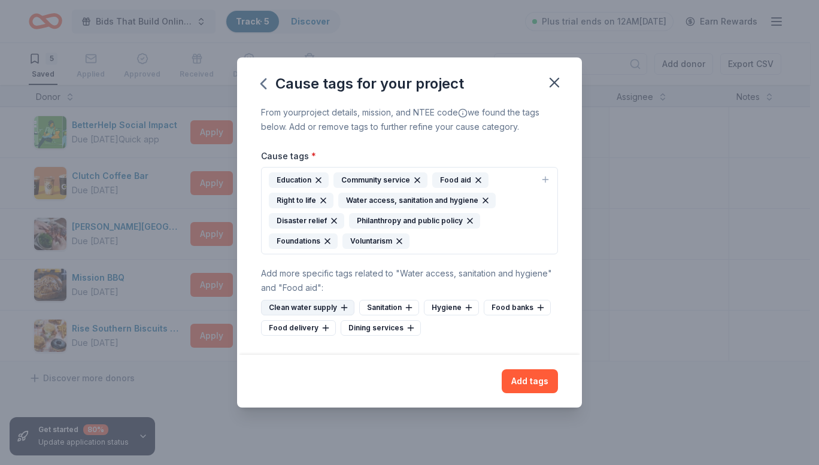
click at [344, 308] on icon at bounding box center [343, 308] width 5 height 0
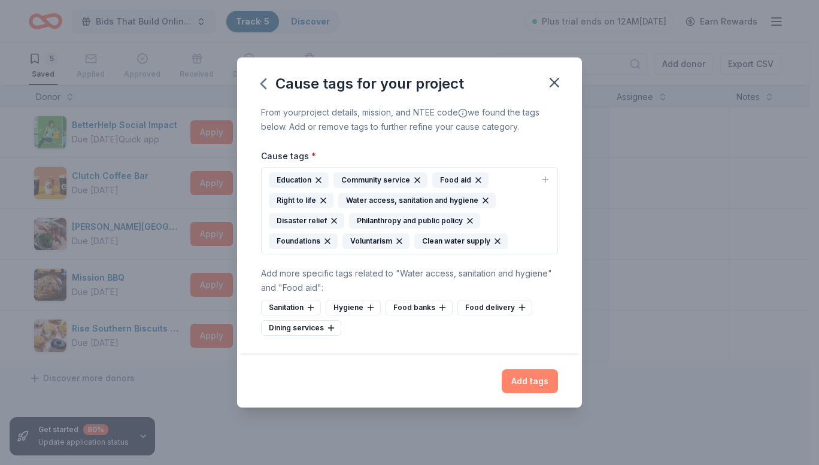
click at [532, 377] on button "Add tags" at bounding box center [530, 381] width 56 height 24
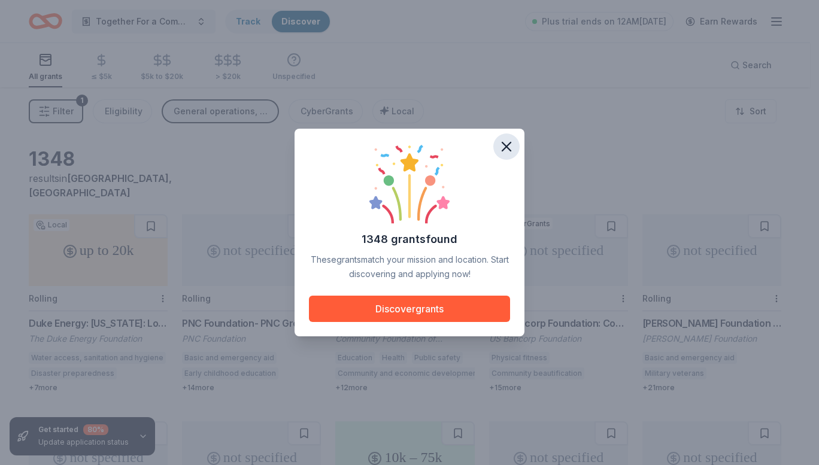
click at [503, 143] on icon "button" at bounding box center [506, 147] width 8 height 8
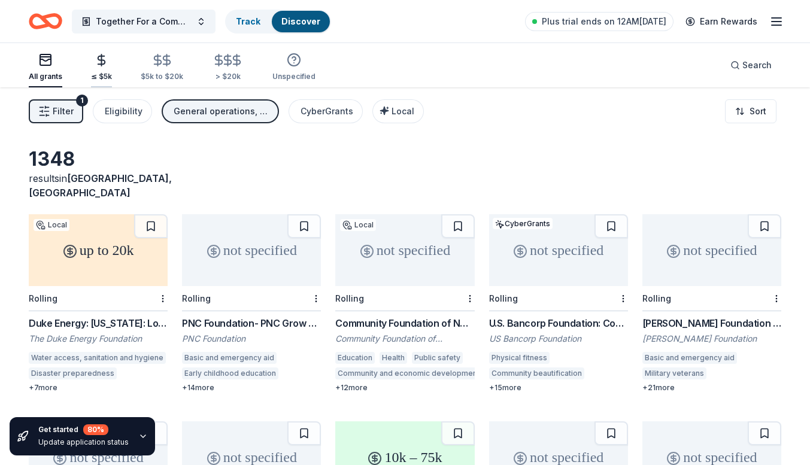
click at [96, 69] on div "≤ $5k" at bounding box center [101, 67] width 21 height 28
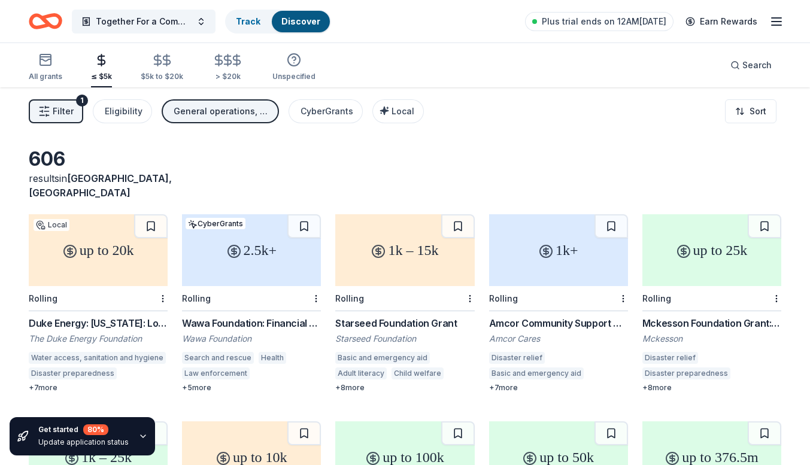
click at [86, 252] on div "up to 20k" at bounding box center [98, 250] width 139 height 72
click at [247, 253] on div "2.5k+" at bounding box center [251, 250] width 139 height 72
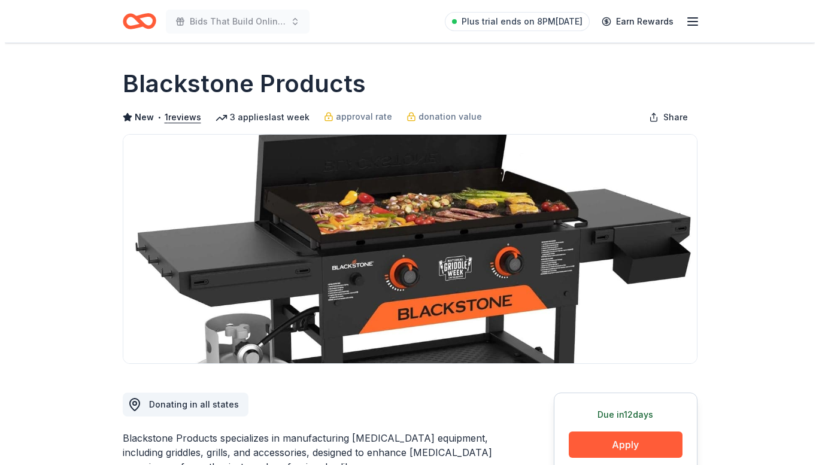
scroll to position [158, 0]
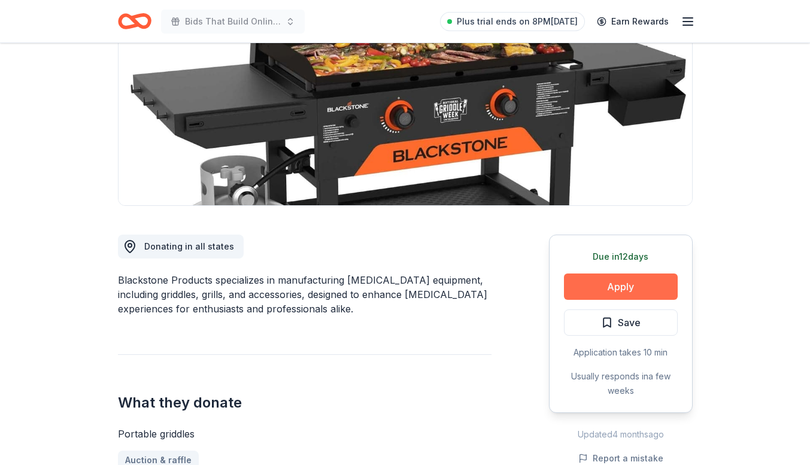
click at [606, 287] on button "Apply" at bounding box center [621, 287] width 114 height 26
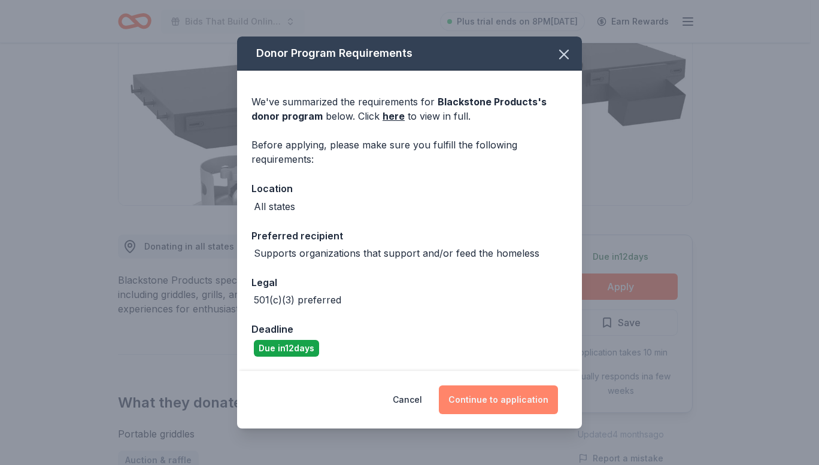
click at [480, 394] on button "Continue to application" at bounding box center [498, 400] width 119 height 29
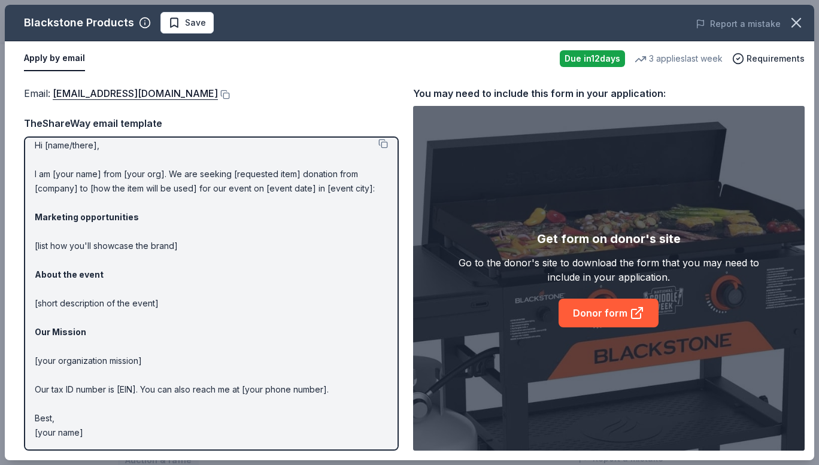
scroll to position [0, 0]
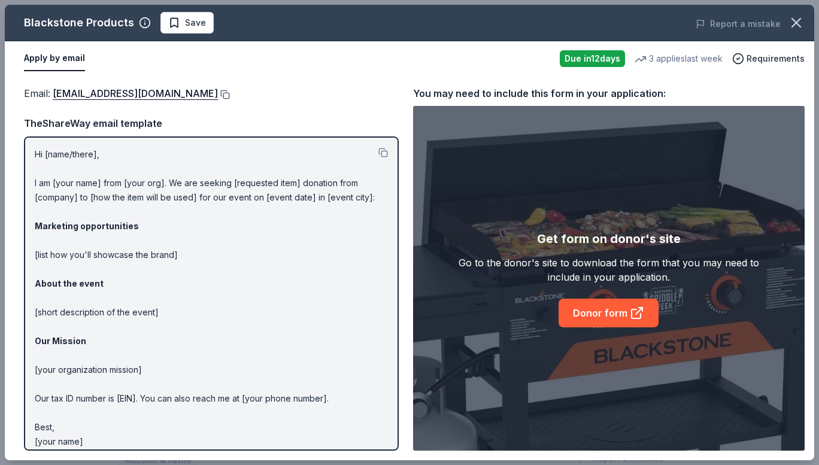
click at [230, 92] on button at bounding box center [224, 95] width 12 height 10
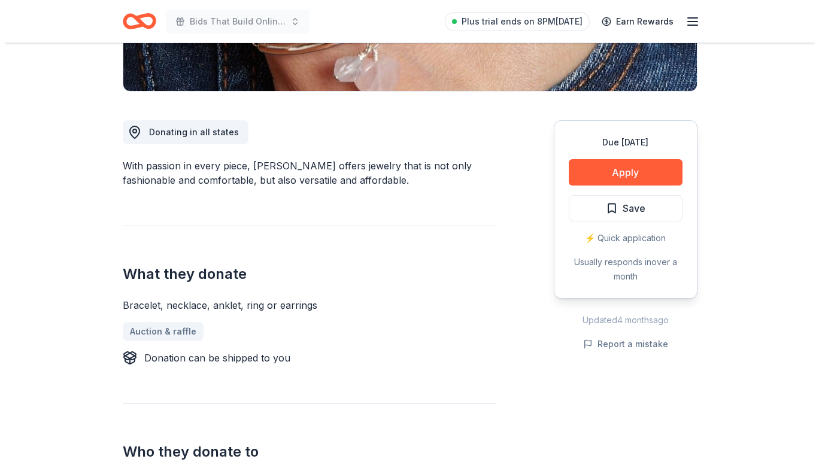
scroll to position [278, 0]
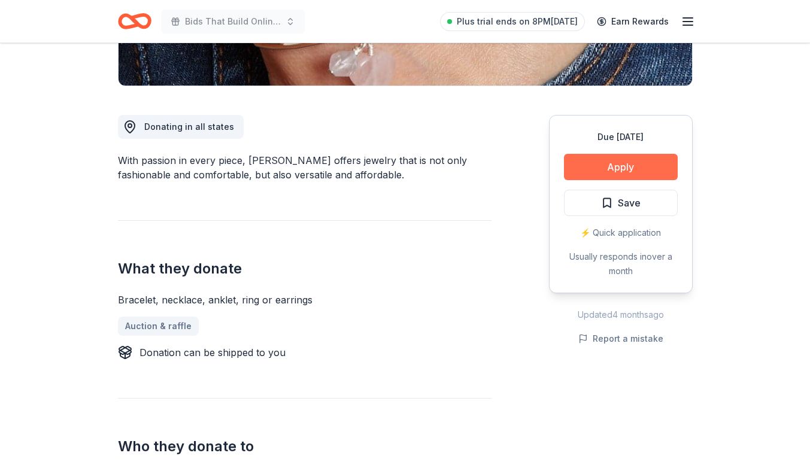
click at [607, 166] on button "Apply" at bounding box center [621, 167] width 114 height 26
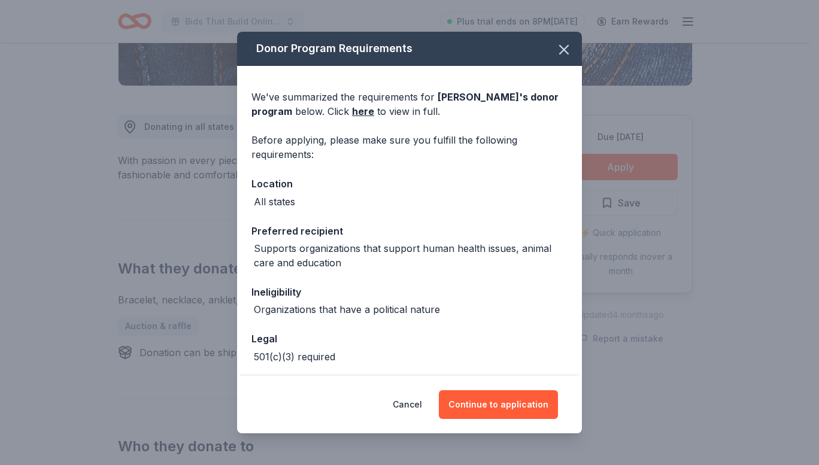
scroll to position [51, 0]
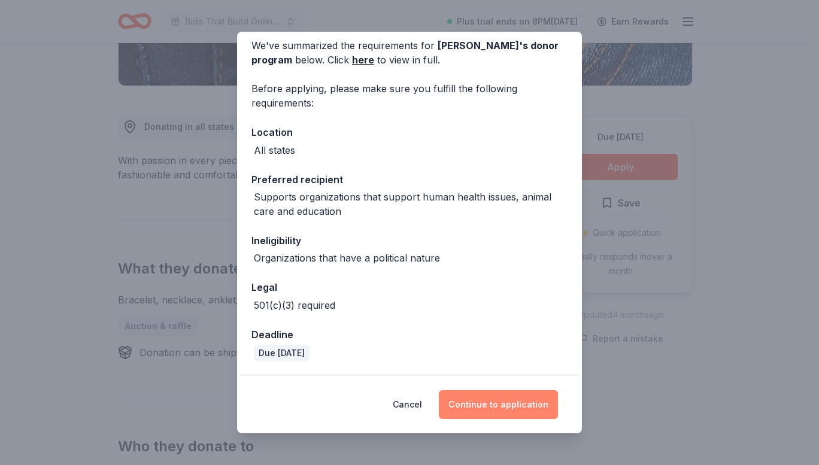
click at [478, 411] on button "Continue to application" at bounding box center [498, 404] width 119 height 29
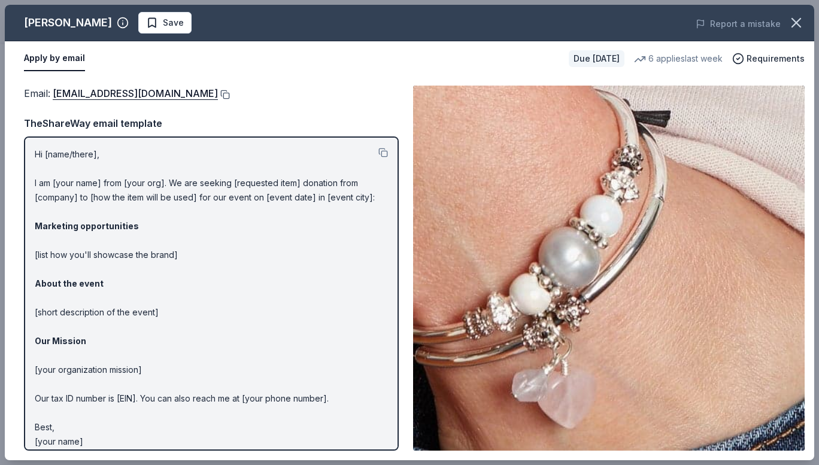
click at [218, 95] on button at bounding box center [224, 95] width 12 height 10
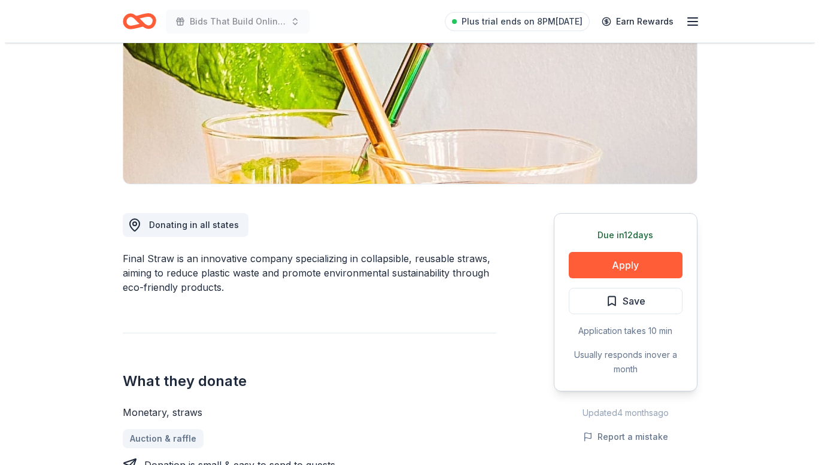
scroll to position [180, 0]
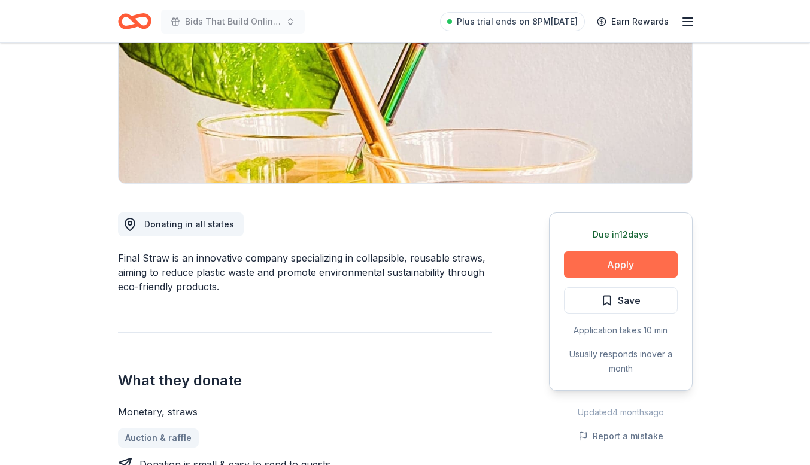
click at [640, 258] on button "Apply" at bounding box center [621, 264] width 114 height 26
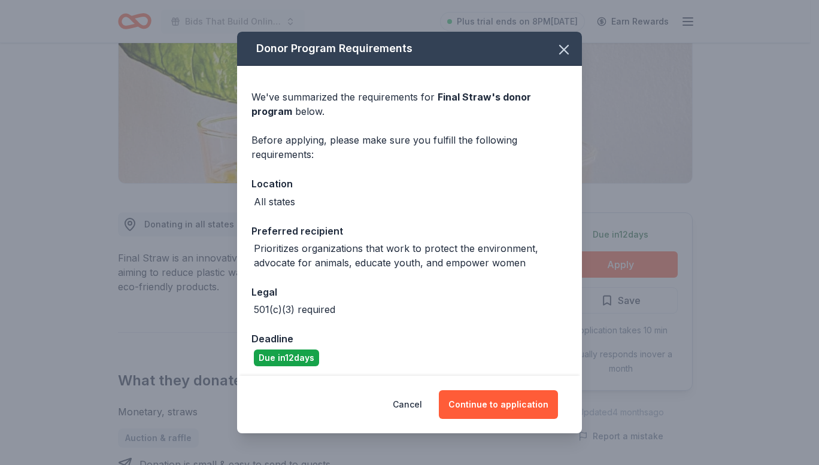
click at [493, 388] on div "Cancel Continue to application" at bounding box center [409, 404] width 345 height 57
click at [487, 400] on button "Continue to application" at bounding box center [498, 404] width 119 height 29
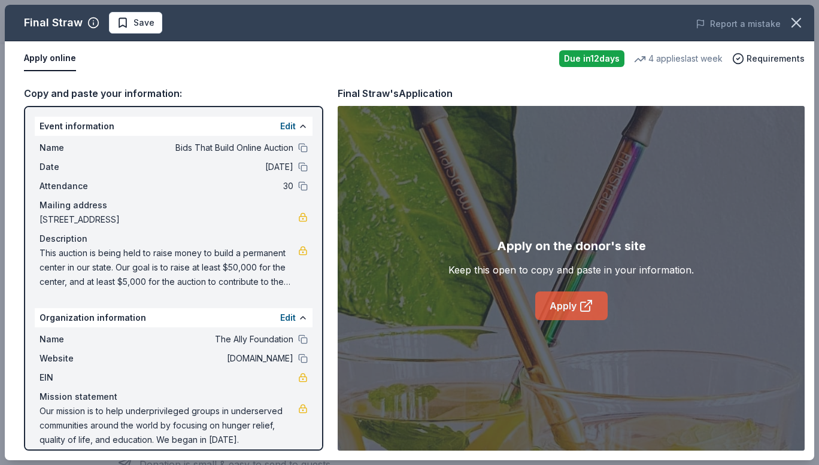
click at [560, 301] on link "Apply" at bounding box center [571, 306] width 72 height 29
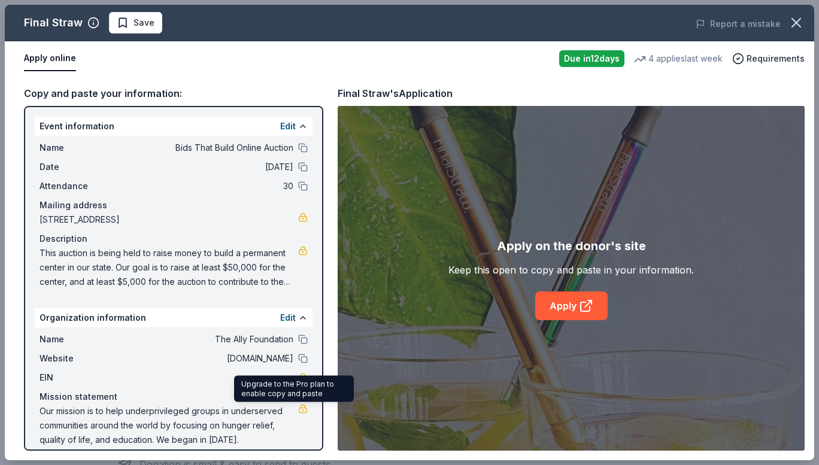
click at [298, 408] on link at bounding box center [303, 409] width 10 height 10
click at [285, 314] on button "Edit" at bounding box center [288, 318] width 16 height 14
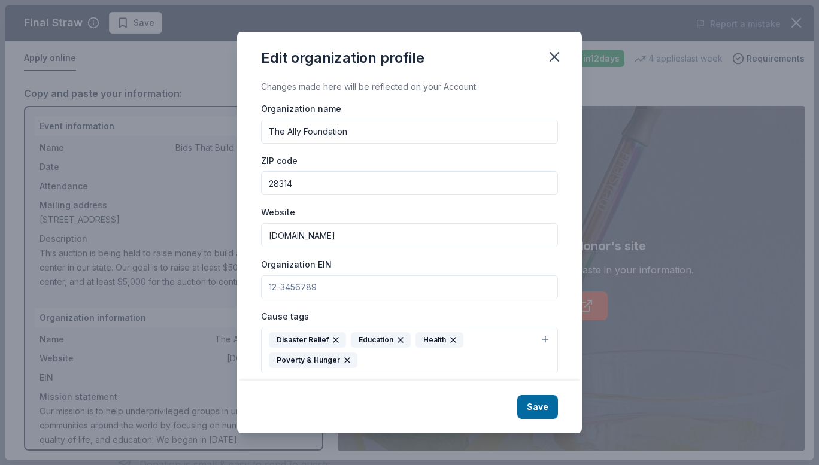
scroll to position [121, 0]
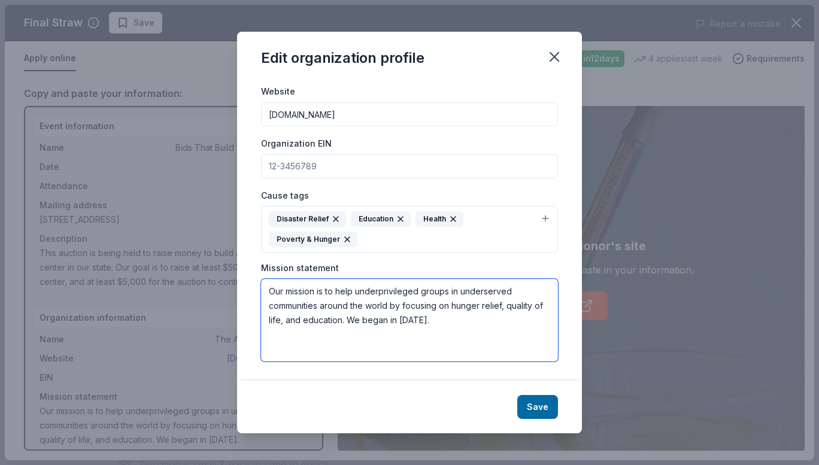
click at [268, 293] on textarea "Our mission is to help underprivileged groups in underserved communities around…" at bounding box center [409, 320] width 297 height 83
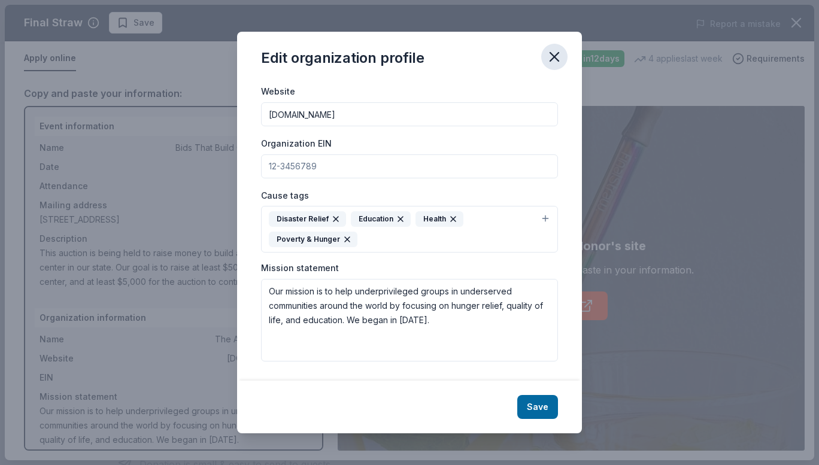
click at [557, 59] on icon "button" at bounding box center [554, 57] width 17 height 17
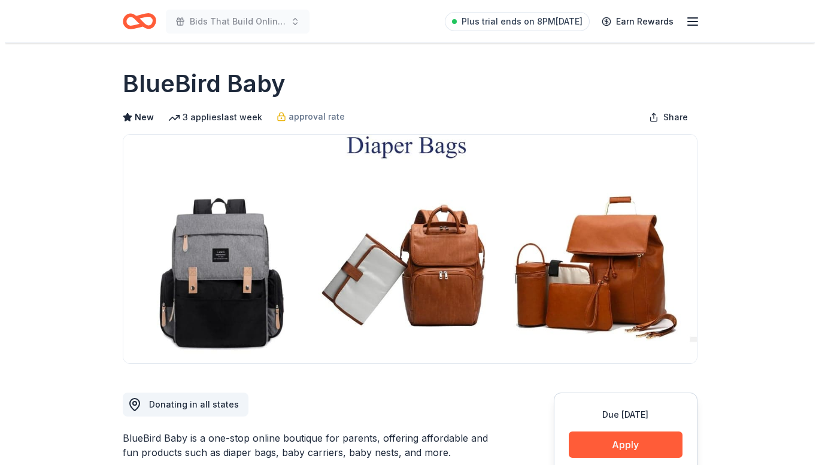
scroll to position [178, 0]
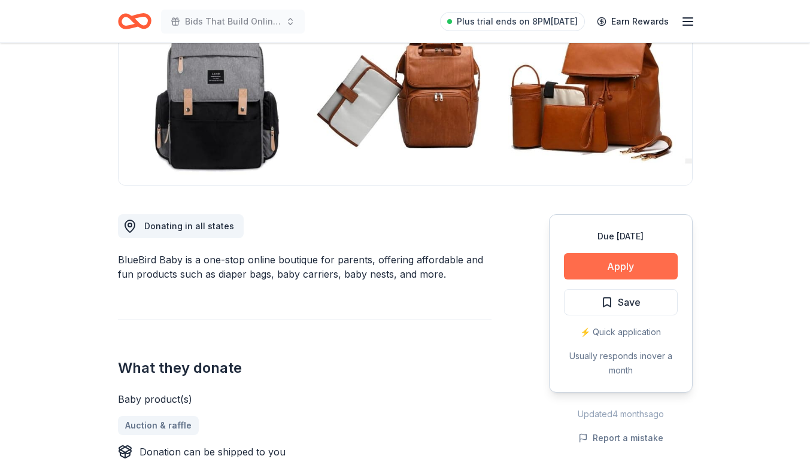
click at [607, 264] on button "Apply" at bounding box center [621, 266] width 114 height 26
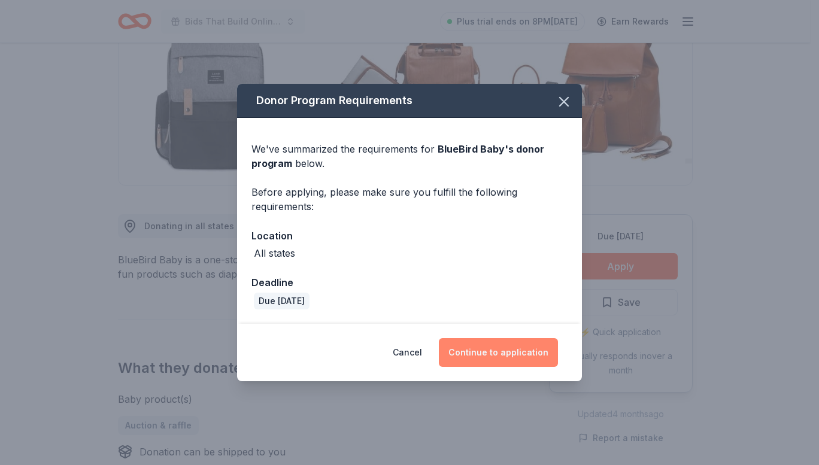
click at [524, 354] on button "Continue to application" at bounding box center [498, 352] width 119 height 29
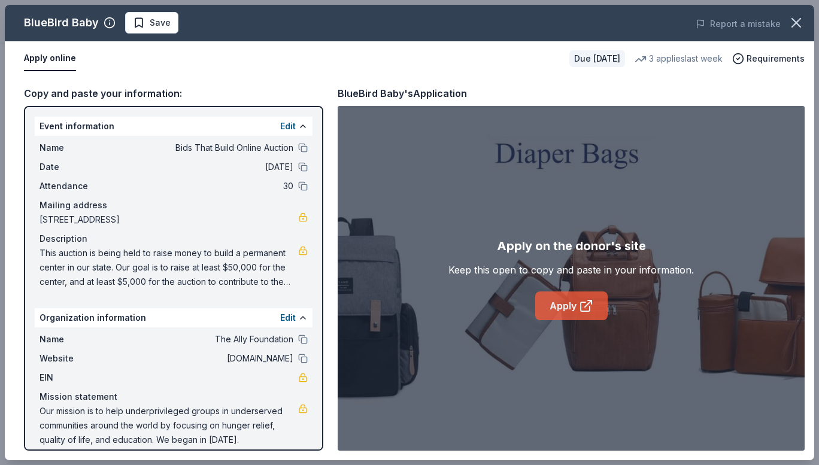
click at [543, 302] on link "Apply" at bounding box center [571, 306] width 72 height 29
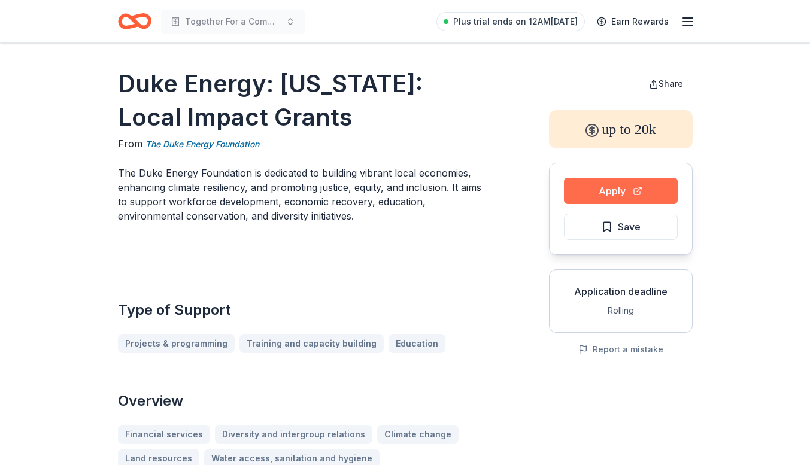
click at [637, 180] on button "Apply" at bounding box center [621, 191] width 114 height 26
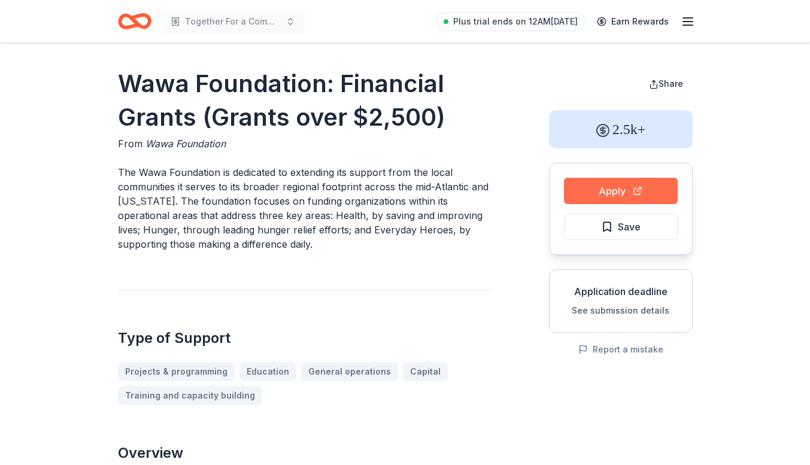
click at [575, 178] on button "Apply" at bounding box center [621, 191] width 114 height 26
